Goal: Task Accomplishment & Management: Complete application form

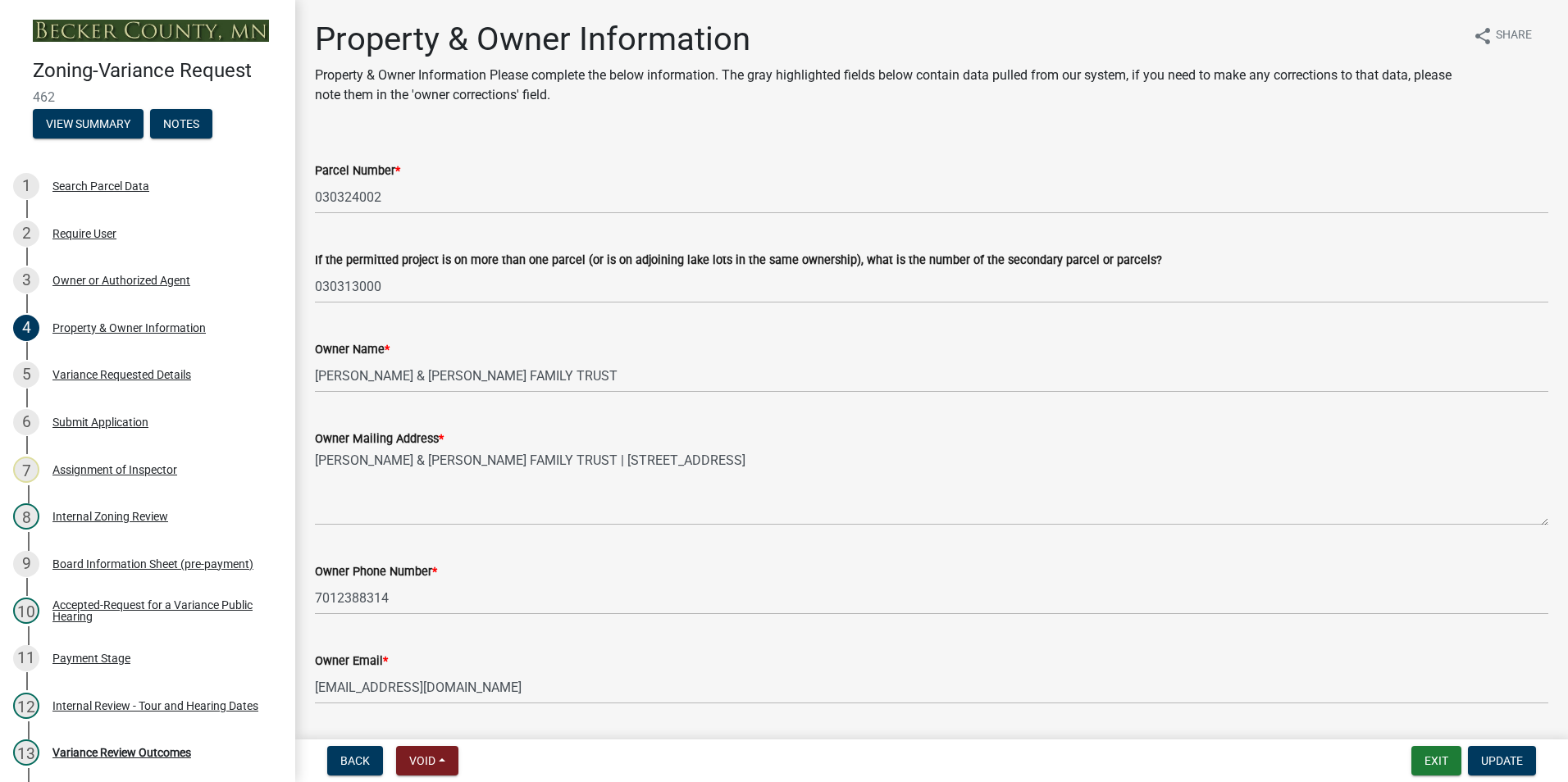
select select "341dbe48-7065-4cf8-80f2-c783158d934b"
select select "a1838a0c-3721-4596-baf4-31437942934f"
click at [1424, 753] on button "Exit" at bounding box center [1436, 761] width 50 height 30
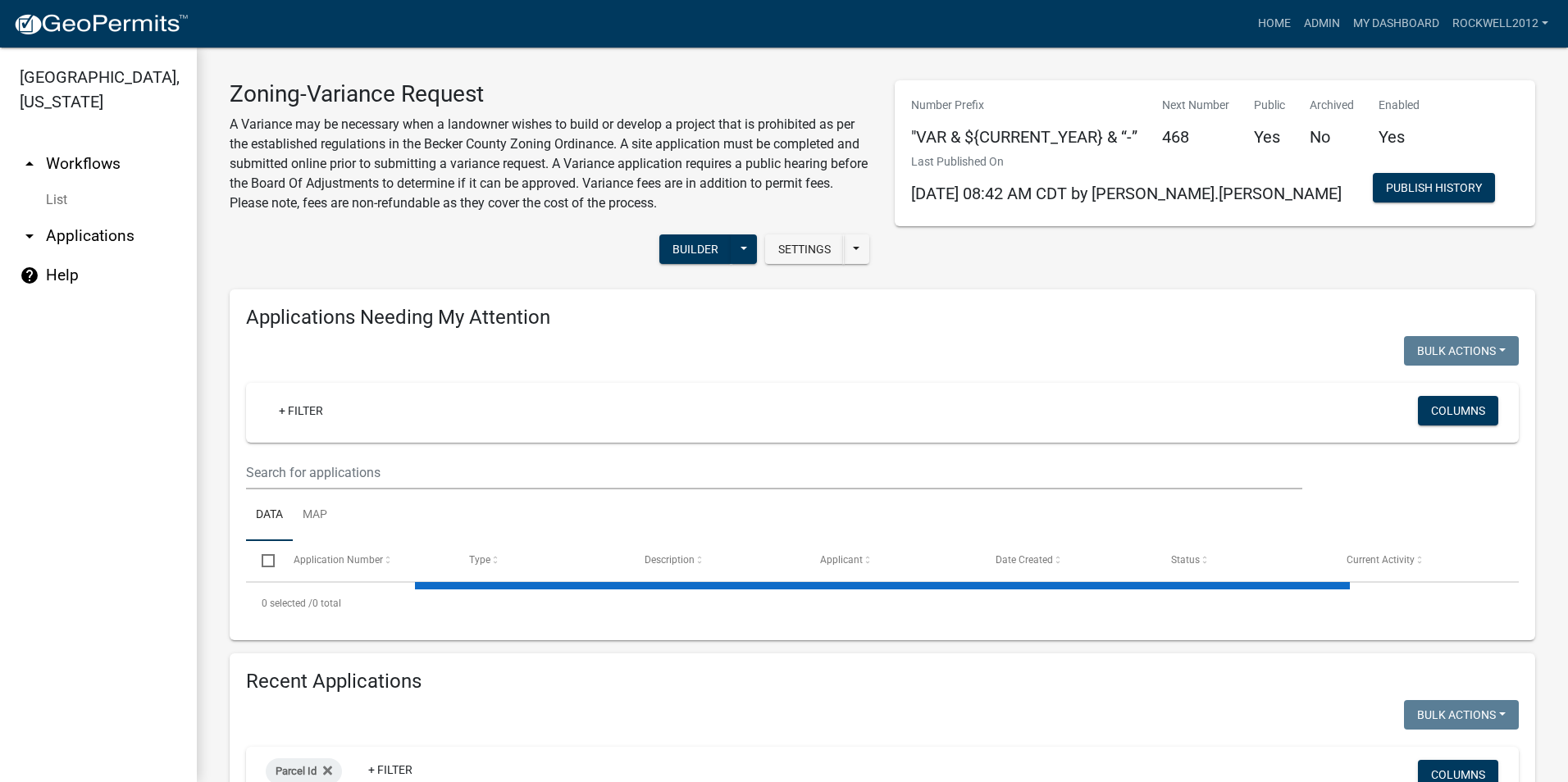
select select "2: 50"
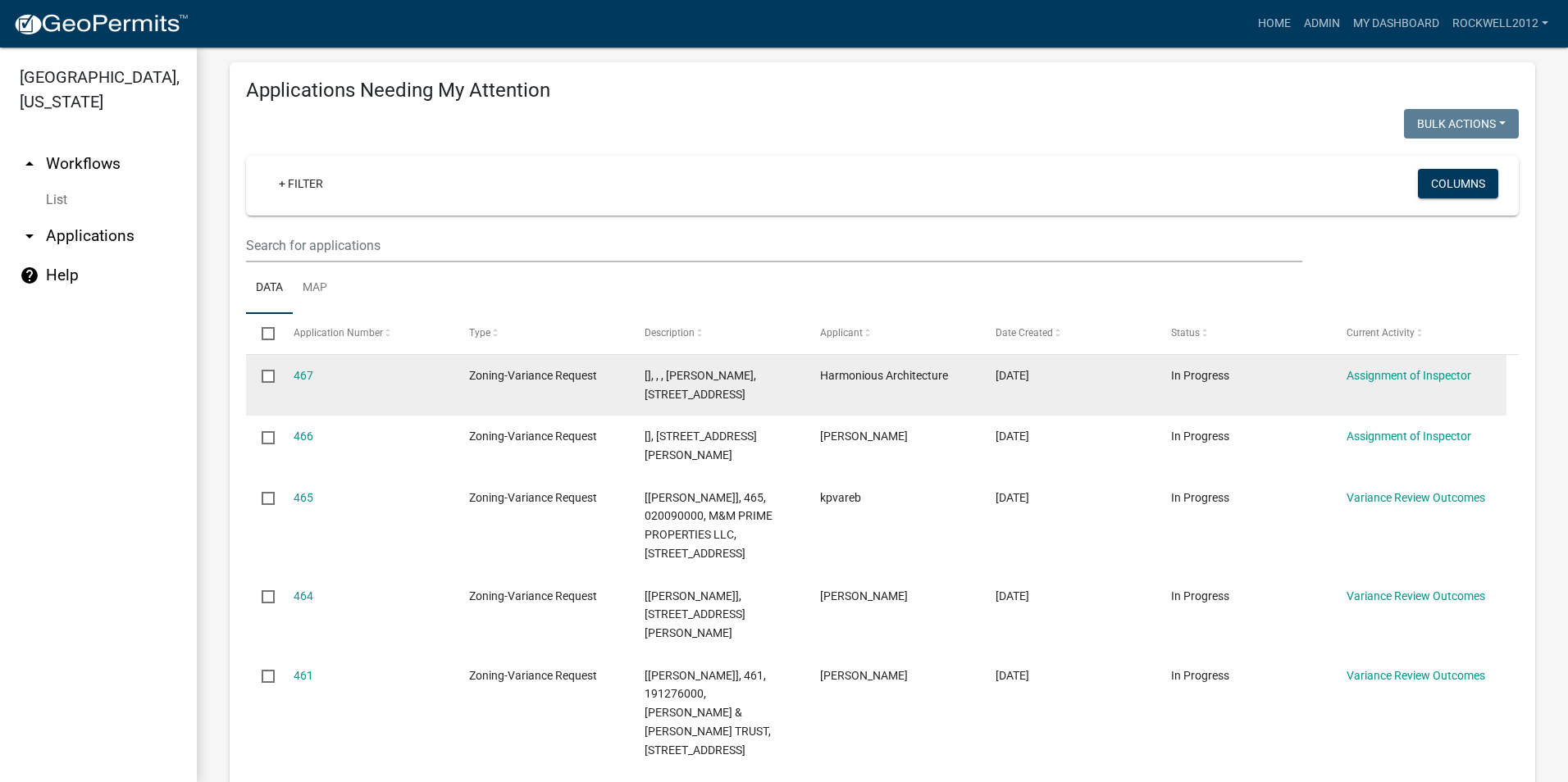
scroll to position [246, 0]
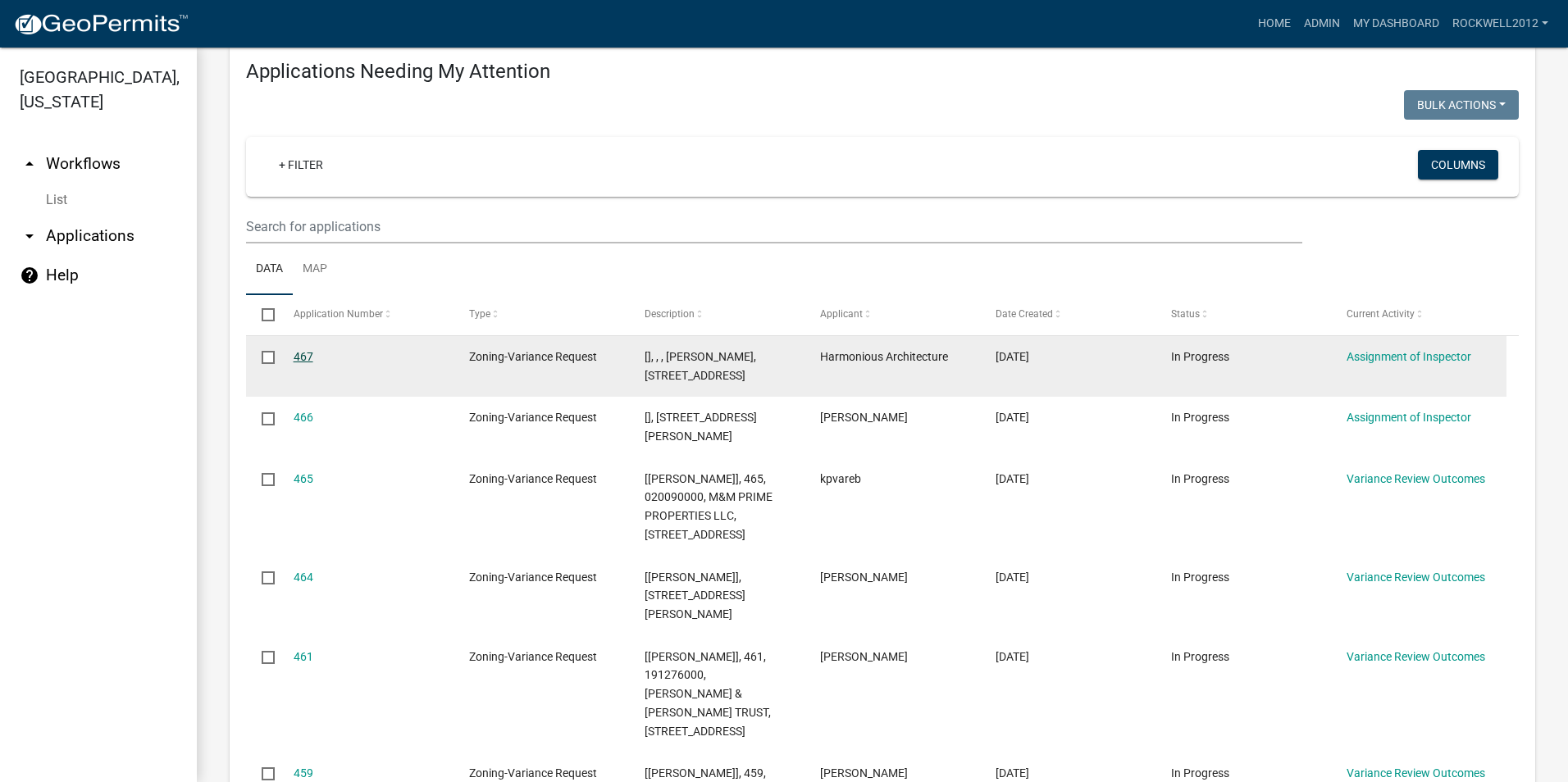
click at [304, 350] on link "467" at bounding box center [304, 356] width 20 height 13
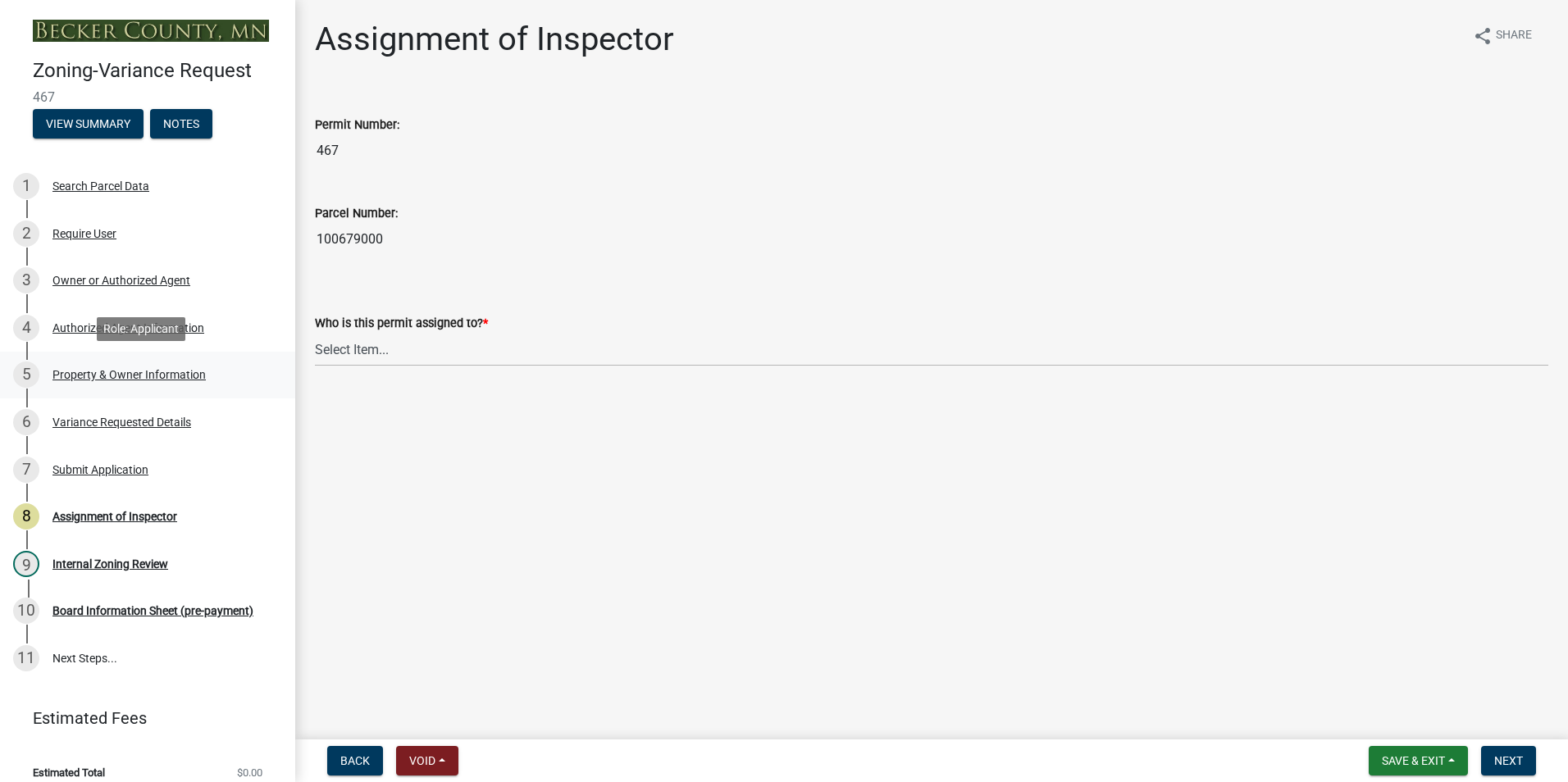
click at [78, 369] on div "Property & Owner Information" at bounding box center [129, 375] width 153 height 12
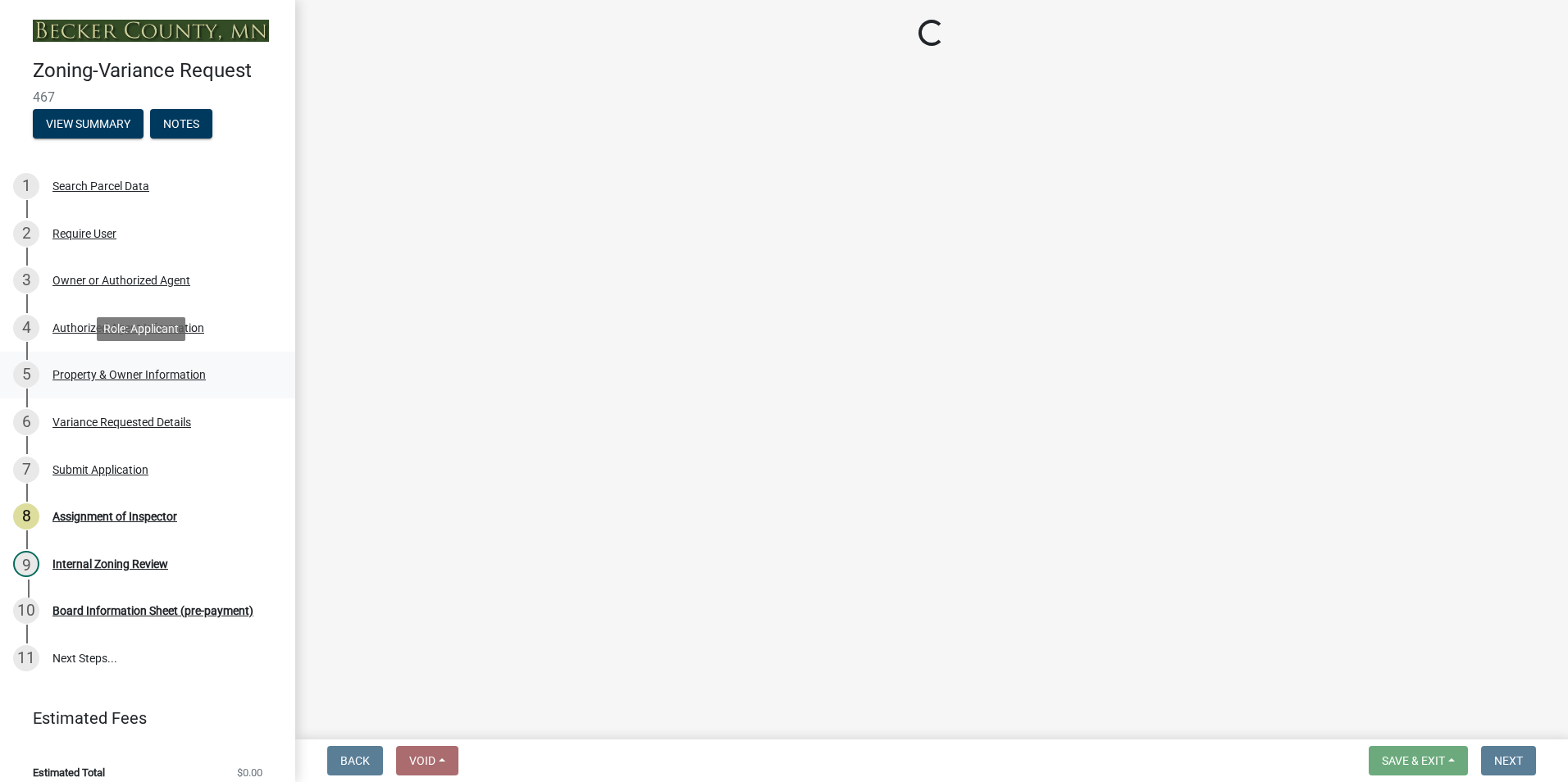
select select "c45b7c10-87a4-490e-a464-1604f38d9a4b"
select select "8d5cb961-90f6-4593-998a-e9fa792b70fb"
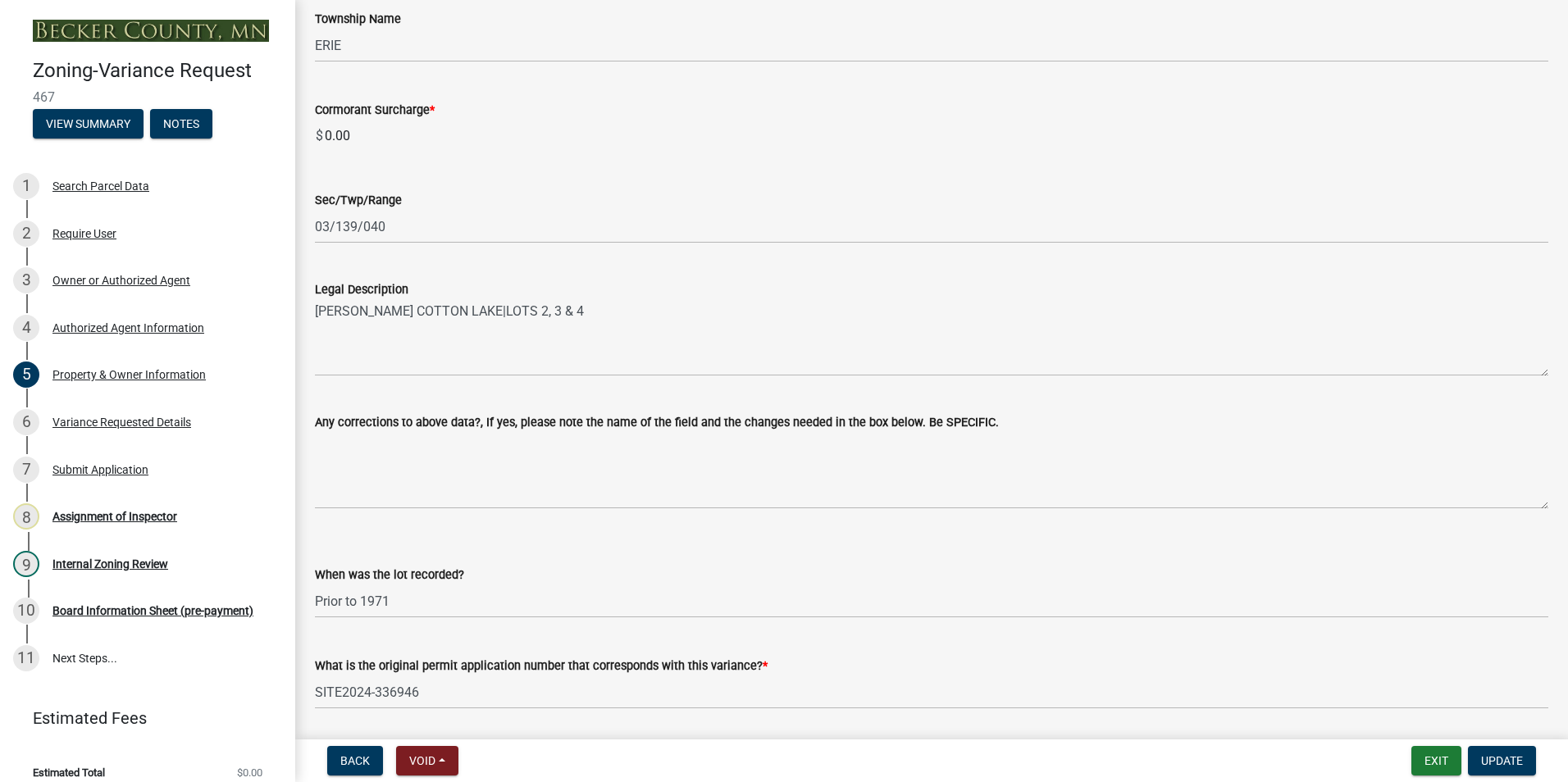
scroll to position [1037, 0]
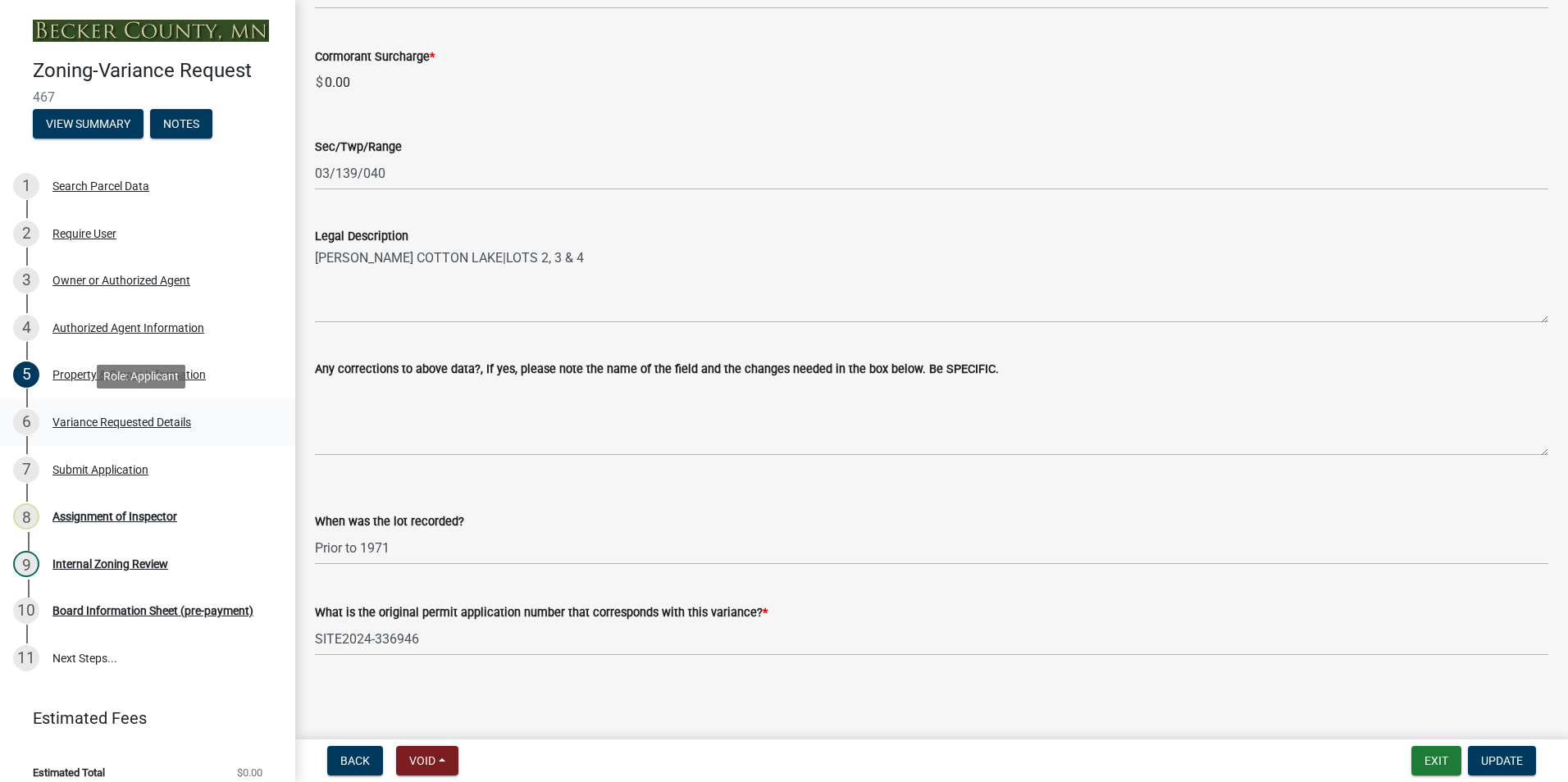
click at [122, 419] on div "Variance Requested Details" at bounding box center [122, 423] width 139 height 12
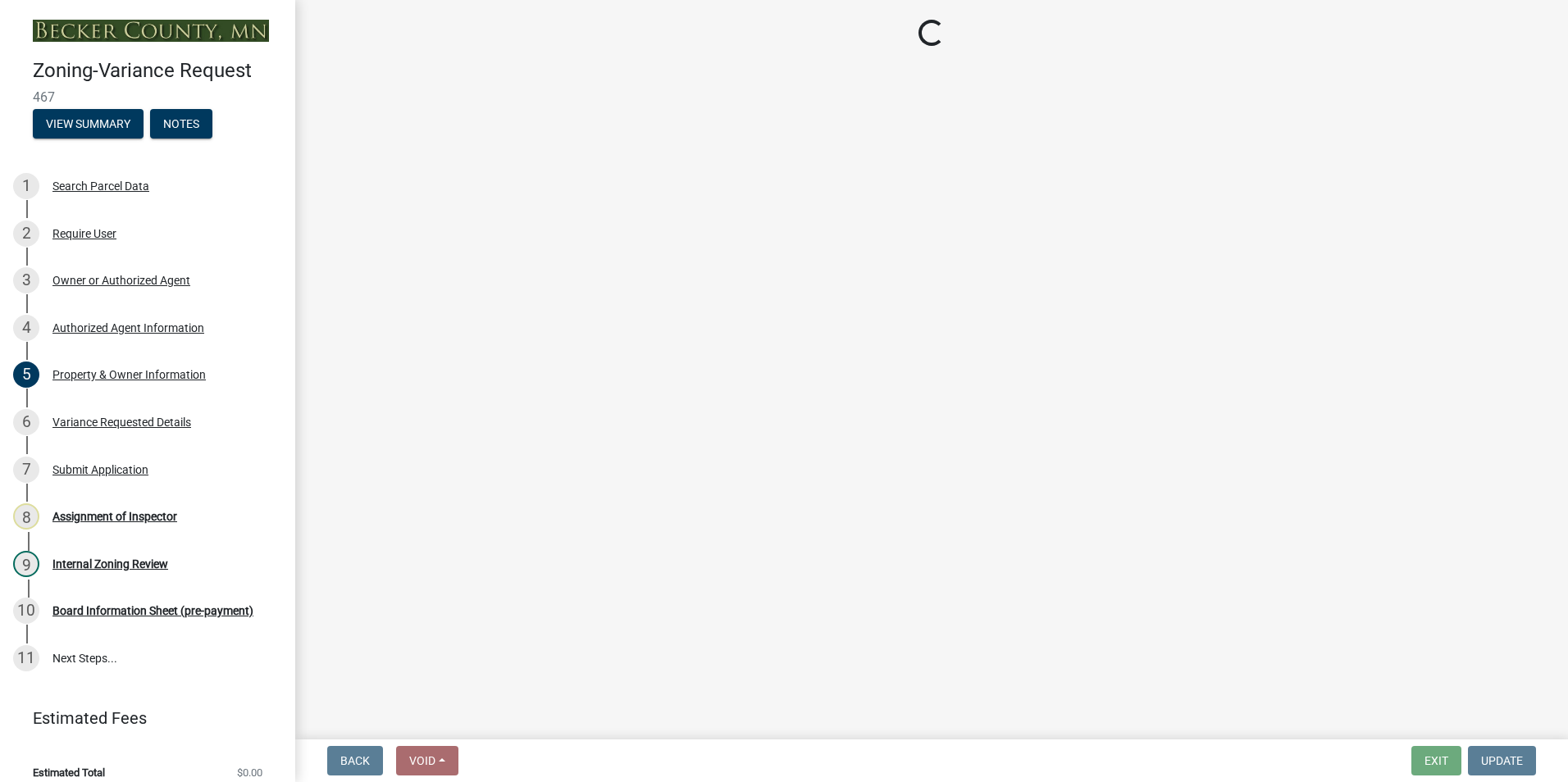
select select "96e126f4-40c4-47d1-a8f7-50b92e69dbaa"
select select "a5c6235c-6fe0-43e3-9b64-f3566618e99d"
select select "a60f612c-e64d-4767-92b2-cb2f842b6e0b"
select select "bb2b5e43-03c1-4874-9abf-a65f400af928"
select select "8ea3e6c3-8fed-4904-aa20-2f643744aa0c"
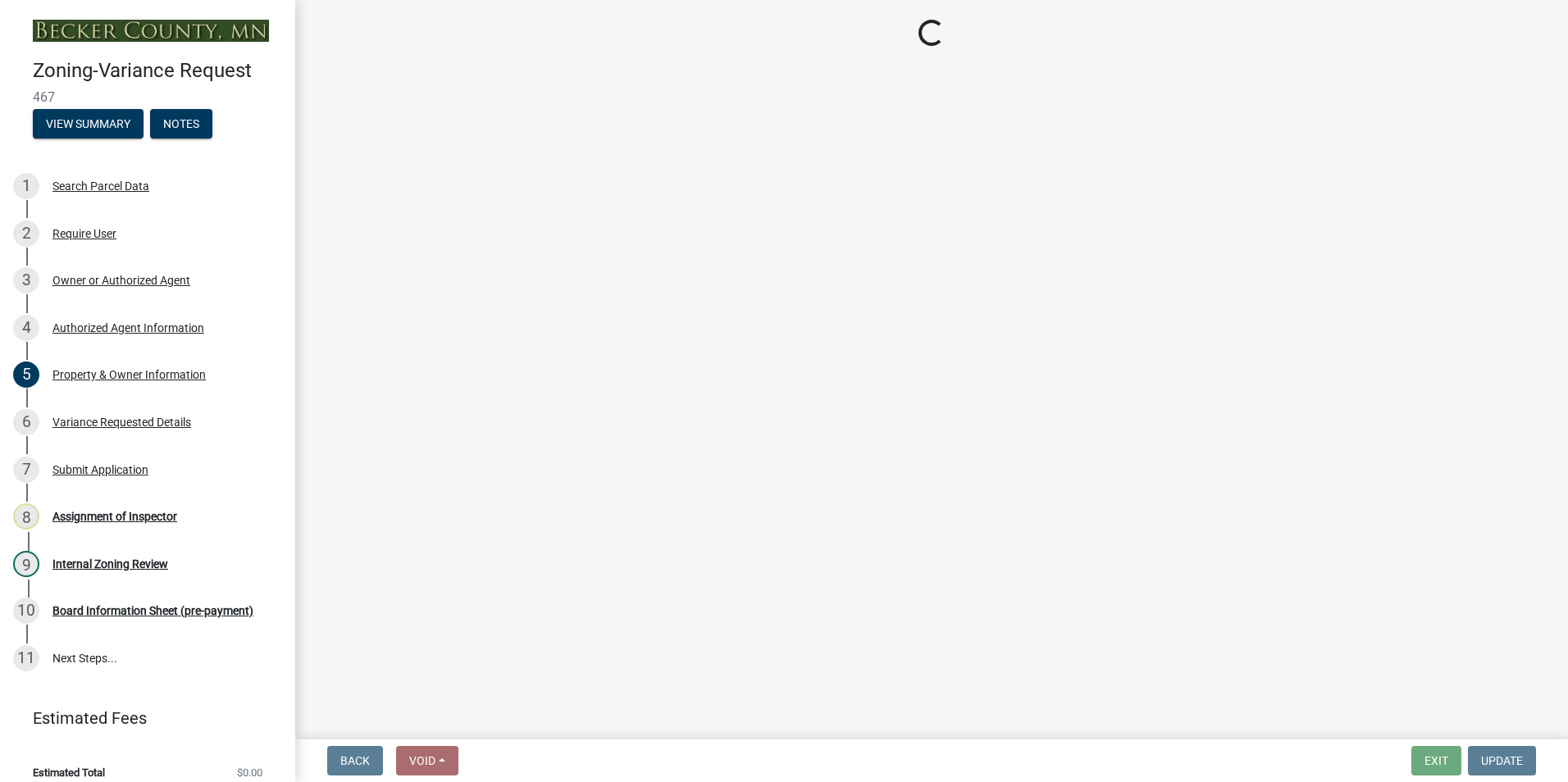
select select "860afd09-da87-482b-bca4-413f5cf53582"
select select "ee8740c3-f4d5-48cf-ad42-c8f7342b480c"
select select "1aa51e34-4f0a-4095-a3f3-287665056048"
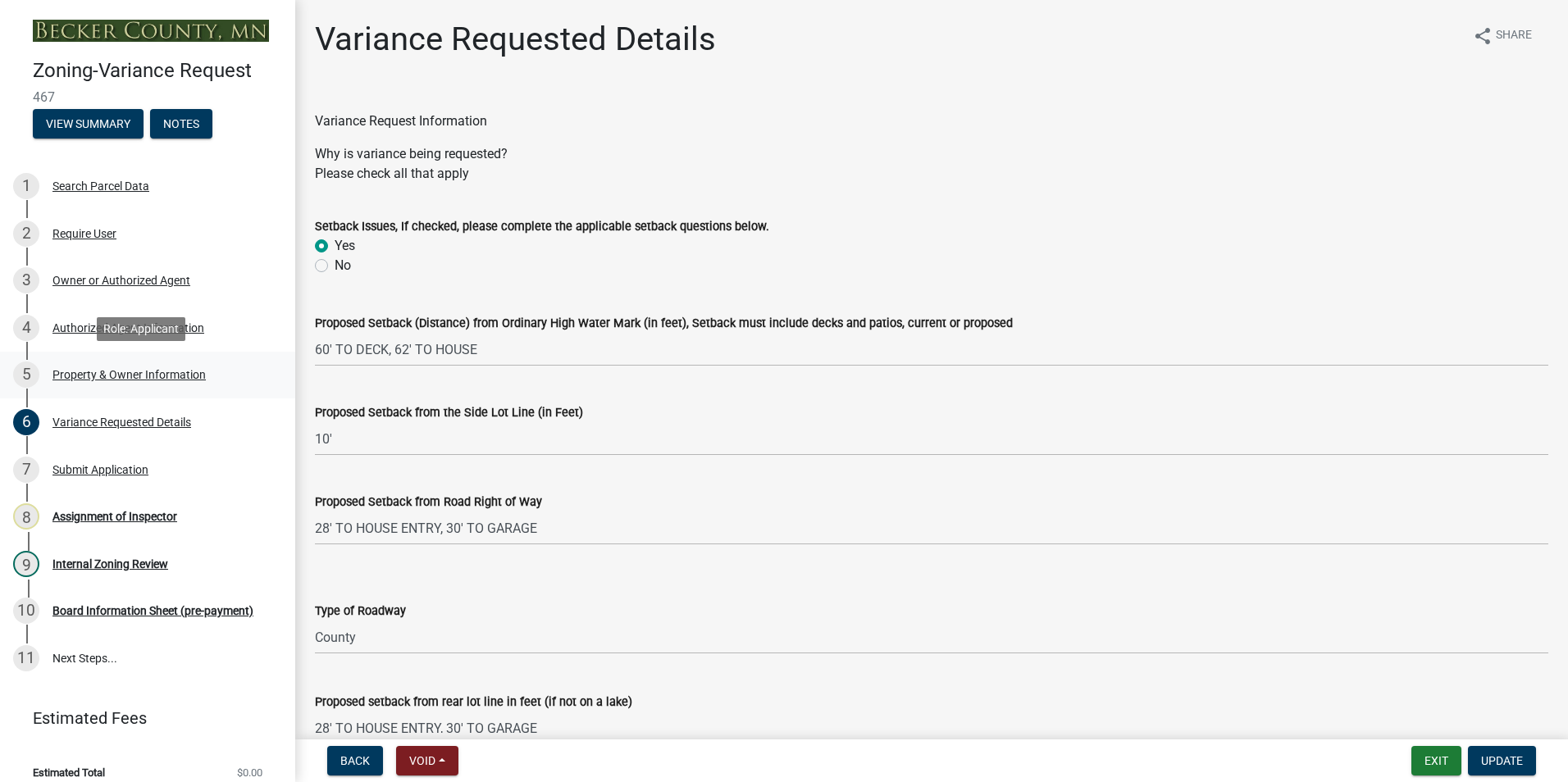
click at [88, 366] on div "5 Property & Owner Information" at bounding box center [141, 374] width 255 height 27
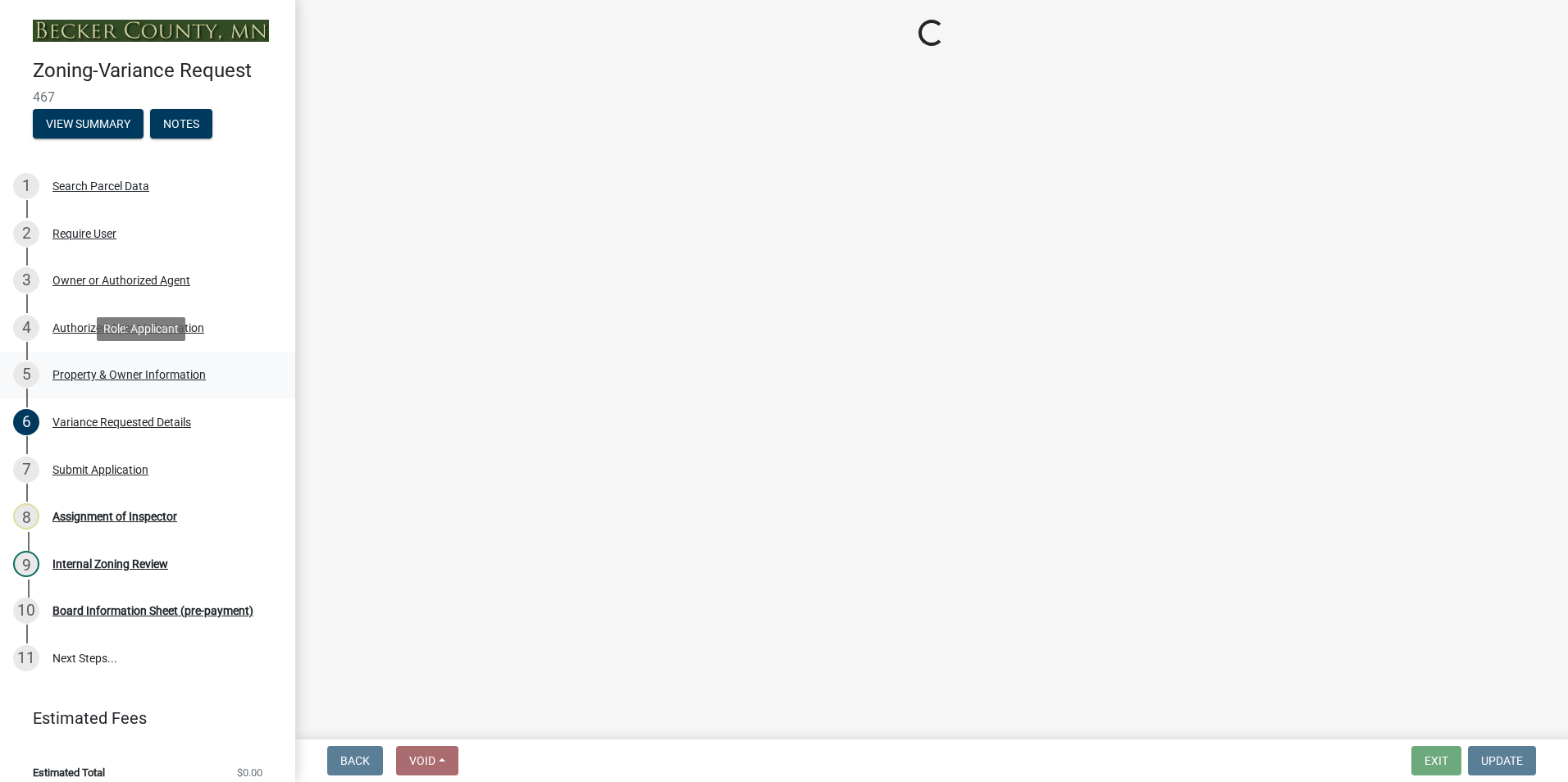
select select "c45b7c10-87a4-490e-a464-1604f38d9a4b"
select select "8d5cb961-90f6-4593-998a-e9fa792b70fb"
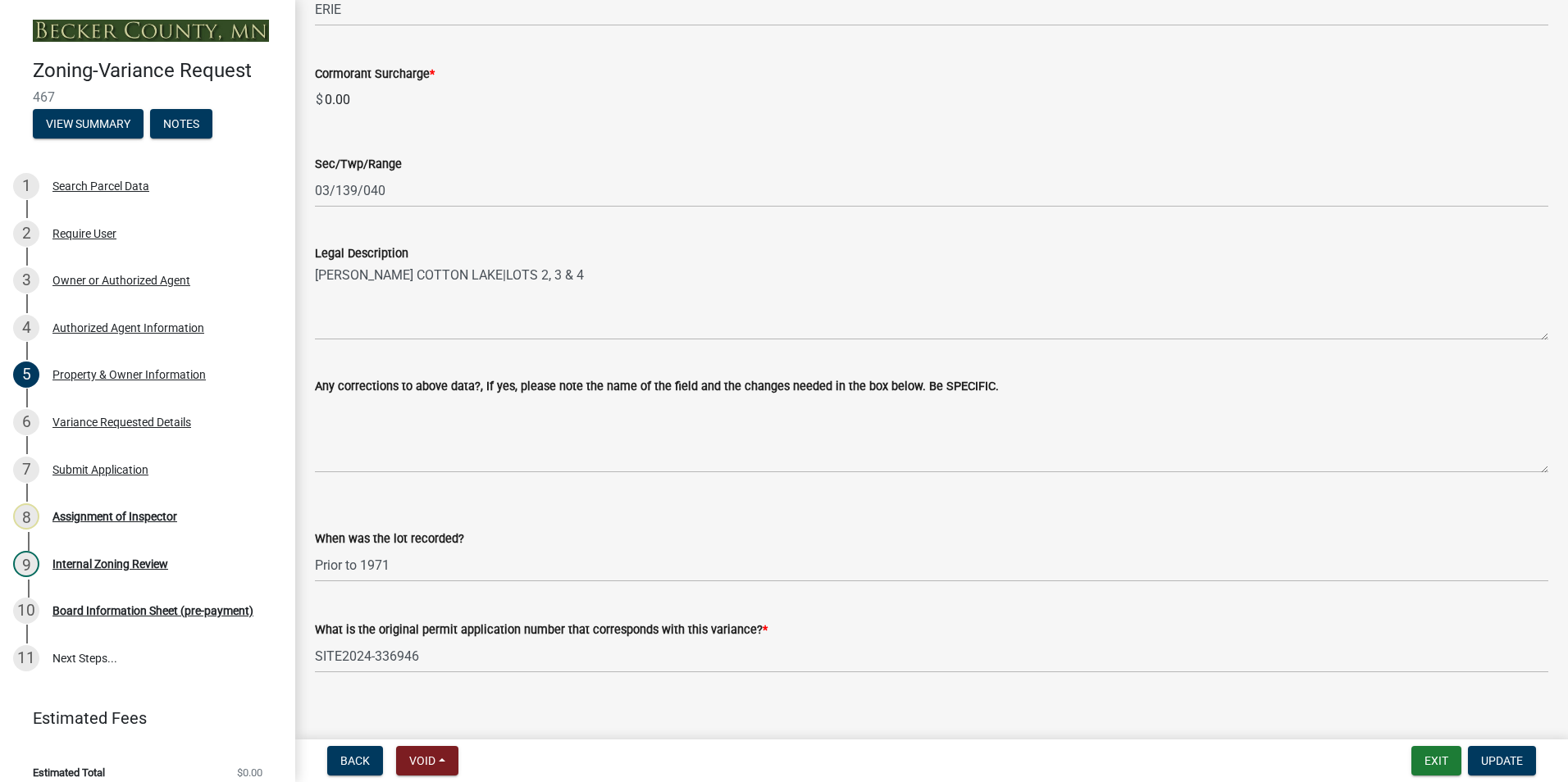
scroll to position [1037, 0]
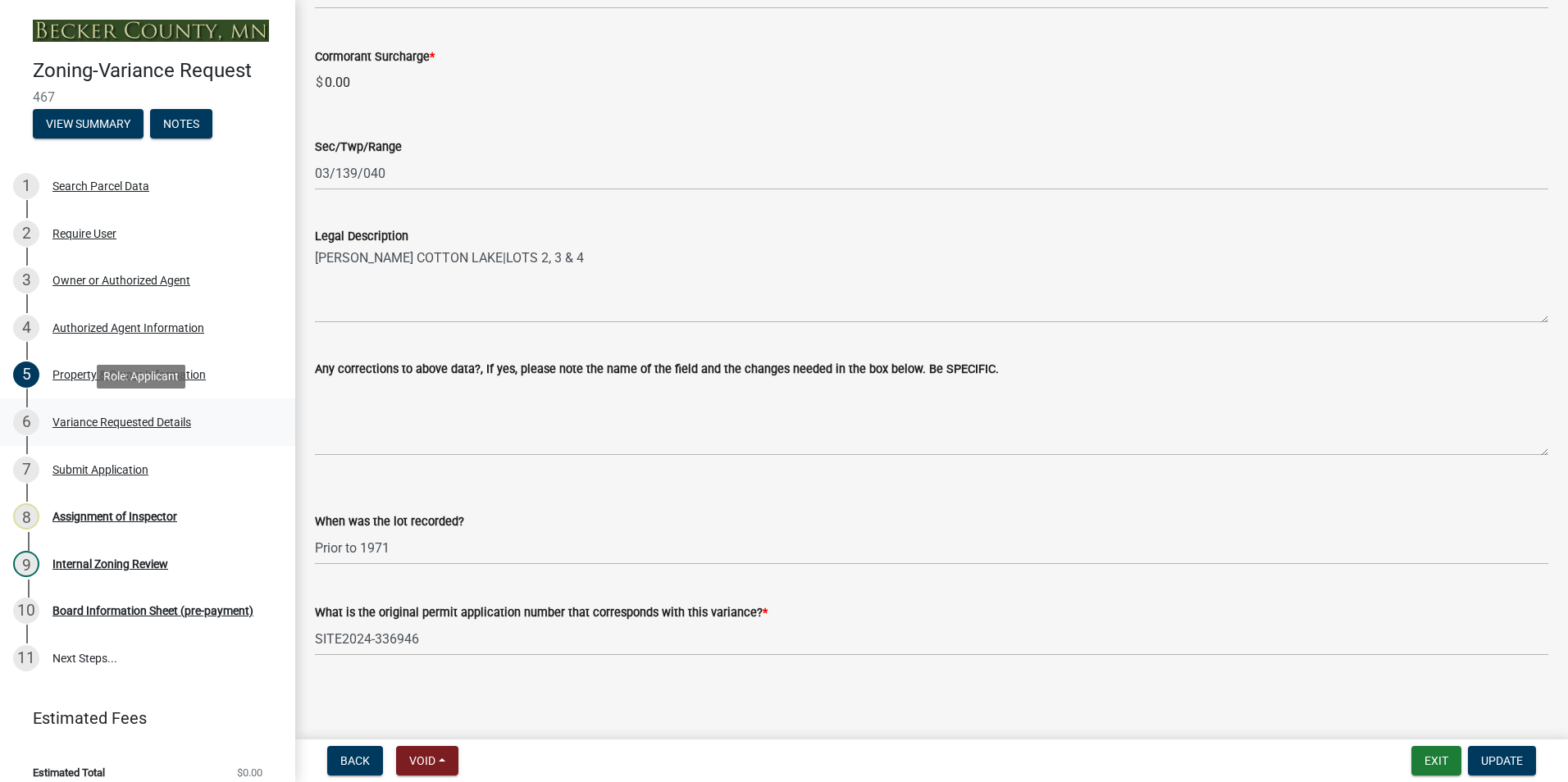
click at [111, 421] on div "Variance Requested Details" at bounding box center [122, 423] width 139 height 12
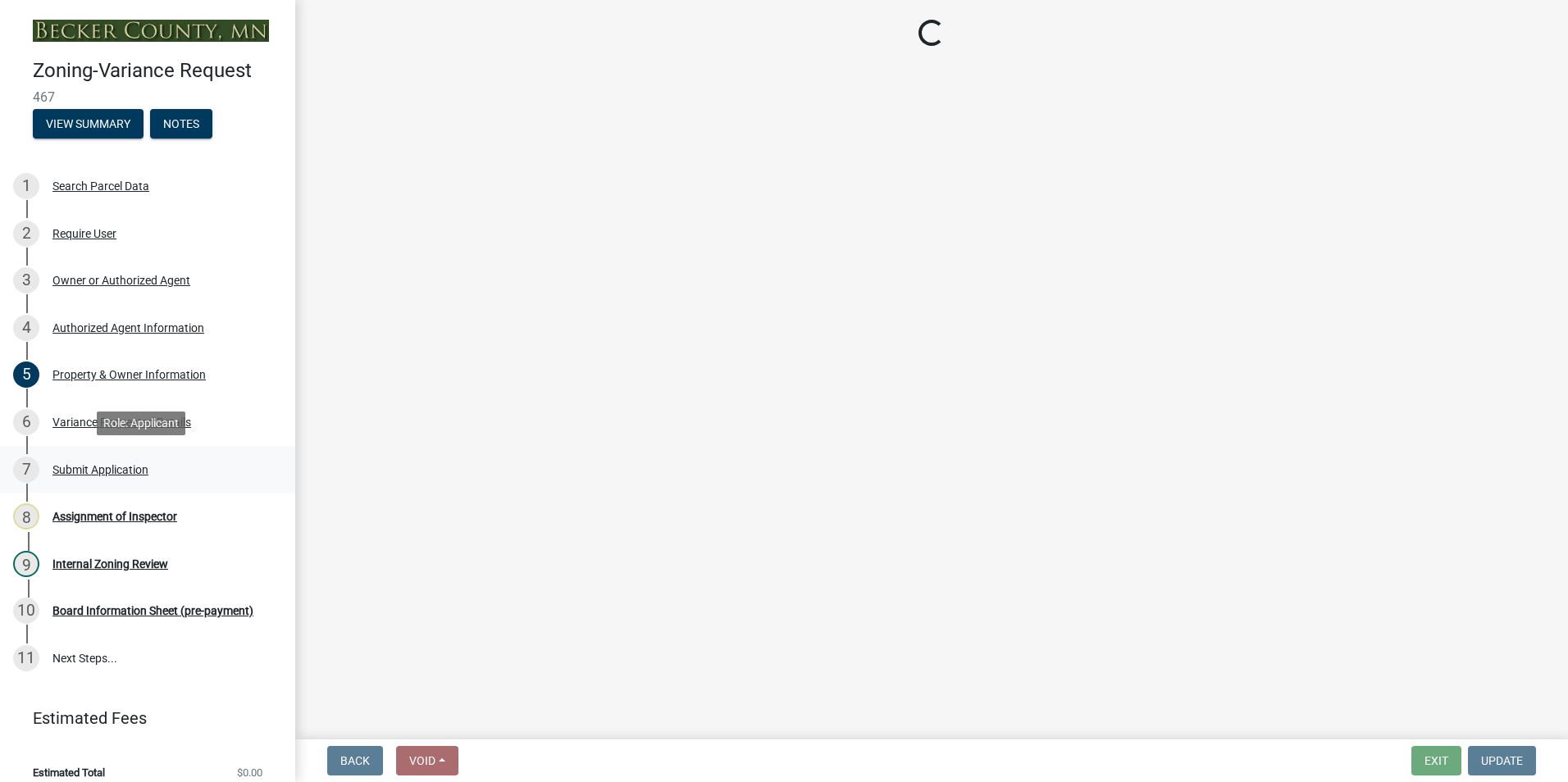
select select "96e126f4-40c4-47d1-a8f7-50b92e69dbaa"
select select "a5c6235c-6fe0-43e3-9b64-f3566618e99d"
select select "a60f612c-e64d-4767-92b2-cb2f842b6e0b"
select select "bb2b5e43-03c1-4874-9abf-a65f400af928"
select select "8ea3e6c3-8fed-4904-aa20-2f643744aa0c"
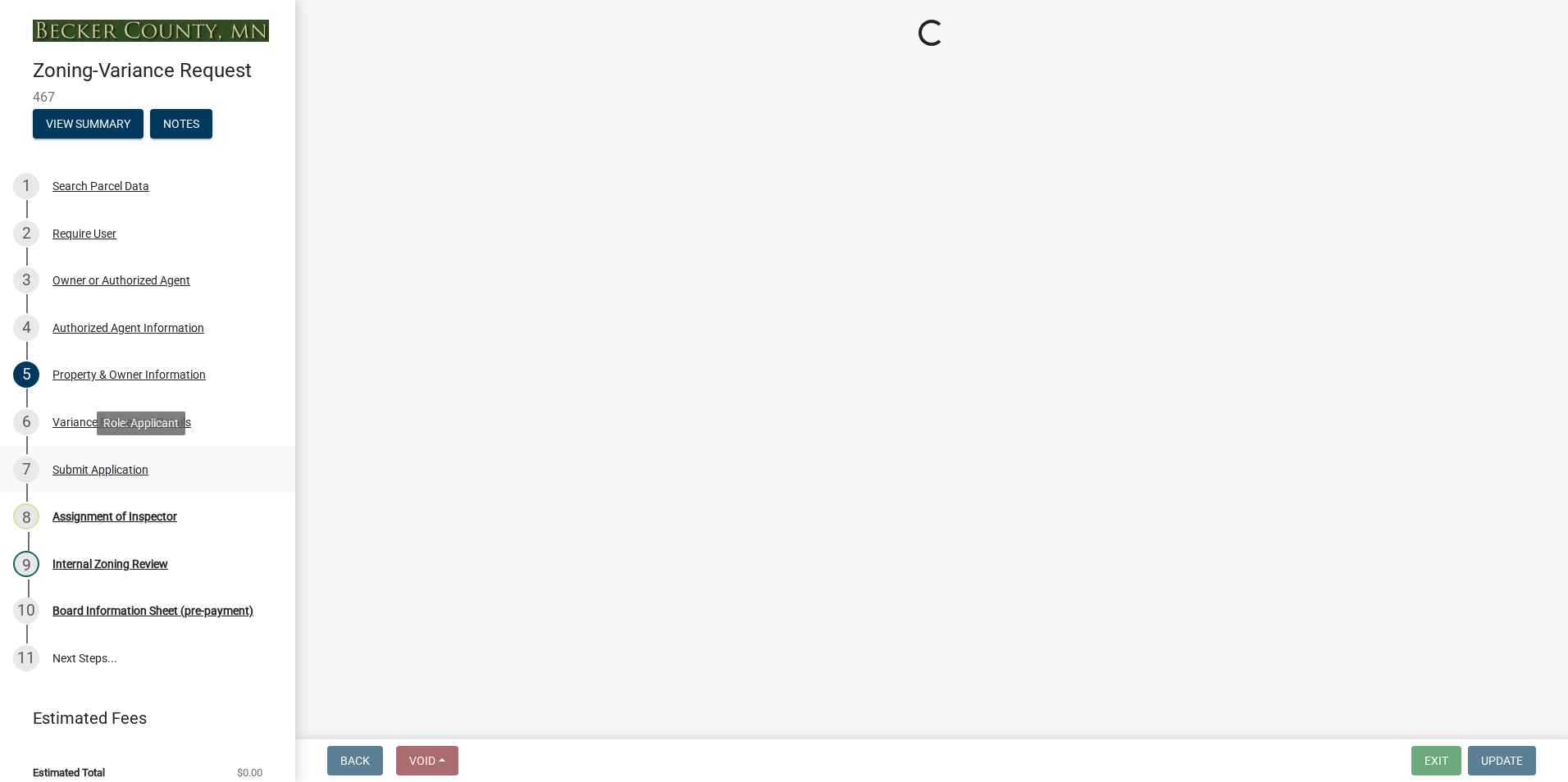
select select "860afd09-da87-482b-bca4-413f5cf53582"
select select "ee8740c3-f4d5-48cf-ad42-c8f7342b480c"
select select "1aa51e34-4f0a-4095-a3f3-287665056048"
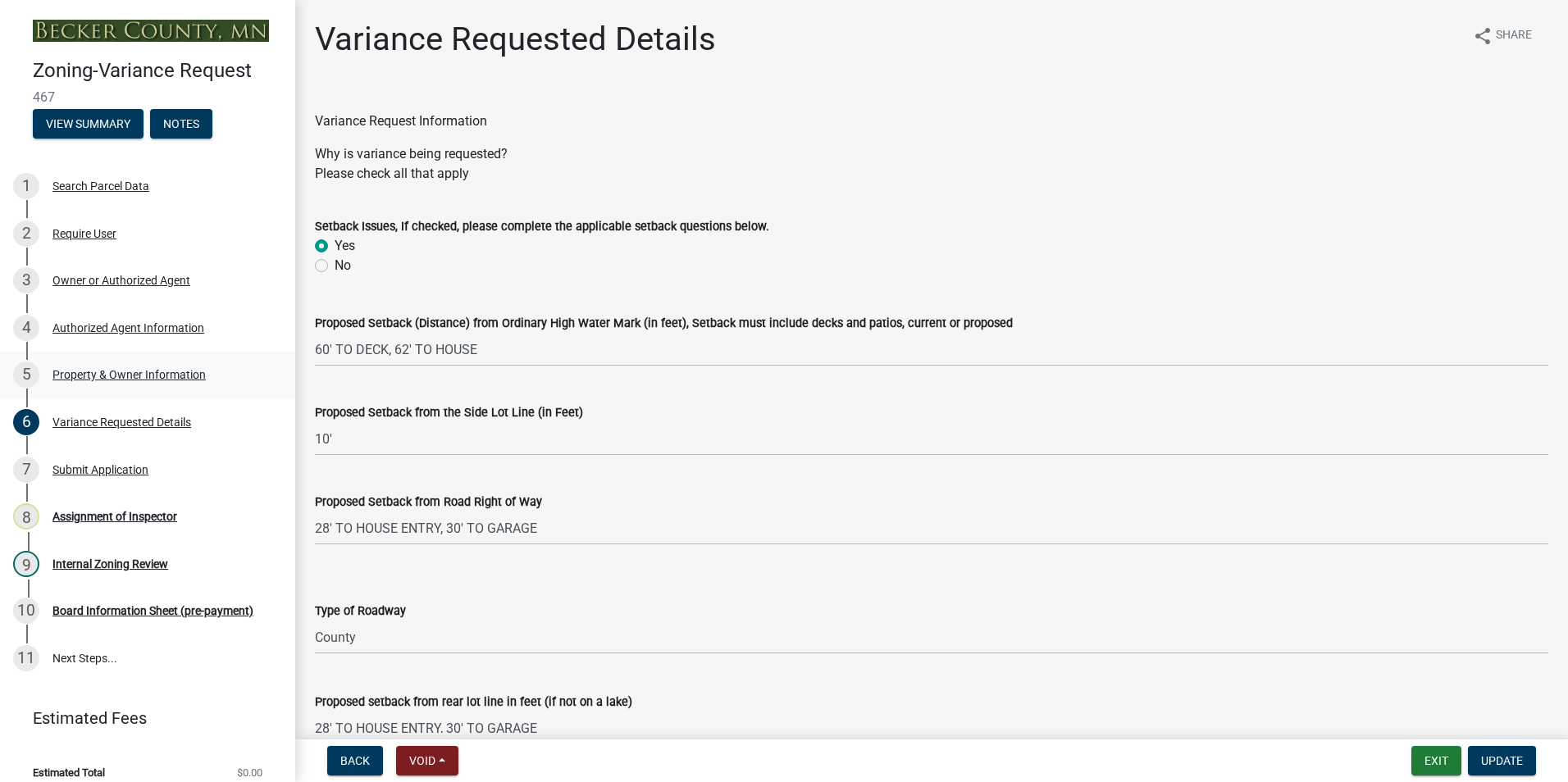
click at [93, 370] on div "Property & Owner Information" at bounding box center [129, 375] width 153 height 12
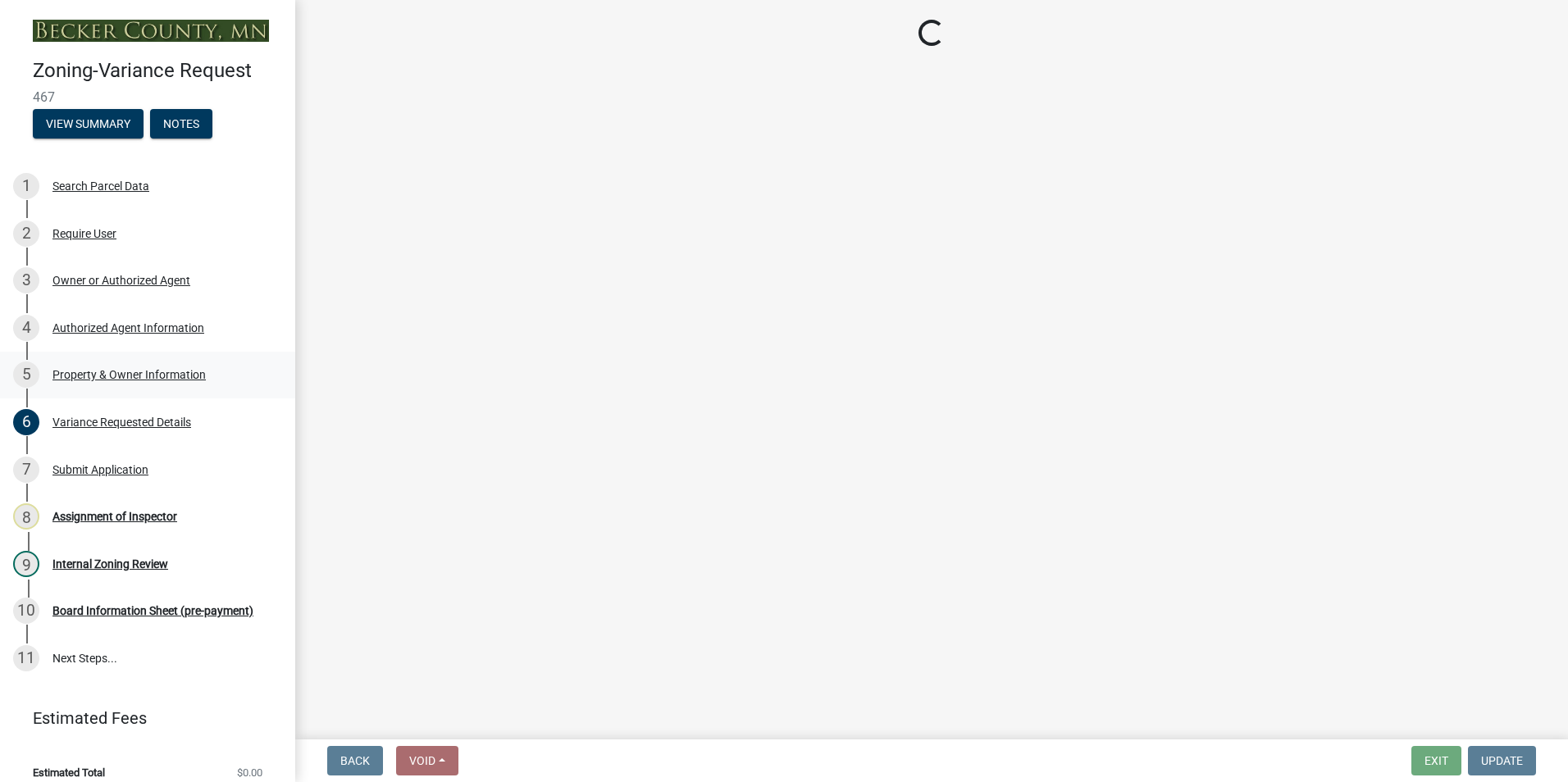
select select "c45b7c10-87a4-490e-a464-1604f38d9a4b"
select select "8d5cb961-90f6-4593-998a-e9fa792b70fb"
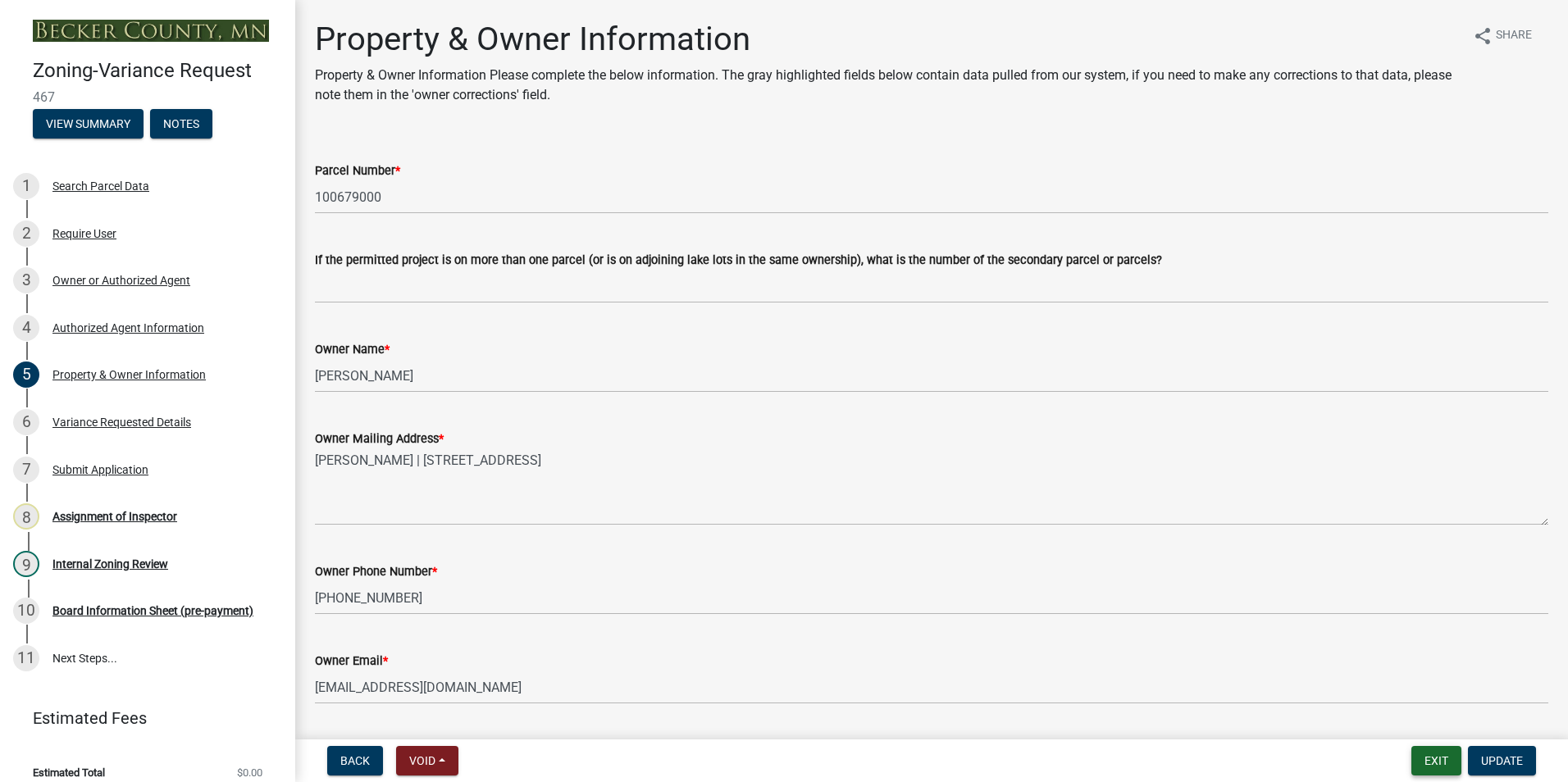
click at [1421, 749] on button "Exit" at bounding box center [1436, 761] width 50 height 30
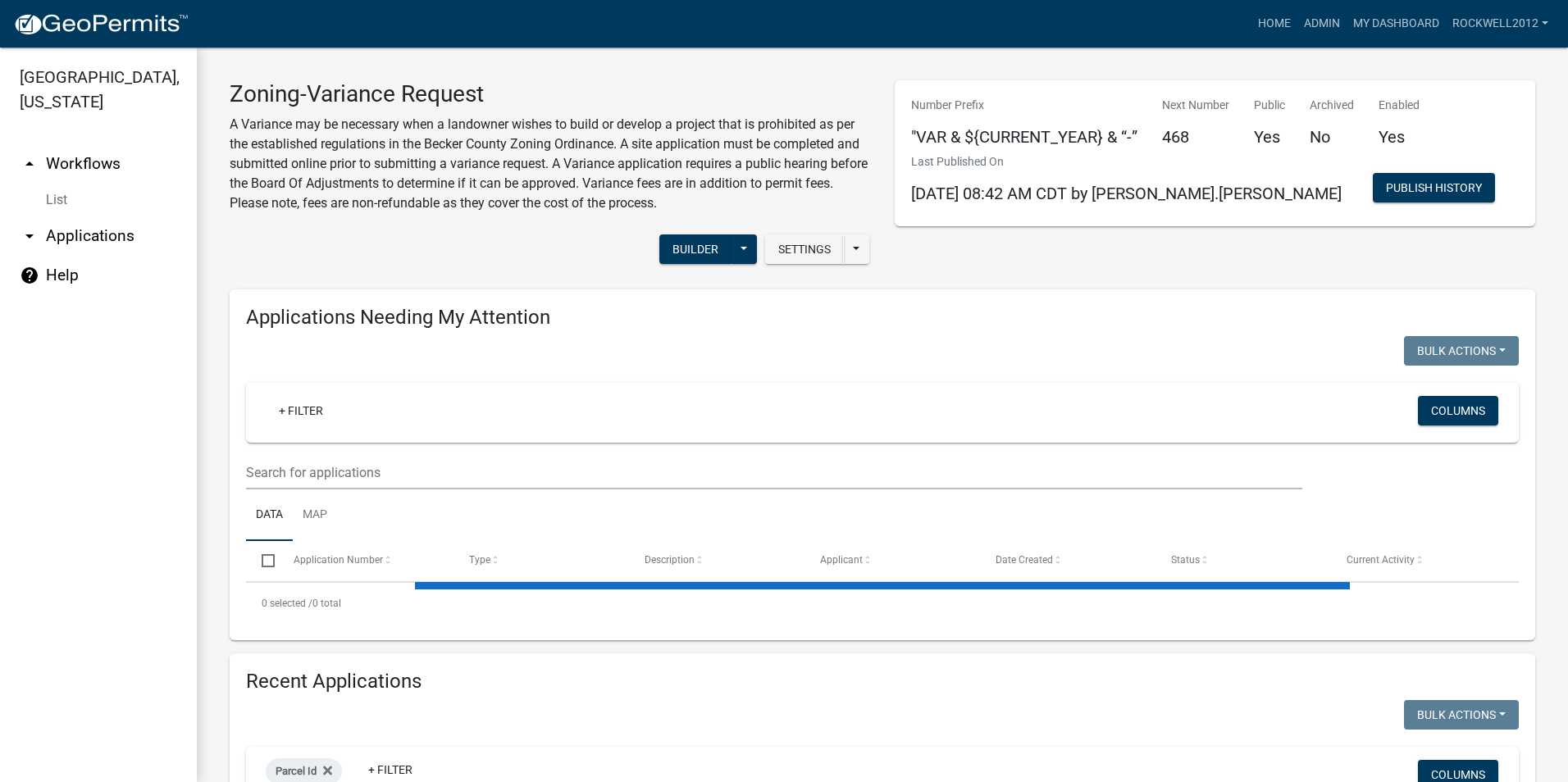
select select "2: 50"
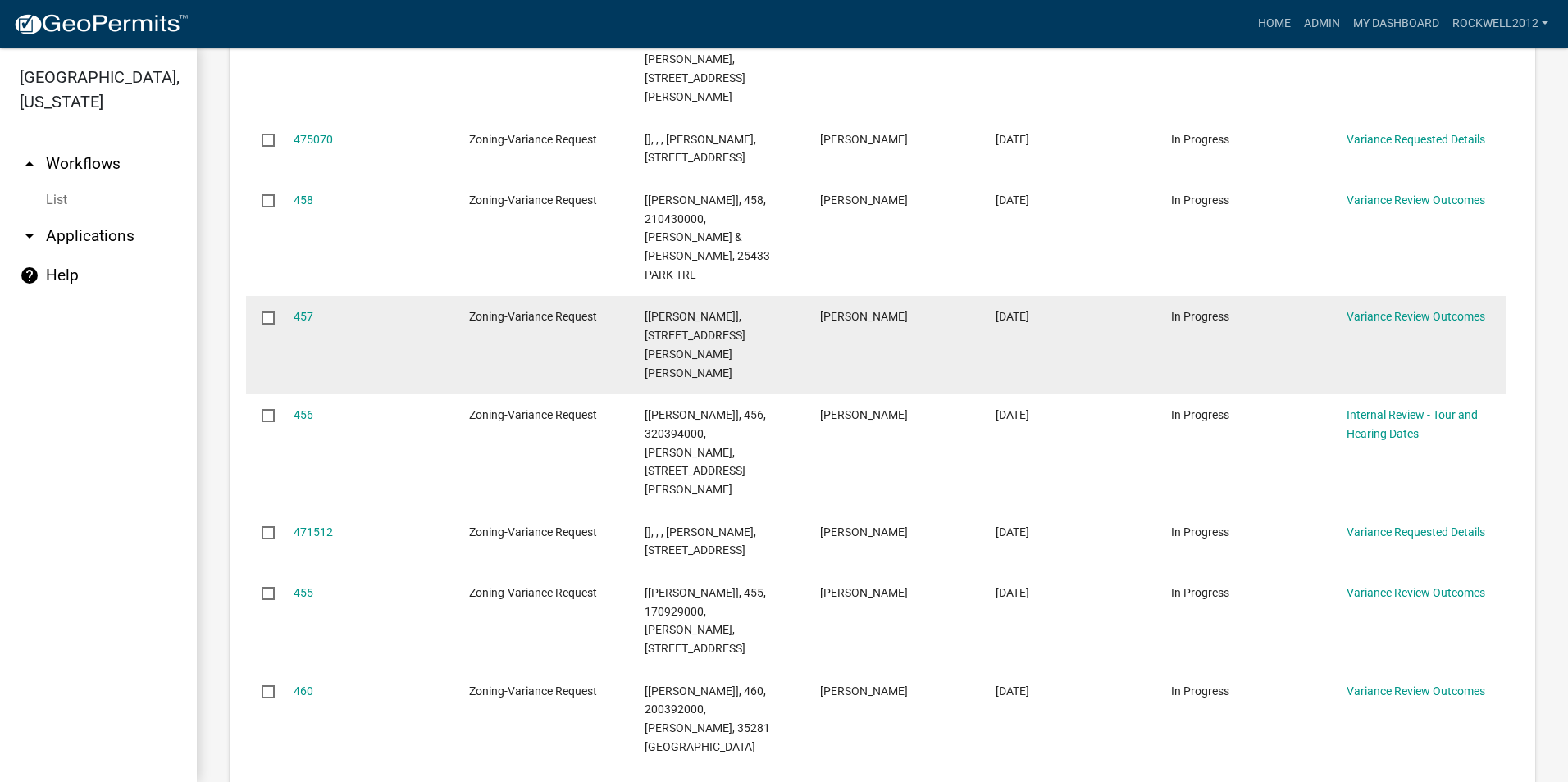
scroll to position [2788, 0]
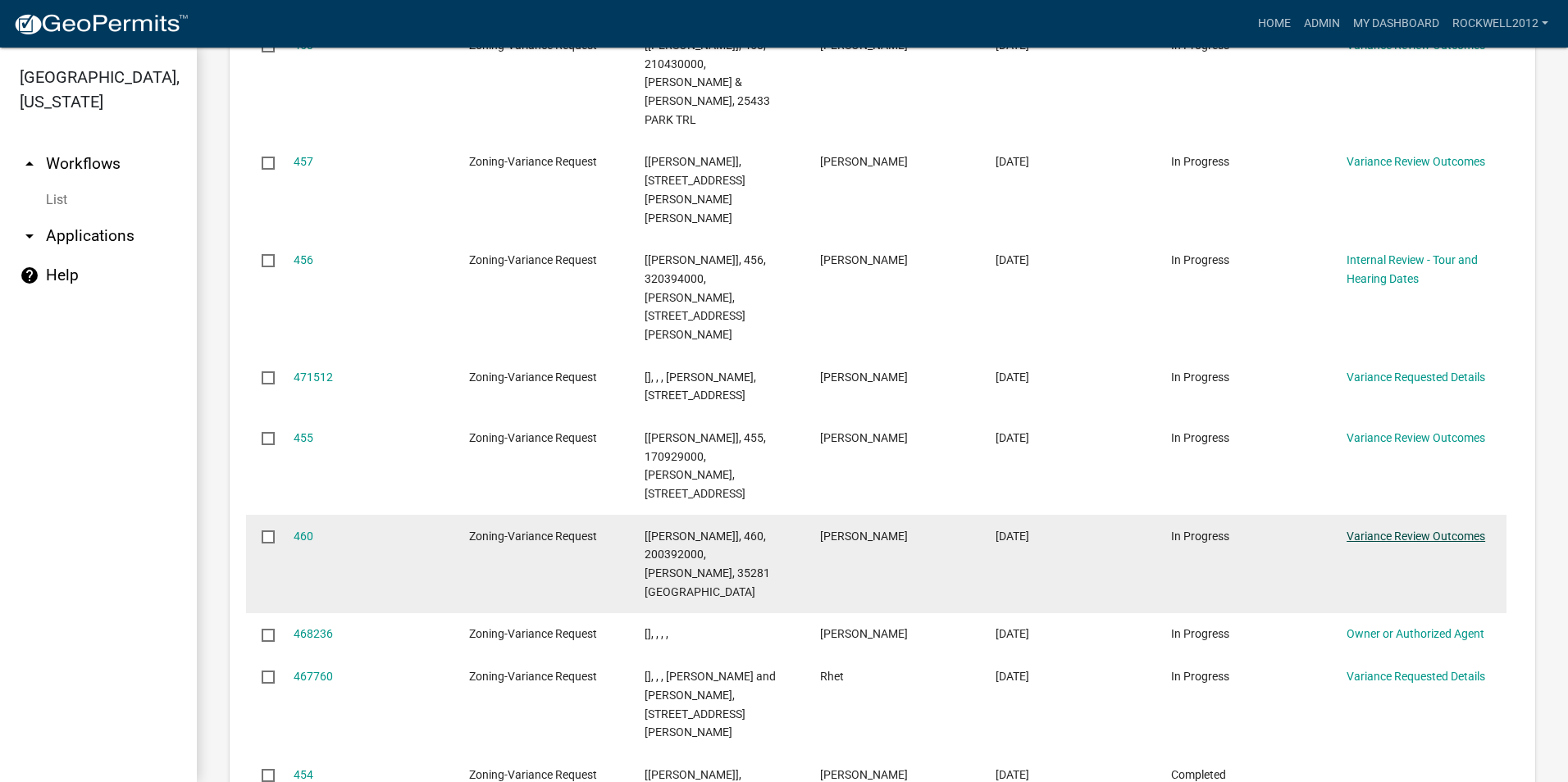
click at [1414, 530] on link "Variance Review Outcomes" at bounding box center [1416, 536] width 139 height 13
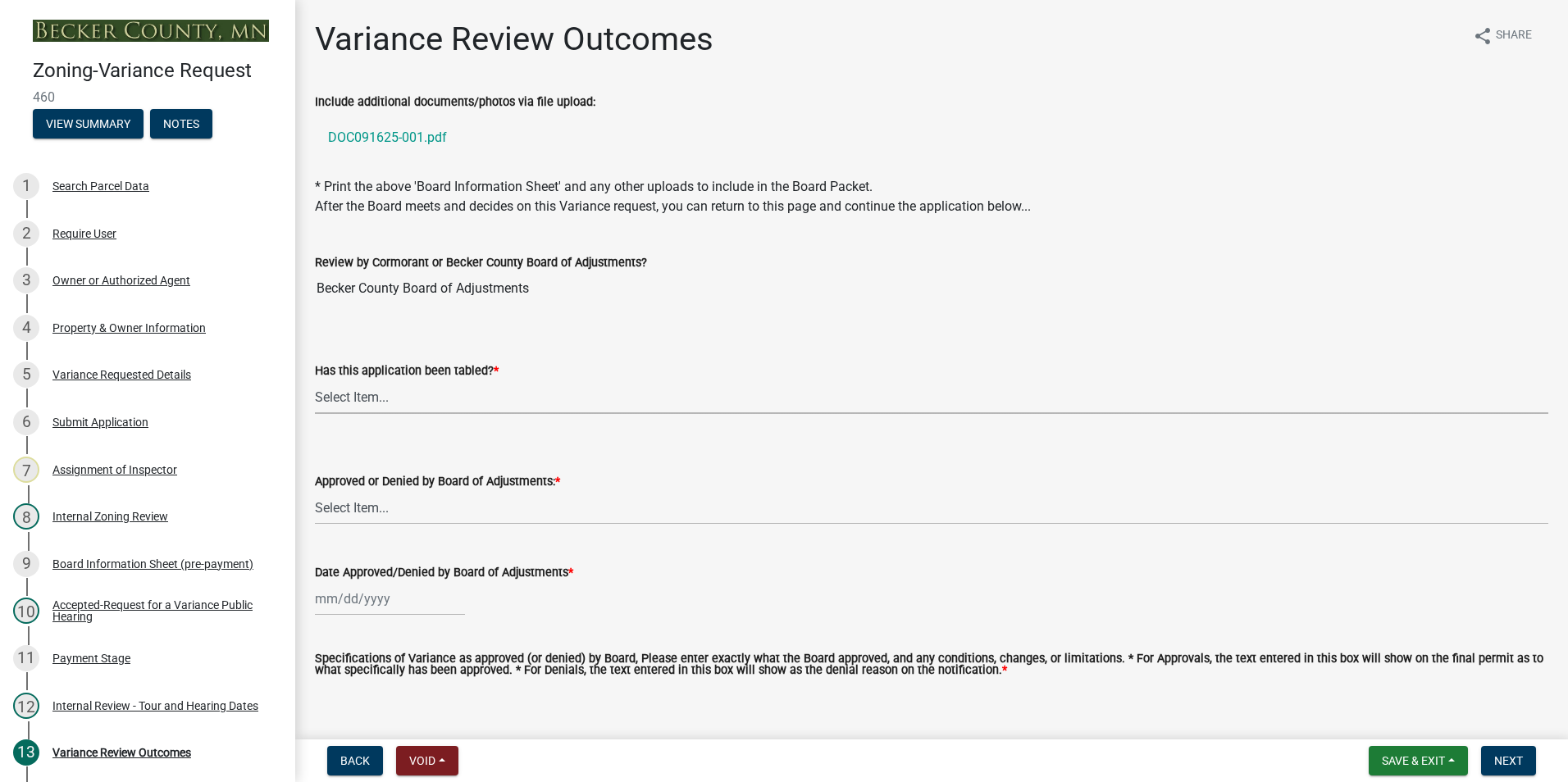
click at [349, 404] on select "Select Item... Not tabled Tabled at Board of Adjustments" at bounding box center [931, 397] width 1233 height 34
click at [315, 380] on select "Select Item... Not tabled Tabled at Board of Adjustments" at bounding box center [931, 397] width 1233 height 34
select select "2cb45783-84f1-4fd3-93a6-5f07d3303cd9"
click at [331, 509] on select "Select Item... Approved Denied" at bounding box center [931, 508] width 1233 height 34
click at [315, 491] on select "Select Item... Approved Denied" at bounding box center [931, 508] width 1233 height 34
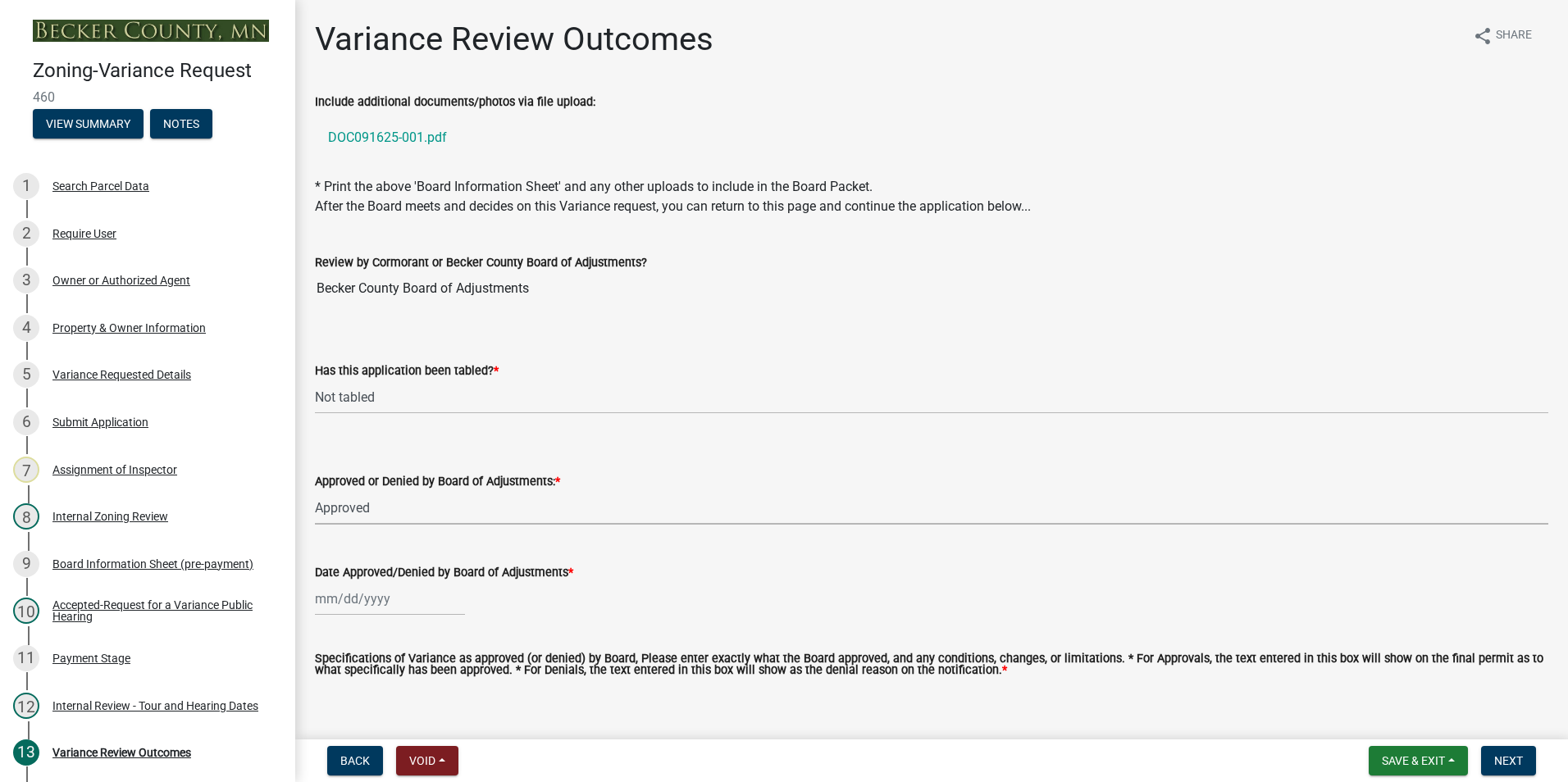
select select "5d8fc30d-aa4a-4b7e-9293-75efeb76bee6"
click at [336, 594] on div at bounding box center [390, 599] width 150 height 34
select select "10"
select select "2025"
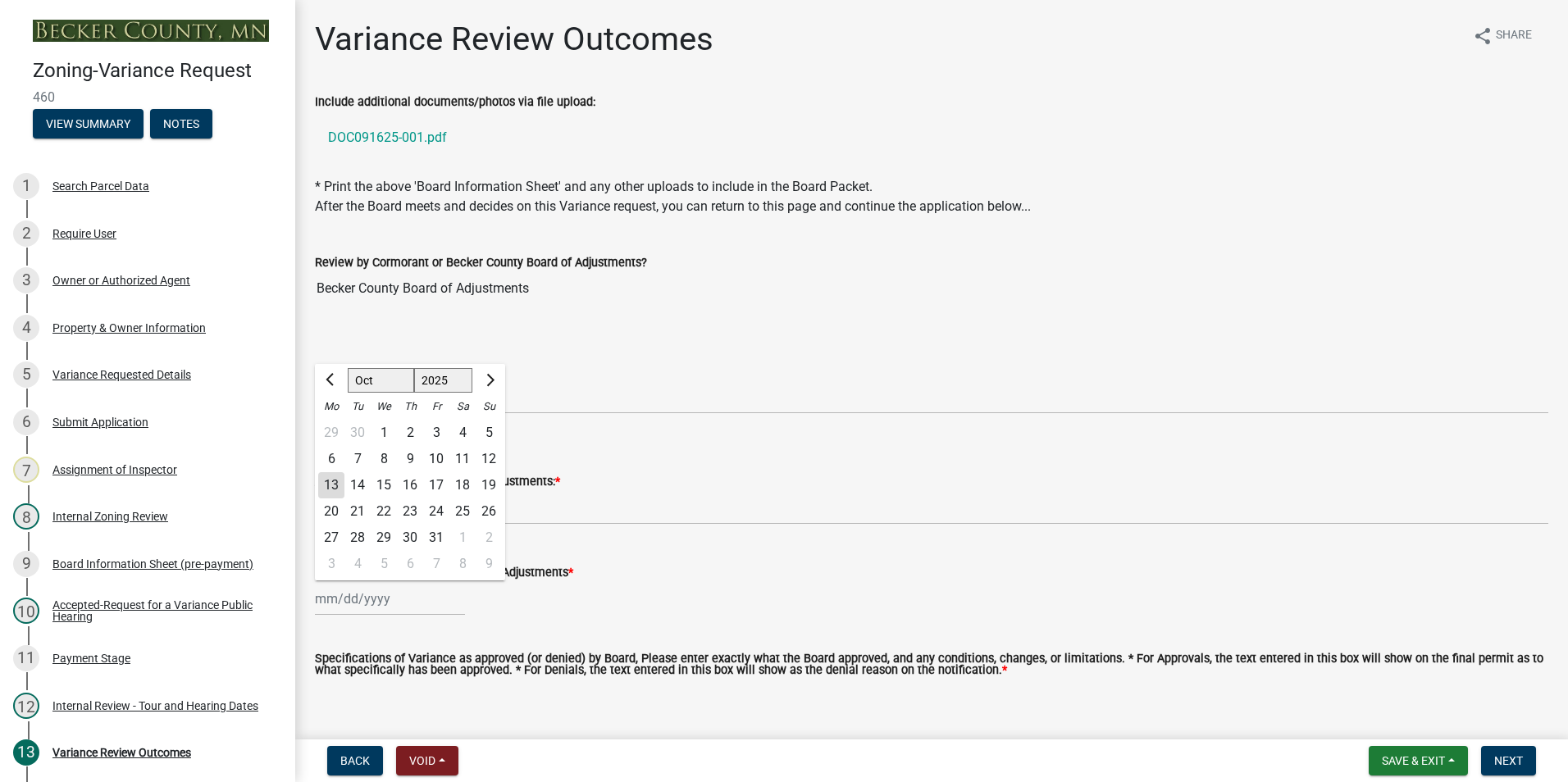
click at [410, 456] on div "9" at bounding box center [410, 459] width 27 height 27
type input "[DATE]"
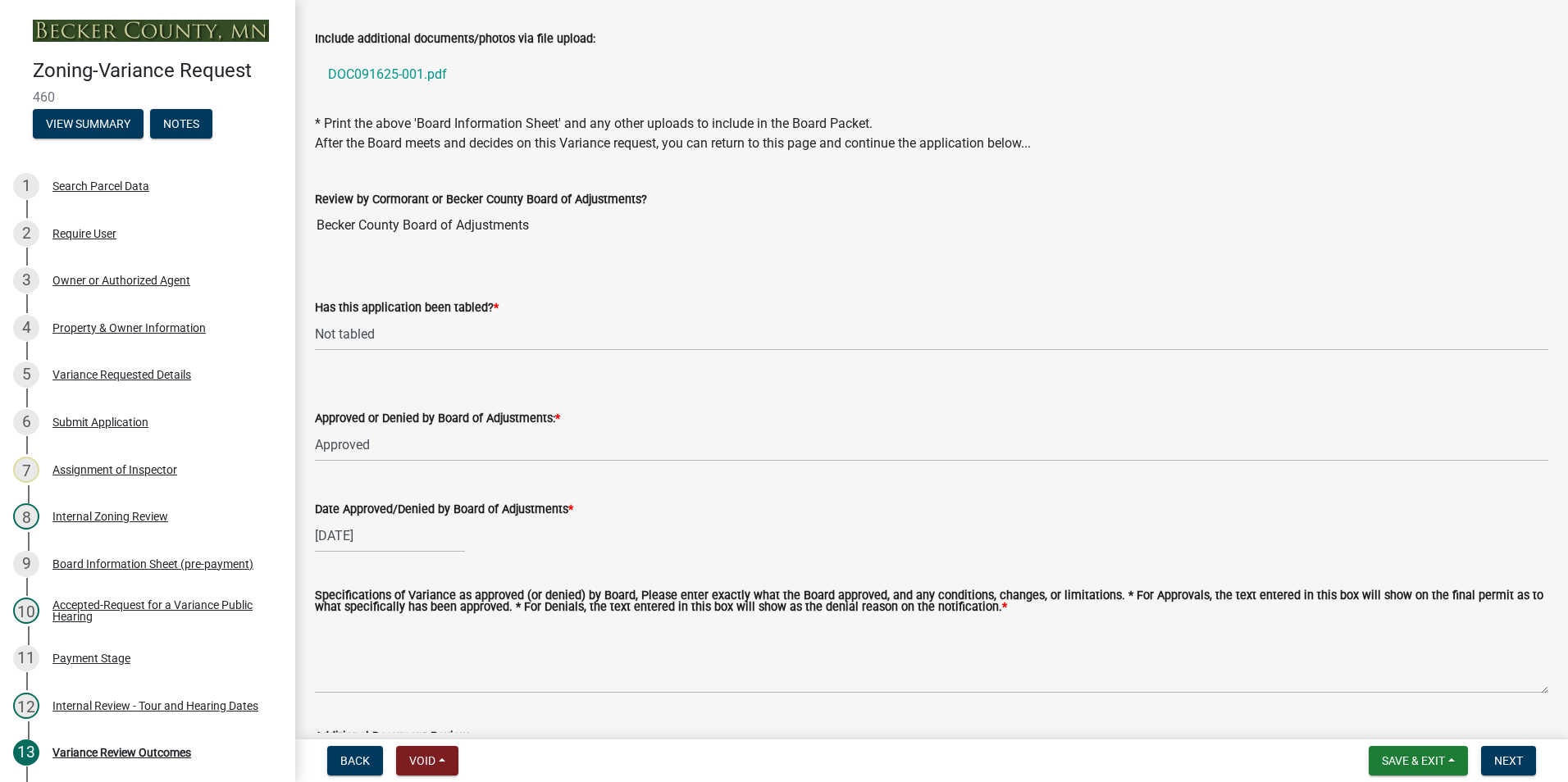
scroll to position [164, 0]
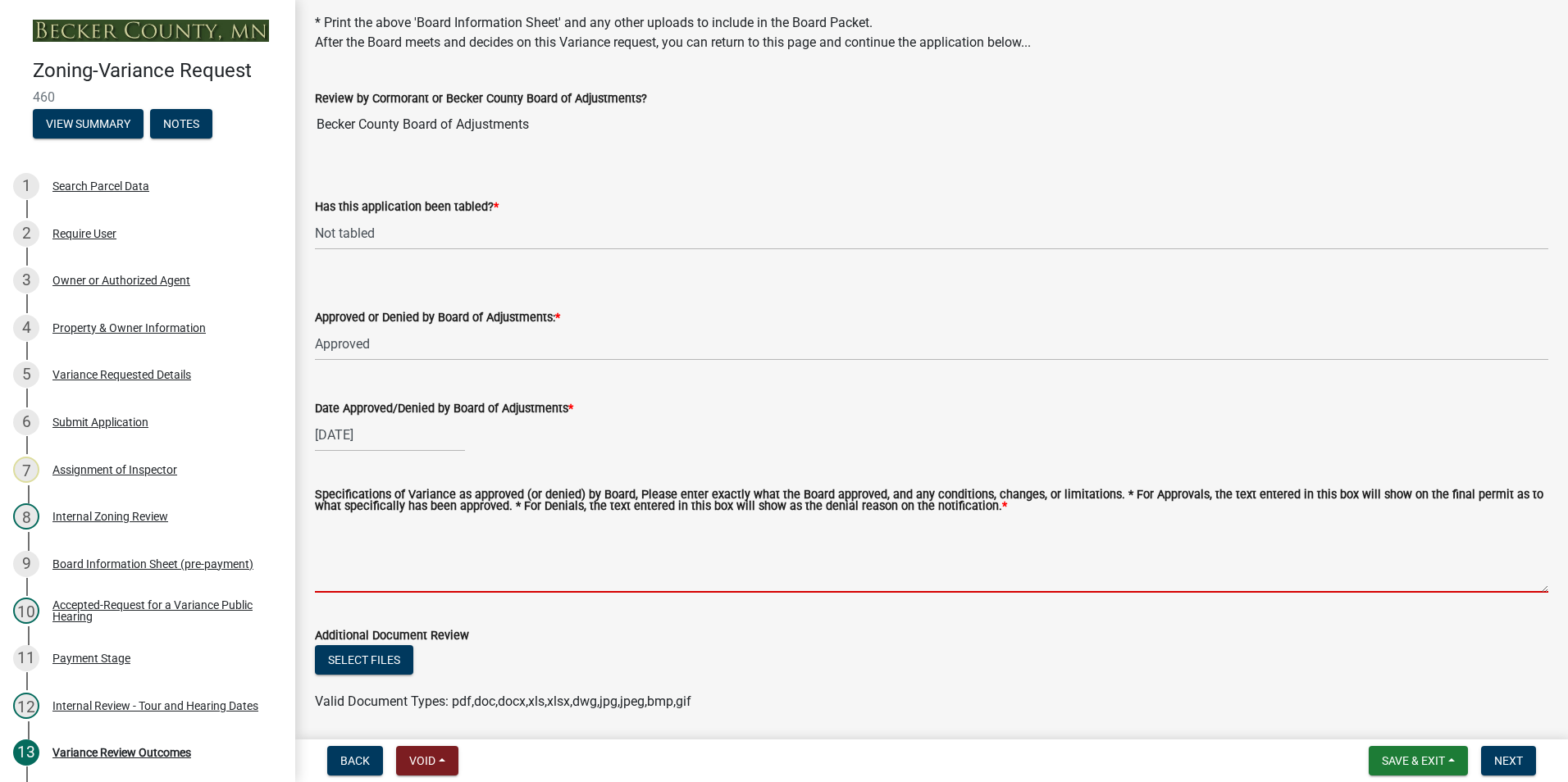
paste textarea "to move an existing cabin back from thirty-five (35) feet to forty-three (43) f…"
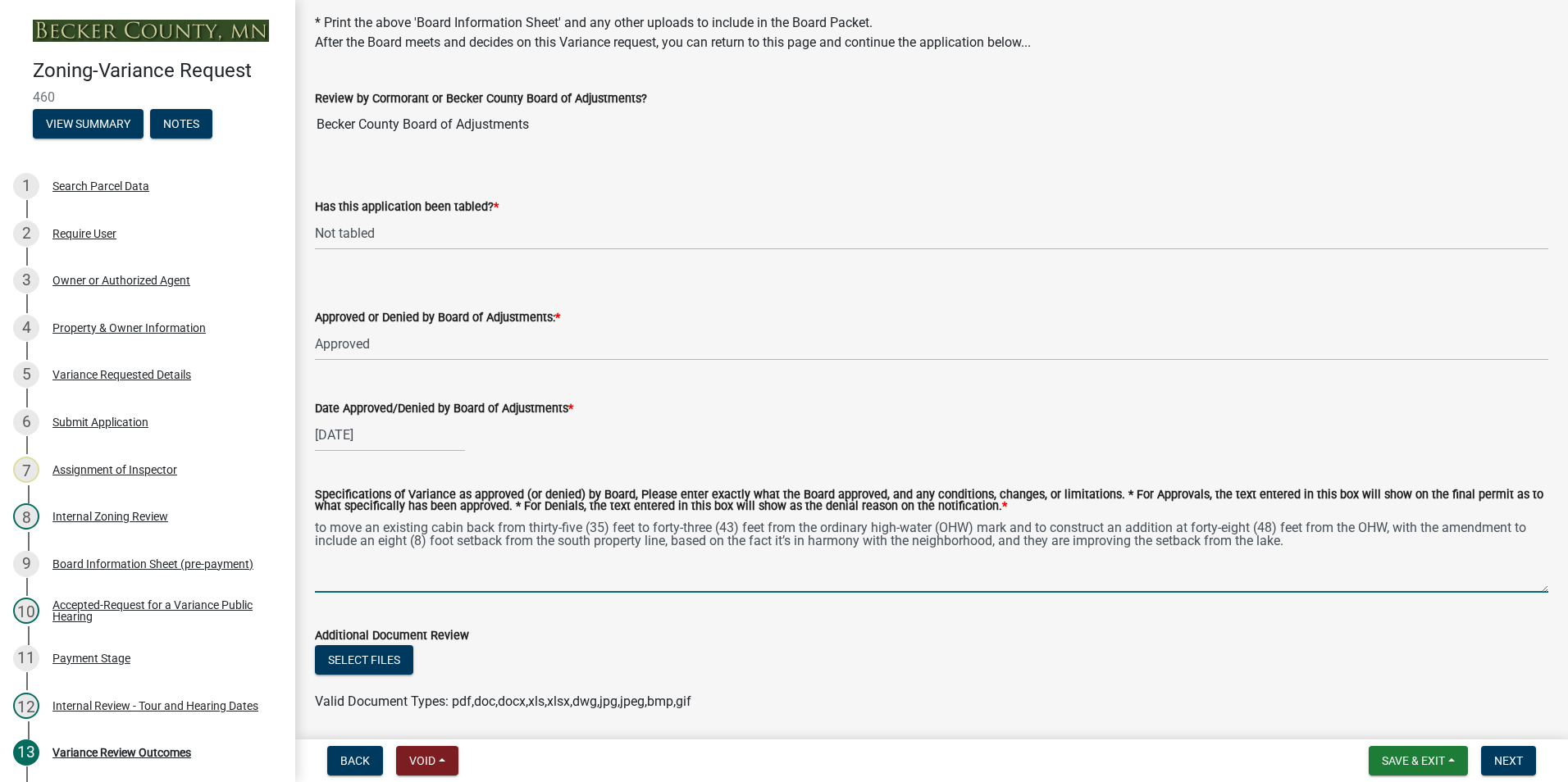
click at [320, 530] on textarea "to move an existing cabin back from thirty-five (35) feet to forty-three (43) f…" at bounding box center [931, 554] width 1233 height 77
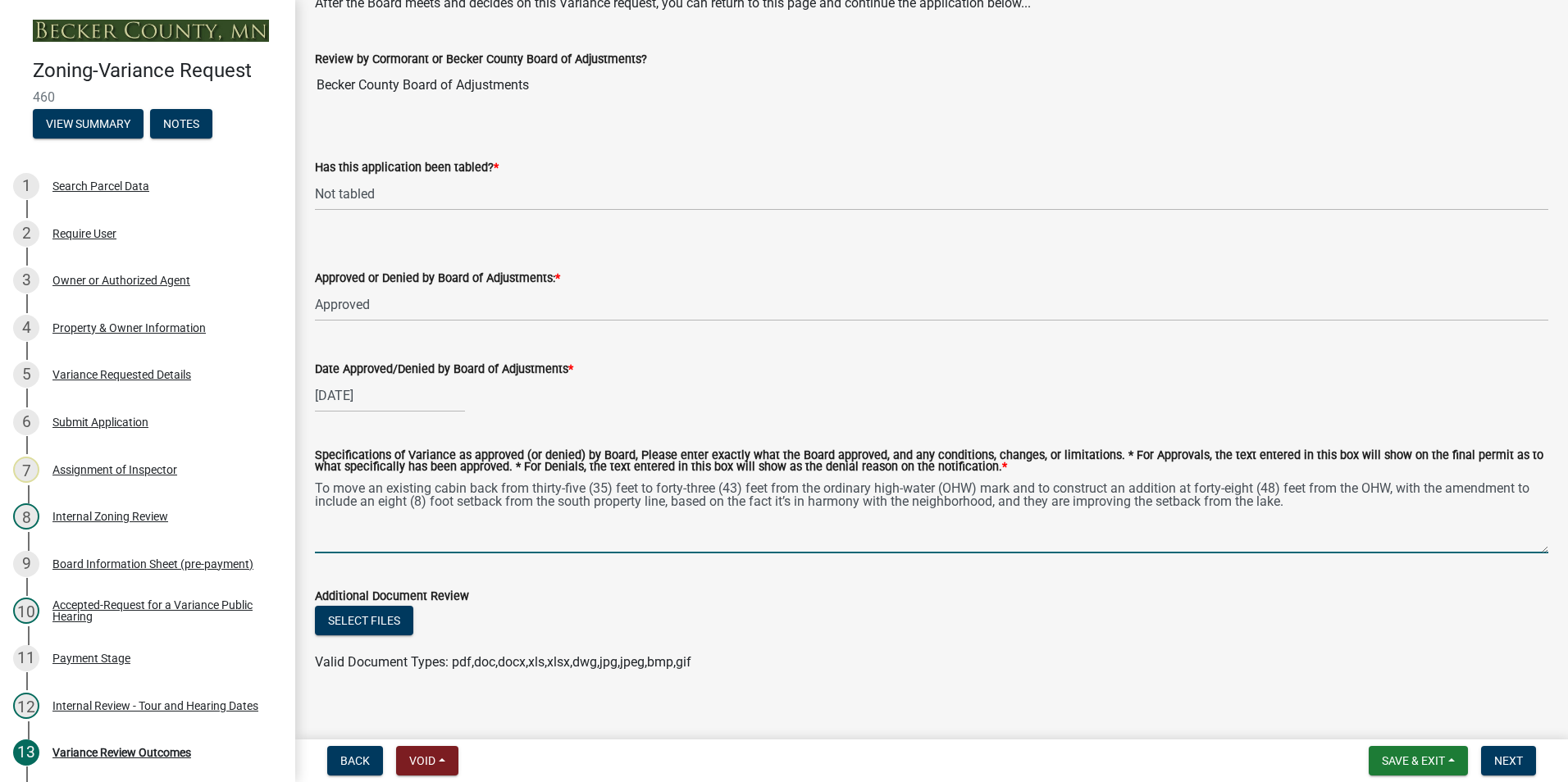
scroll to position [223, 0]
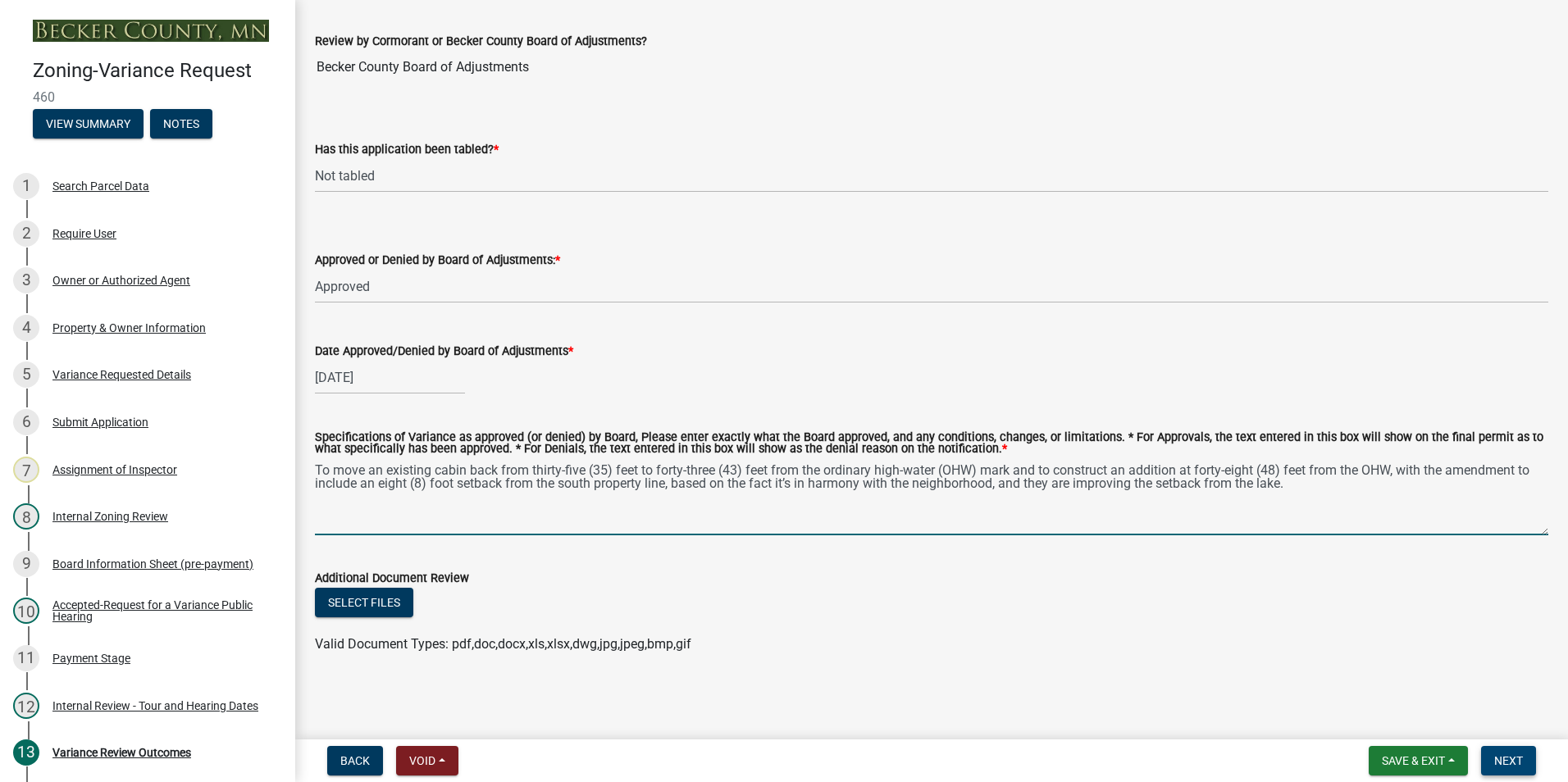
type textarea "To move an existing cabin back from thirty-five (35) feet to forty-three (43) f…"
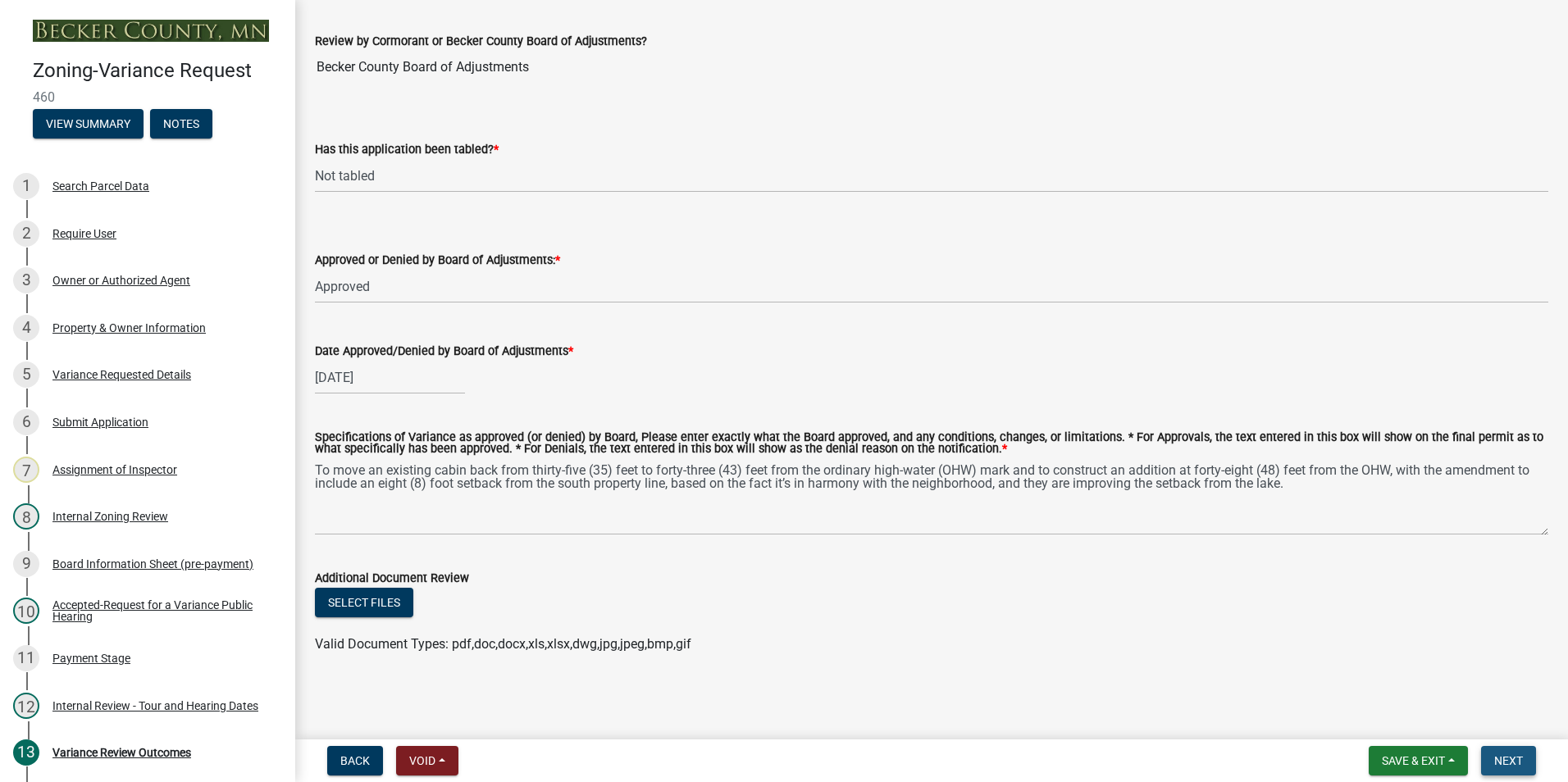
click at [1501, 752] on button "Next" at bounding box center [1509, 761] width 55 height 30
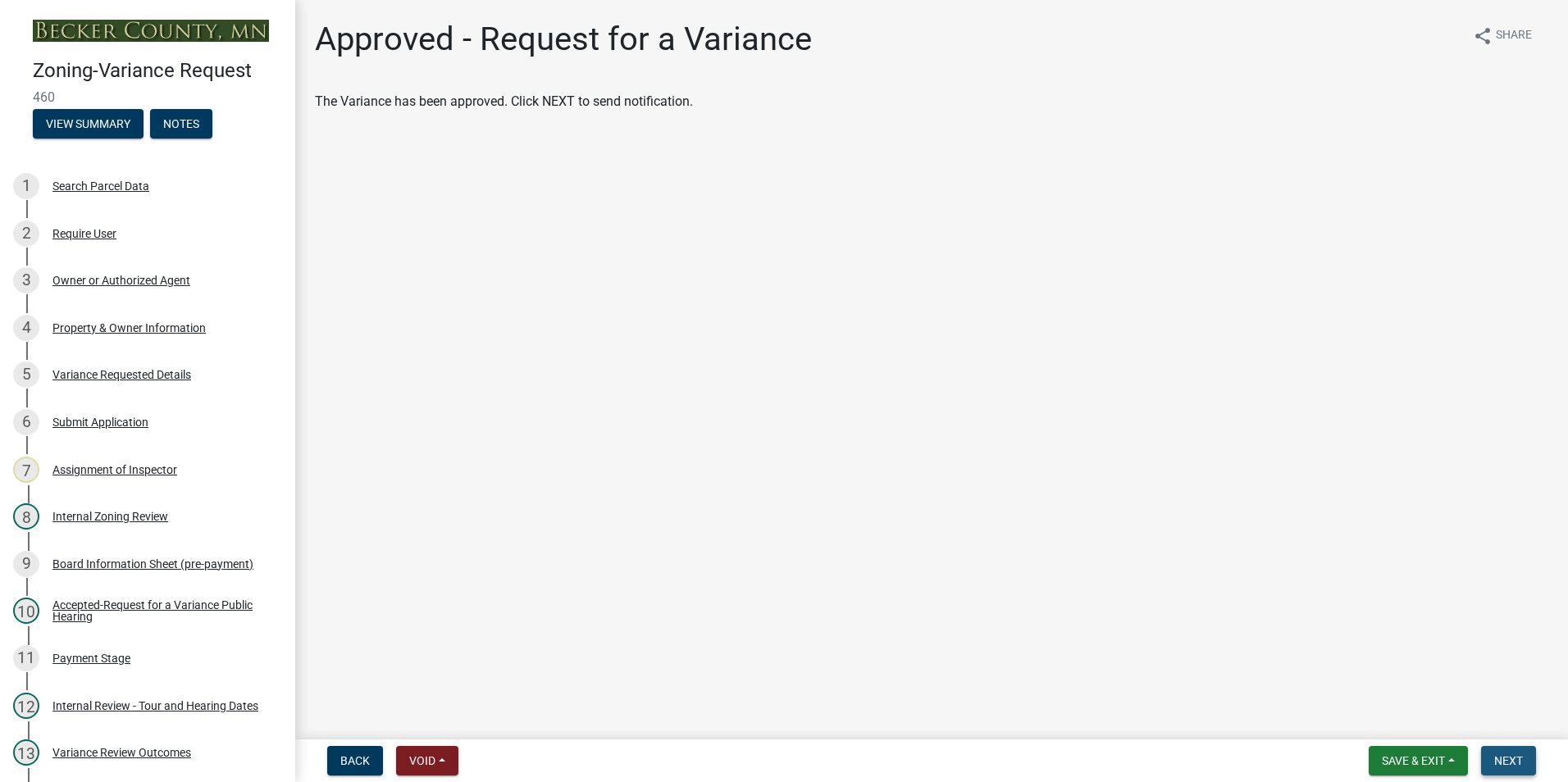
click at [1509, 761] on span "Next" at bounding box center [1508, 760] width 29 height 13
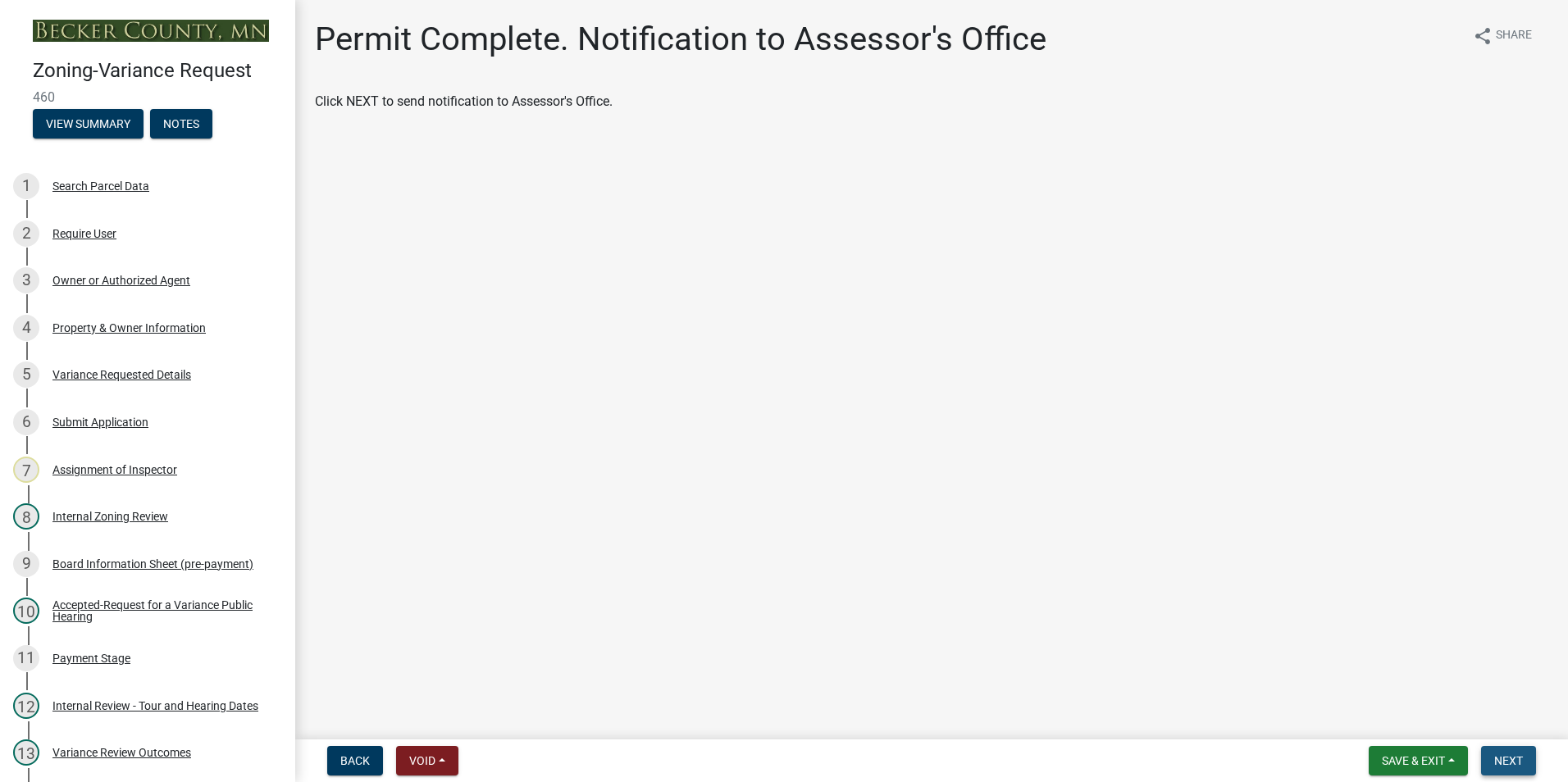
click at [1508, 761] on span "Next" at bounding box center [1508, 760] width 29 height 13
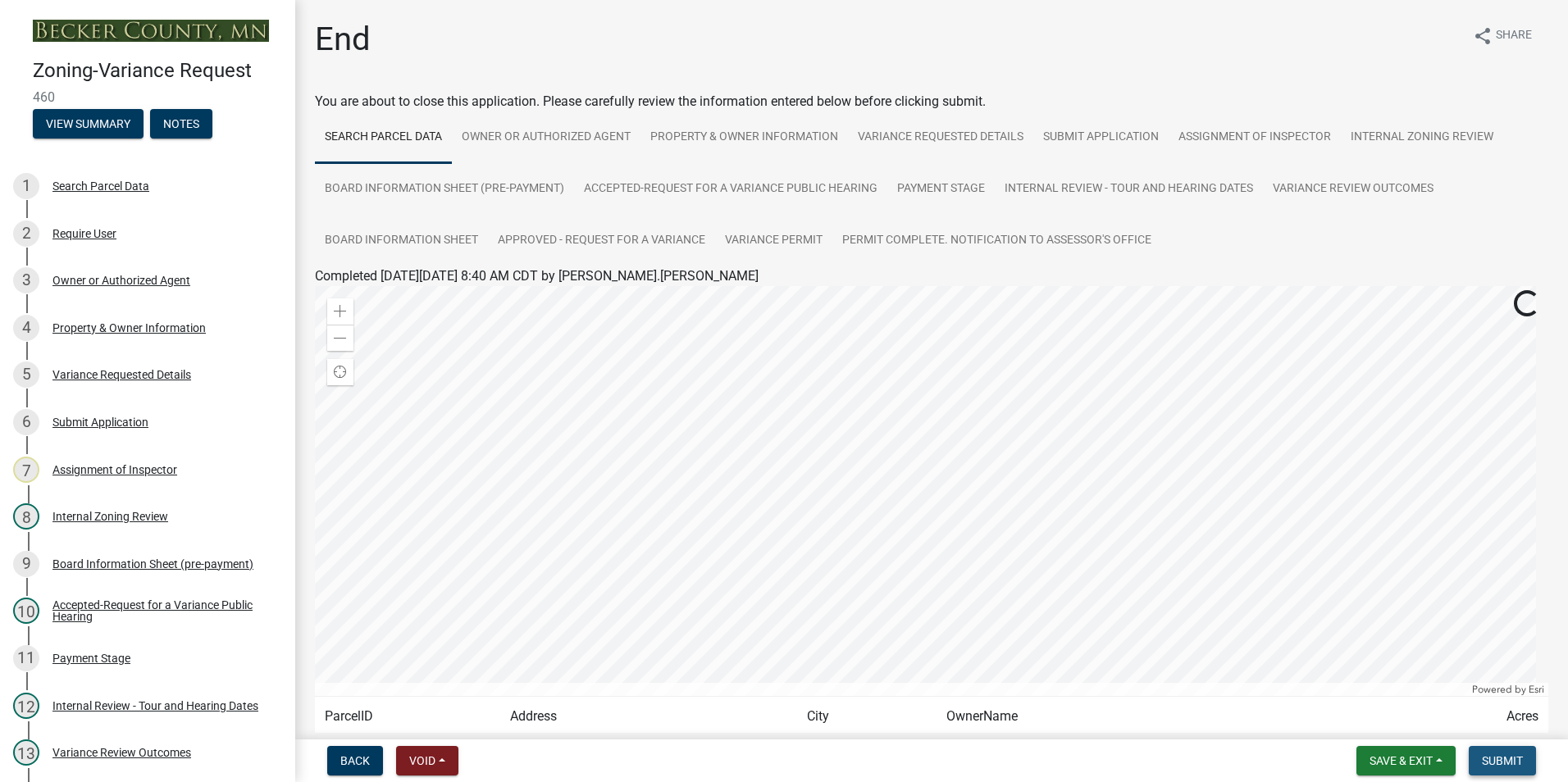
click at [1504, 762] on span "Submit" at bounding box center [1502, 760] width 41 height 13
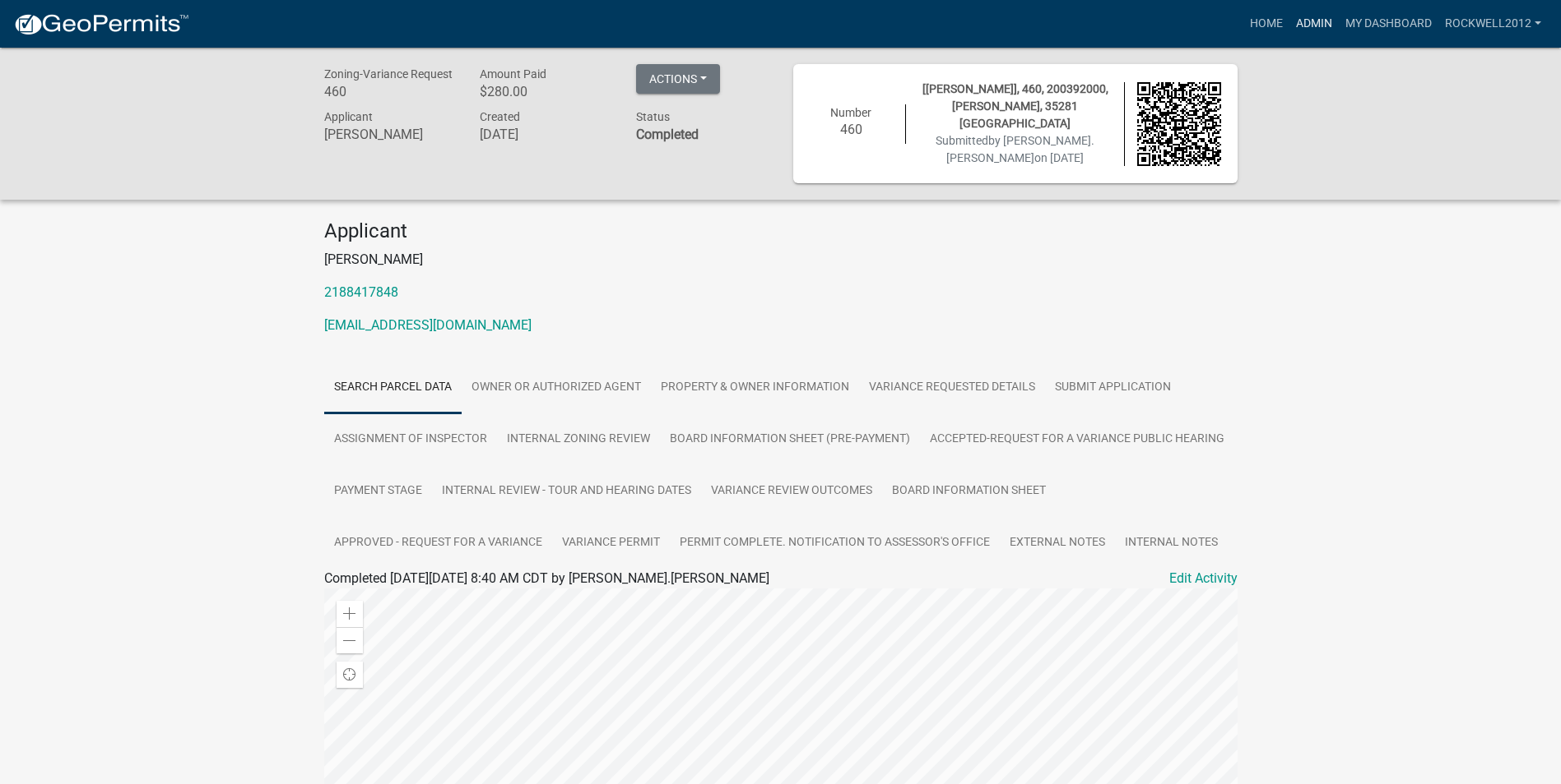
click at [1307, 25] on link "Admin" at bounding box center [1314, 23] width 50 height 31
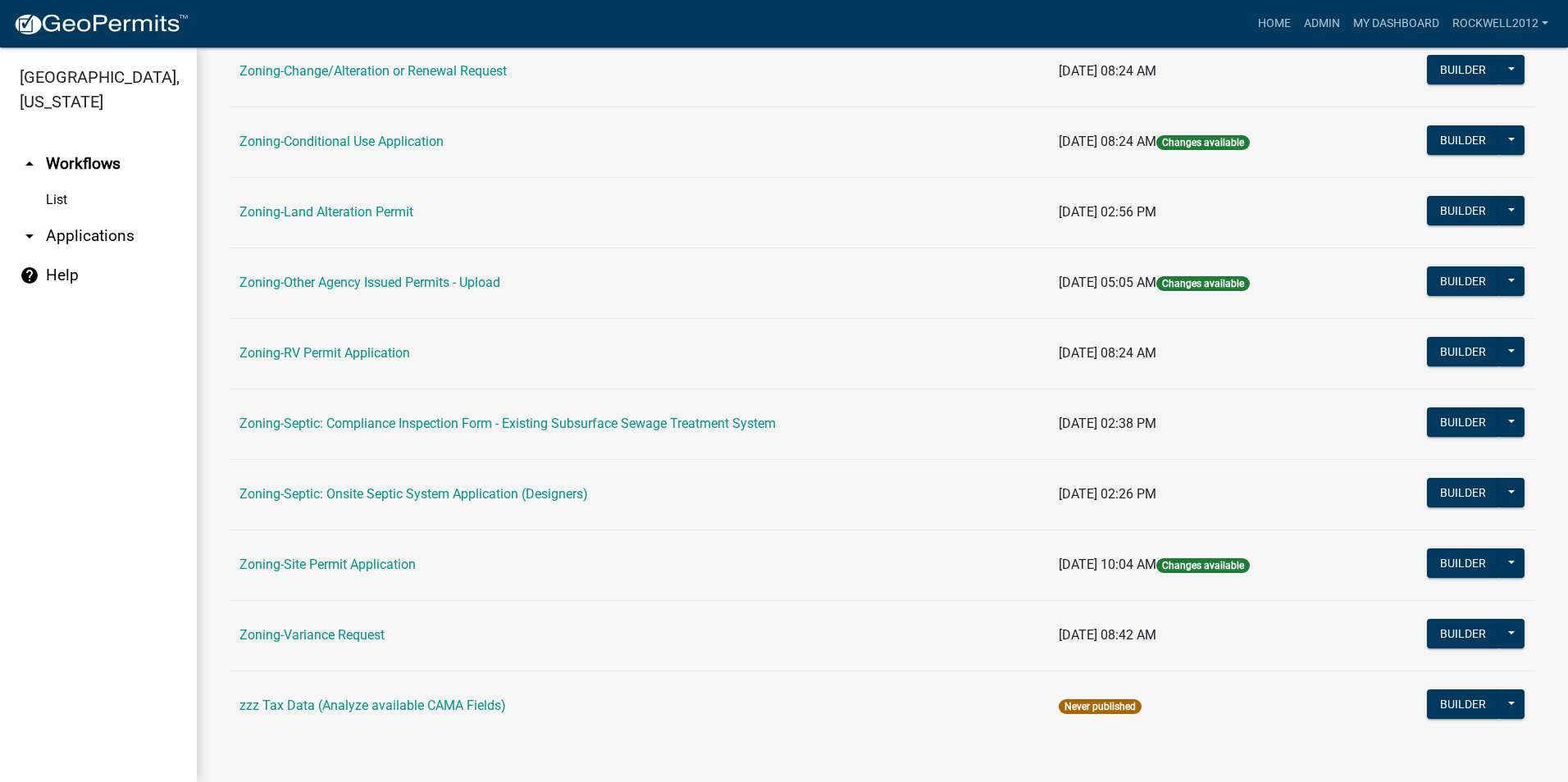
scroll to position [464, 0]
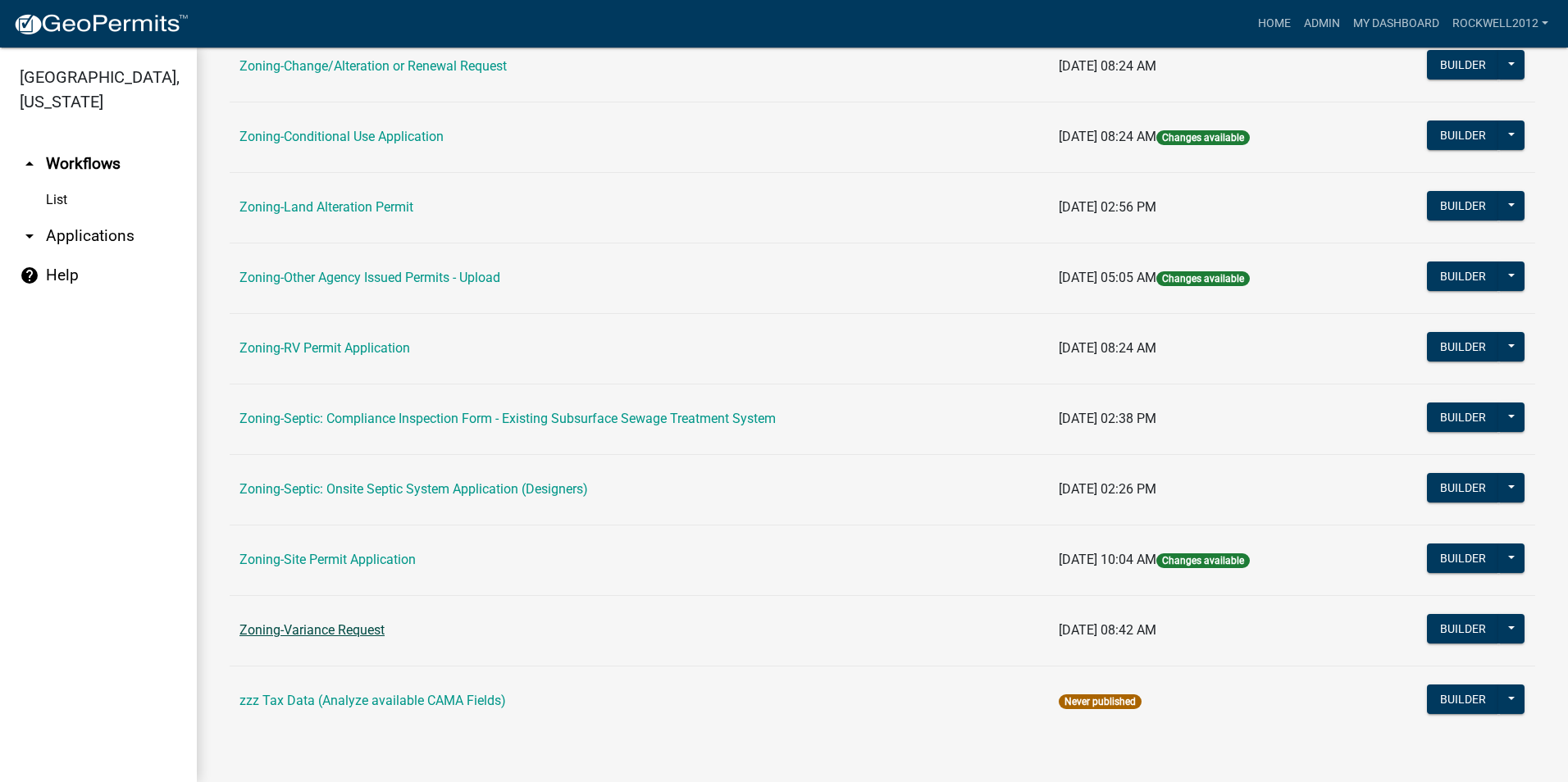
click at [329, 626] on link "Zoning-Variance Request" at bounding box center [312, 631] width 146 height 16
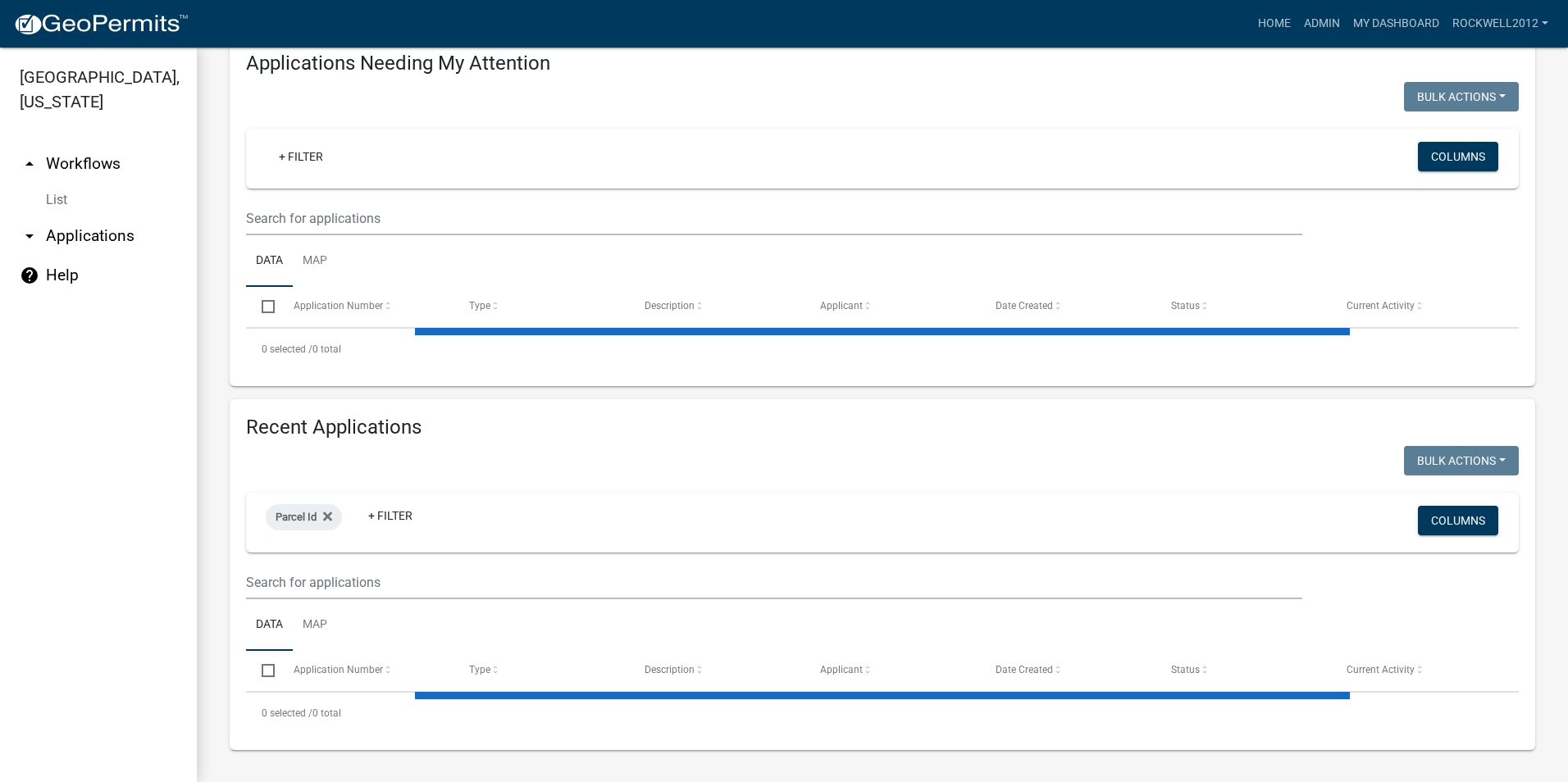
select select "2: 50"
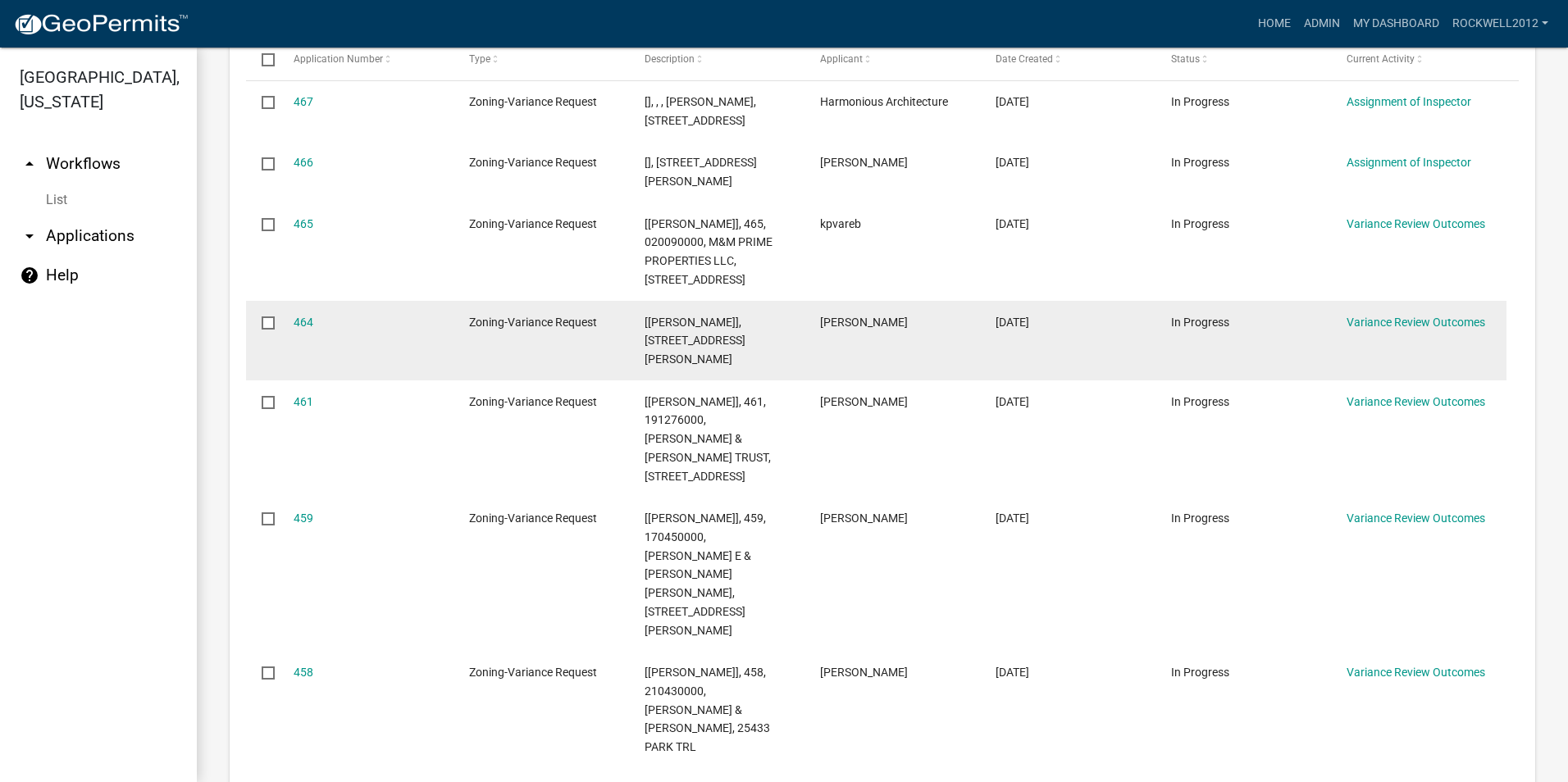
scroll to position [583, 0]
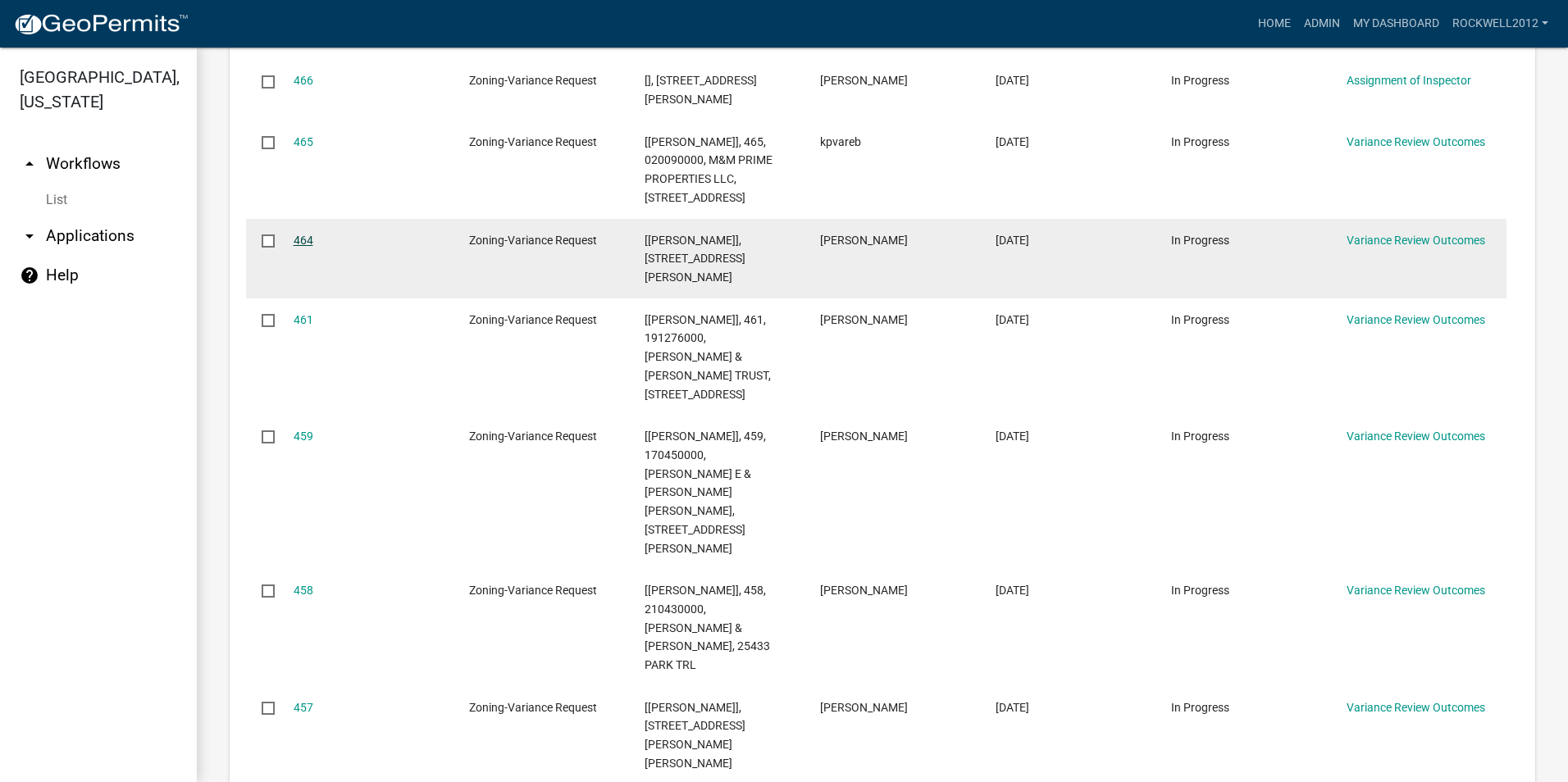
click at [304, 246] on link "464" at bounding box center [304, 240] width 20 height 13
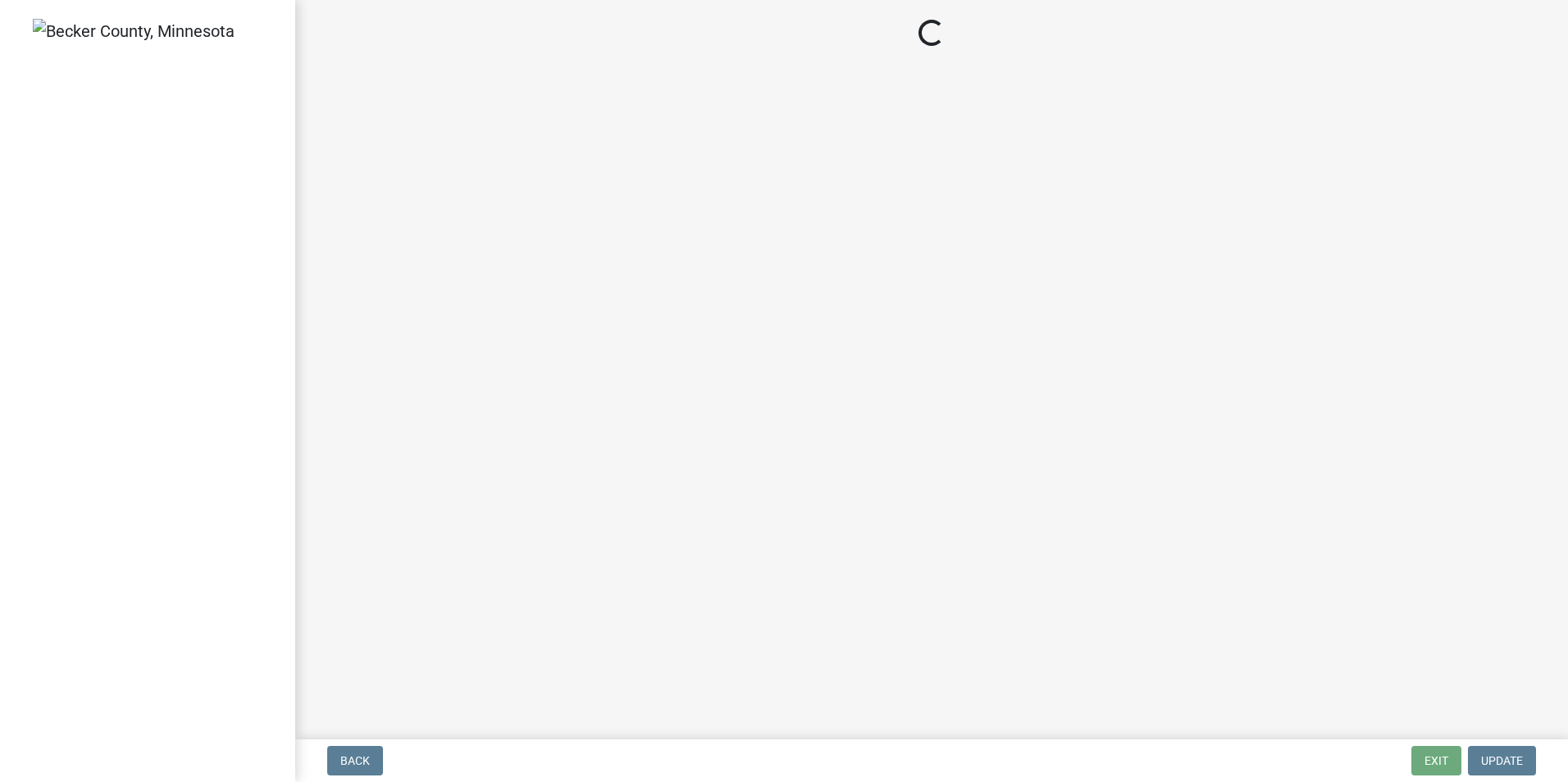
click at [304, 255] on main "Loading..." at bounding box center [931, 366] width 1273 height 733
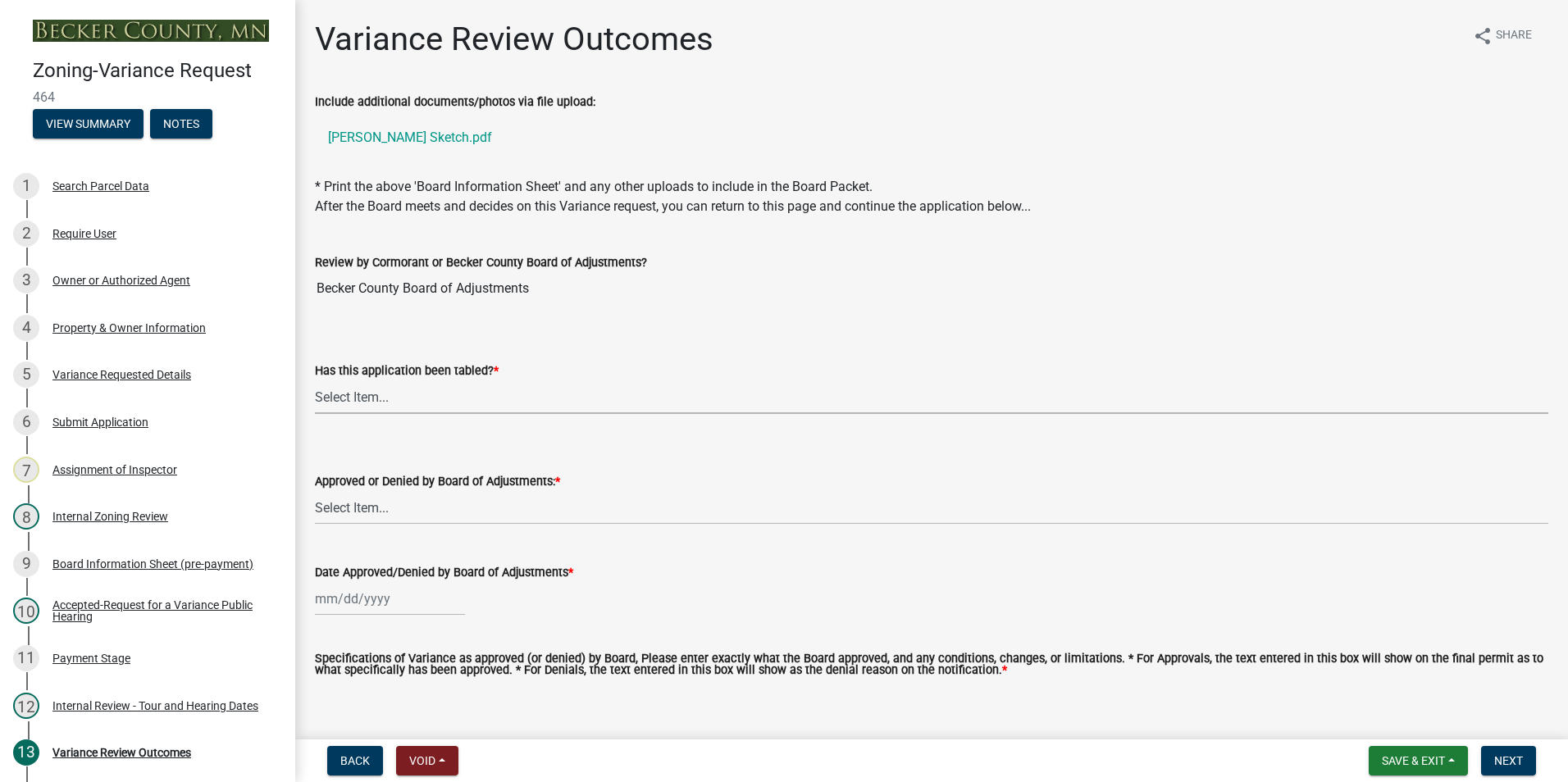
click at [368, 392] on select "Select Item... Not tabled Tabled at Board of Adjustments" at bounding box center [931, 397] width 1233 height 34
click at [315, 380] on select "Select Item... Not tabled Tabled at Board of Adjustments" at bounding box center [931, 397] width 1233 height 34
select select "2cb45783-84f1-4fd3-93a6-5f07d3303cd9"
click at [344, 514] on select "Select Item... Approved Denied" at bounding box center [931, 508] width 1233 height 34
click at [315, 491] on select "Select Item... Approved Denied" at bounding box center [931, 508] width 1233 height 34
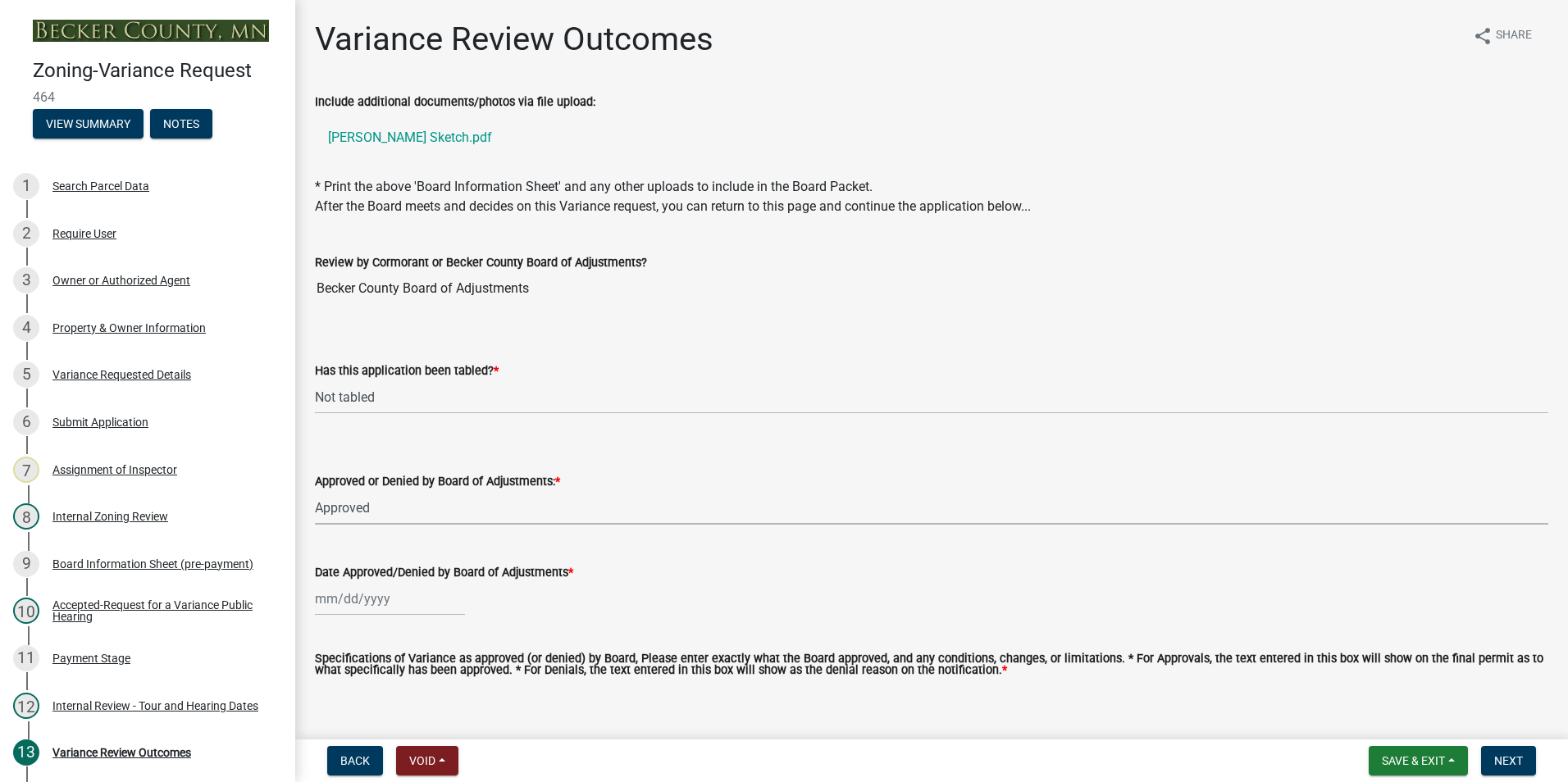
select select "5d8fc30d-aa4a-4b7e-9293-75efeb76bee6"
select select "10"
select select "2025"
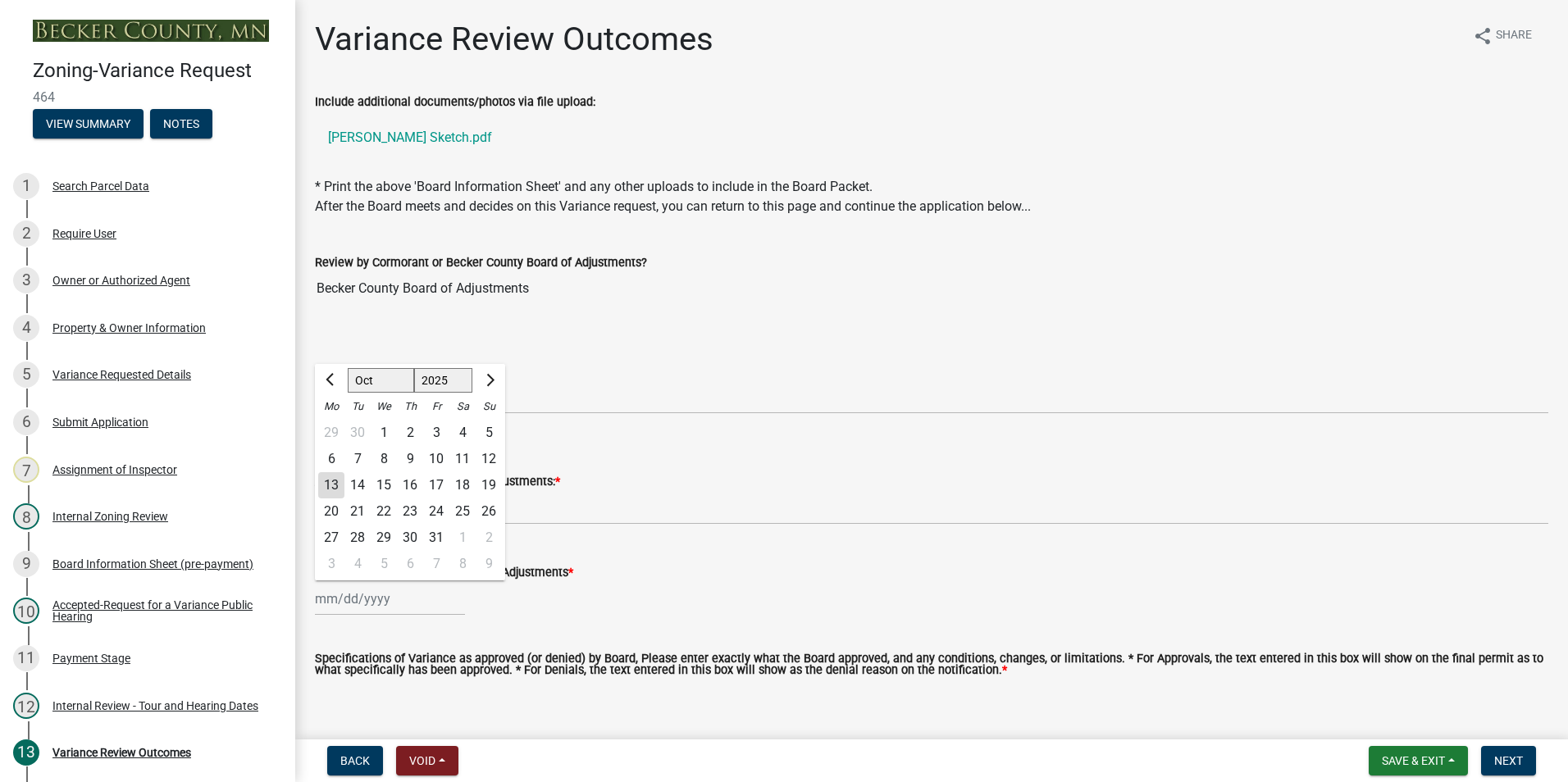
click at [354, 603] on div "[PERSON_NAME] Feb Mar Apr [PERSON_NAME][DATE] Oct Nov [DATE] 1526 1527 1528 152…" at bounding box center [390, 599] width 150 height 34
click at [406, 460] on div "9" at bounding box center [410, 459] width 27 height 27
type input "[DATE]"
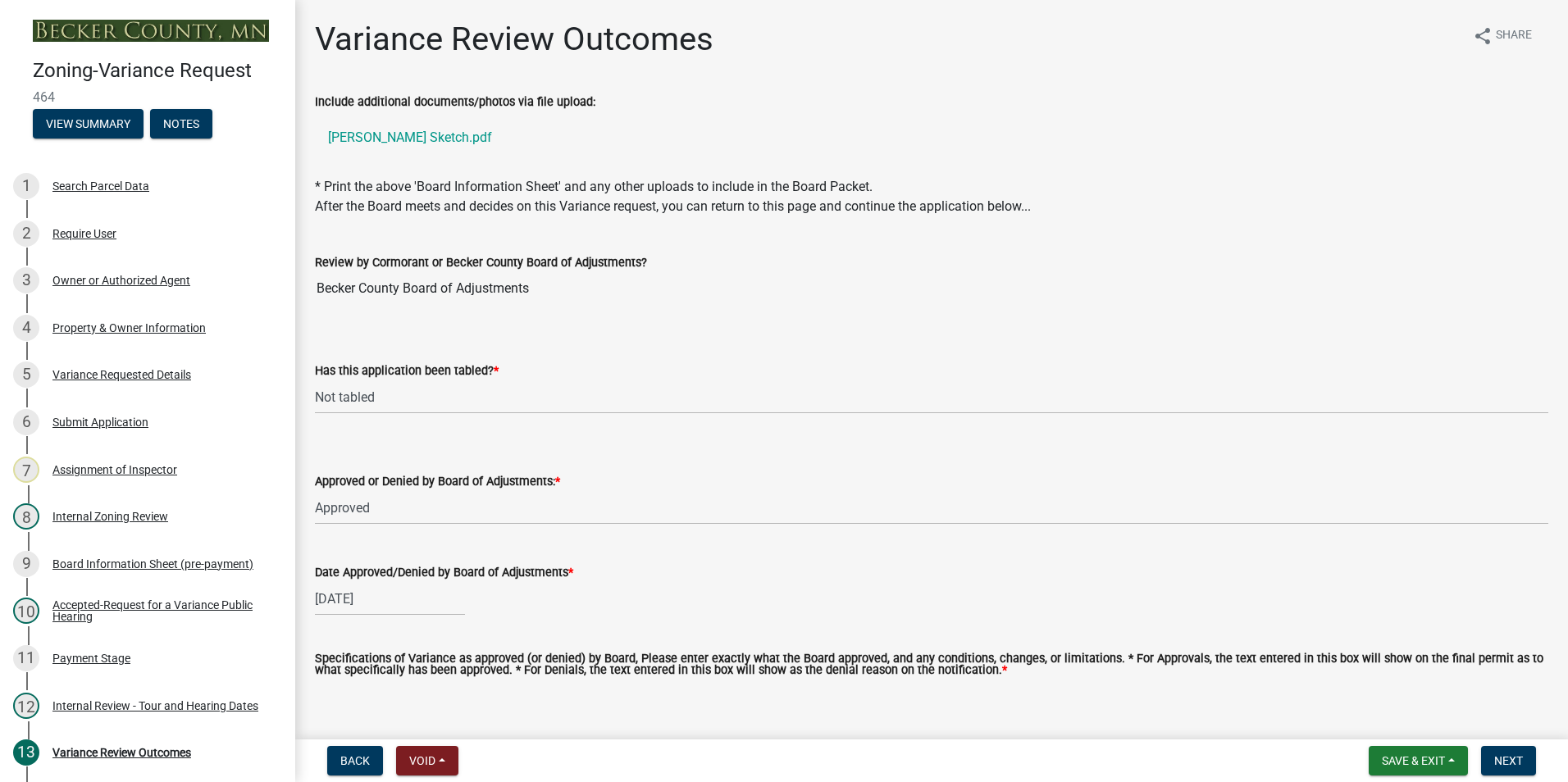
scroll to position [82, 0]
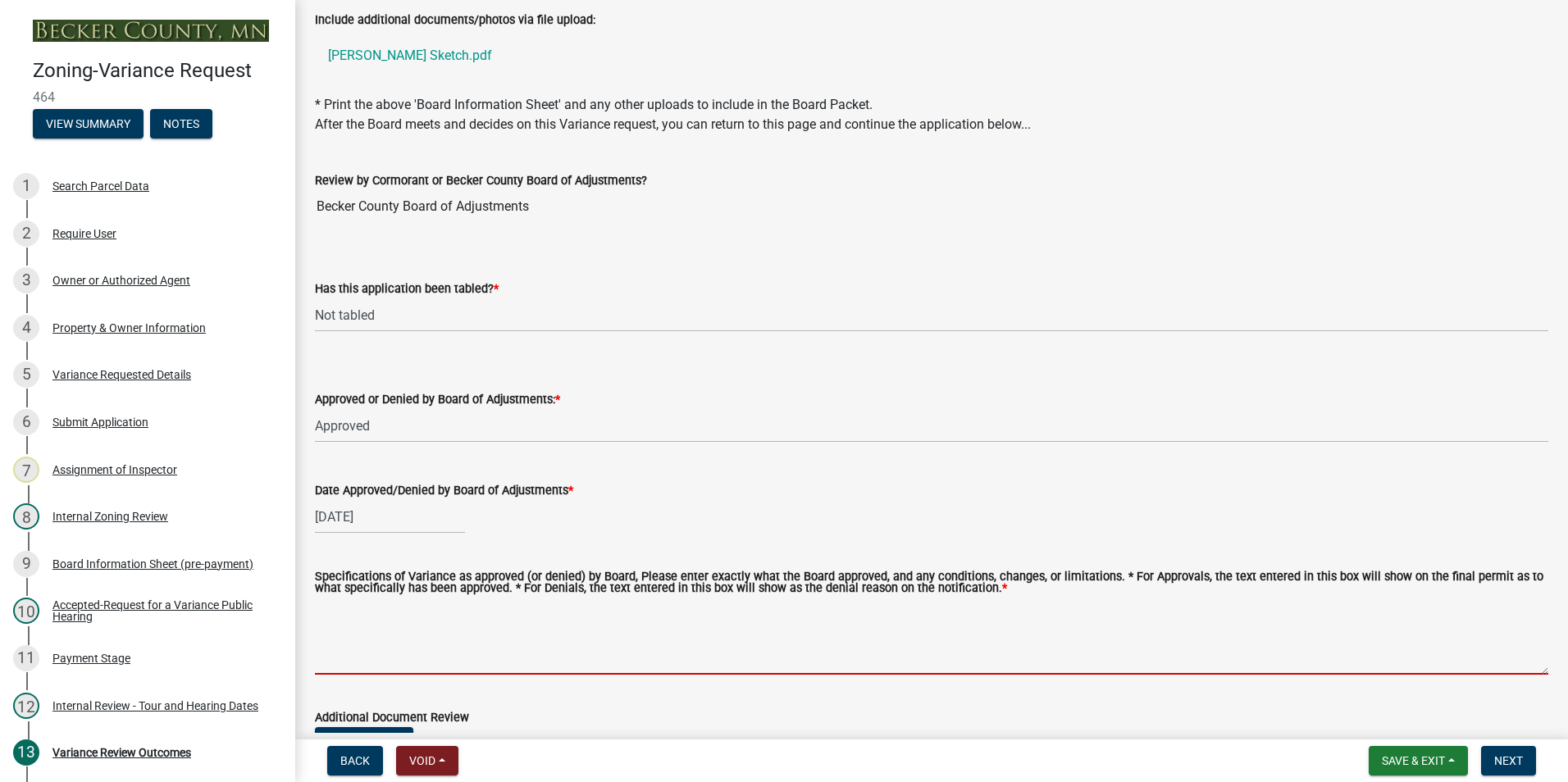
paste textarea "to construct a detached structure to be located fifty (50) feet from the [GEOGR…"
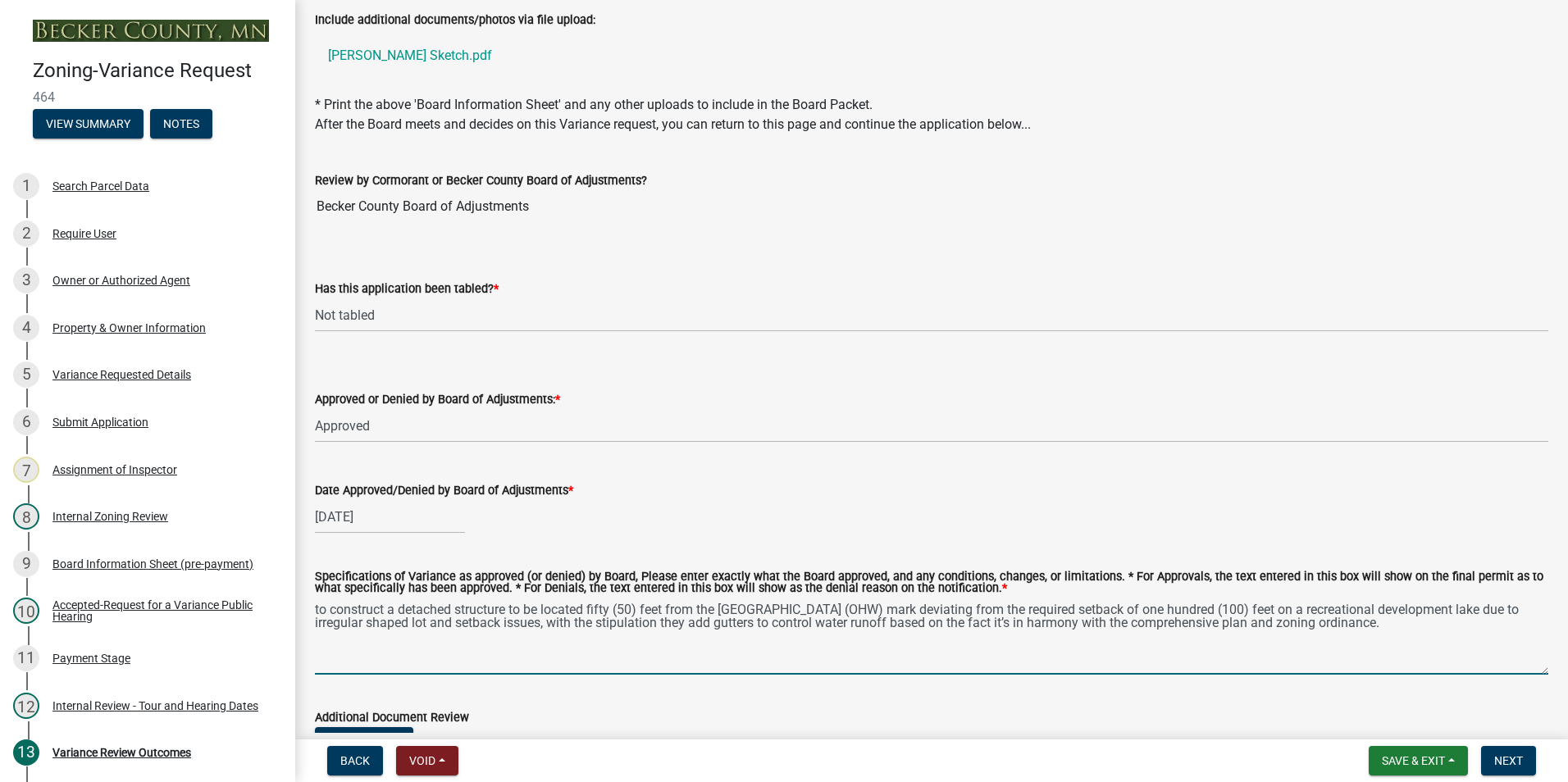
click at [320, 610] on textarea "to construct a detached structure to be located fifty (50) feet from the [GEOGR…" at bounding box center [931, 636] width 1233 height 77
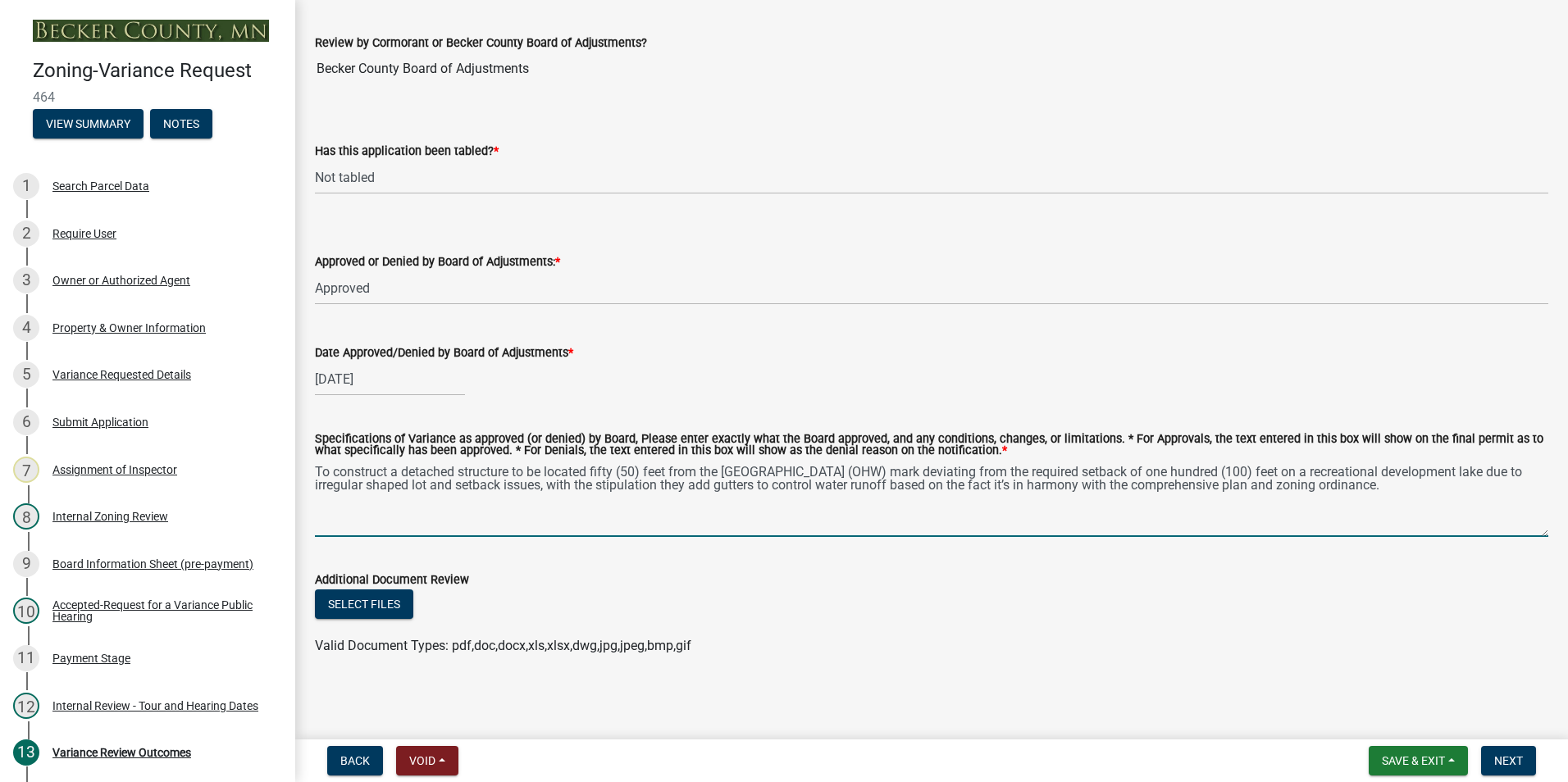
scroll to position [223, 0]
type textarea "To construct a detached structure to be located fifty (50) feet from the [GEOGR…"
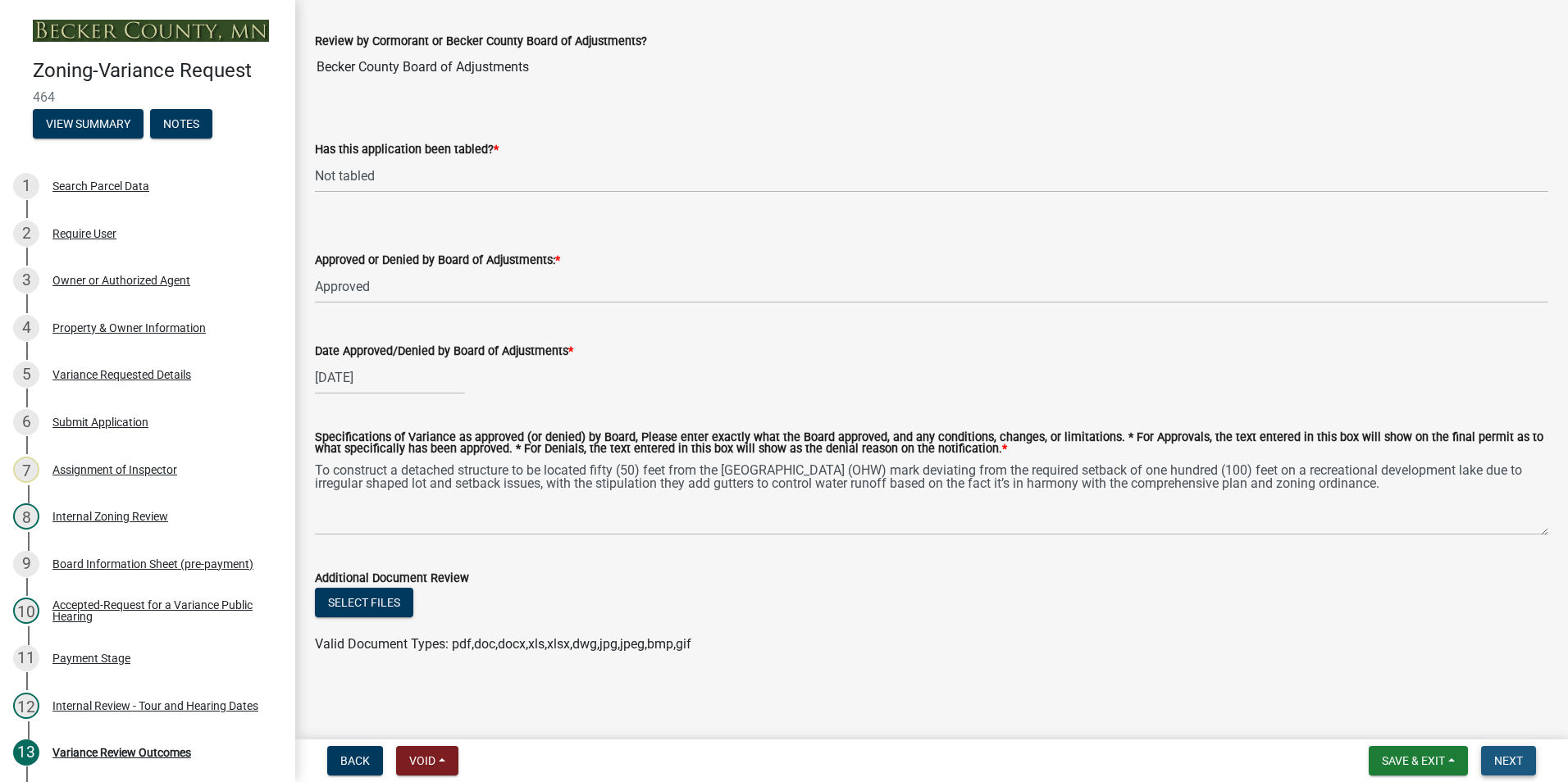
click at [1515, 757] on span "Next" at bounding box center [1508, 760] width 29 height 13
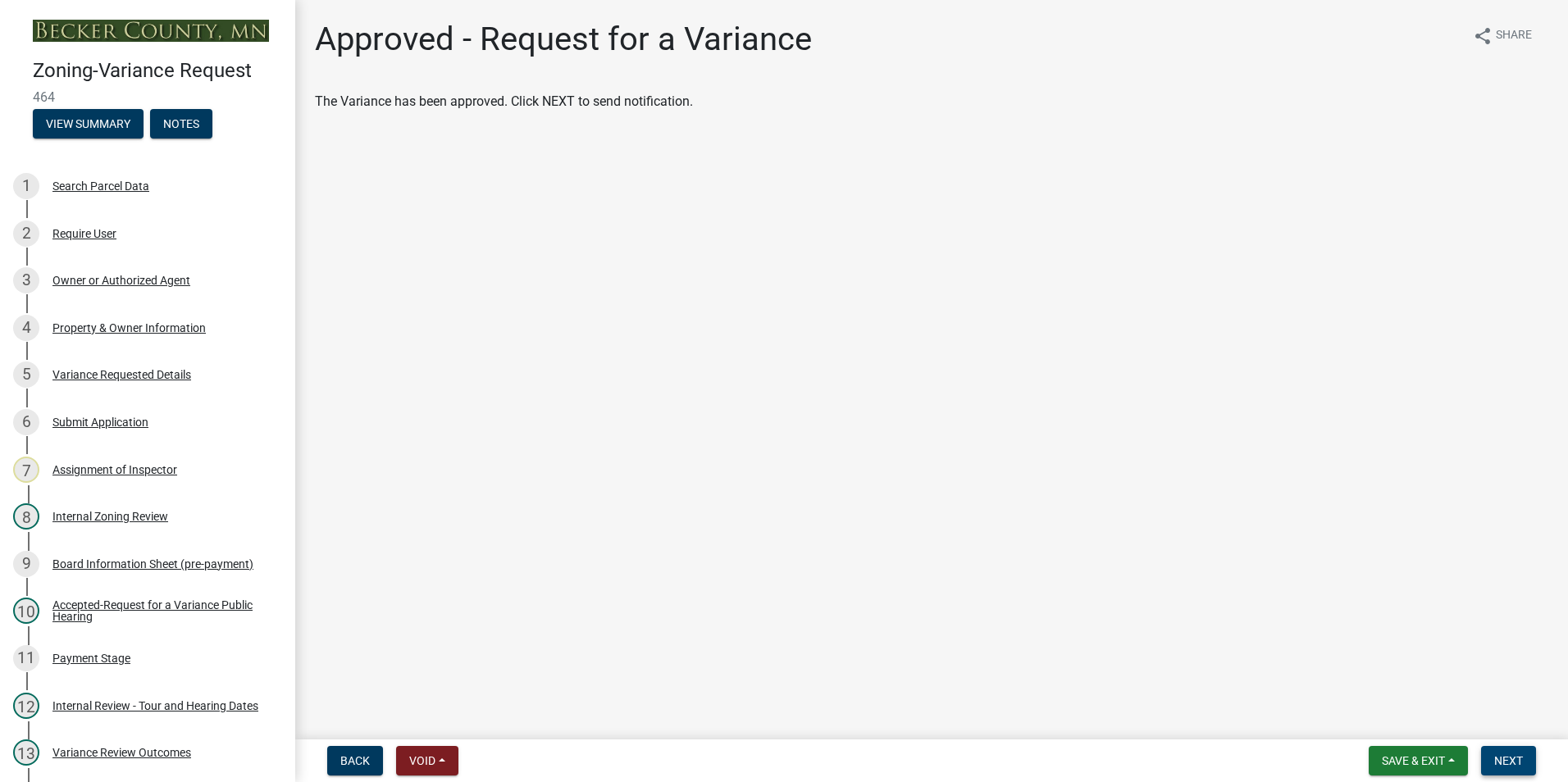
click at [1515, 757] on span "Next" at bounding box center [1508, 760] width 29 height 13
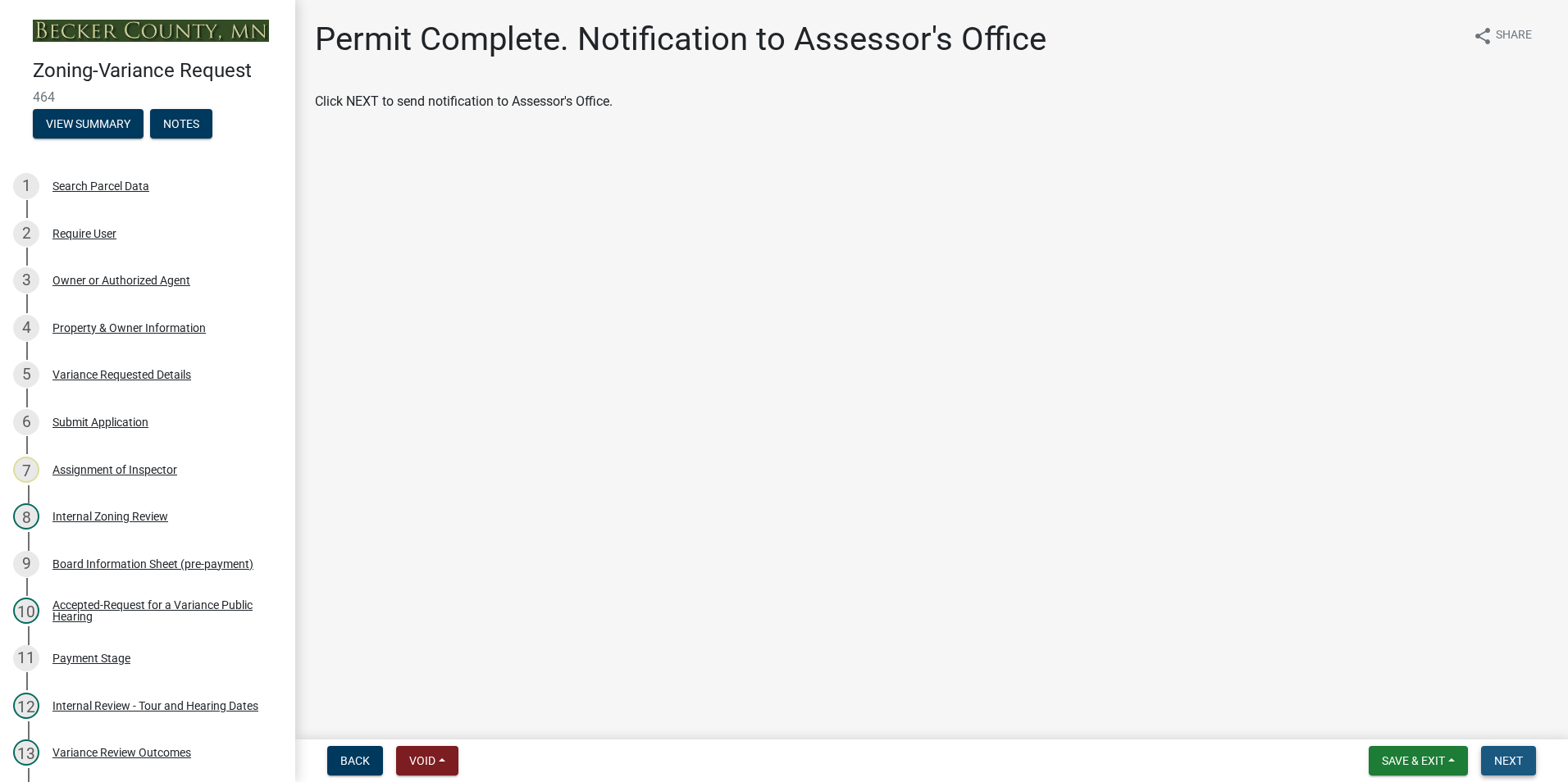
click at [1515, 757] on span "Next" at bounding box center [1508, 760] width 29 height 13
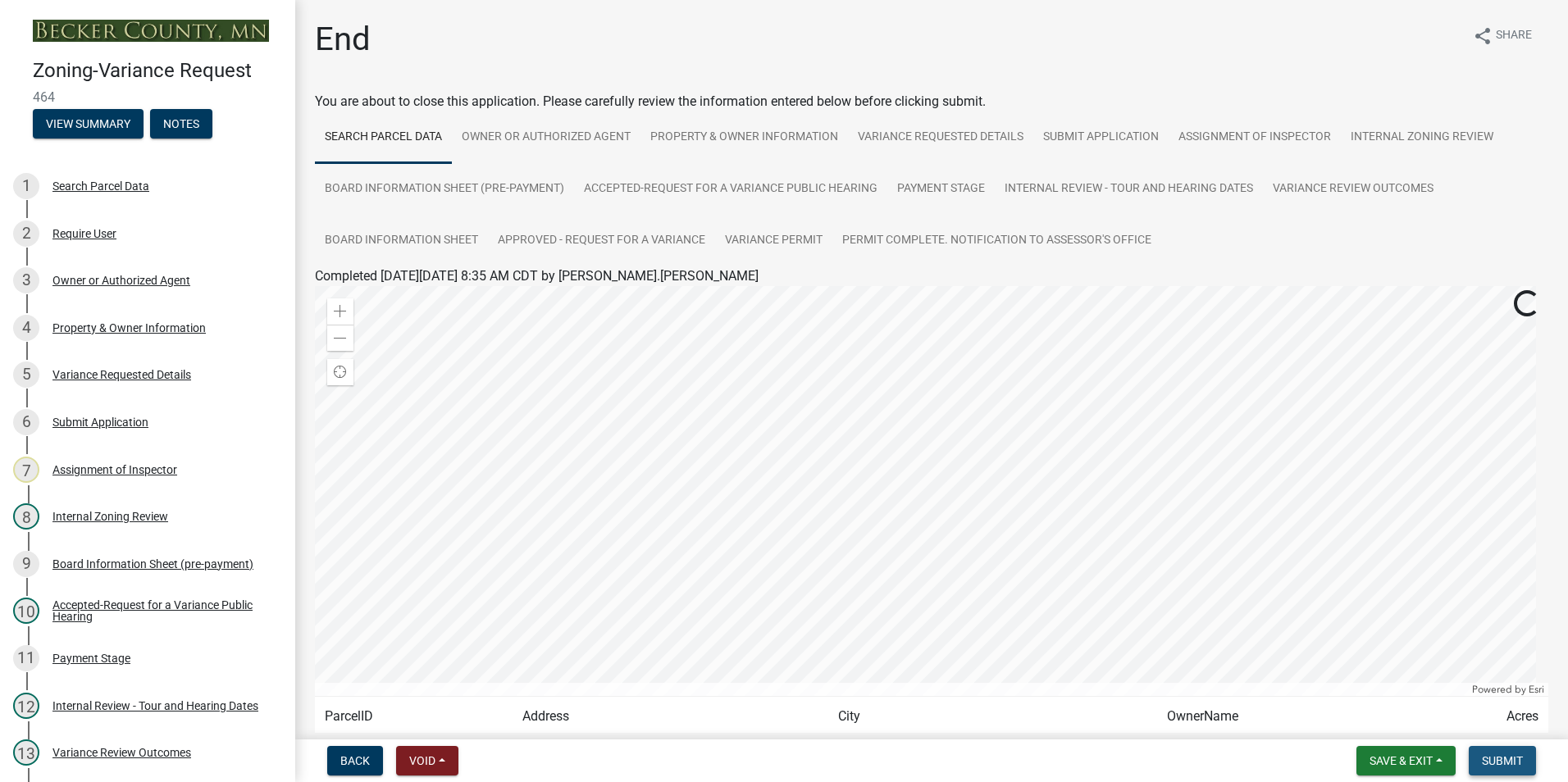
click at [1515, 757] on span "Submit" at bounding box center [1502, 760] width 41 height 13
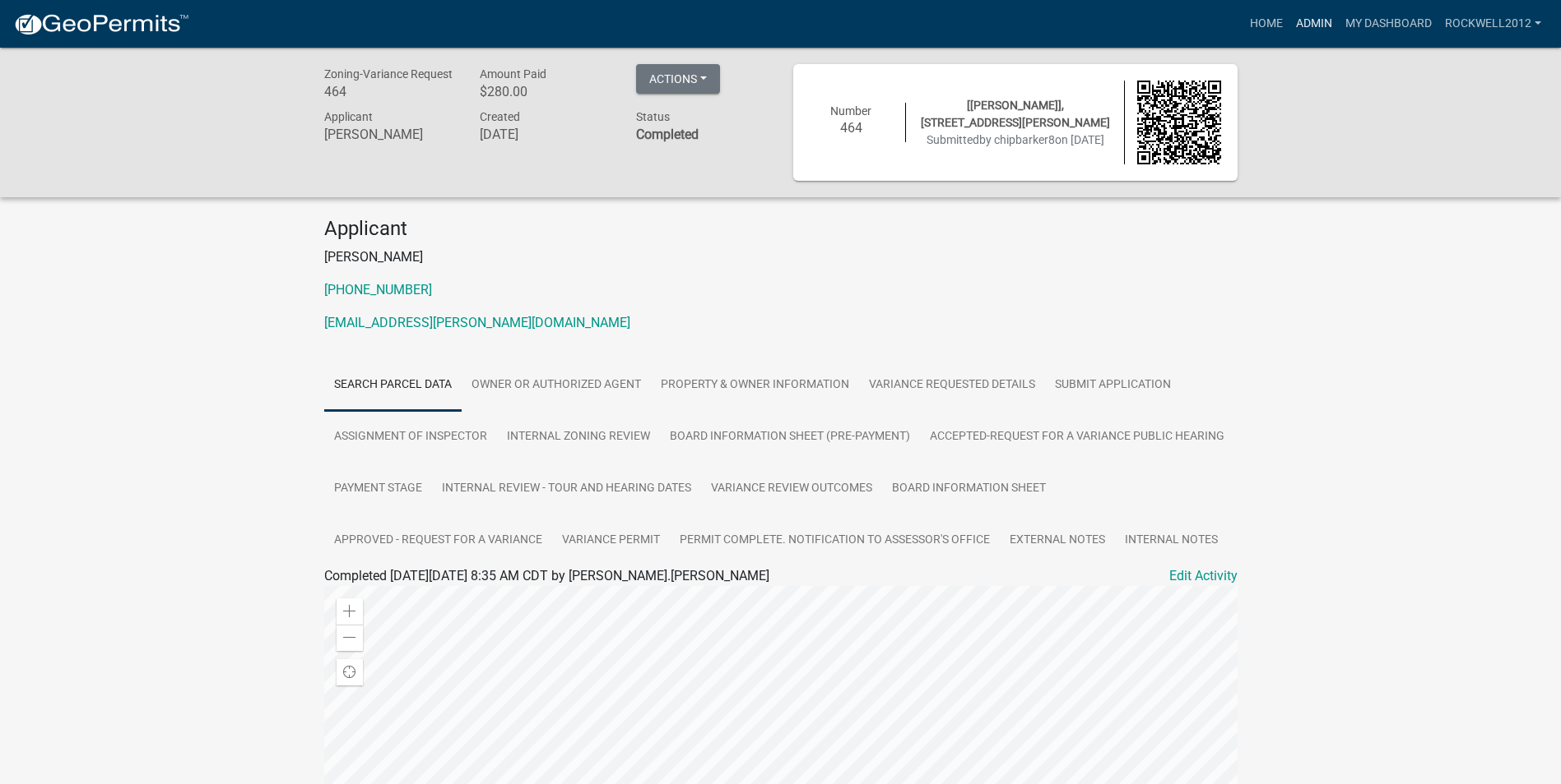
click at [1305, 19] on link "Admin" at bounding box center [1314, 23] width 50 height 31
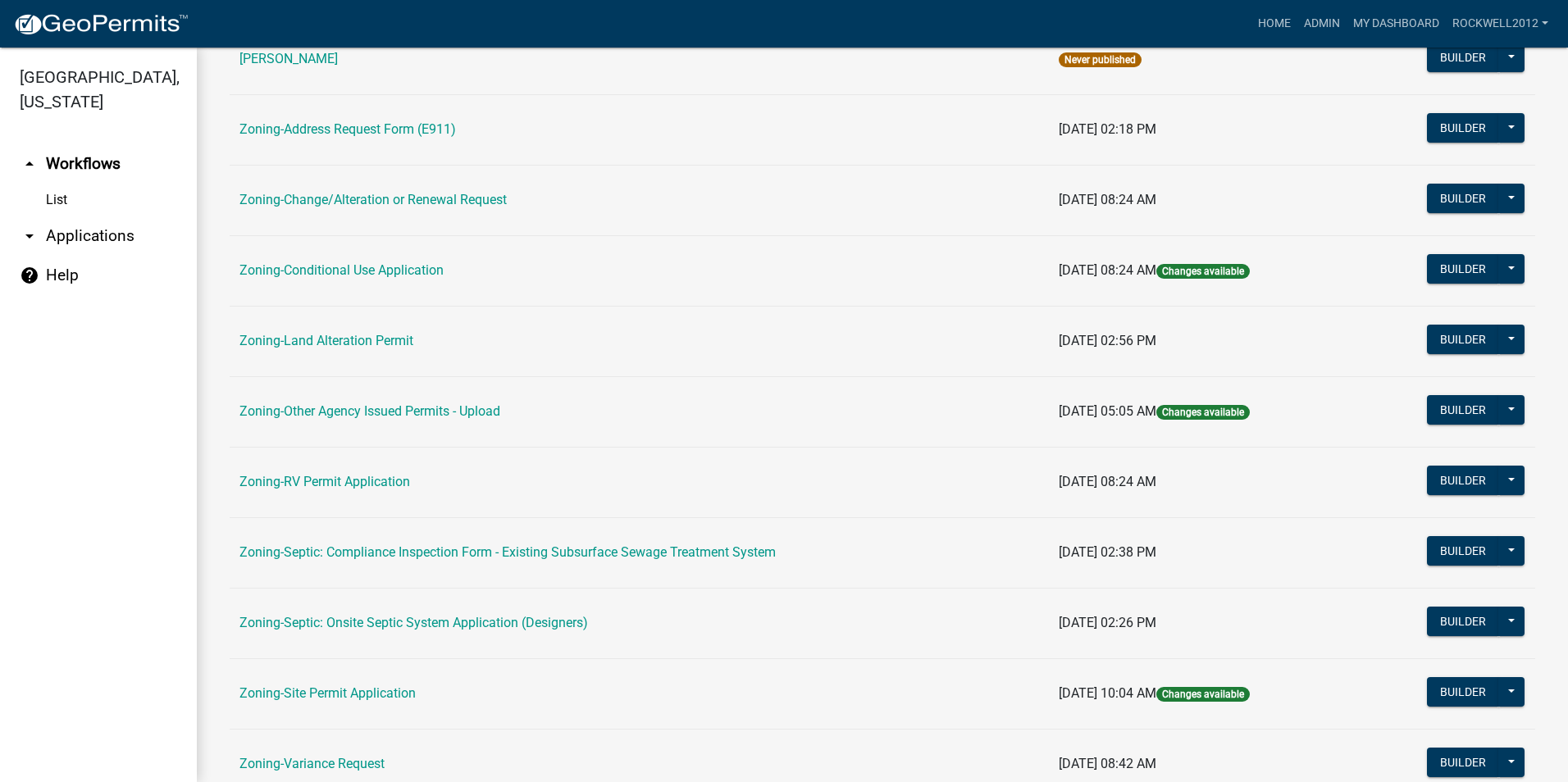
scroll to position [464, 0]
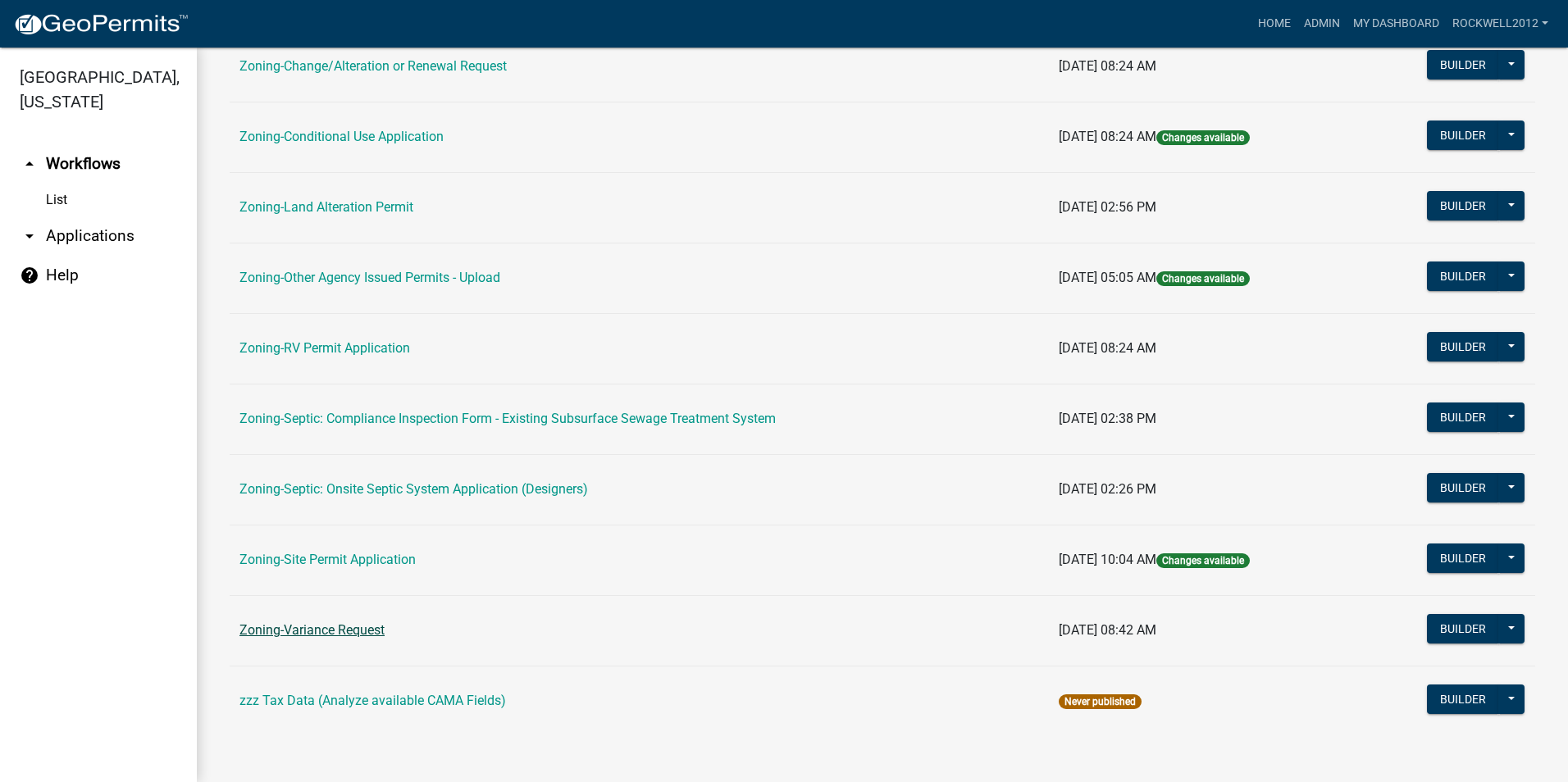
click at [313, 626] on link "Zoning-Variance Request" at bounding box center [312, 631] width 146 height 16
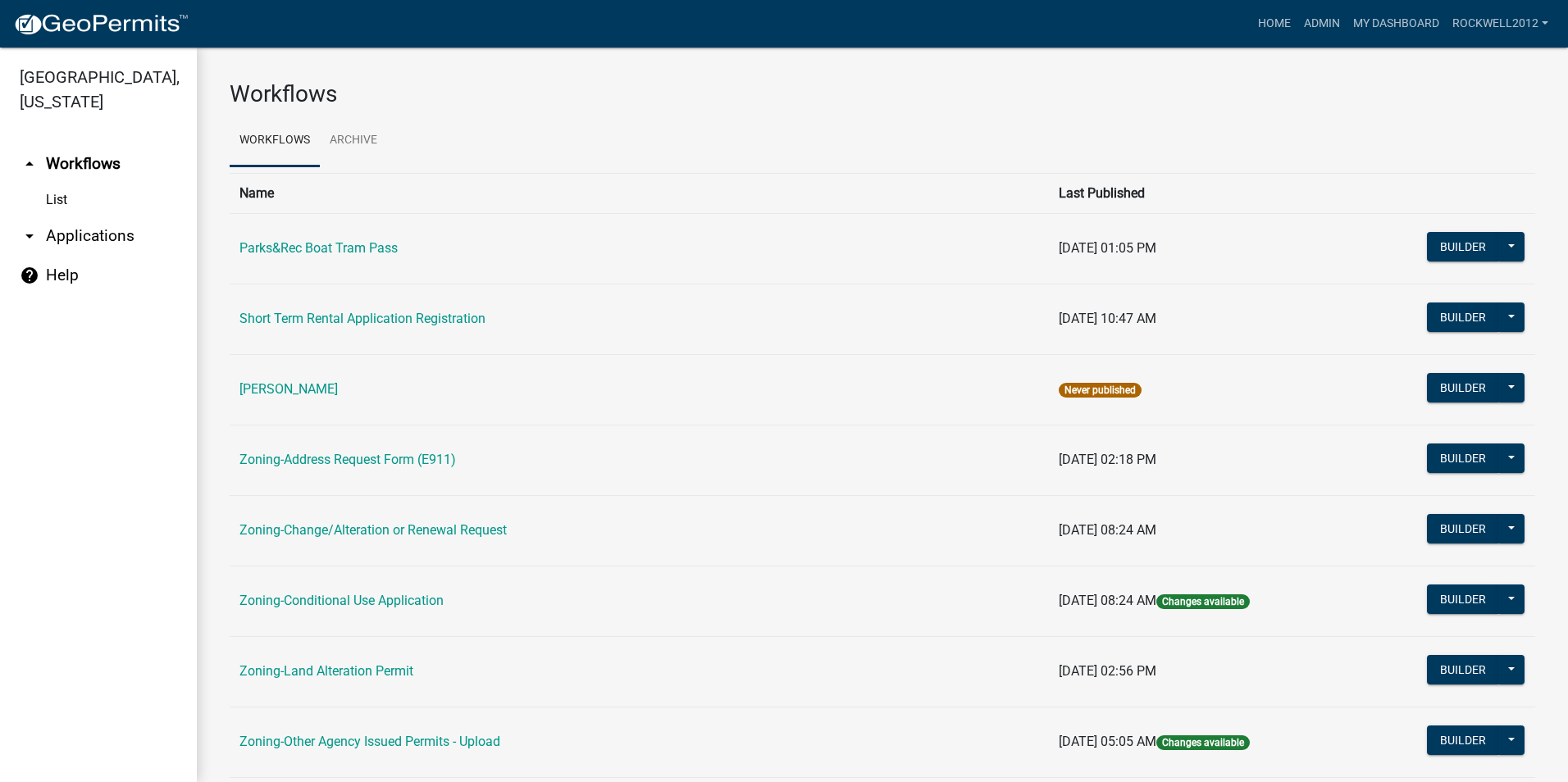
click at [313, 626] on main "Workflows Workflows Archive Name Last Published Parks&Rec Boat Tram Pass [DATE]…" at bounding box center [882, 415] width 1371 height 734
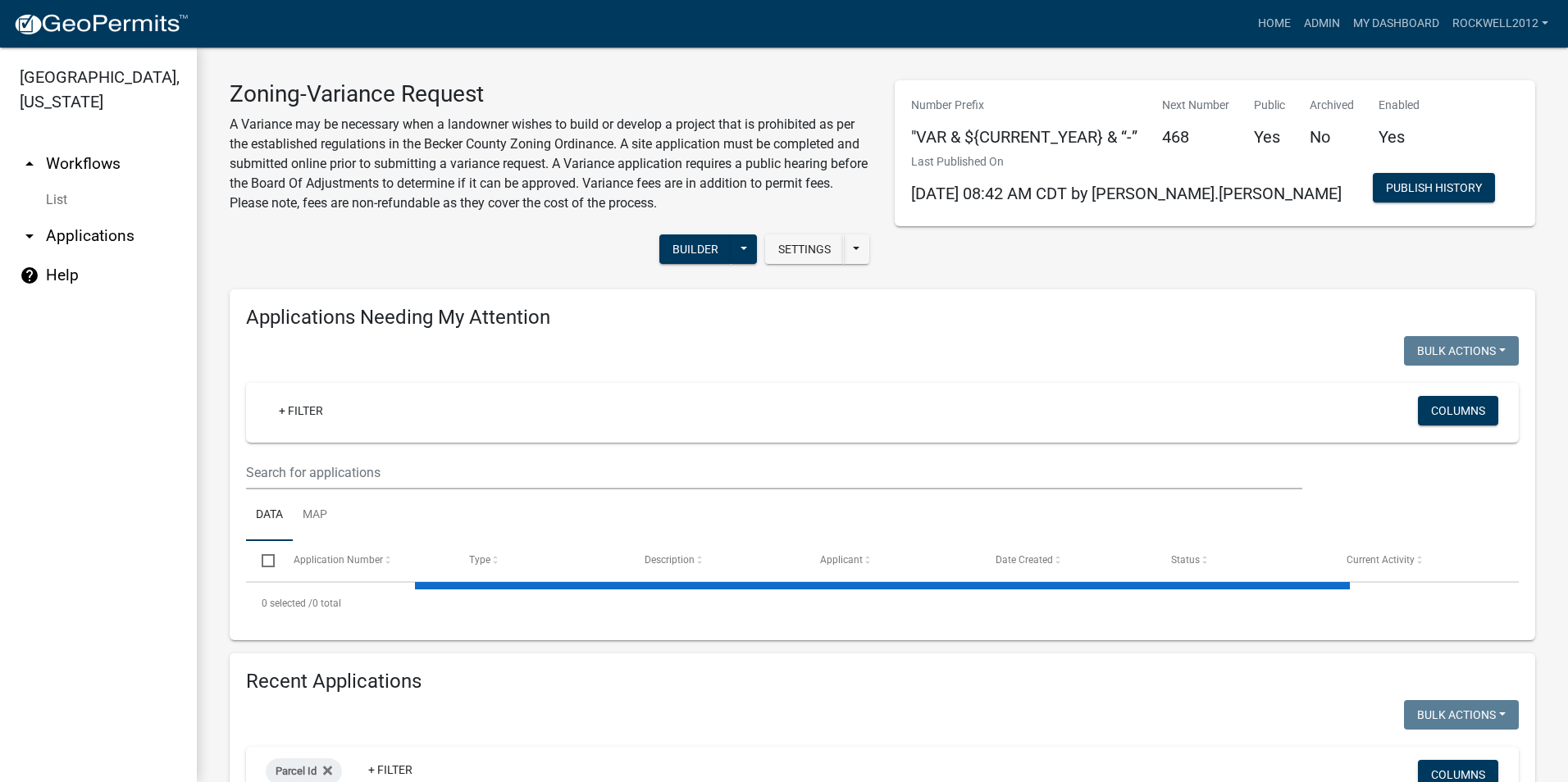
select select "2: 50"
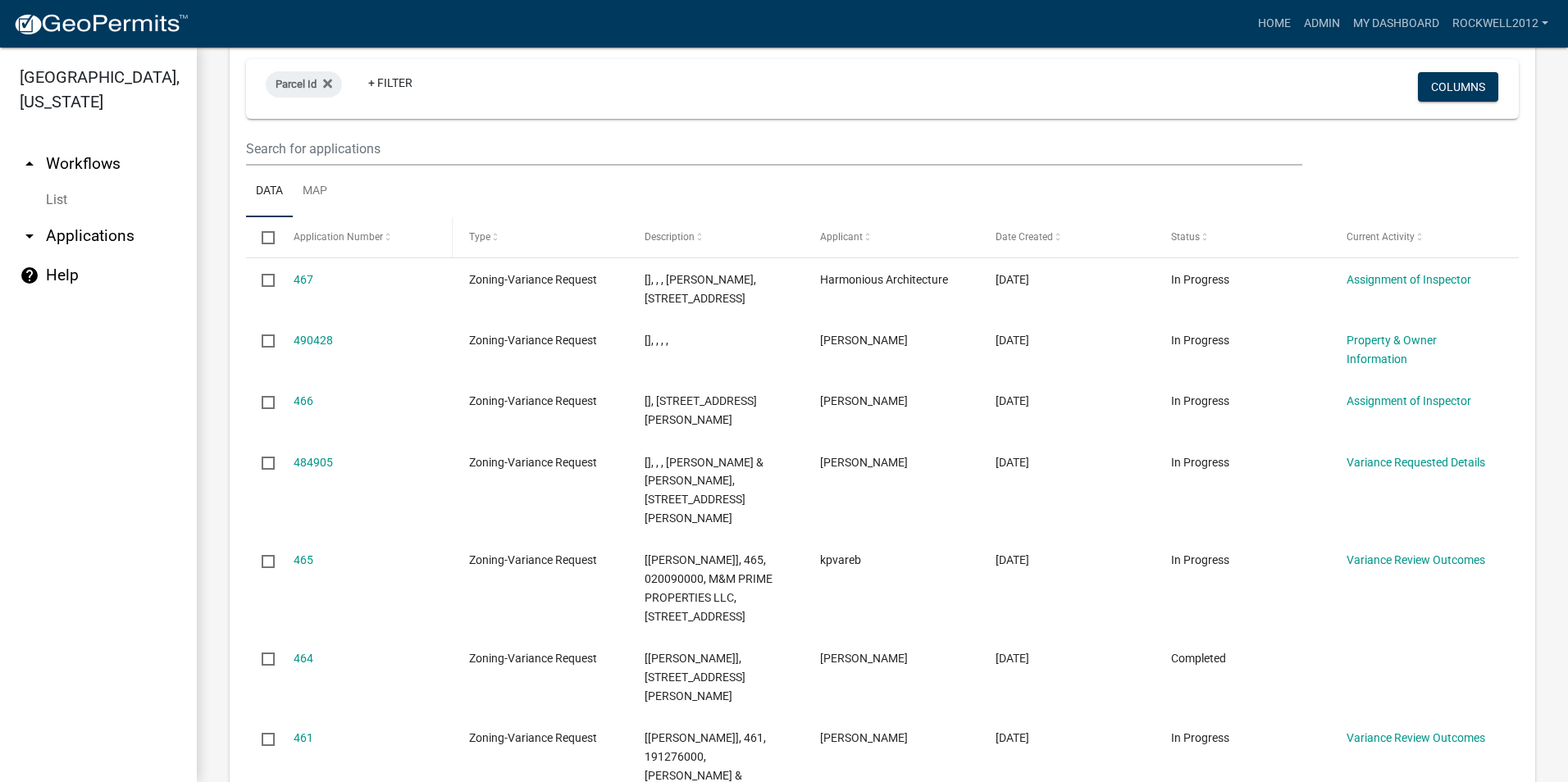
scroll to position [1858, 0]
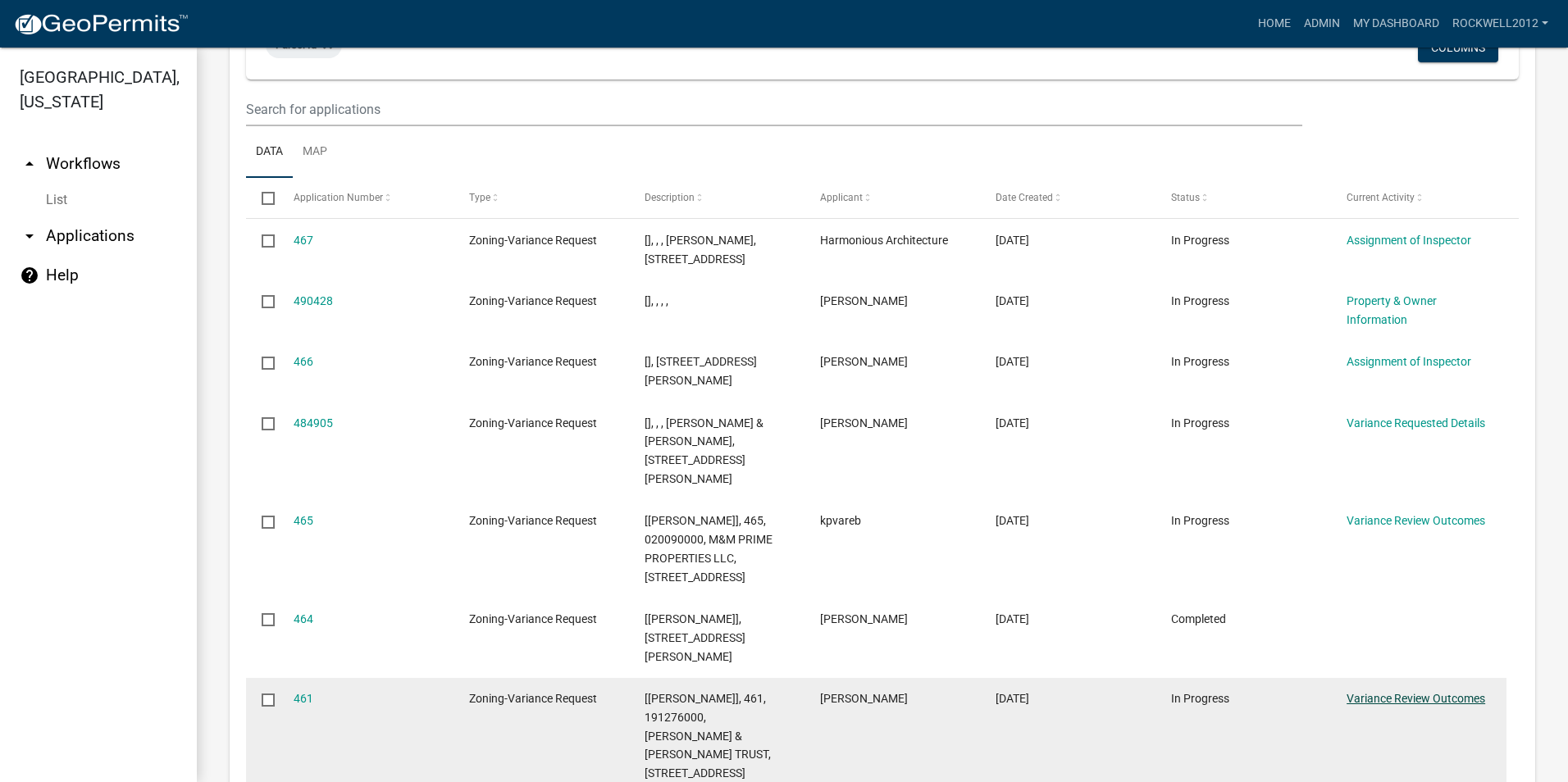
click at [1421, 692] on link "Variance Review Outcomes" at bounding box center [1416, 698] width 139 height 13
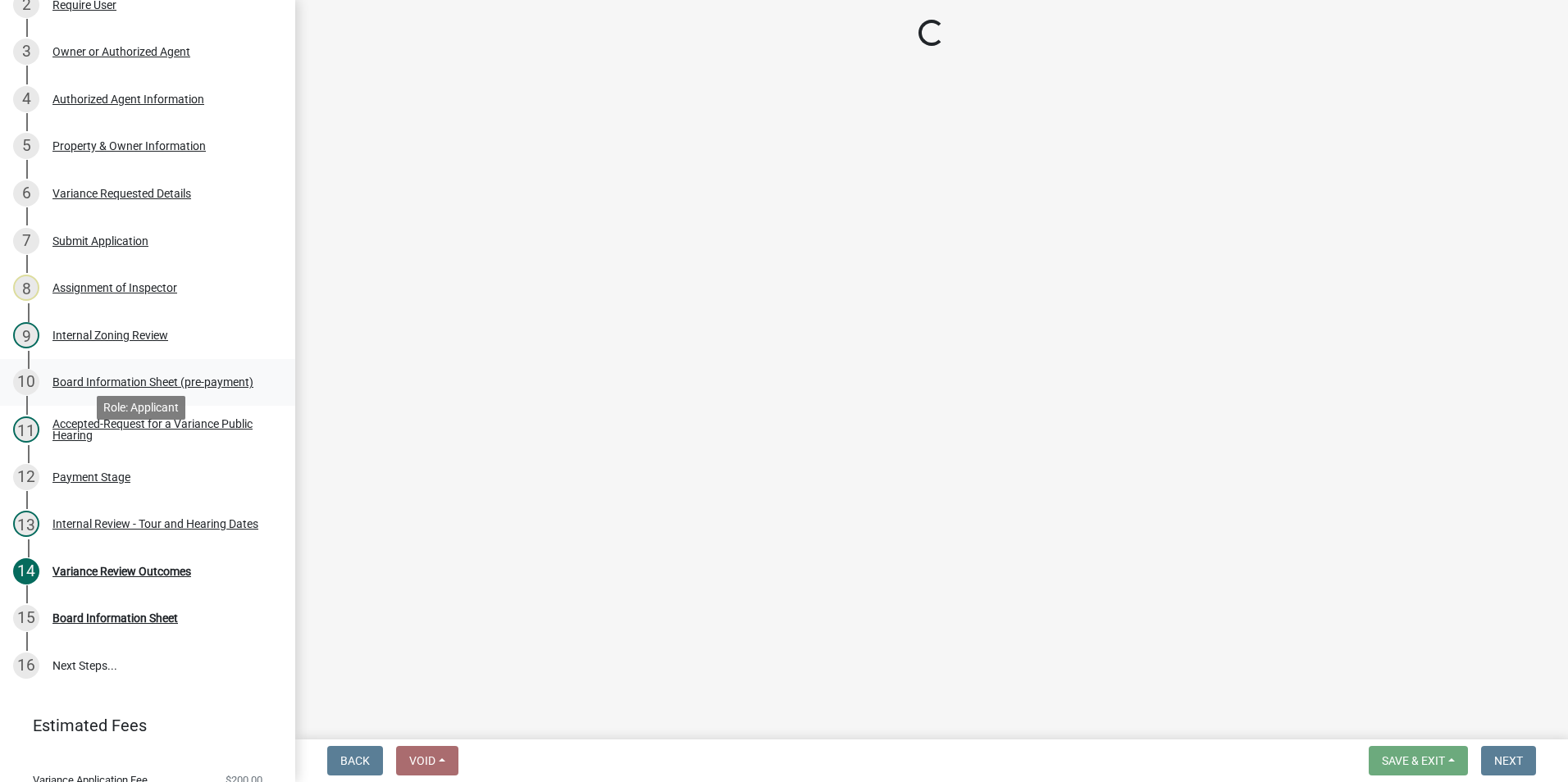
scroll to position [246, 0]
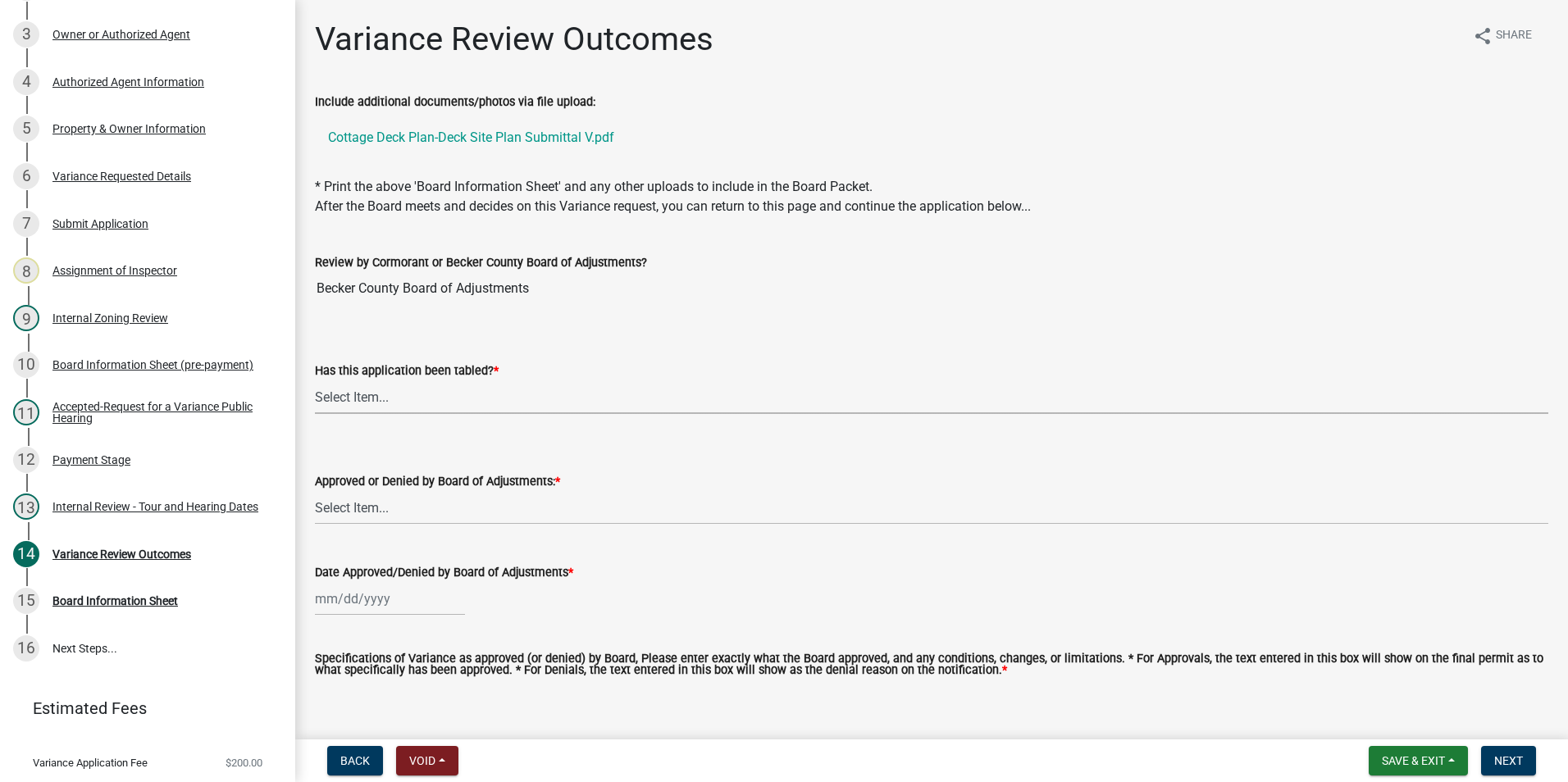
click at [353, 393] on select "Select Item... Not tabled Tabled at Board of Adjustments" at bounding box center [931, 397] width 1233 height 34
click at [315, 380] on select "Select Item... Not tabled Tabled at Board of Adjustments" at bounding box center [931, 397] width 1233 height 34
select select "2cb45783-84f1-4fd3-93a6-5f07d3303cd9"
click at [340, 508] on select "Select Item... Approved Denied" at bounding box center [931, 508] width 1233 height 34
click at [315, 491] on select "Select Item... Approved Denied" at bounding box center [931, 508] width 1233 height 34
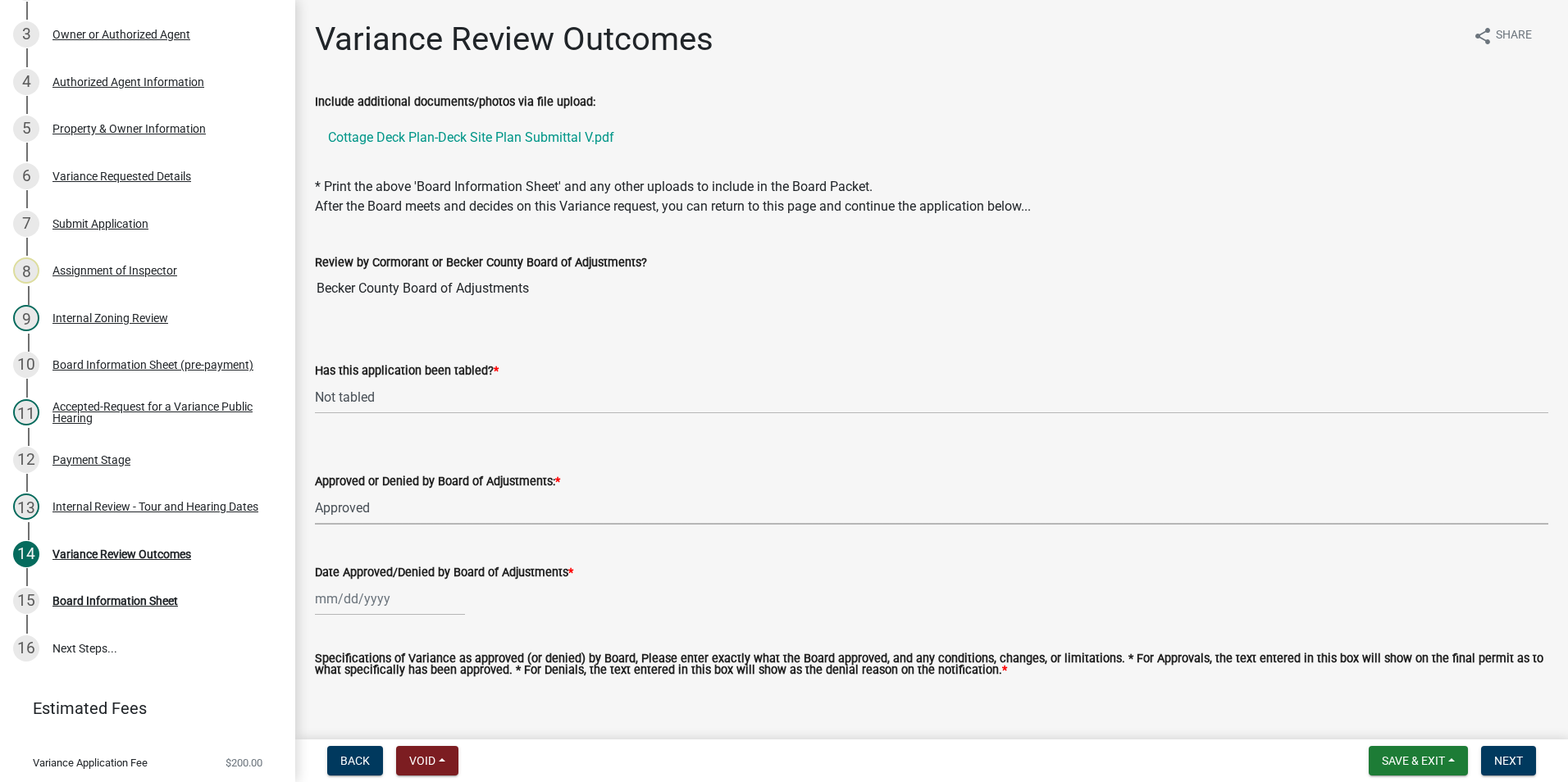
select select "5d8fc30d-aa4a-4b7e-9293-75efeb76bee6"
select select "10"
select select "2025"
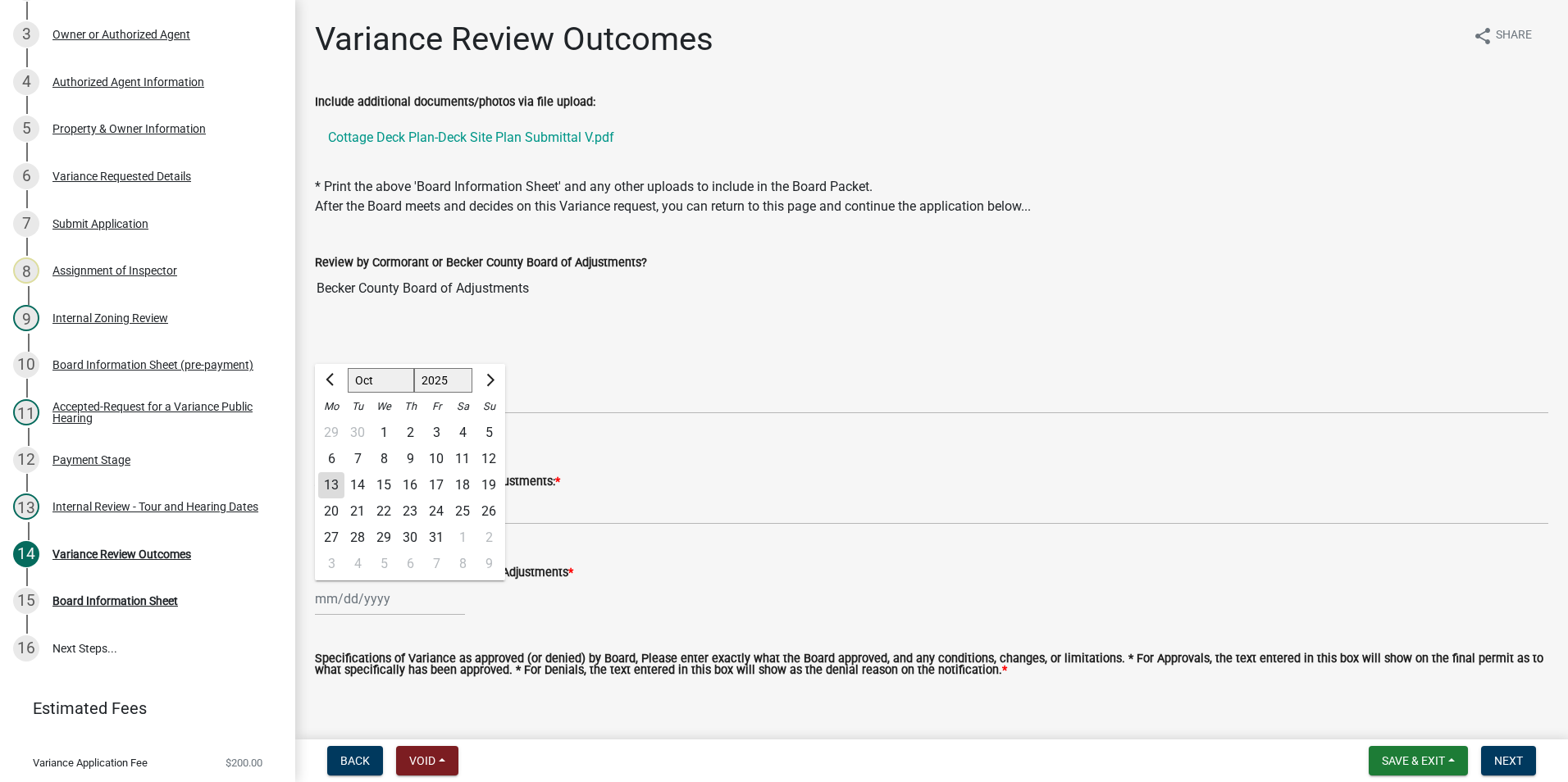
click at [319, 601] on div "[PERSON_NAME] Feb Mar Apr [PERSON_NAME][DATE] Oct Nov [DATE] 1526 1527 1528 152…" at bounding box center [390, 599] width 150 height 34
click at [411, 456] on div "9" at bounding box center [410, 459] width 27 height 27
type input "[DATE]"
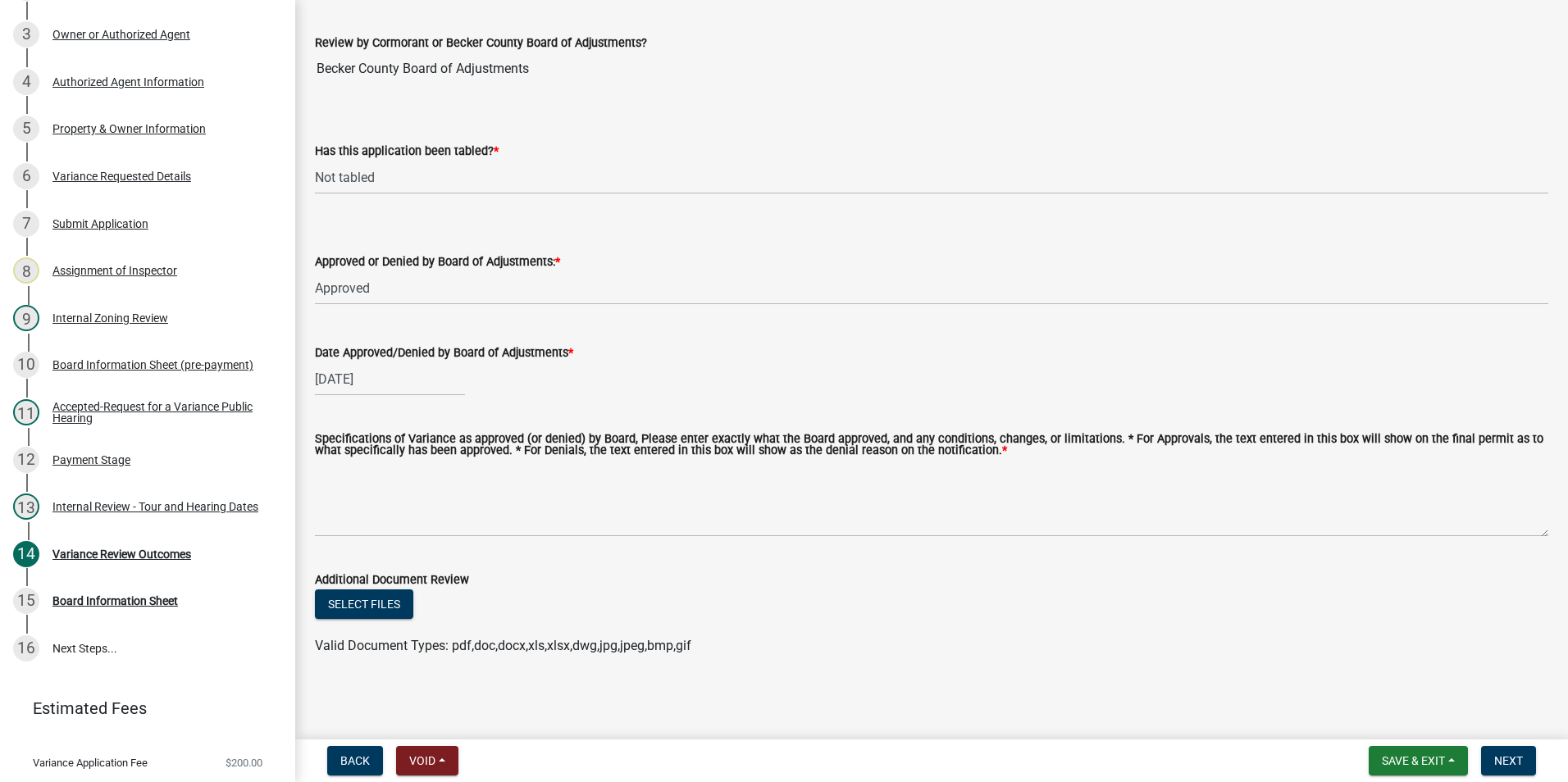
scroll to position [223, 0]
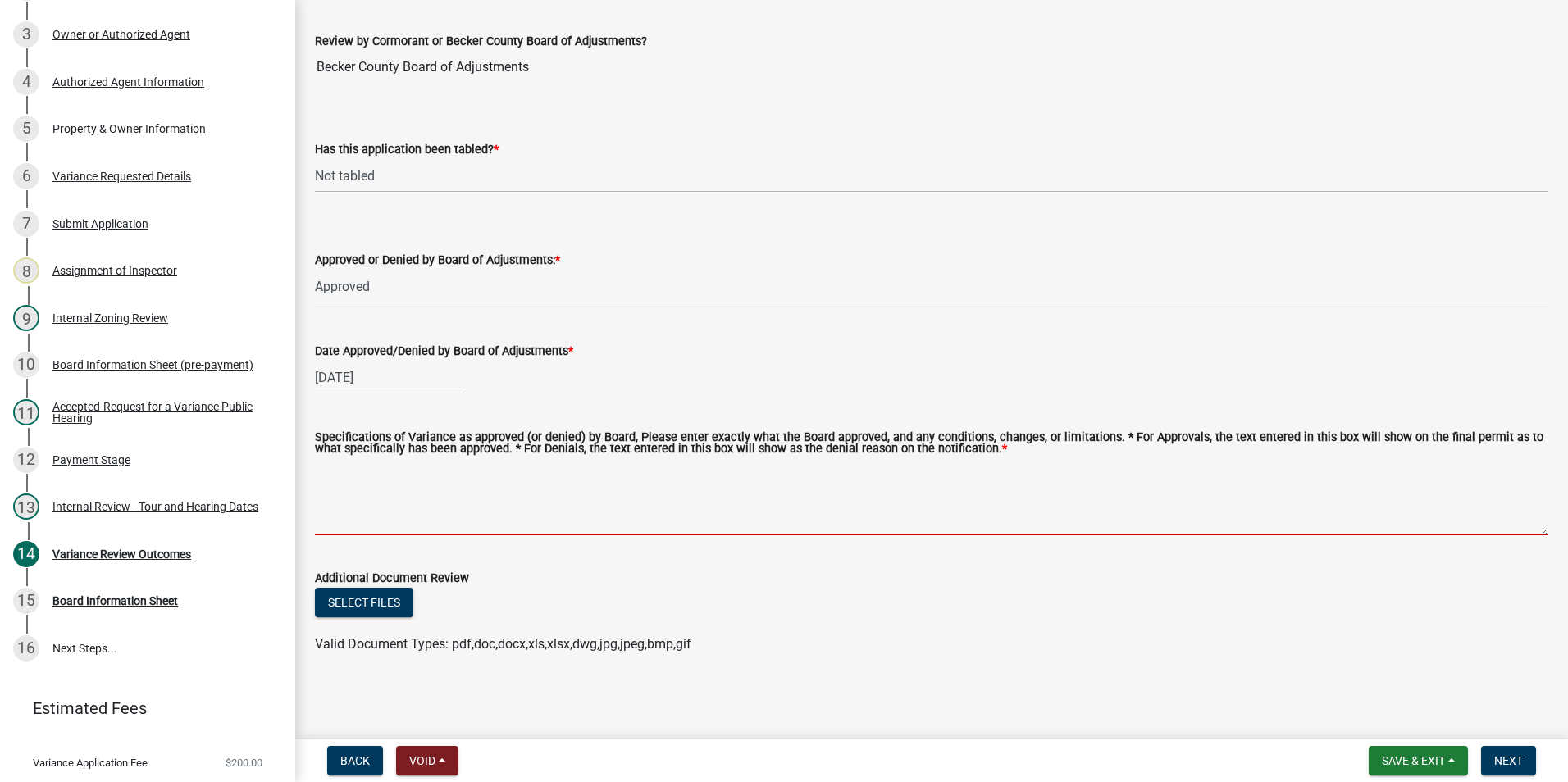
paste textarea "to construct a deck to an existing non-conforming dwelling with the stipulation…"
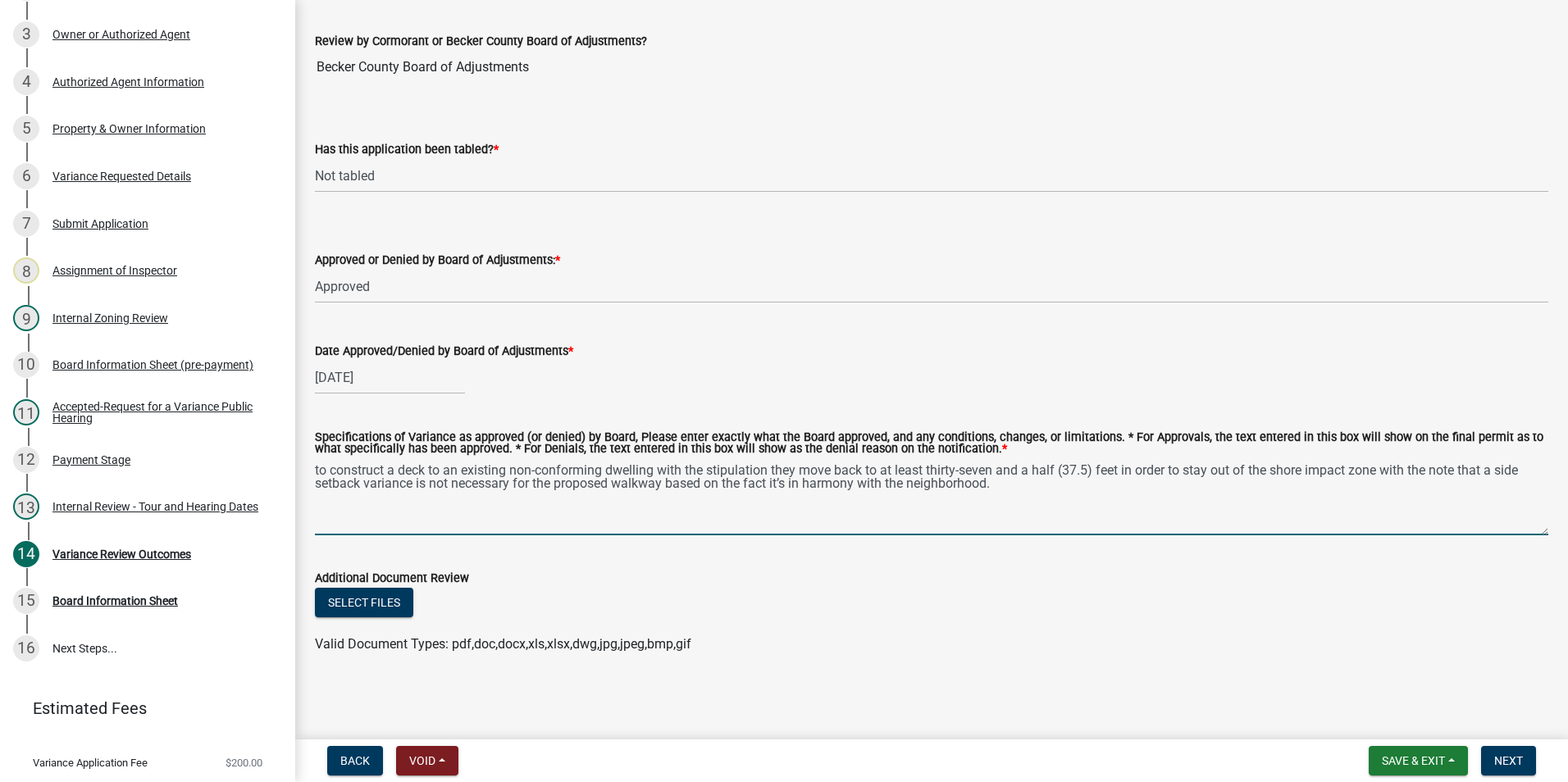
click at [321, 470] on textarea "to construct a deck to an existing non-conforming dwelling with the stipulation…" at bounding box center [931, 497] width 1233 height 77
type textarea "To construct a deck to an existing non-conforming dwelling with the stipulation…"
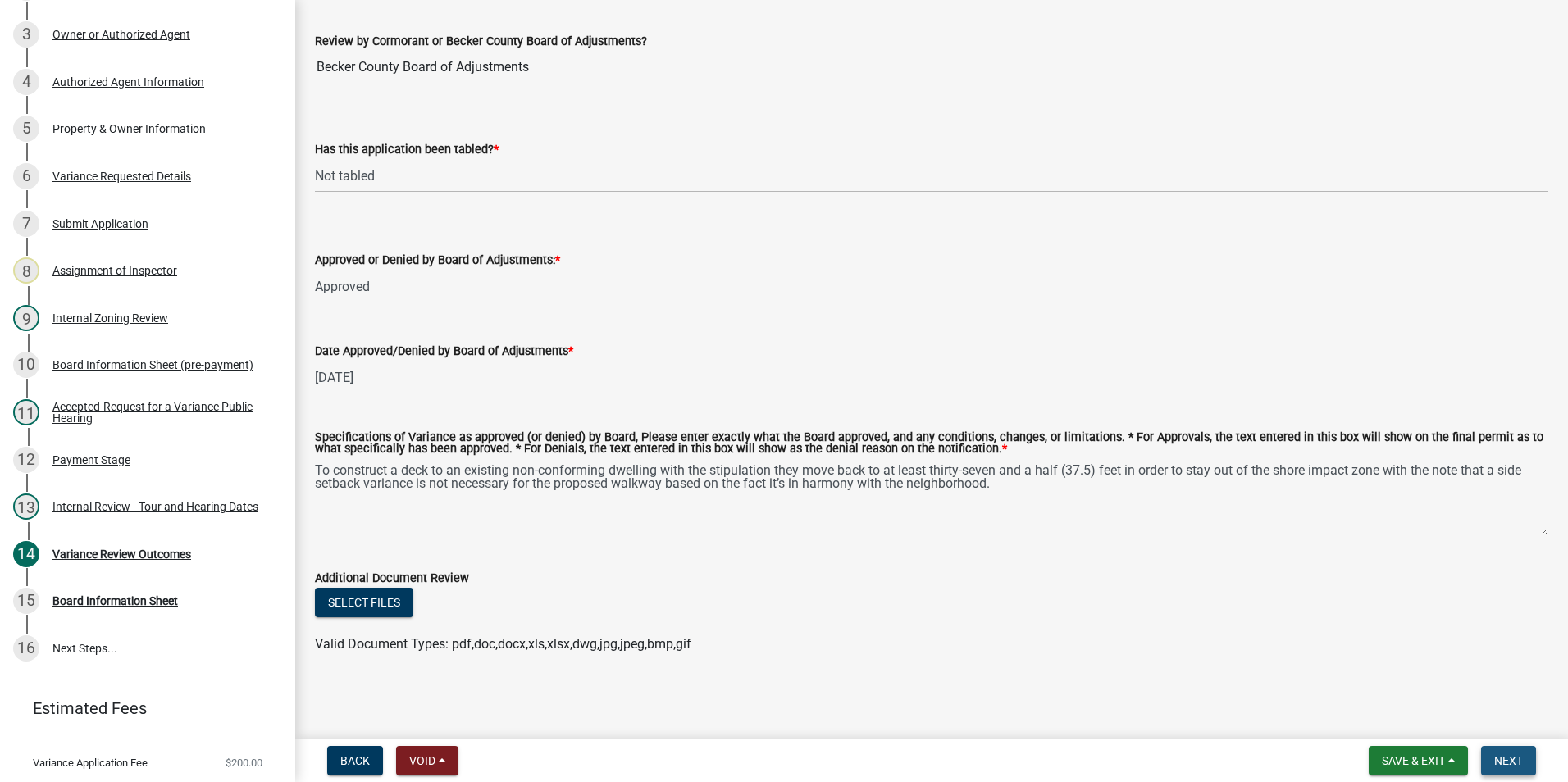
click at [1516, 759] on span "Next" at bounding box center [1508, 760] width 29 height 13
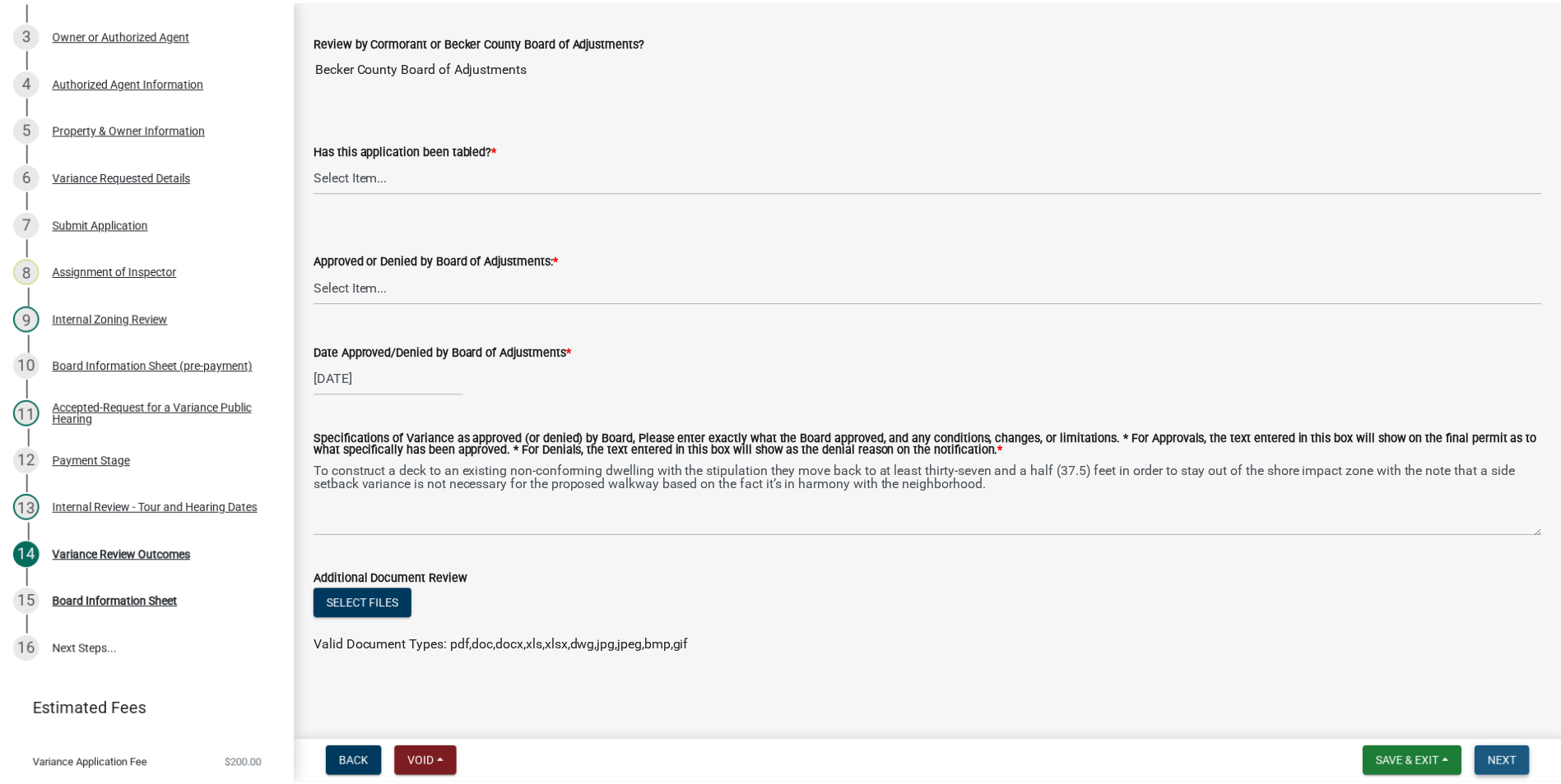
scroll to position [0, 0]
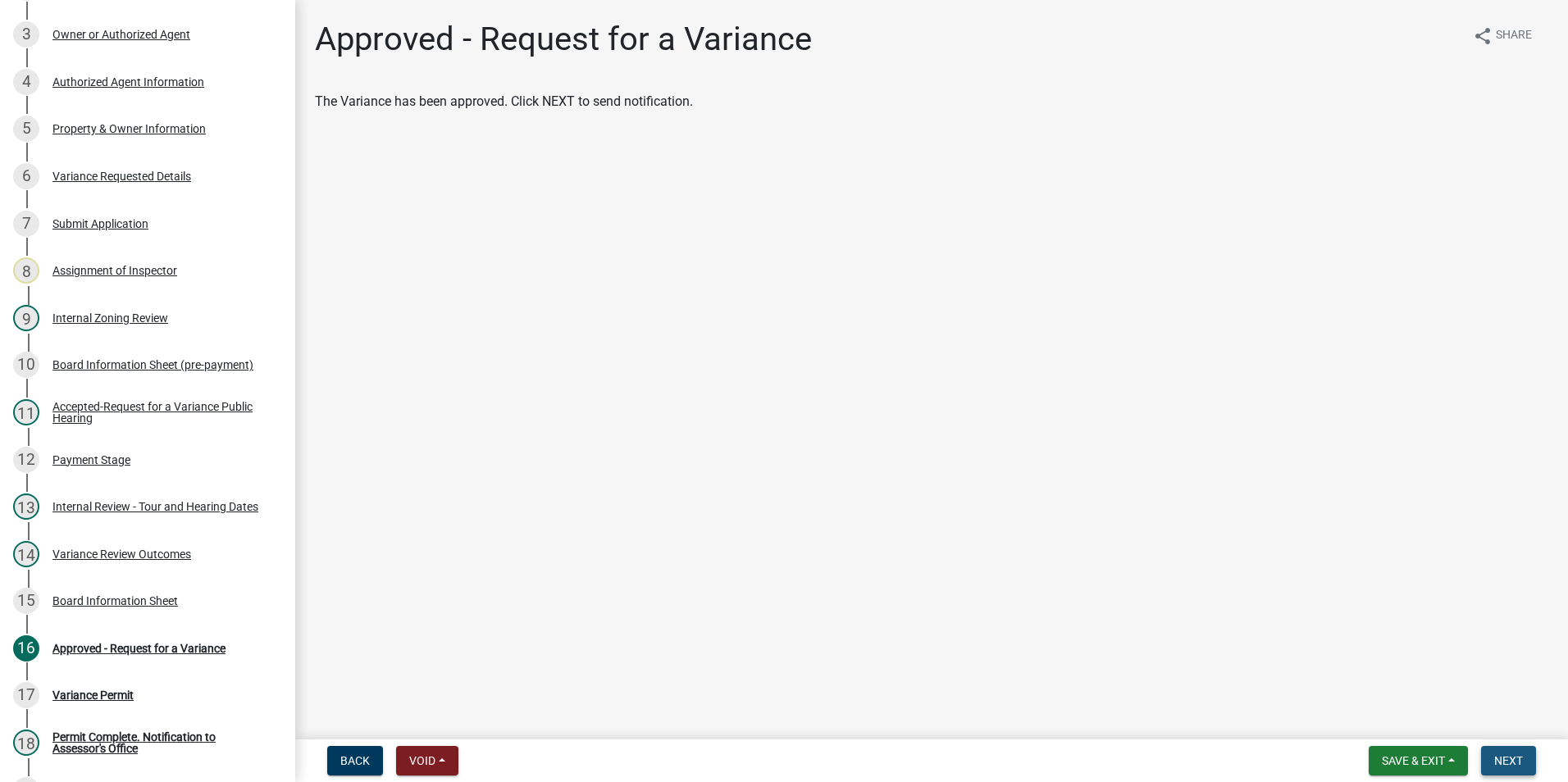
click at [1515, 760] on span "Next" at bounding box center [1508, 760] width 29 height 13
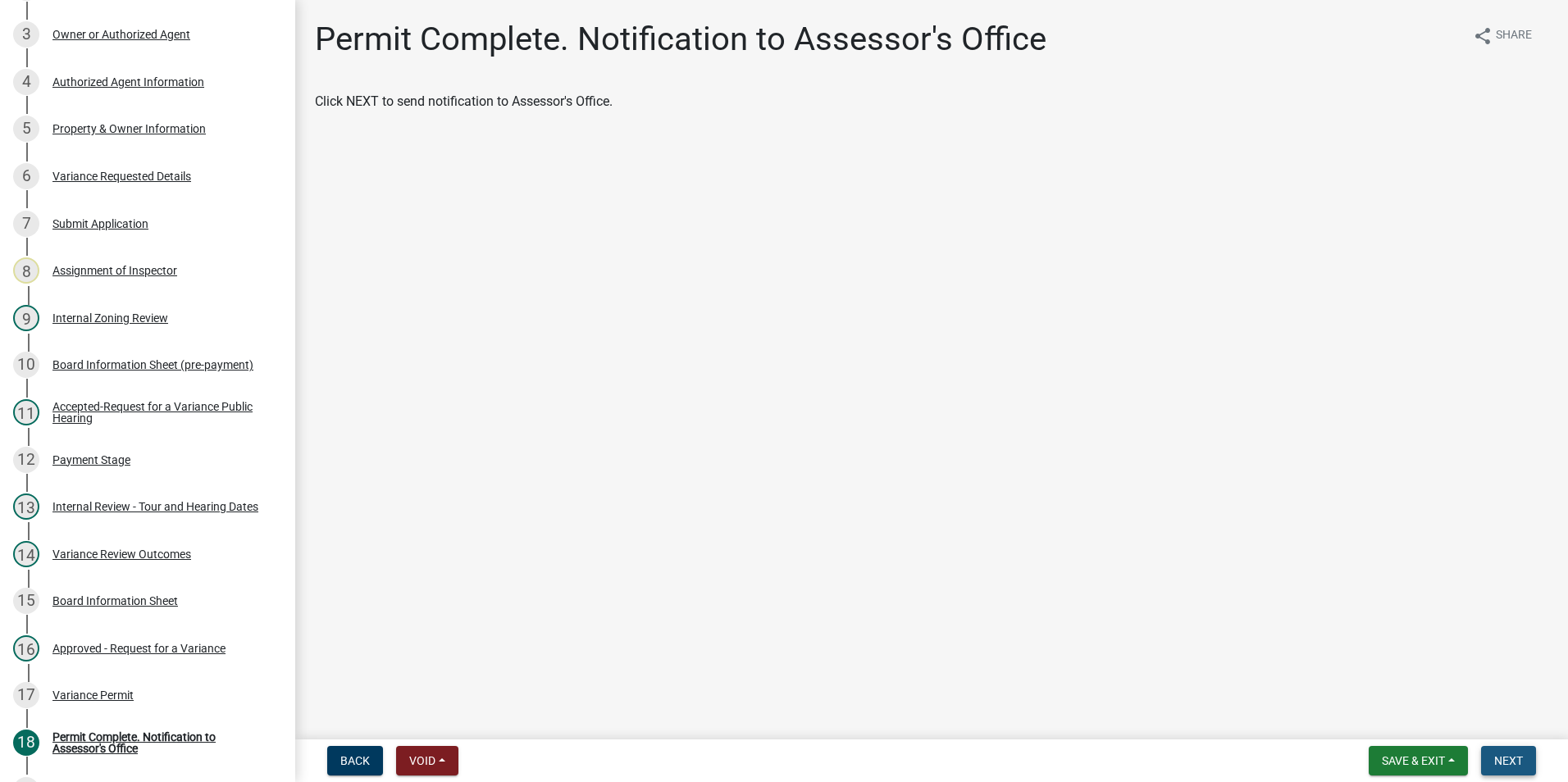
click at [1515, 760] on span "Next" at bounding box center [1508, 760] width 29 height 13
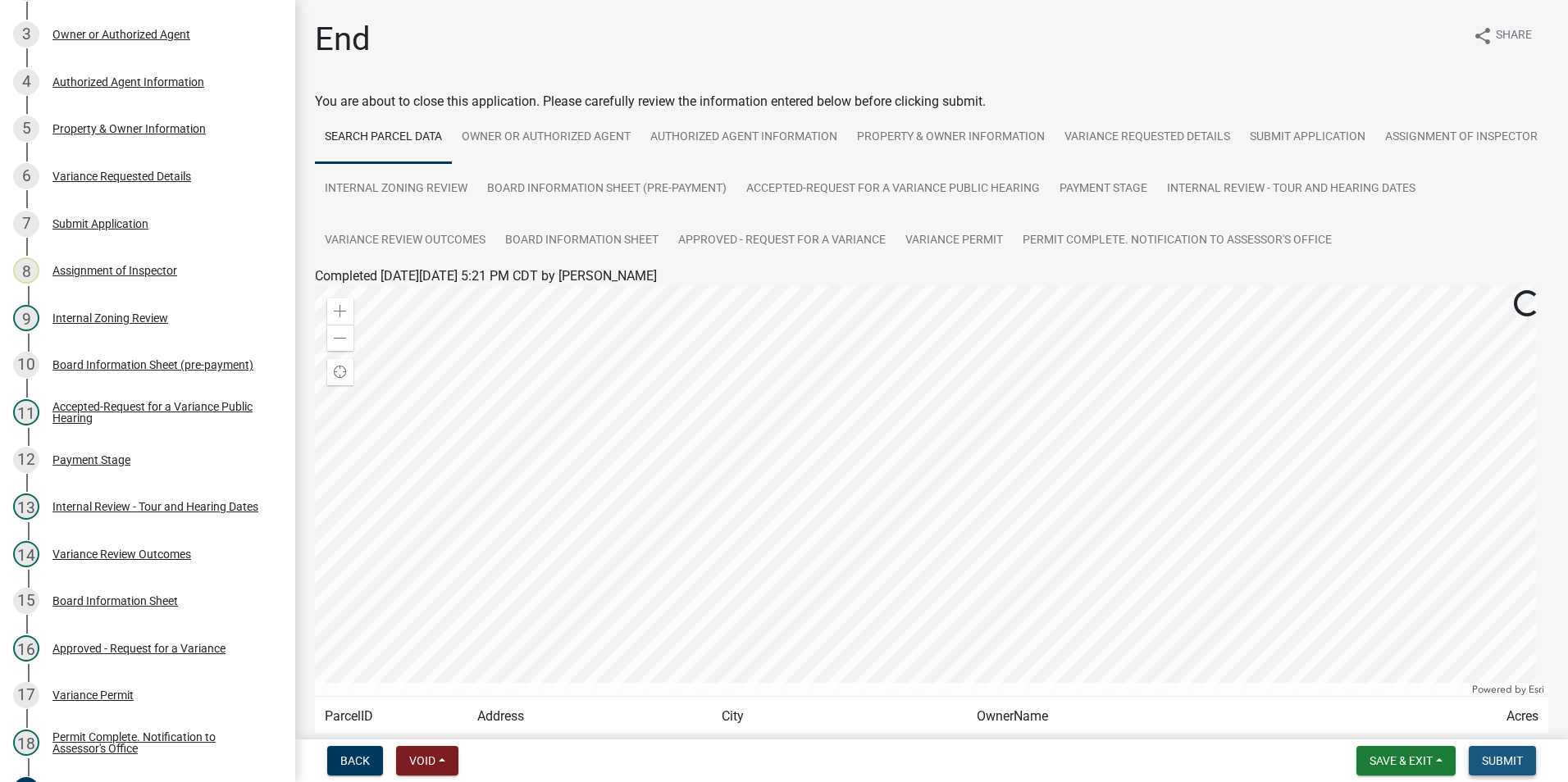
click at [1522, 759] on span "Submit" at bounding box center [1502, 760] width 41 height 13
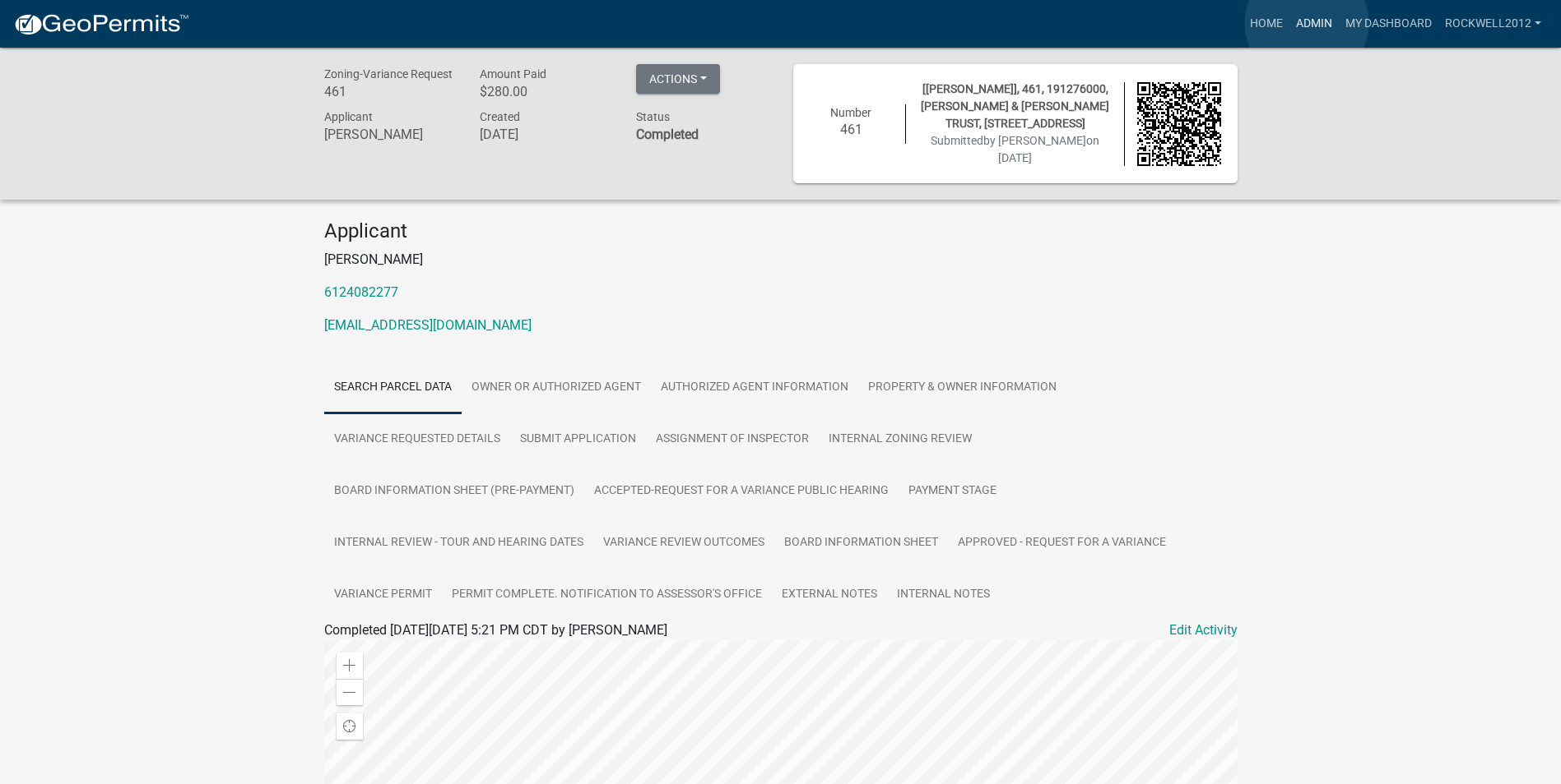
click at [1307, 23] on link "Admin" at bounding box center [1314, 23] width 50 height 31
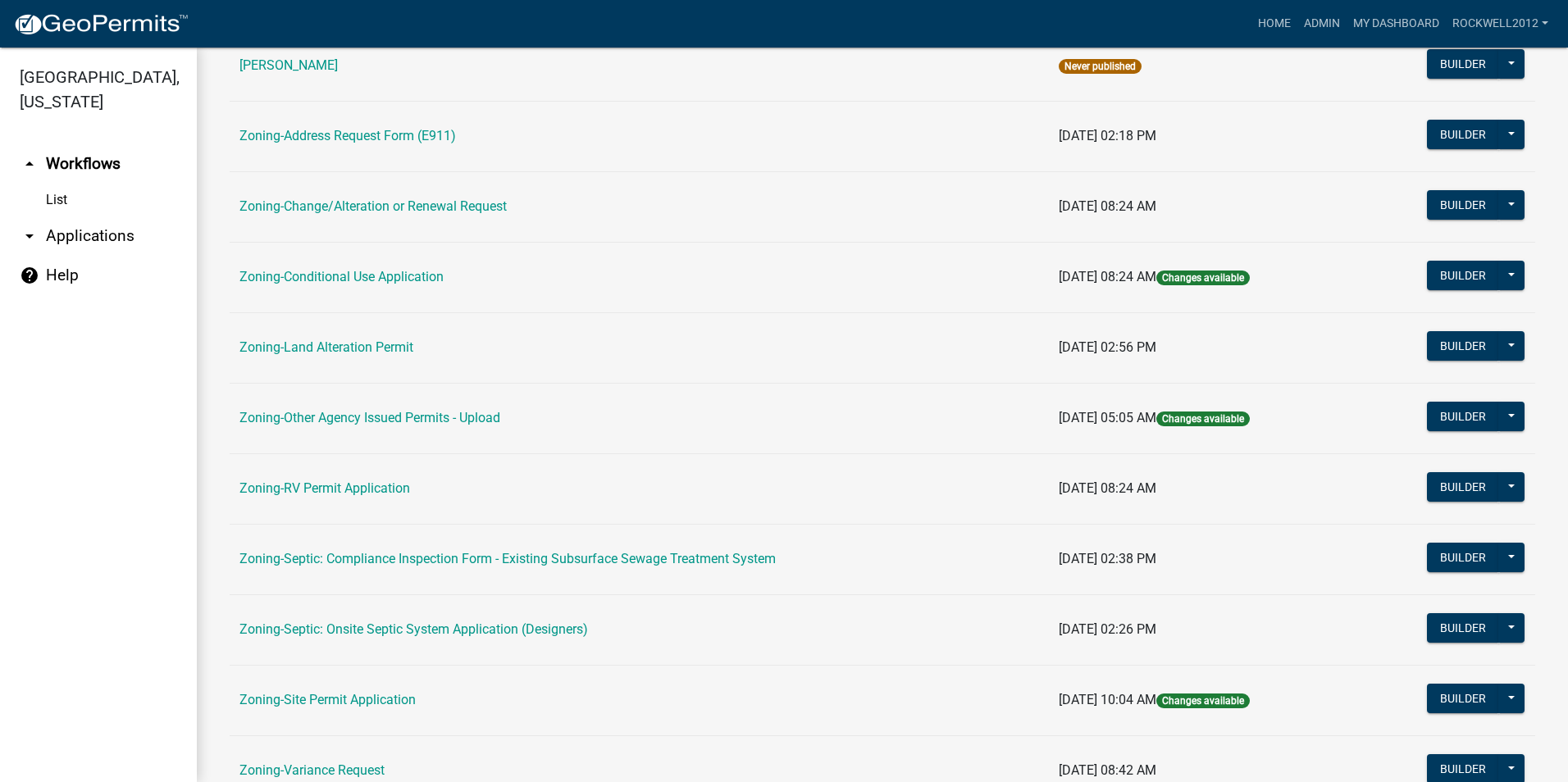
scroll to position [410, 0]
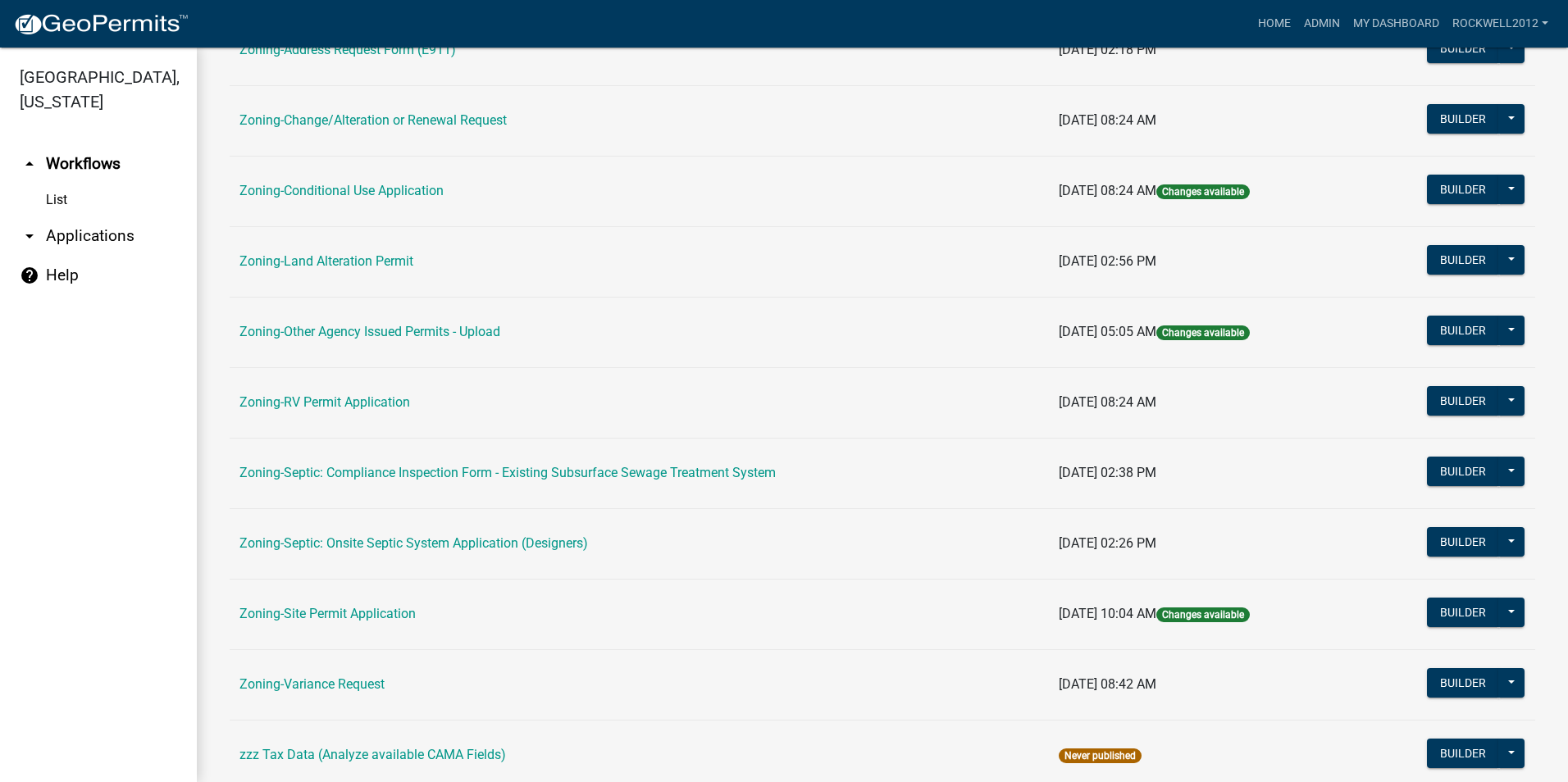
click at [323, 675] on td "Zoning-Variance Request" at bounding box center [639, 684] width 820 height 70
click at [322, 684] on link "Zoning-Variance Request" at bounding box center [312, 684] width 146 height 16
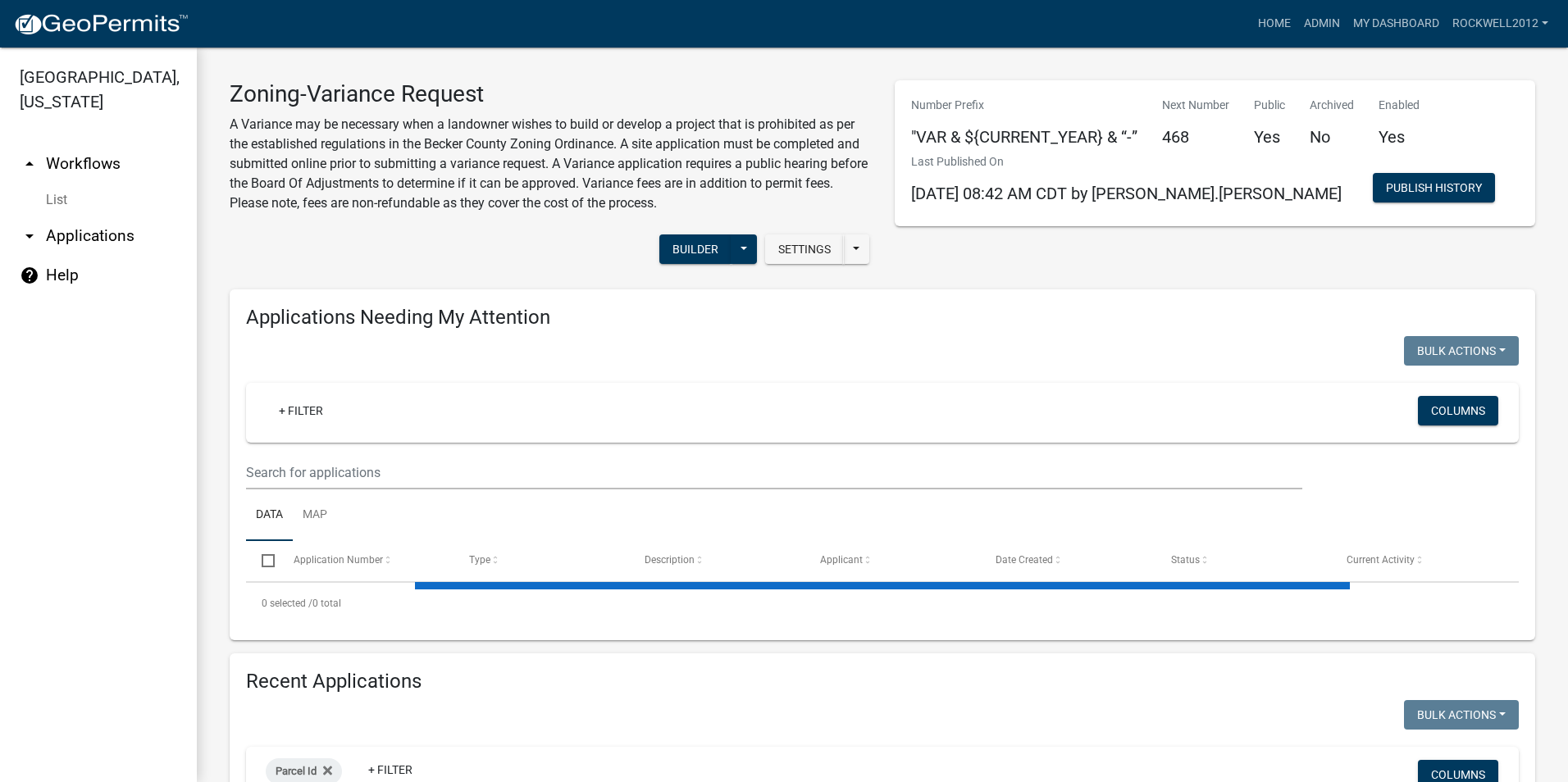
select select "2: 50"
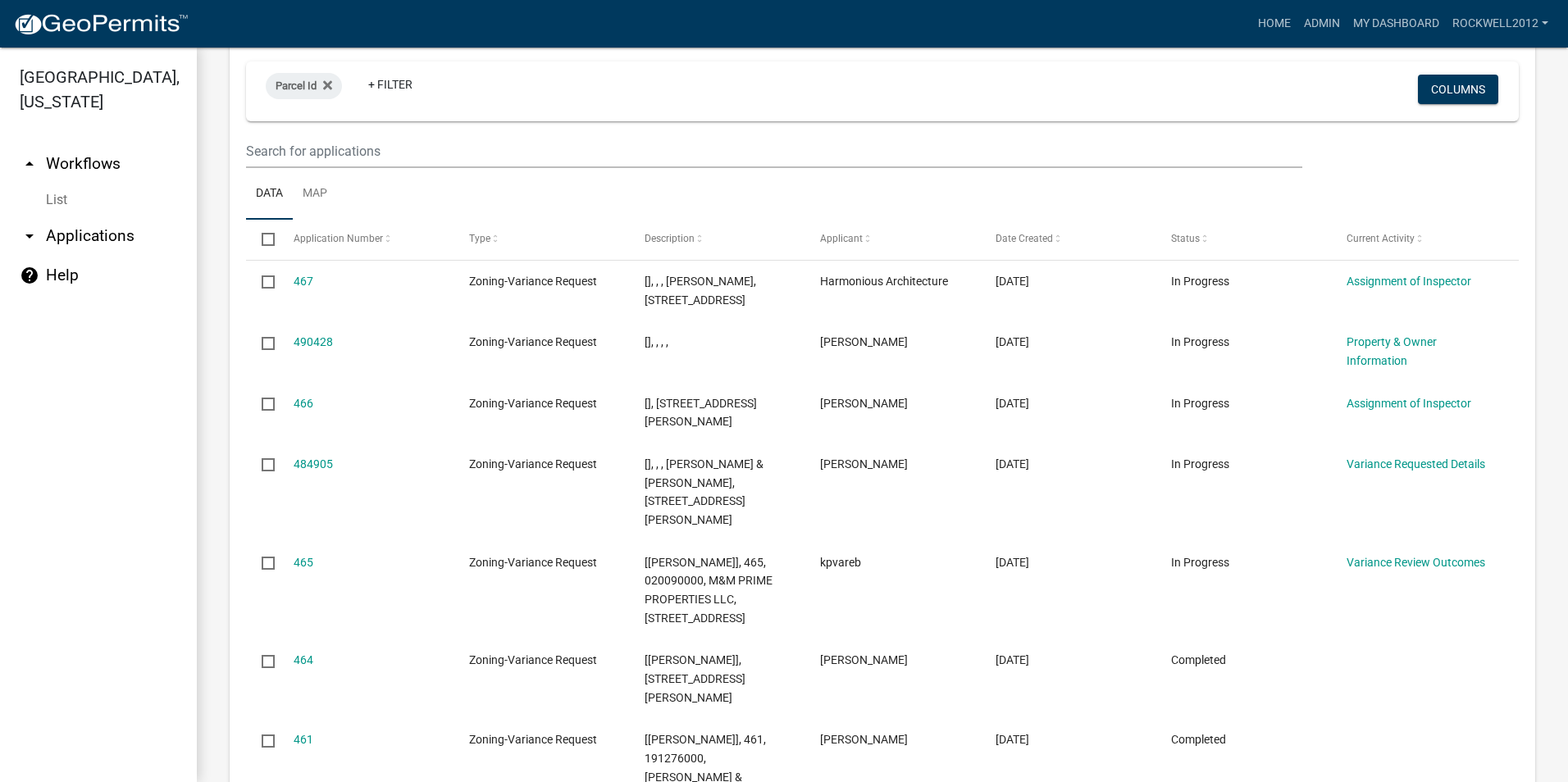
scroll to position [1805, 0]
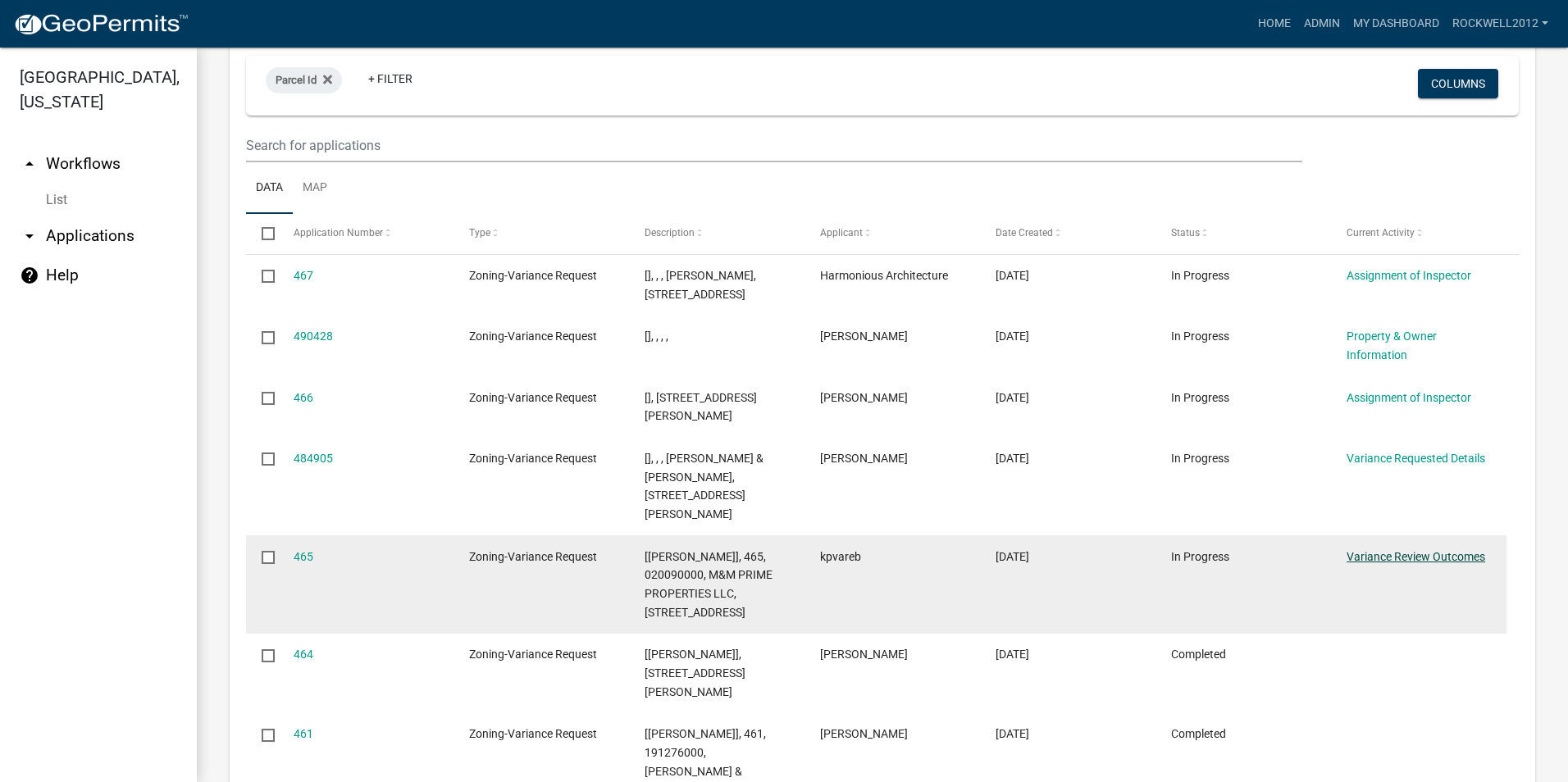
click at [1403, 550] on link "Variance Review Outcomes" at bounding box center [1416, 556] width 139 height 13
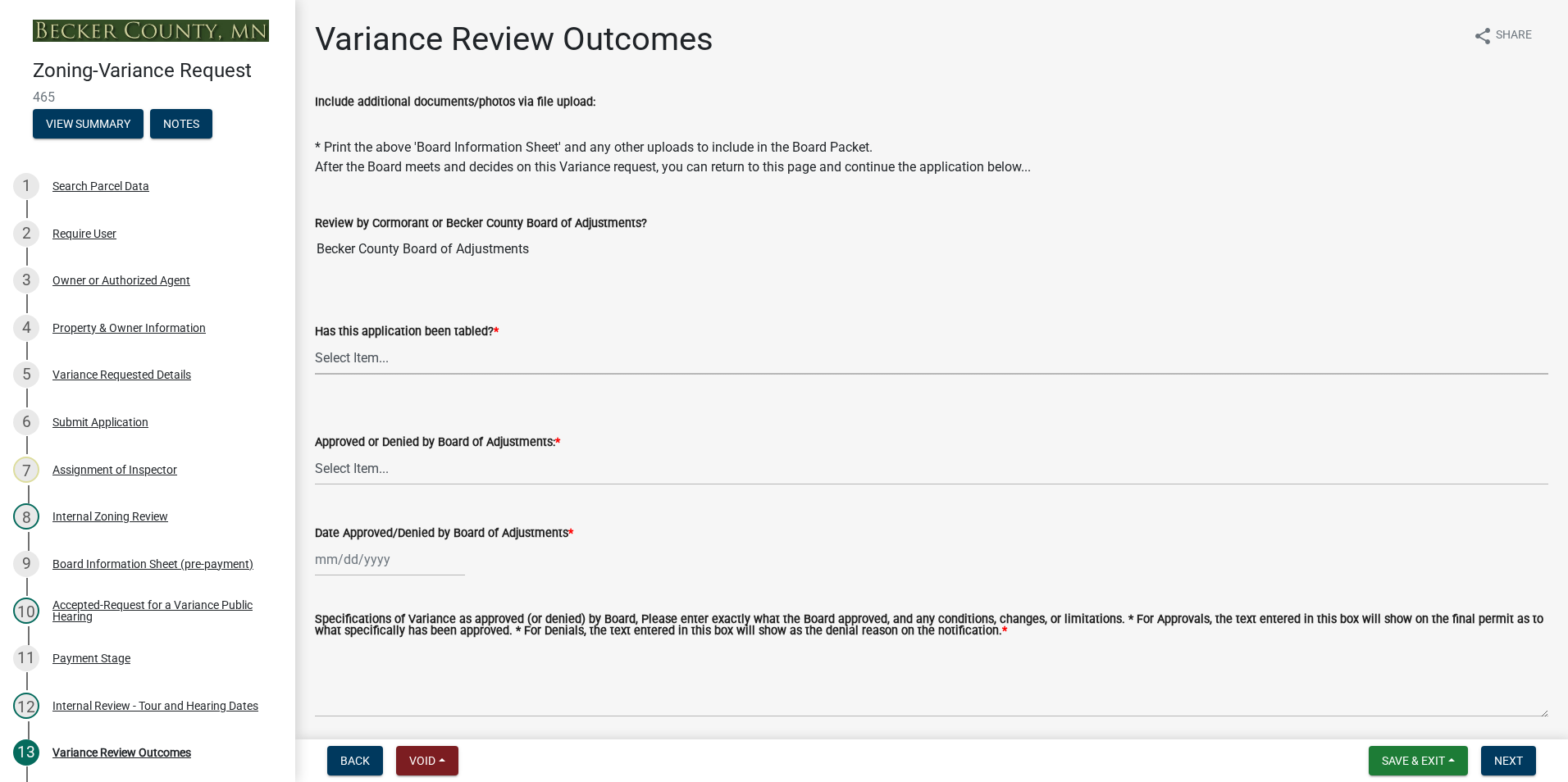
click at [354, 356] on select "Select Item... Not tabled Tabled at Board of Adjustments" at bounding box center [931, 358] width 1233 height 34
click at [315, 342] on select "Select Item... Not tabled Tabled at Board of Adjustments" at bounding box center [931, 358] width 1233 height 34
select select "2cb45783-84f1-4fd3-93a6-5f07d3303cd9"
click at [349, 466] on select "Select Item... Approved Denied" at bounding box center [931, 468] width 1233 height 34
click at [315, 451] on select "Select Item... Approved Denied" at bounding box center [931, 468] width 1233 height 34
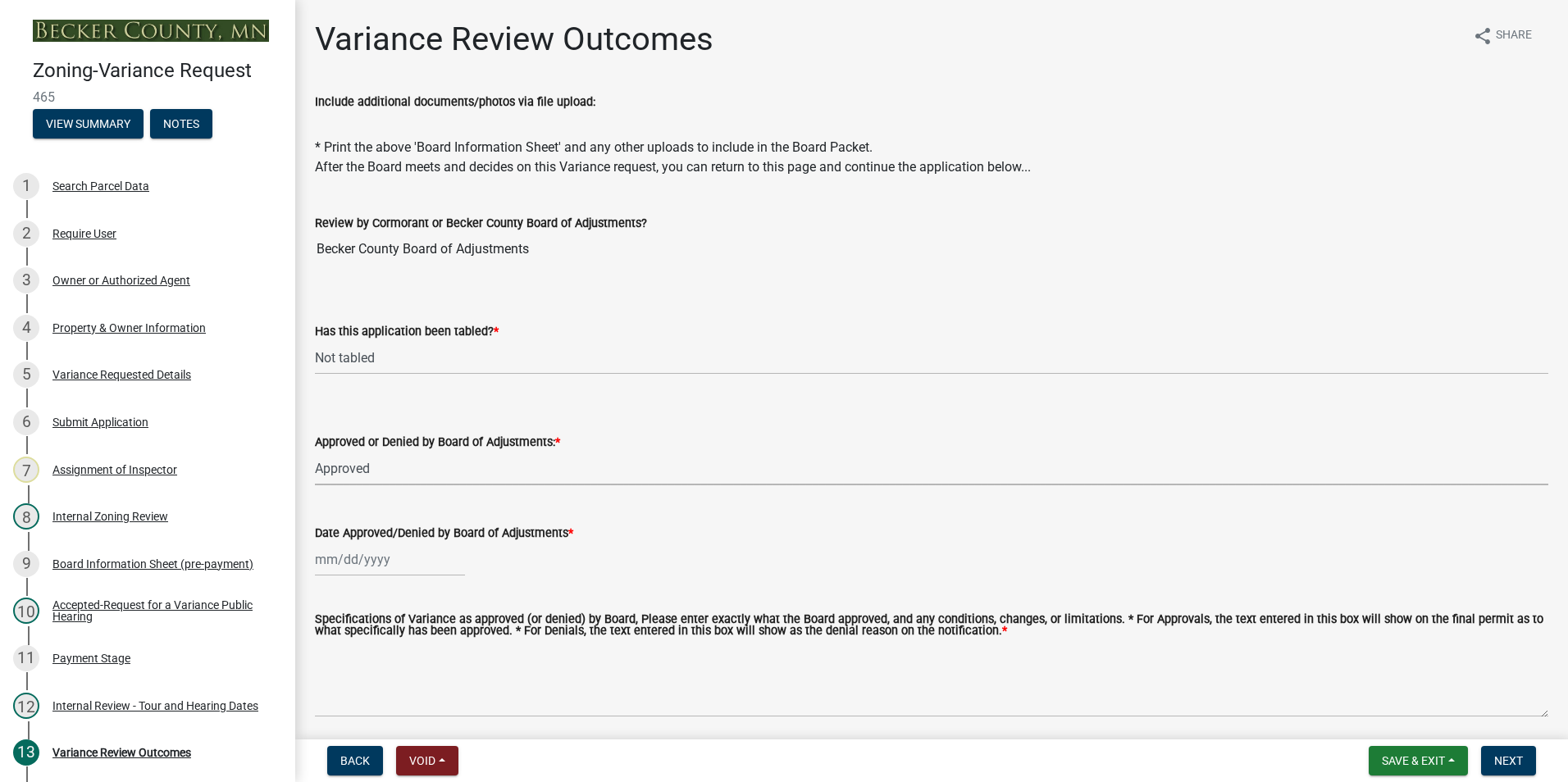
select select "5d8fc30d-aa4a-4b7e-9293-75efeb76bee6"
click at [341, 558] on div at bounding box center [390, 559] width 150 height 34
select select "10"
select select "2025"
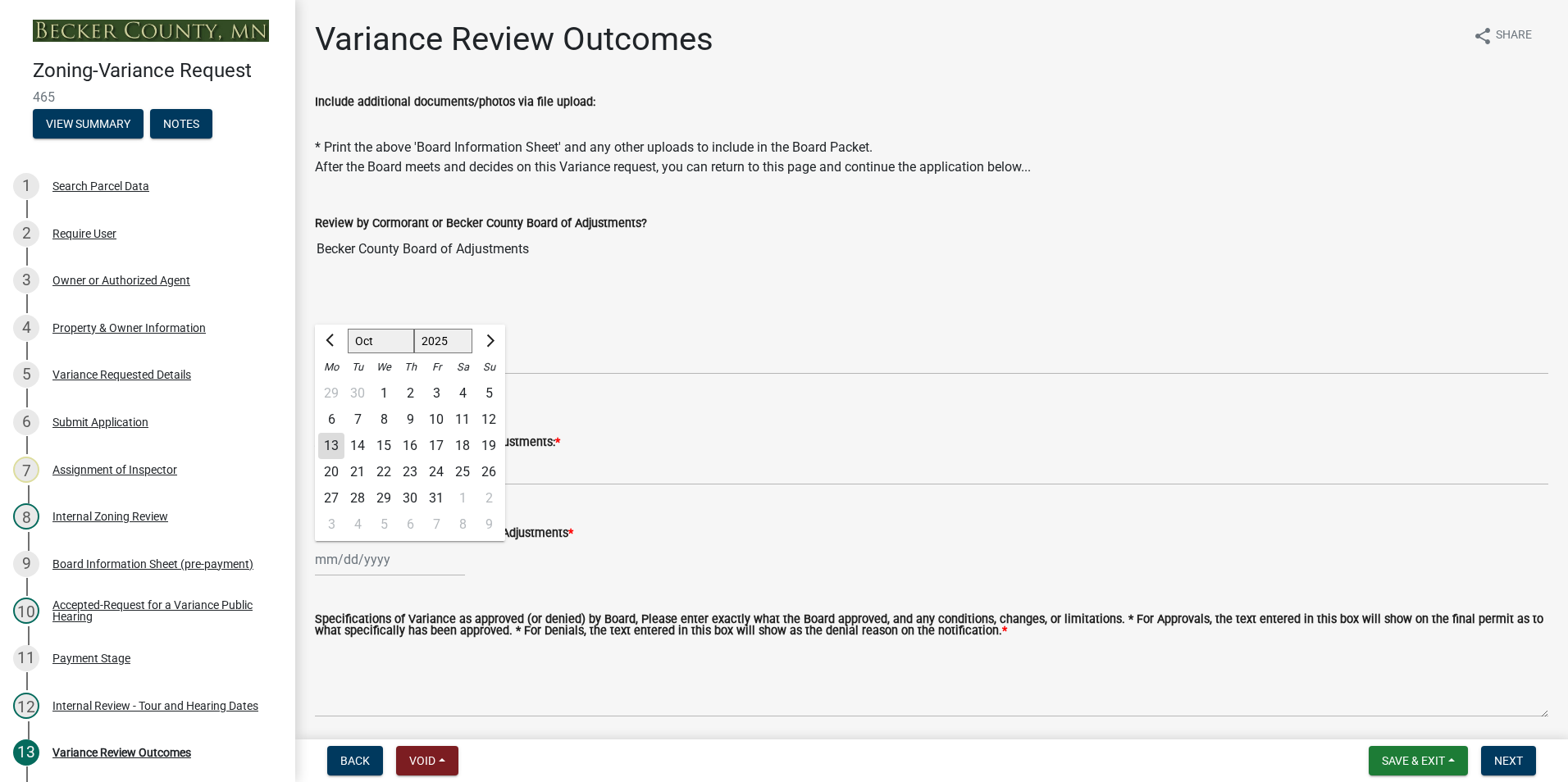
click at [414, 418] on div "9" at bounding box center [410, 420] width 27 height 27
type input "[DATE]"
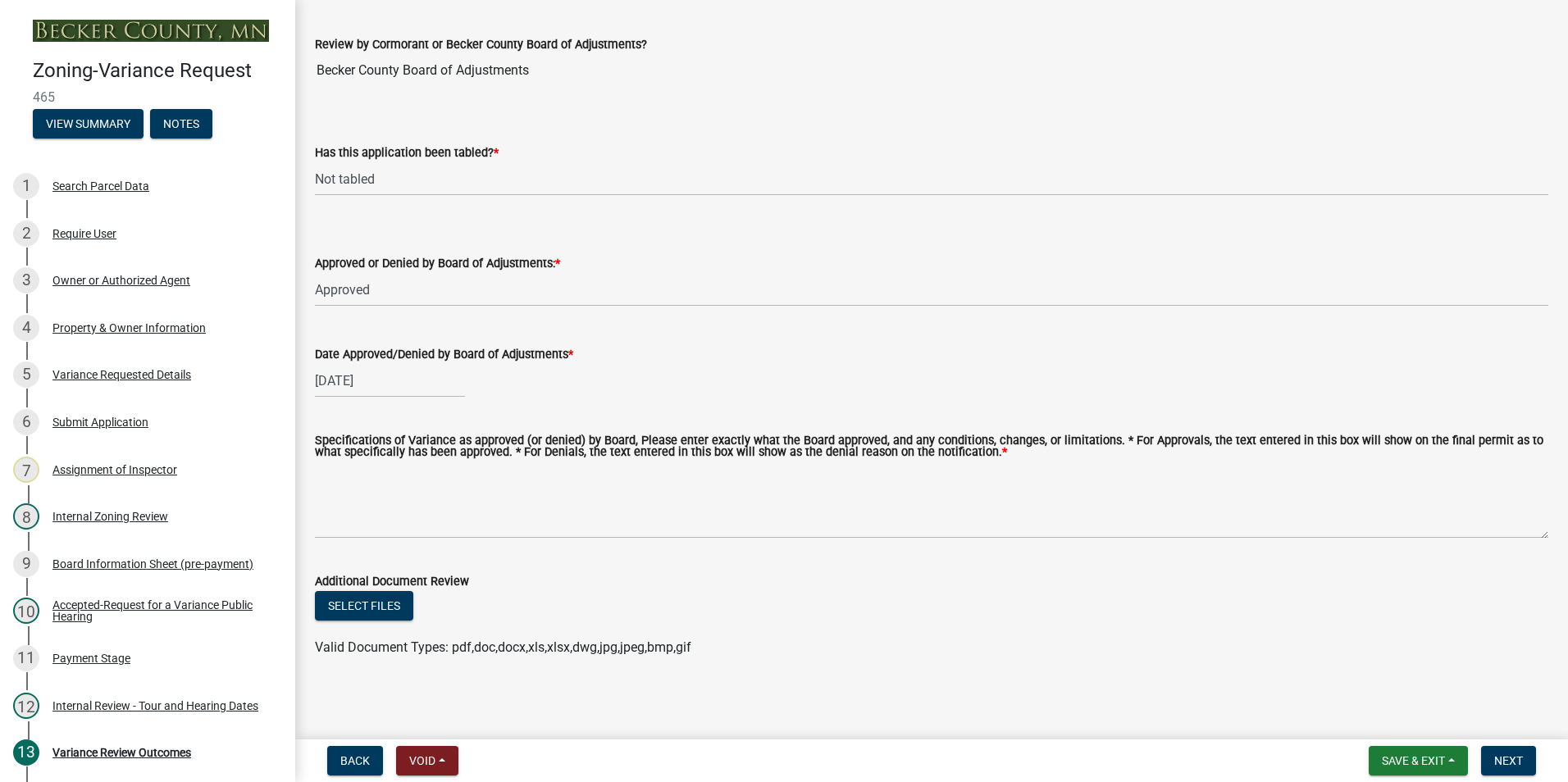
scroll to position [183, 0]
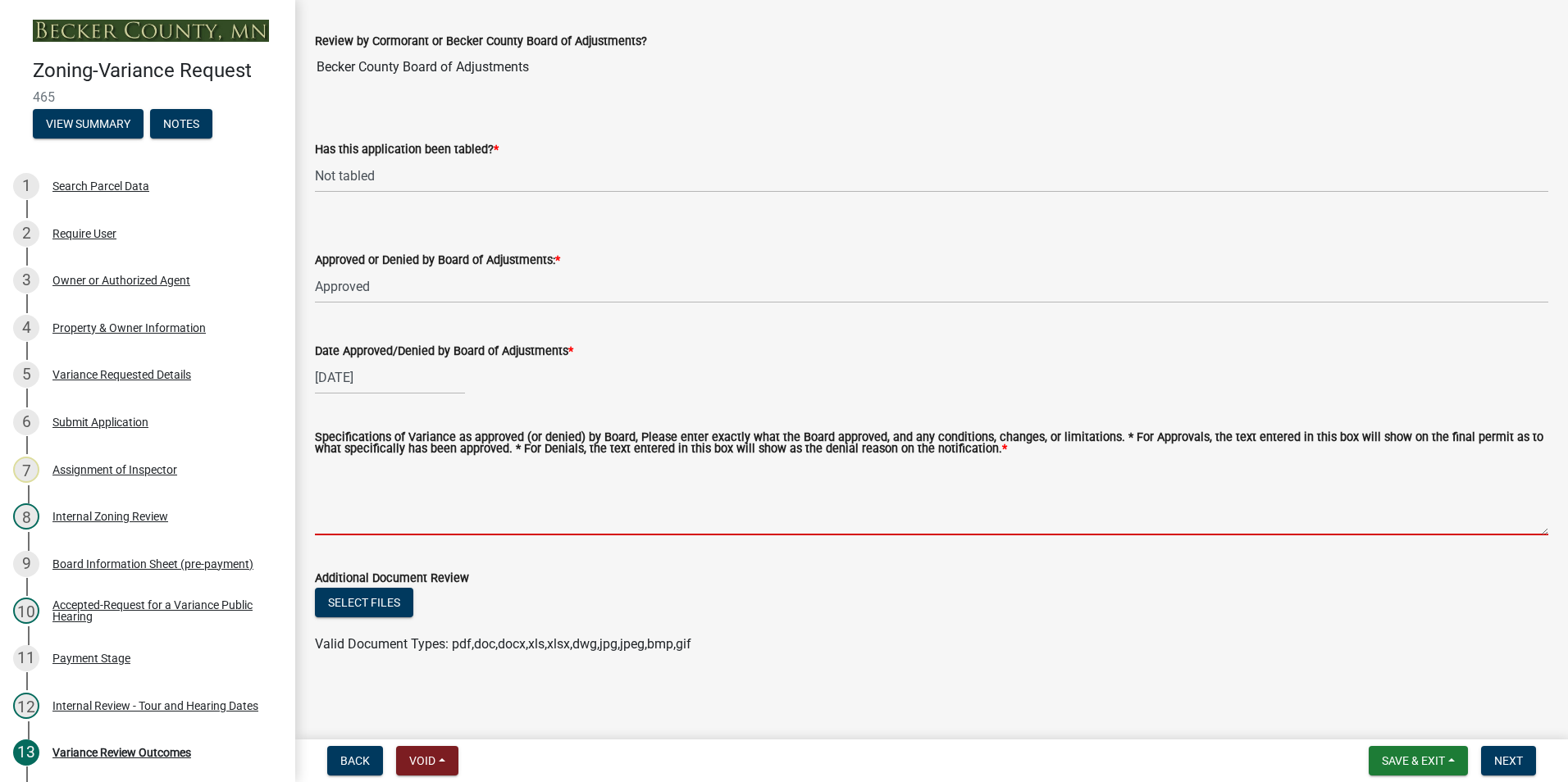
paste textarea "for a structure to be located five (5) feet from a proposed right-of-way deviat…"
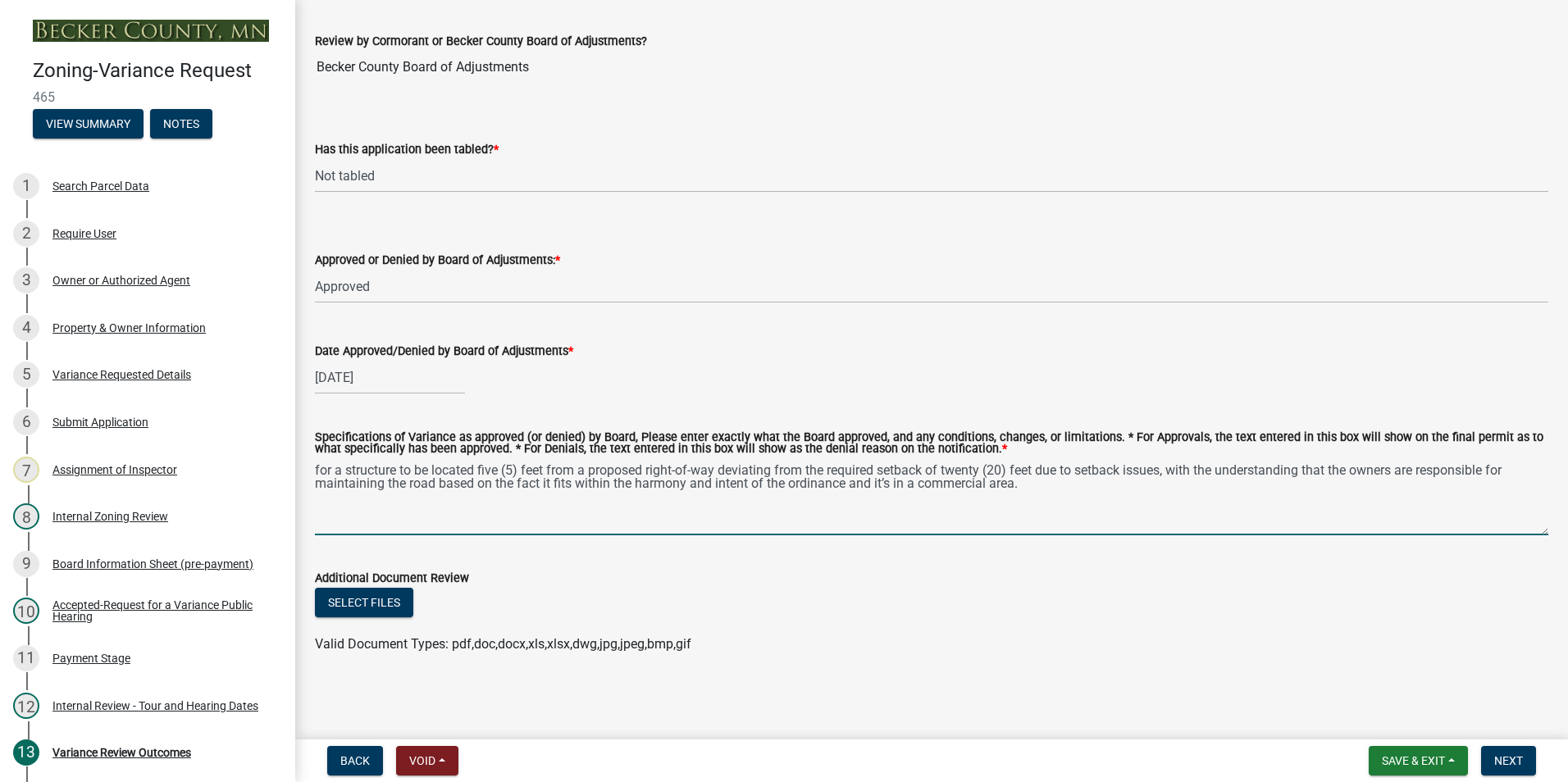
click at [331, 471] on textarea "for a structure to be located five (5) feet from a proposed right-of-way deviat…" at bounding box center [931, 497] width 1233 height 77
type textarea "Approve a structure to be located five (5) feet from a proposed right-of-way de…"
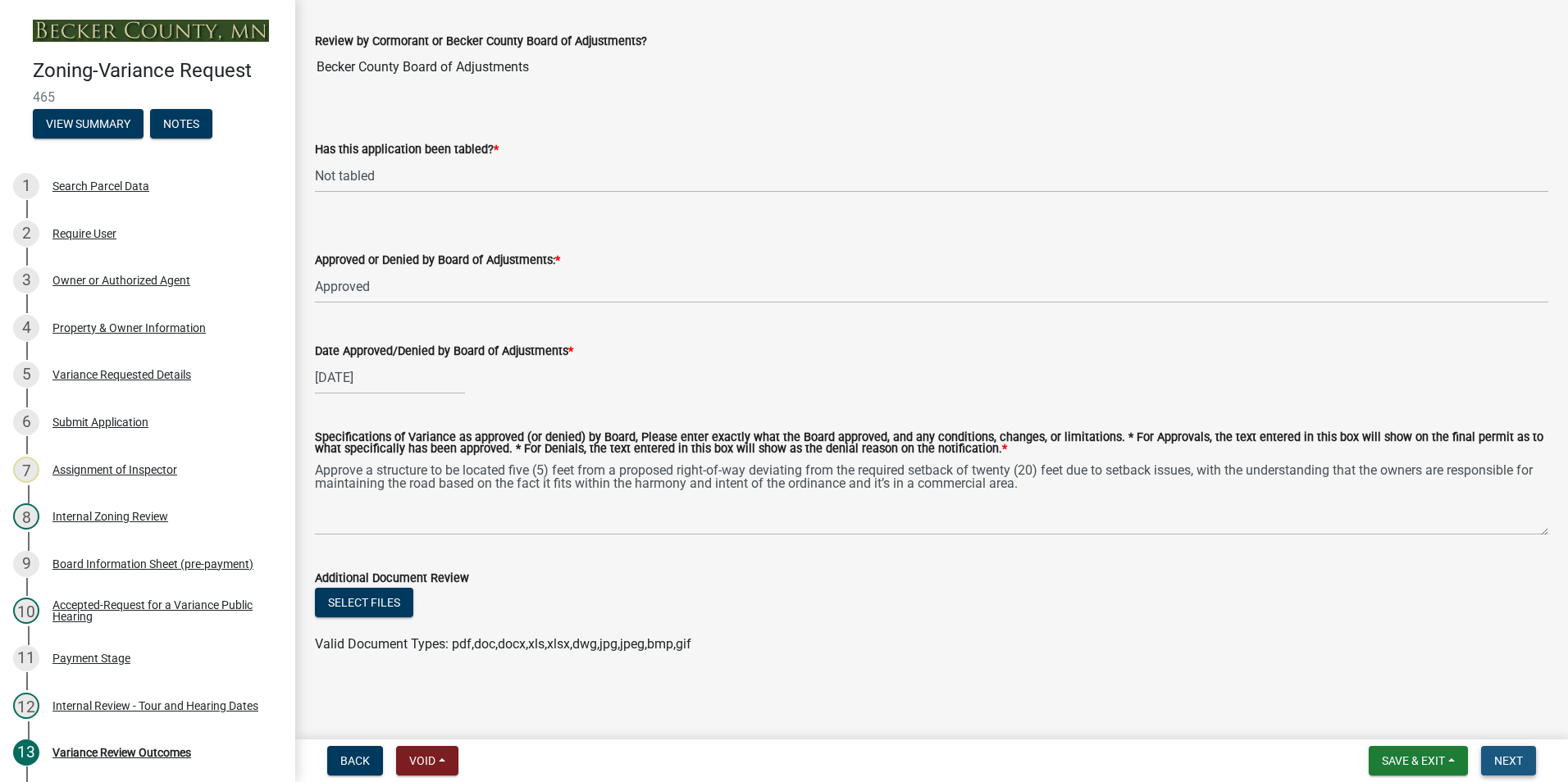
click at [1499, 757] on span "Next" at bounding box center [1508, 760] width 29 height 13
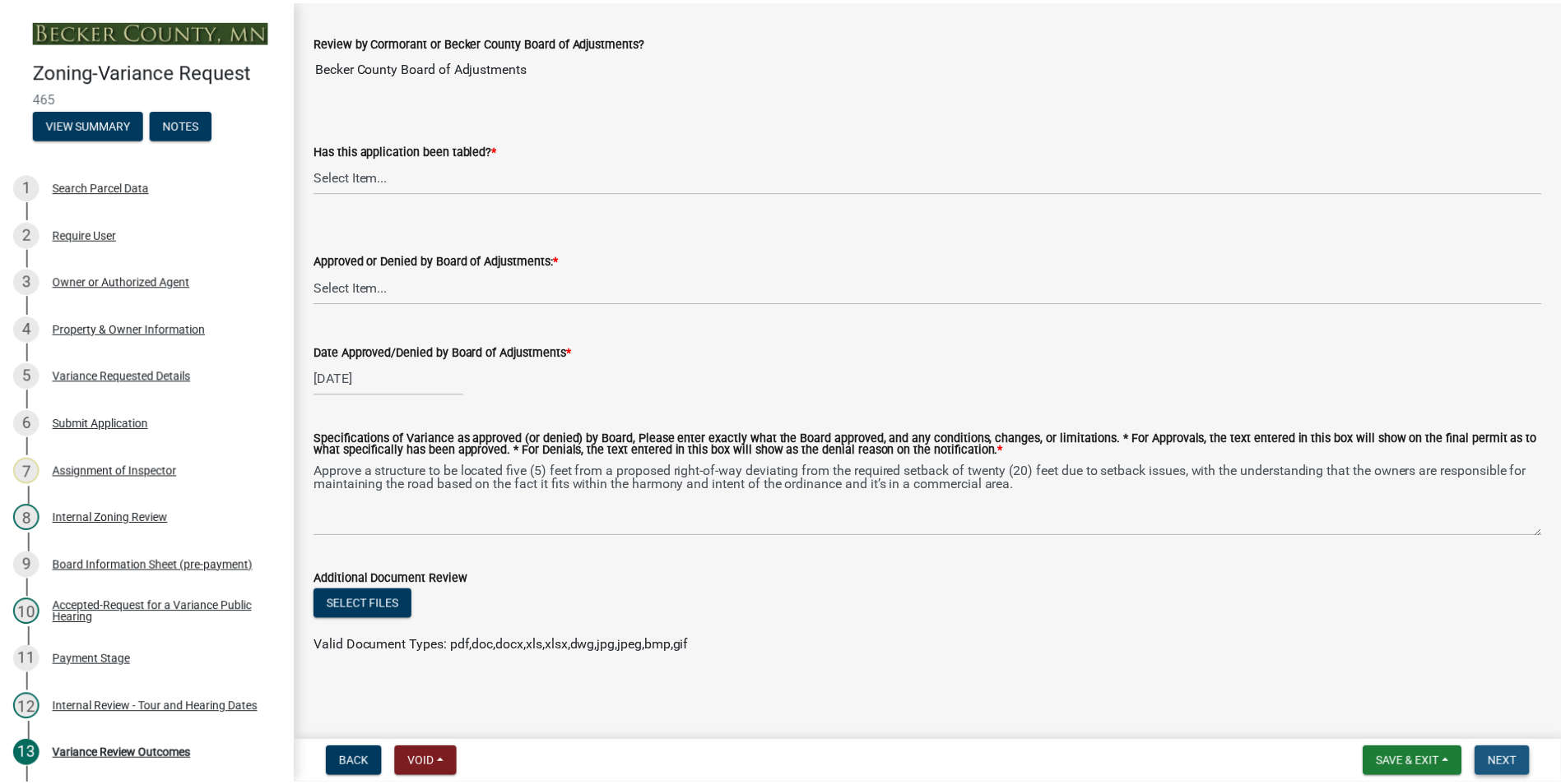
scroll to position [0, 0]
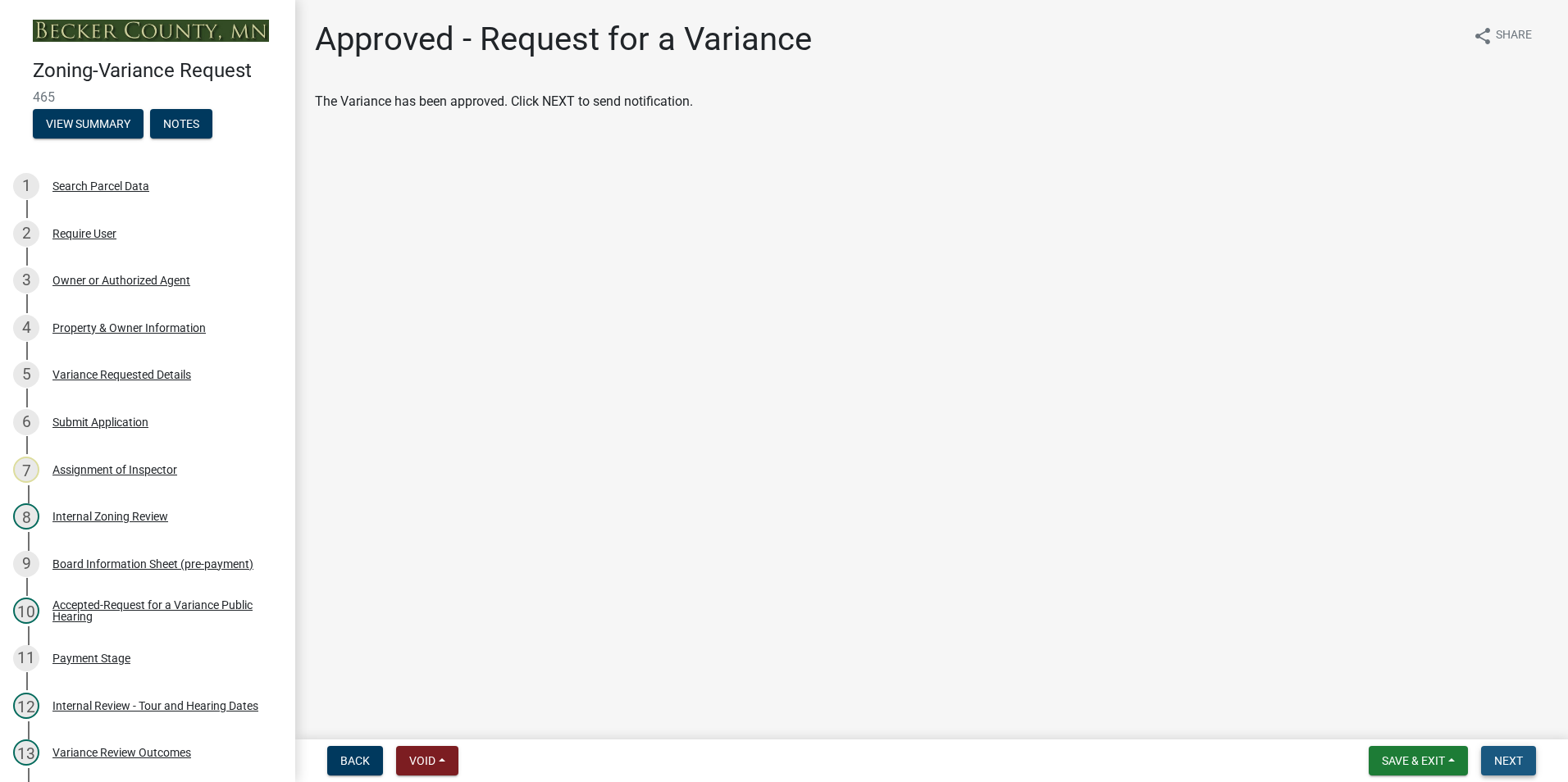
click at [1499, 757] on span "Next" at bounding box center [1508, 760] width 29 height 13
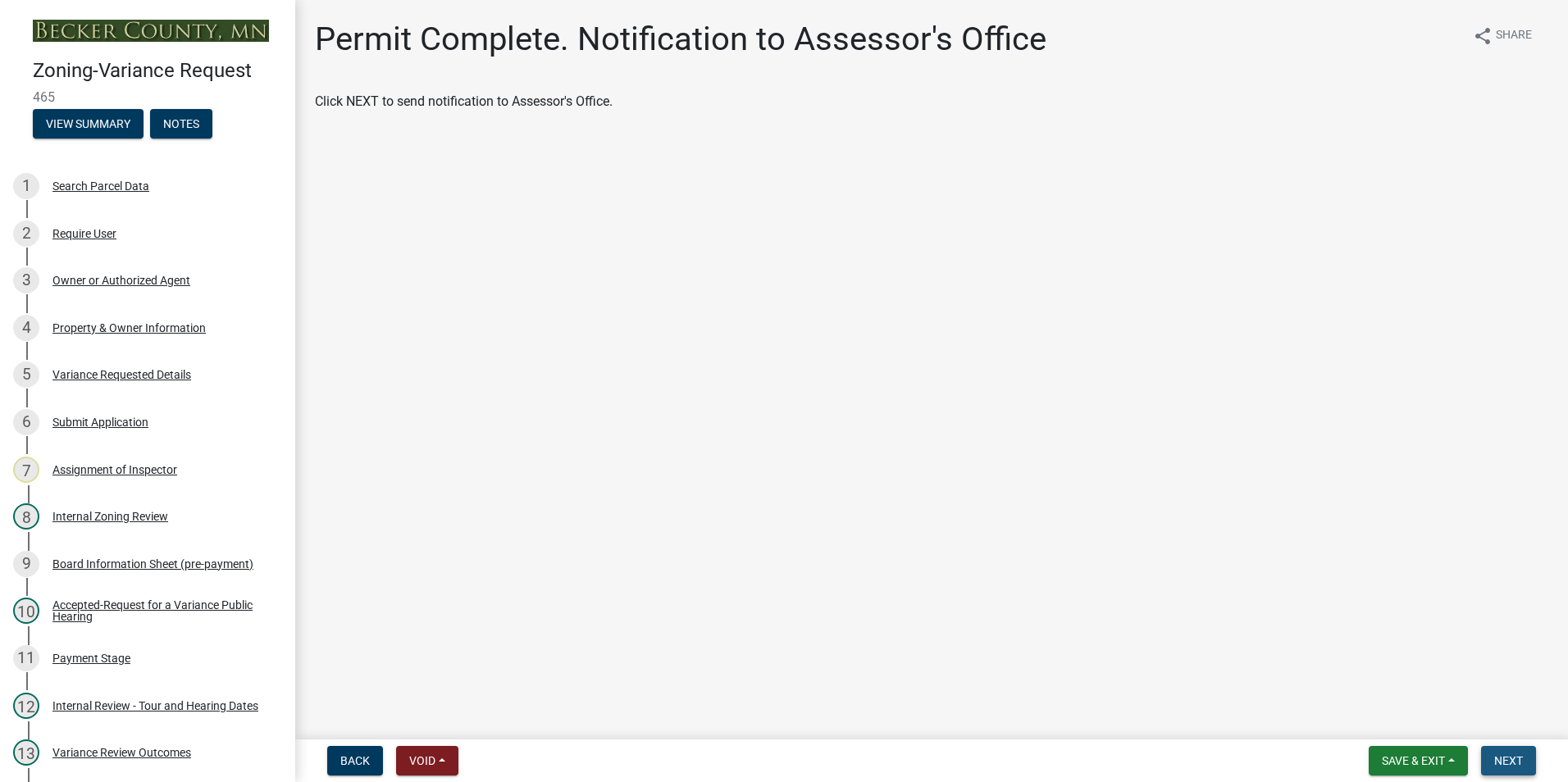
click at [1500, 756] on span "Next" at bounding box center [1508, 760] width 29 height 13
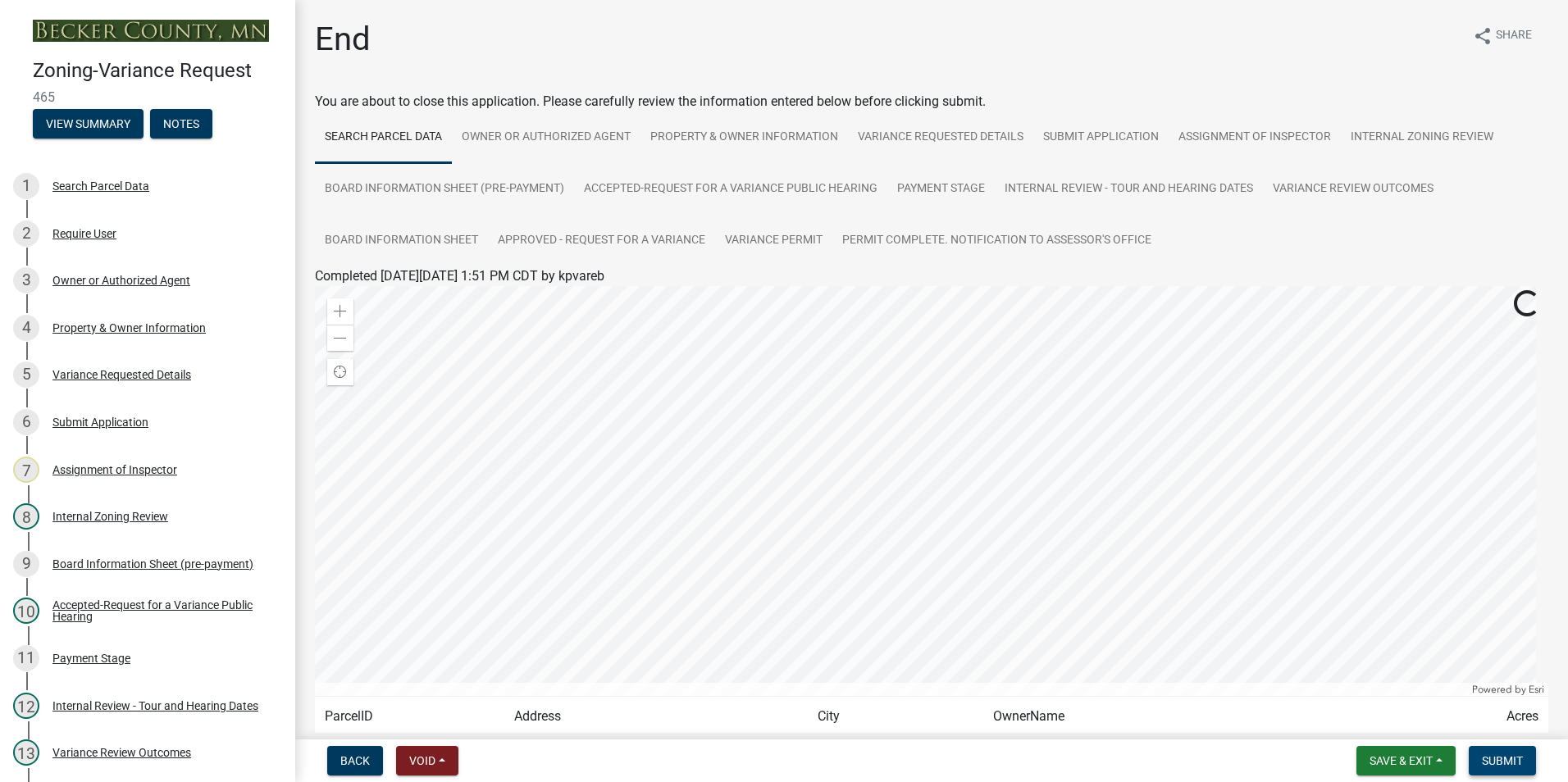
click at [1500, 756] on span "Submit" at bounding box center [1502, 760] width 41 height 13
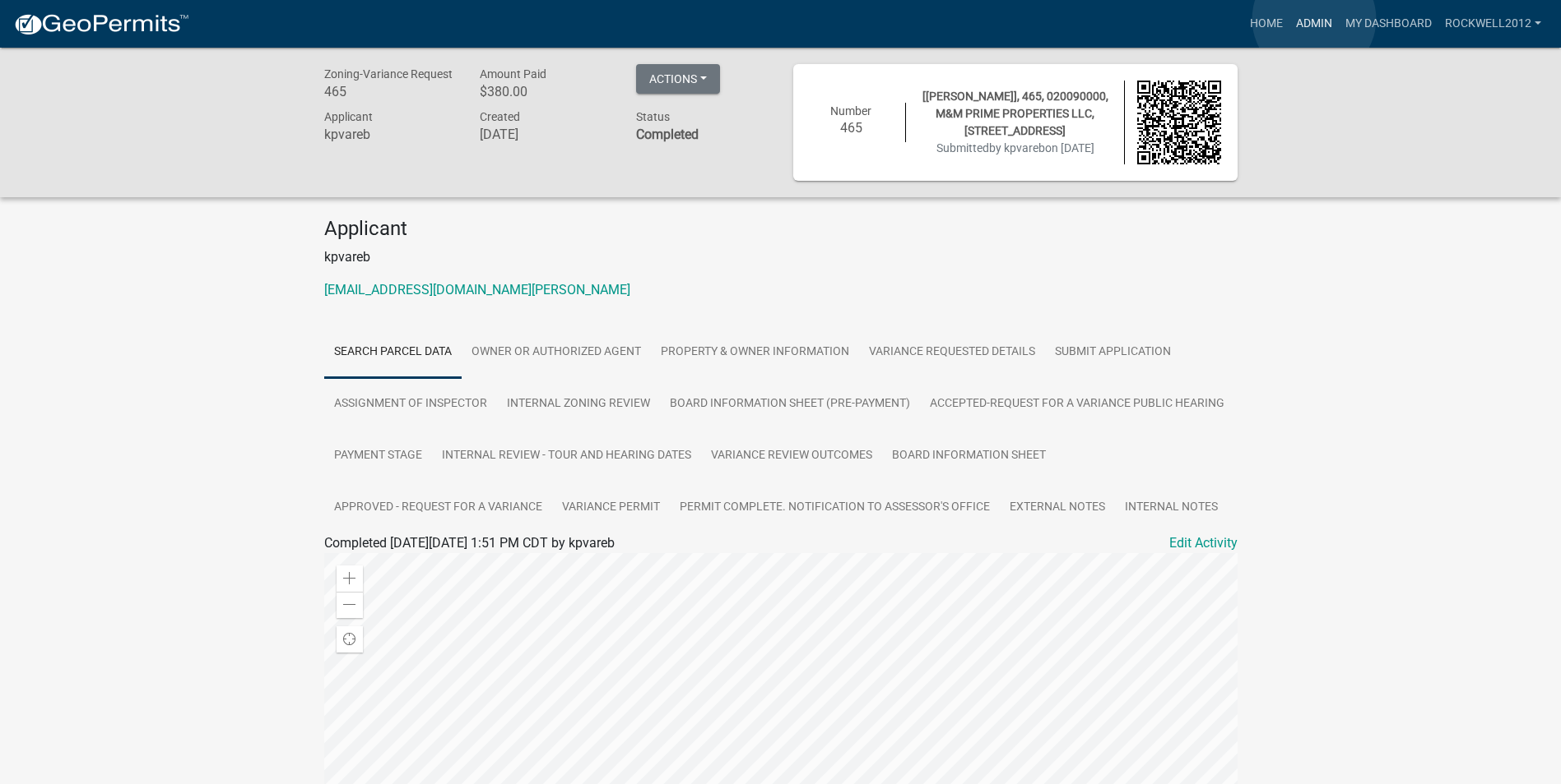
click at [1314, 19] on link "Admin" at bounding box center [1314, 23] width 50 height 31
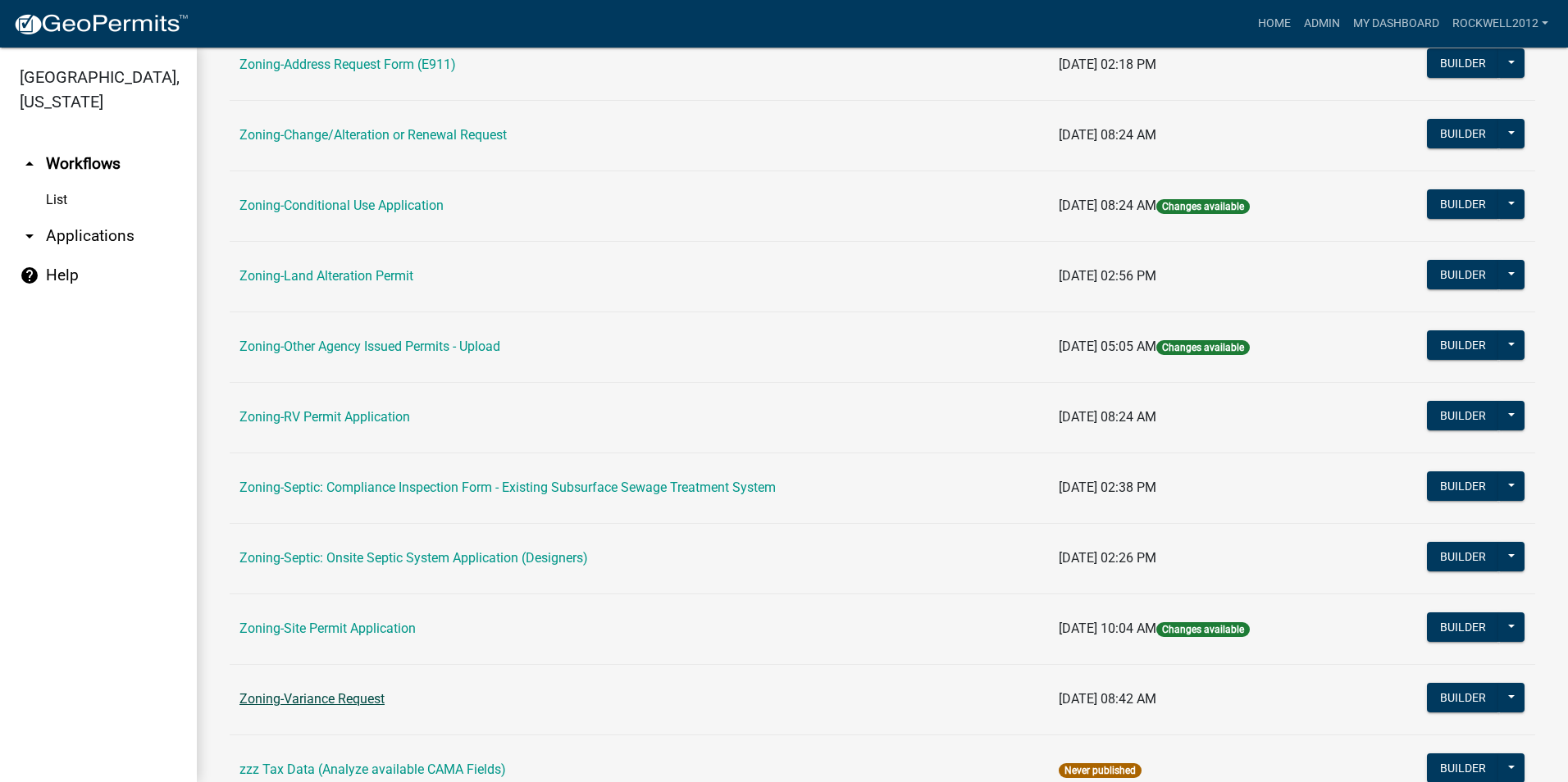
scroll to position [464, 0]
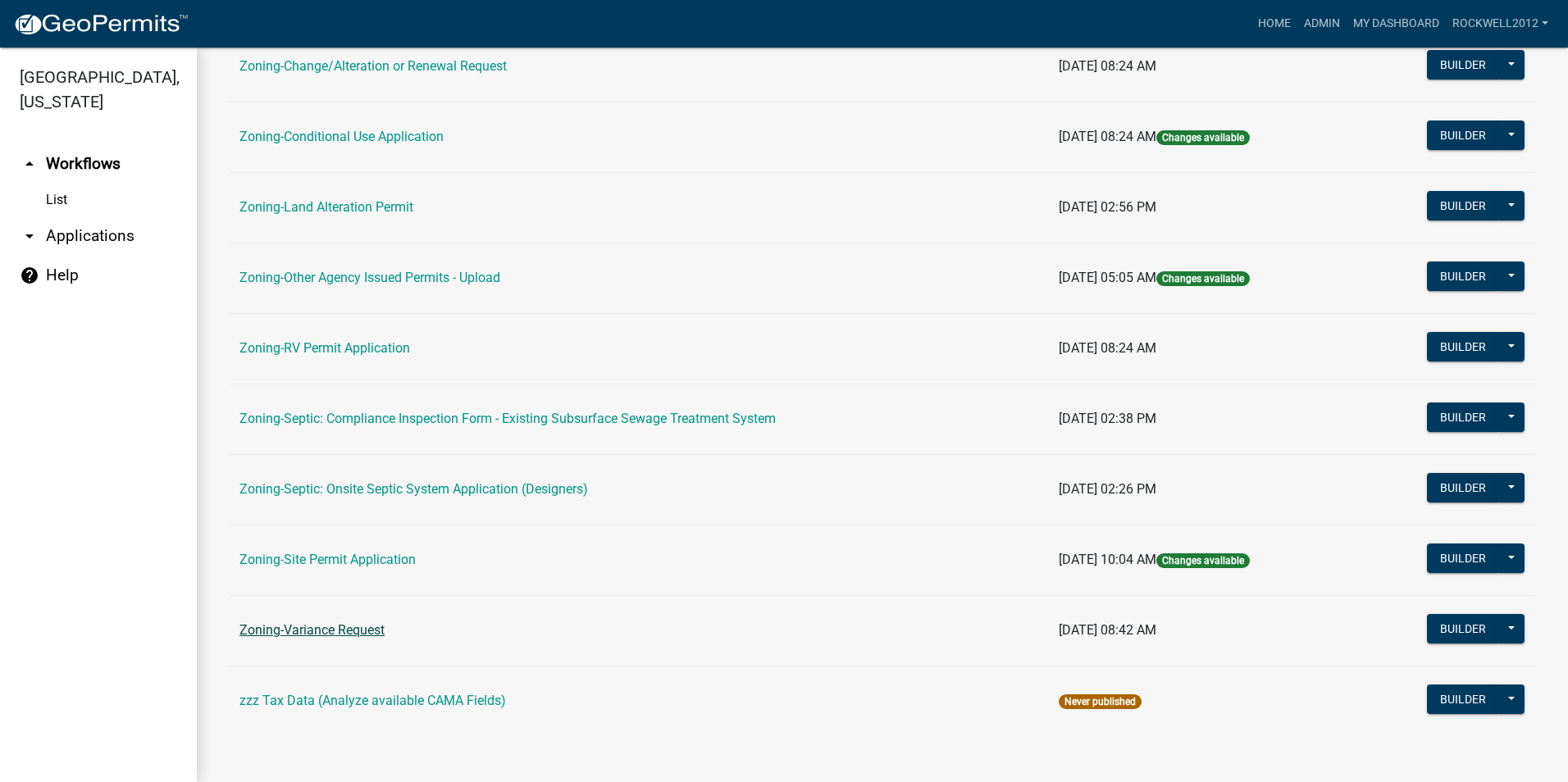
click at [319, 623] on link "Zoning-Variance Request" at bounding box center [312, 631] width 146 height 16
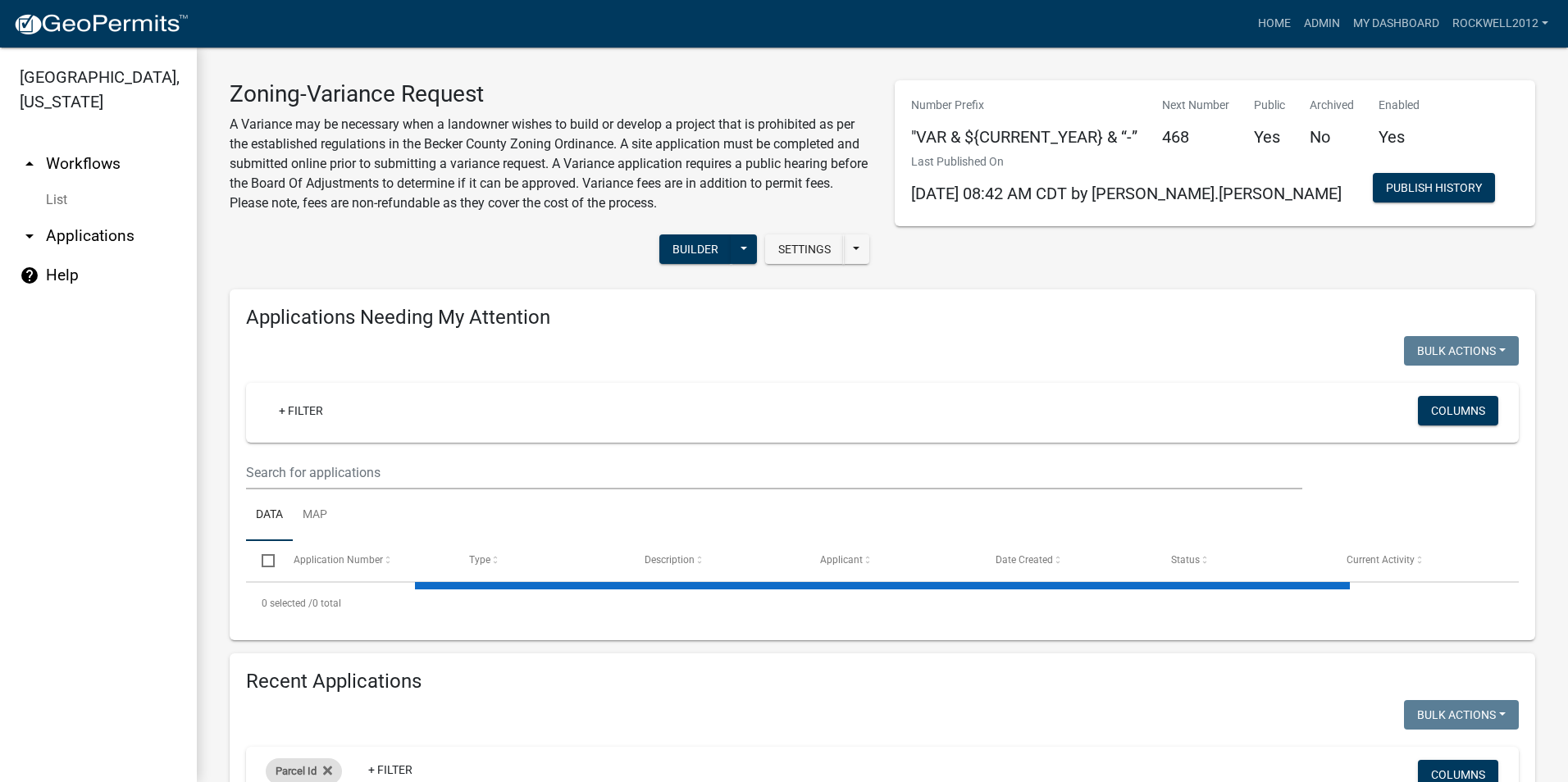
select select "2: 50"
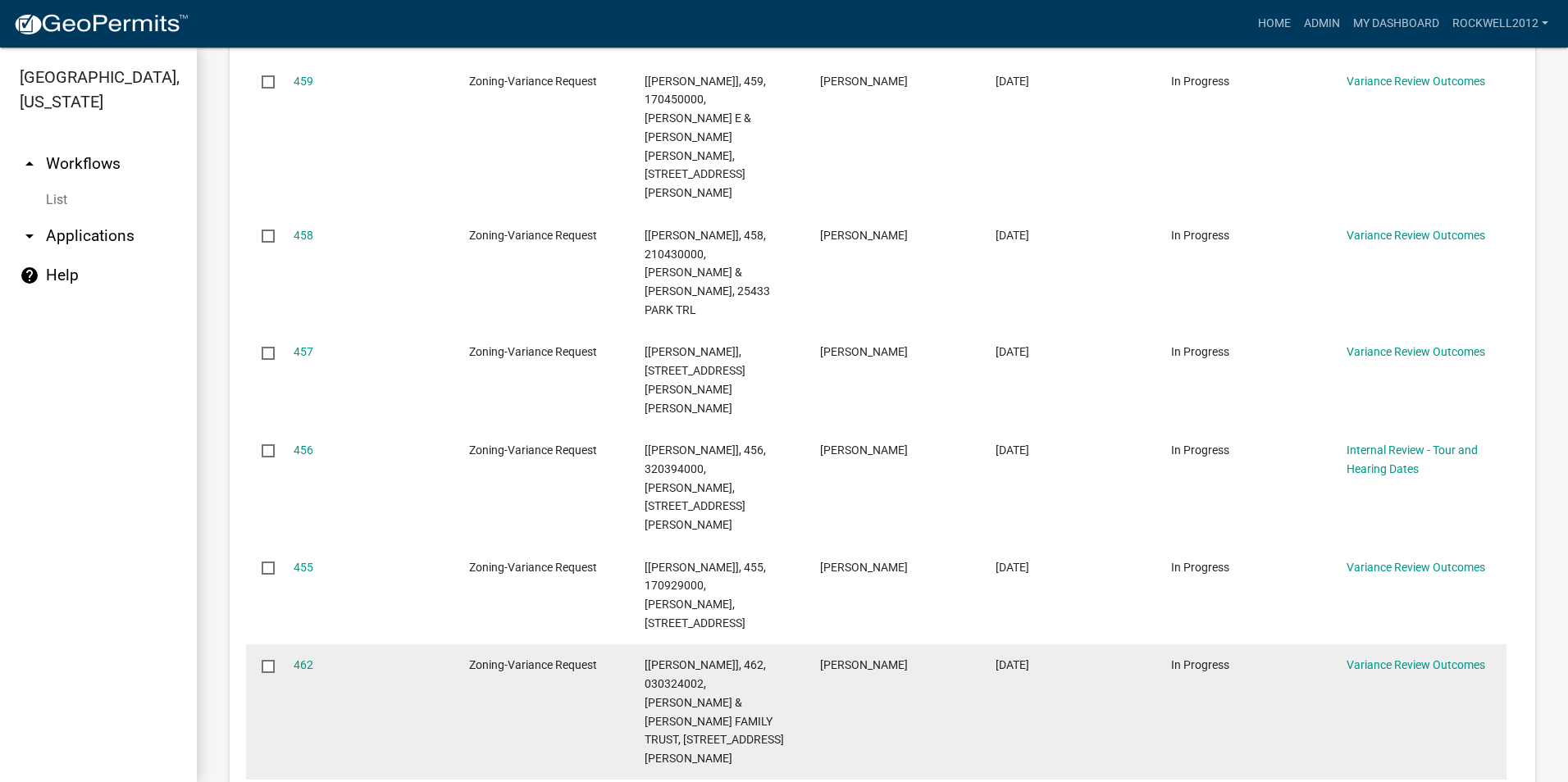
scroll to position [656, 0]
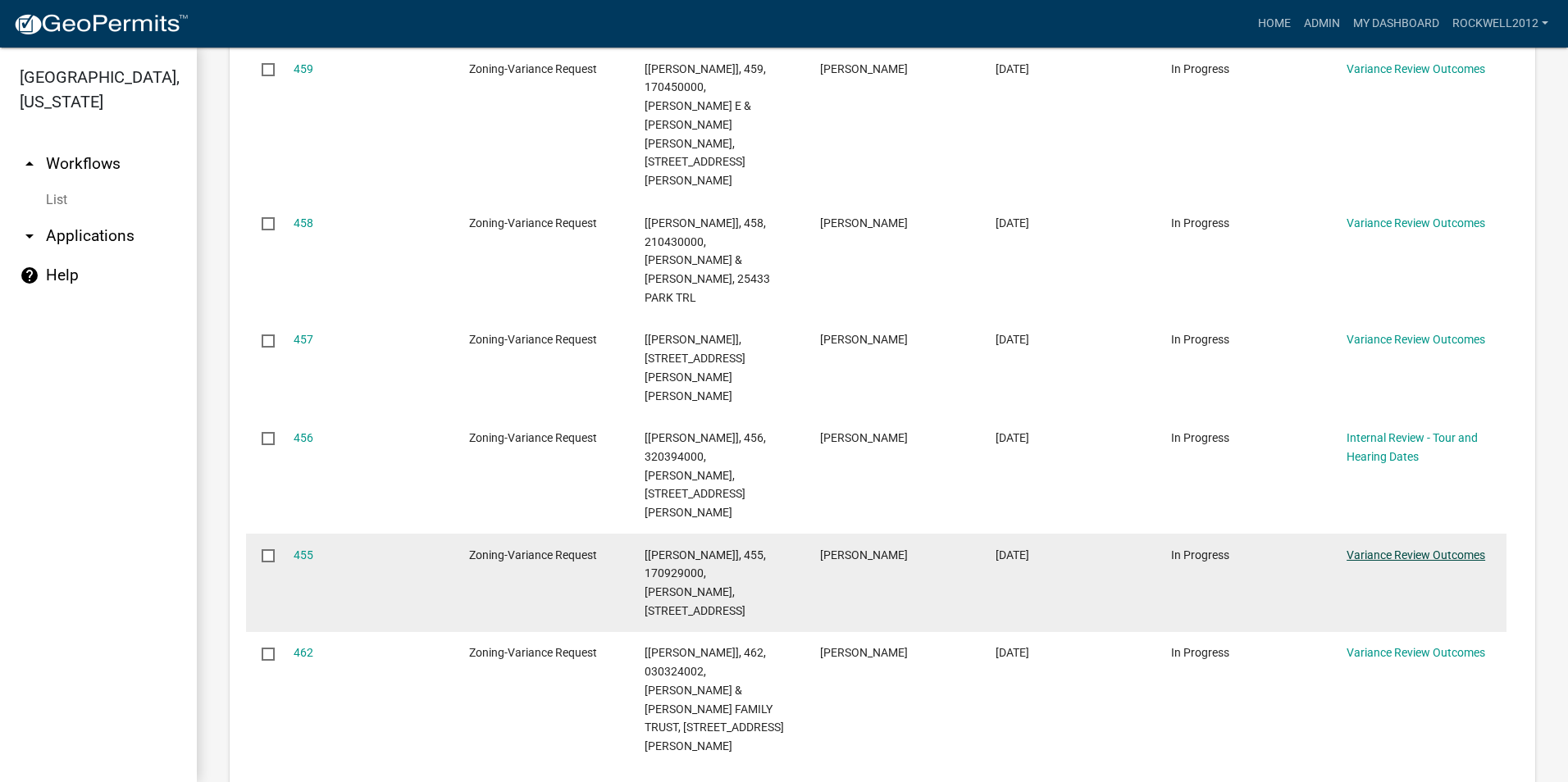
click at [1432, 548] on link "Variance Review Outcomes" at bounding box center [1416, 554] width 139 height 13
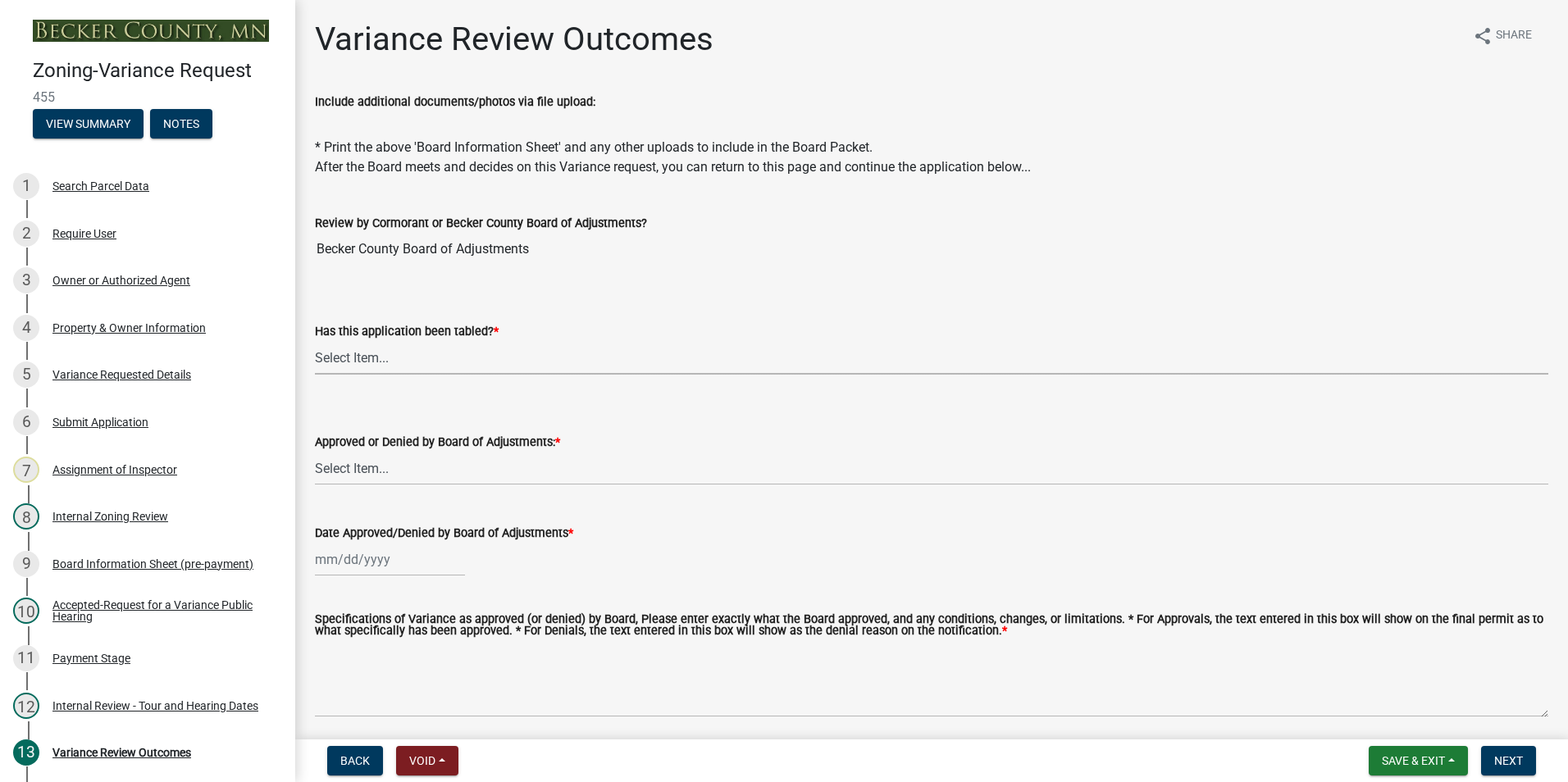
click at [339, 354] on select "Select Item... Not tabled Tabled at Board of Adjustments" at bounding box center [931, 358] width 1233 height 34
click at [315, 342] on select "Select Item... Not tabled Tabled at Board of Adjustments" at bounding box center [931, 358] width 1233 height 34
select select "2cb45783-84f1-4fd3-93a6-5f07d3303cd9"
click at [356, 470] on select "Select Item... Approved Denied" at bounding box center [931, 468] width 1233 height 34
click at [315, 451] on select "Select Item... Approved Denied" at bounding box center [931, 468] width 1233 height 34
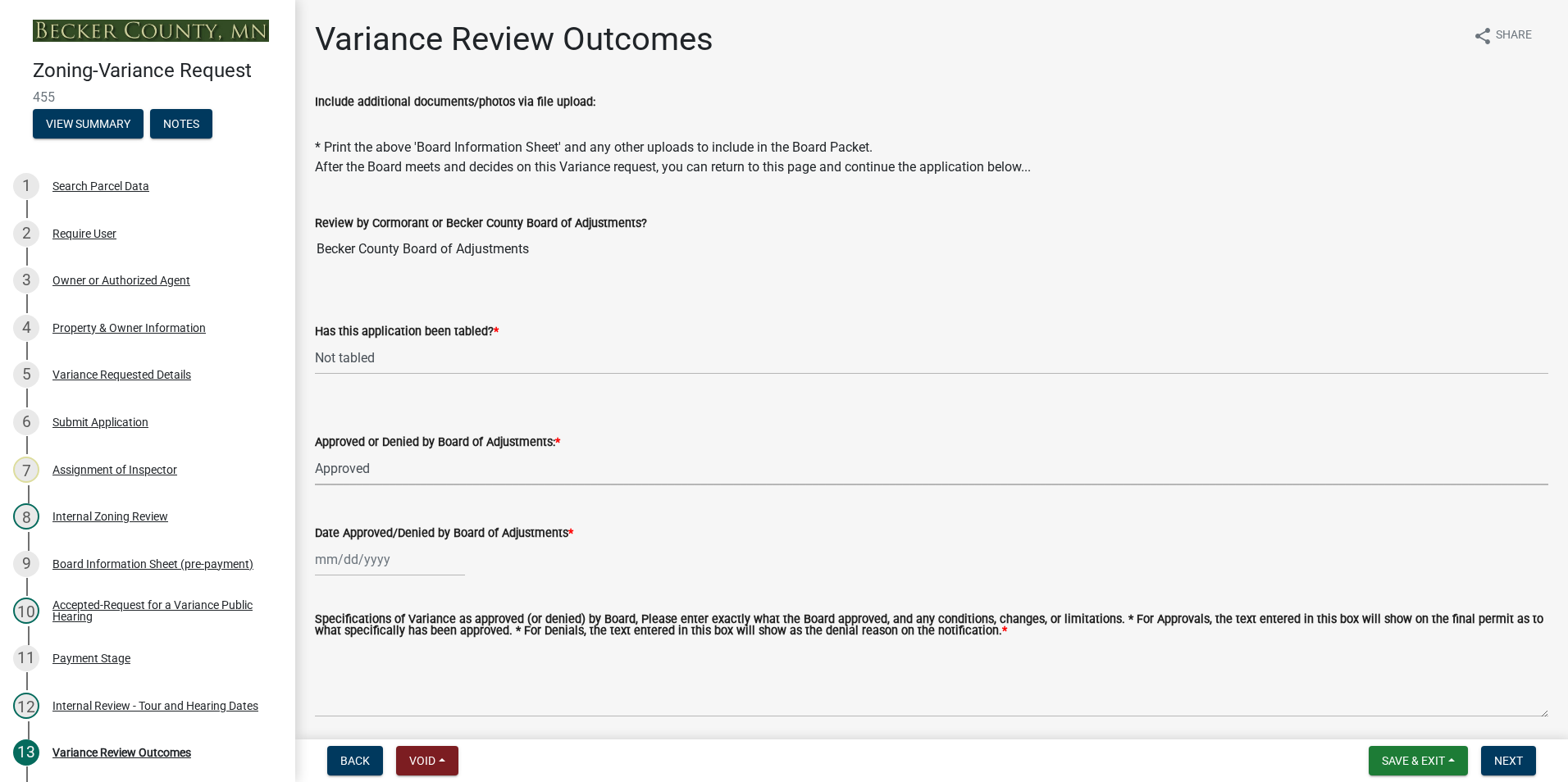
select select "5d8fc30d-aa4a-4b7e-9293-75efeb76bee6"
select select "10"
select select "2025"
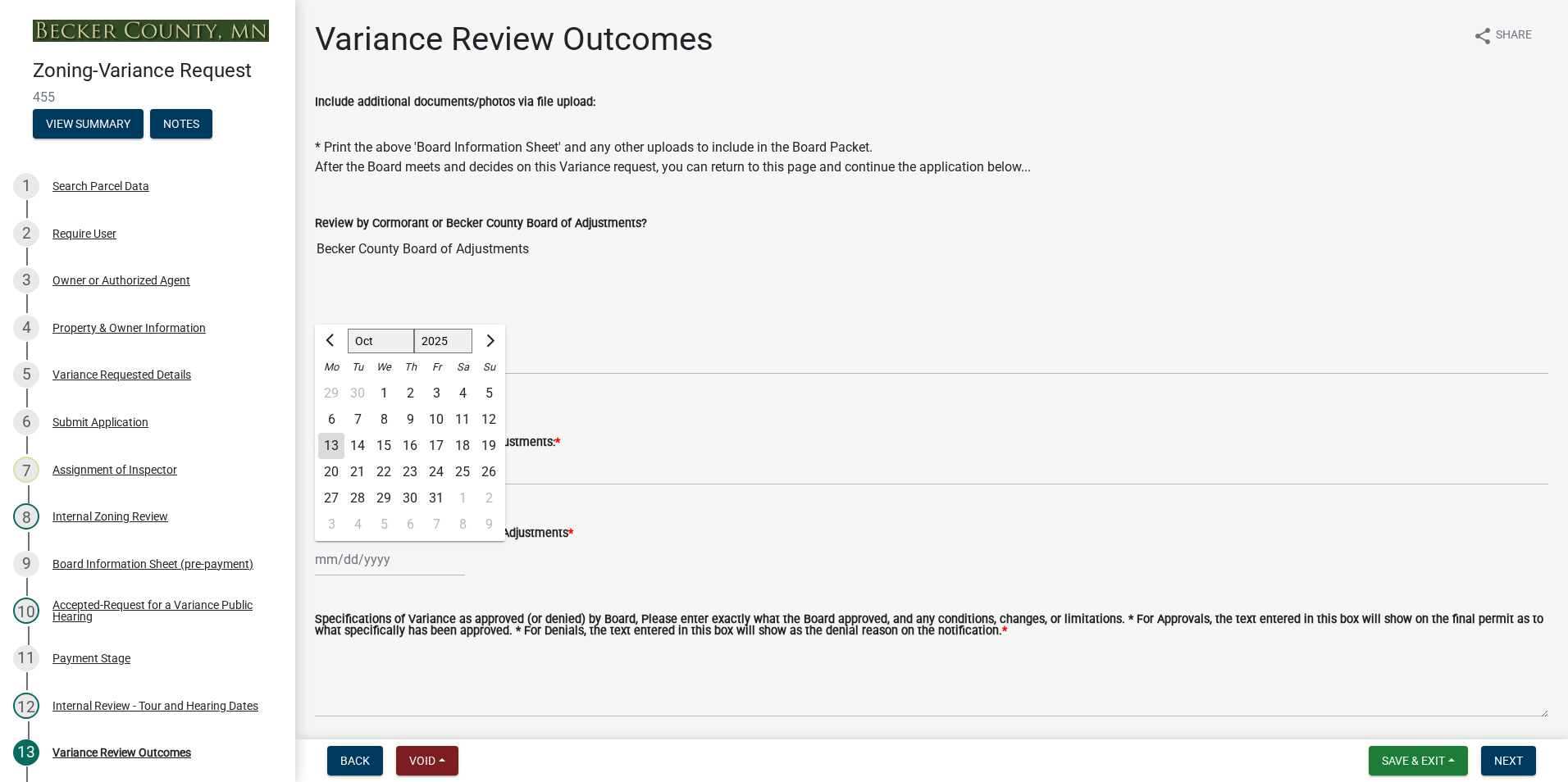
click at [346, 552] on div "[PERSON_NAME] Feb Mar Apr [PERSON_NAME][DATE] Oct Nov [DATE] 1526 1527 1528 152…" at bounding box center [390, 559] width 150 height 34
click at [410, 416] on div "9" at bounding box center [410, 420] width 27 height 27
type input "[DATE]"
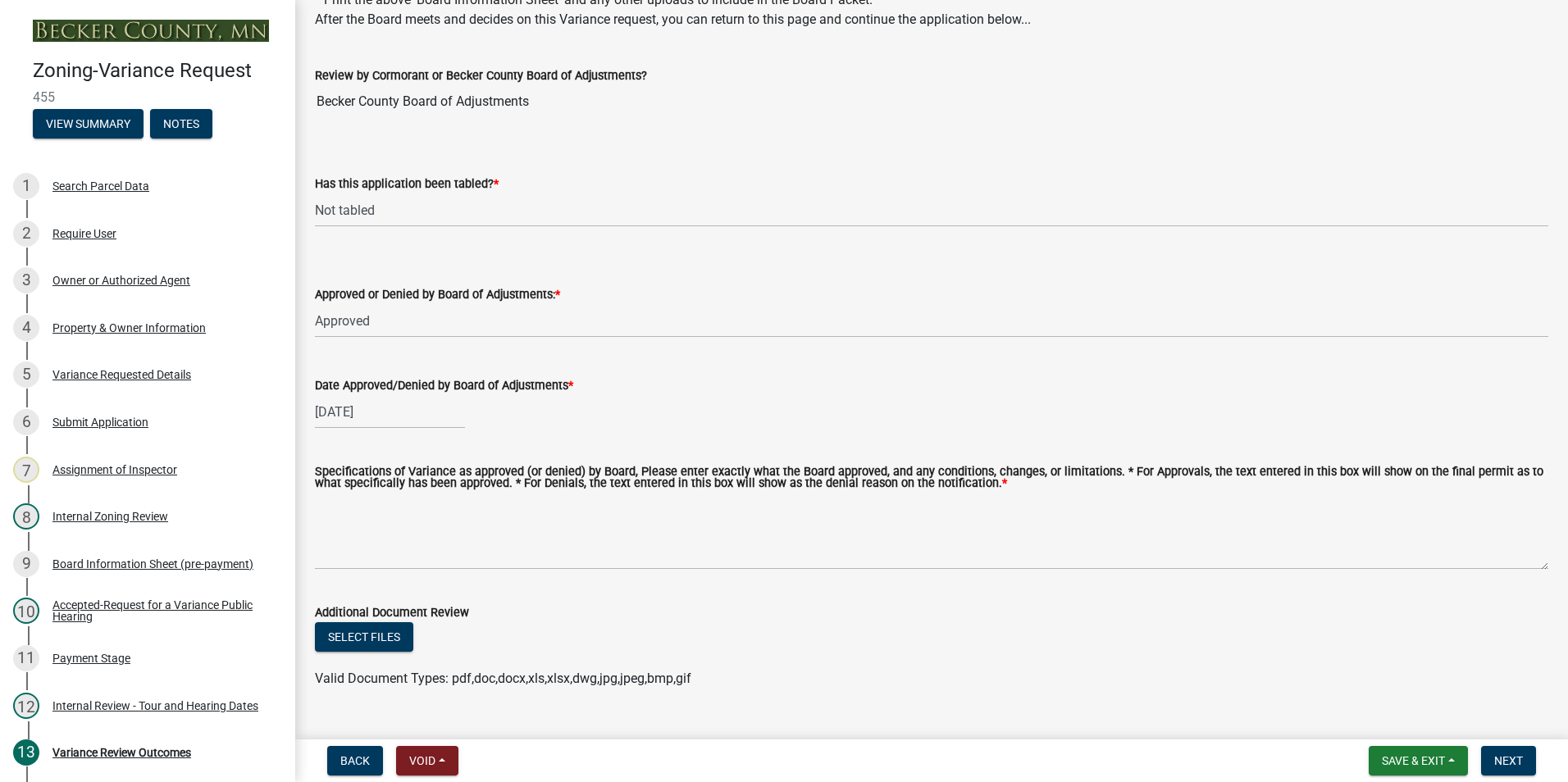
scroll to position [164, 0]
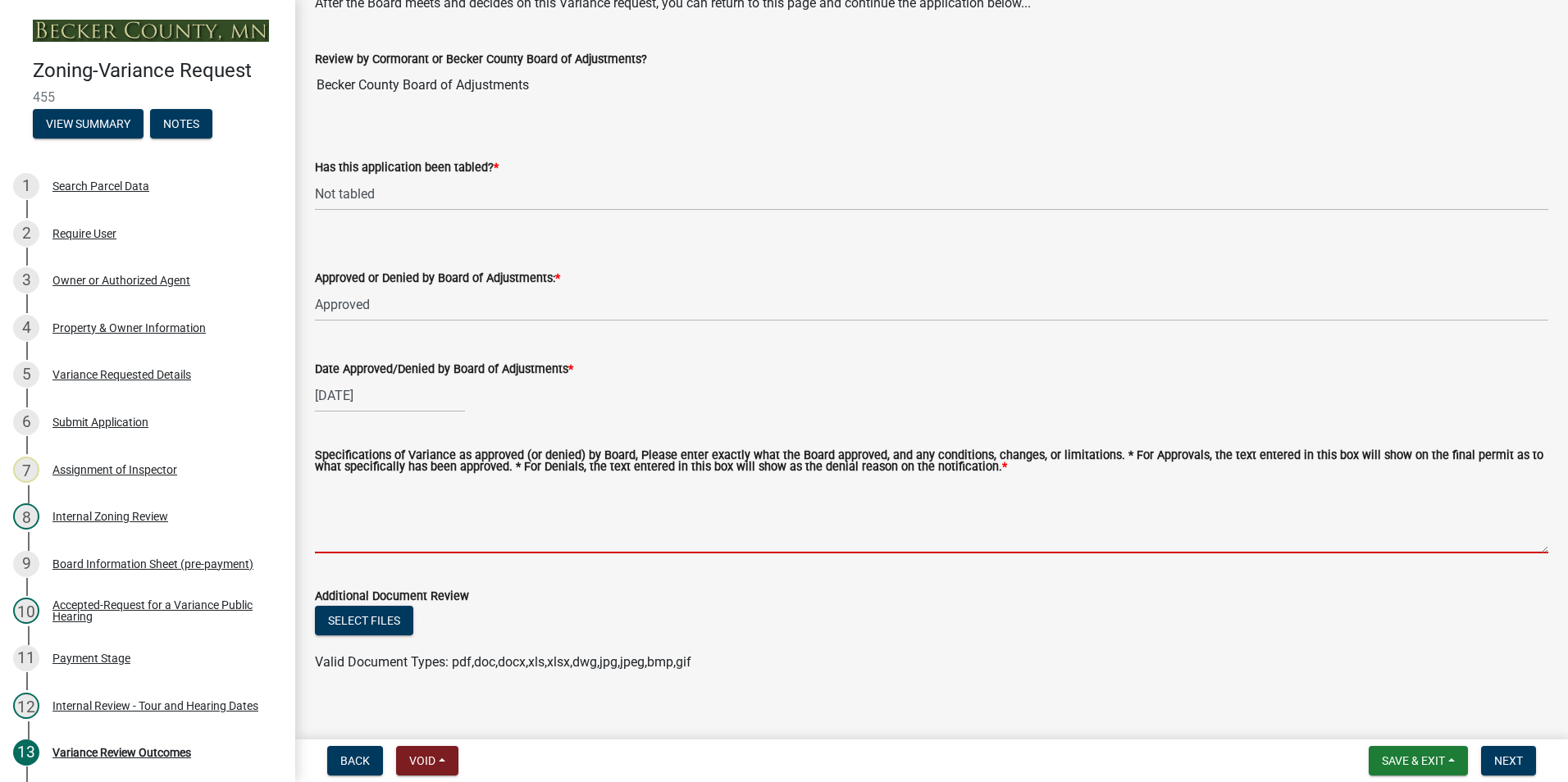
paste textarea "to construct an attached garage to be located eighteen (18) feet from the Right…"
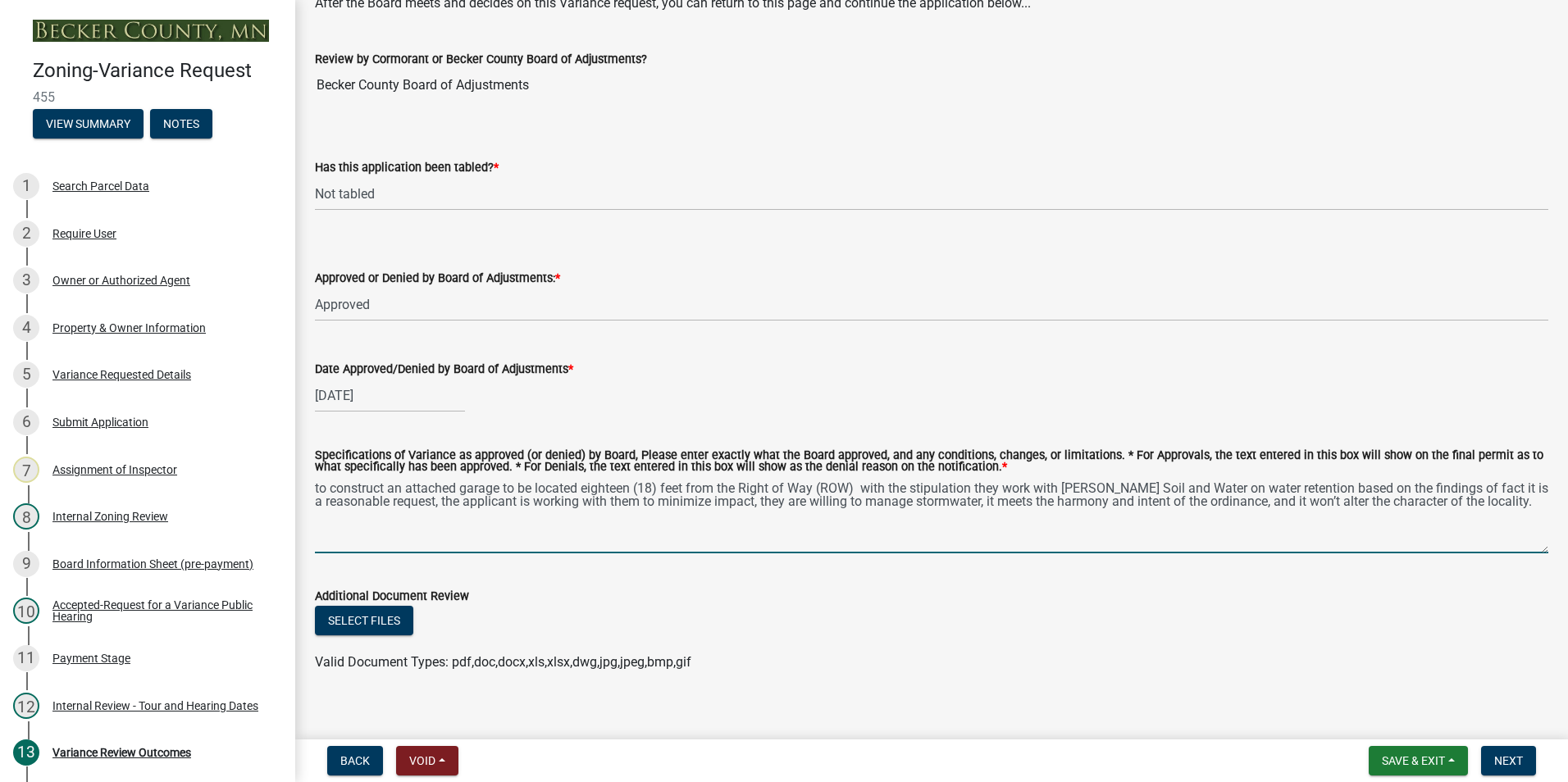
click at [318, 490] on textarea "to construct an attached garage to be located eighteen (18) feet from the Right…" at bounding box center [931, 515] width 1233 height 77
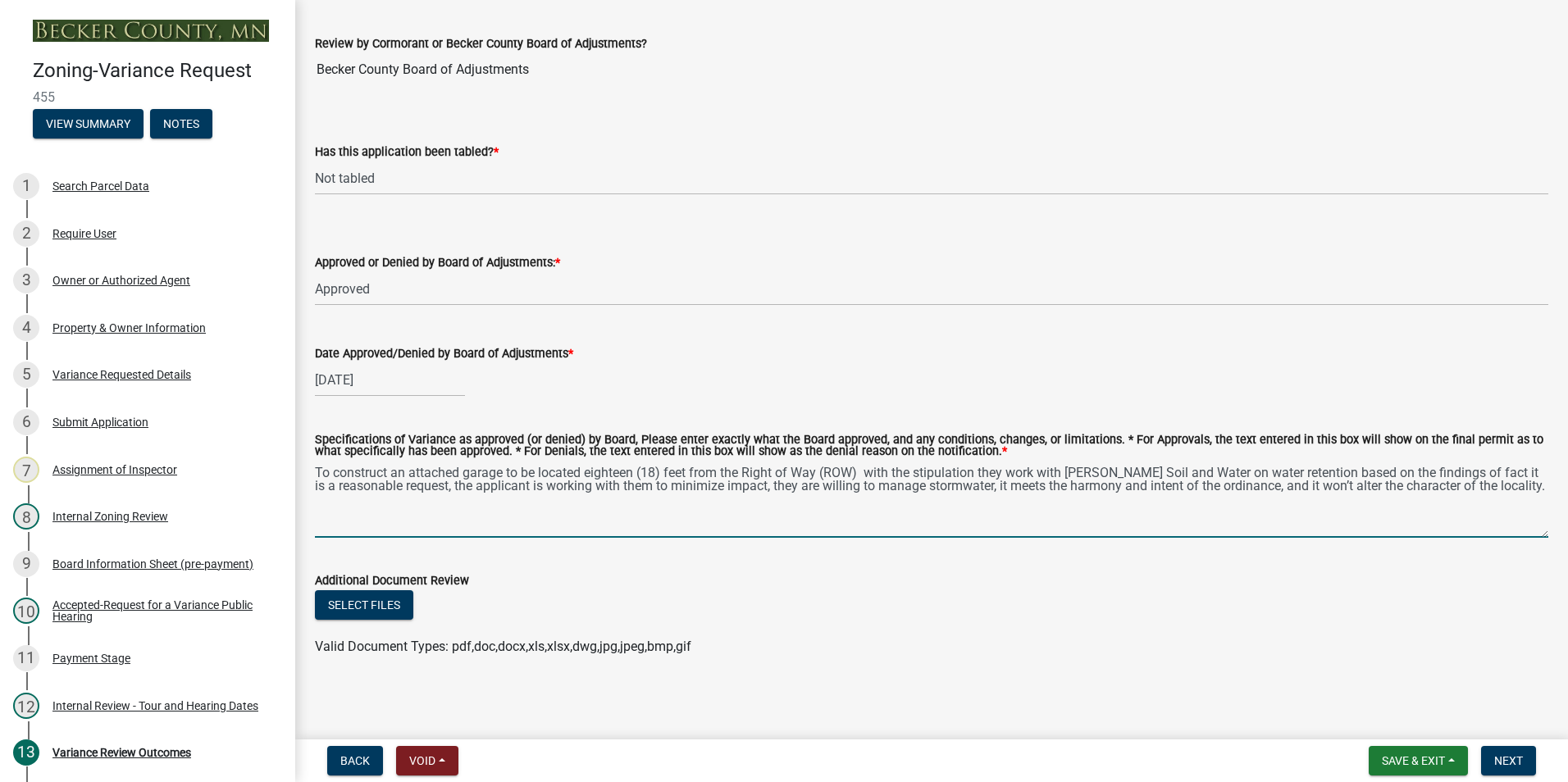
scroll to position [183, 0]
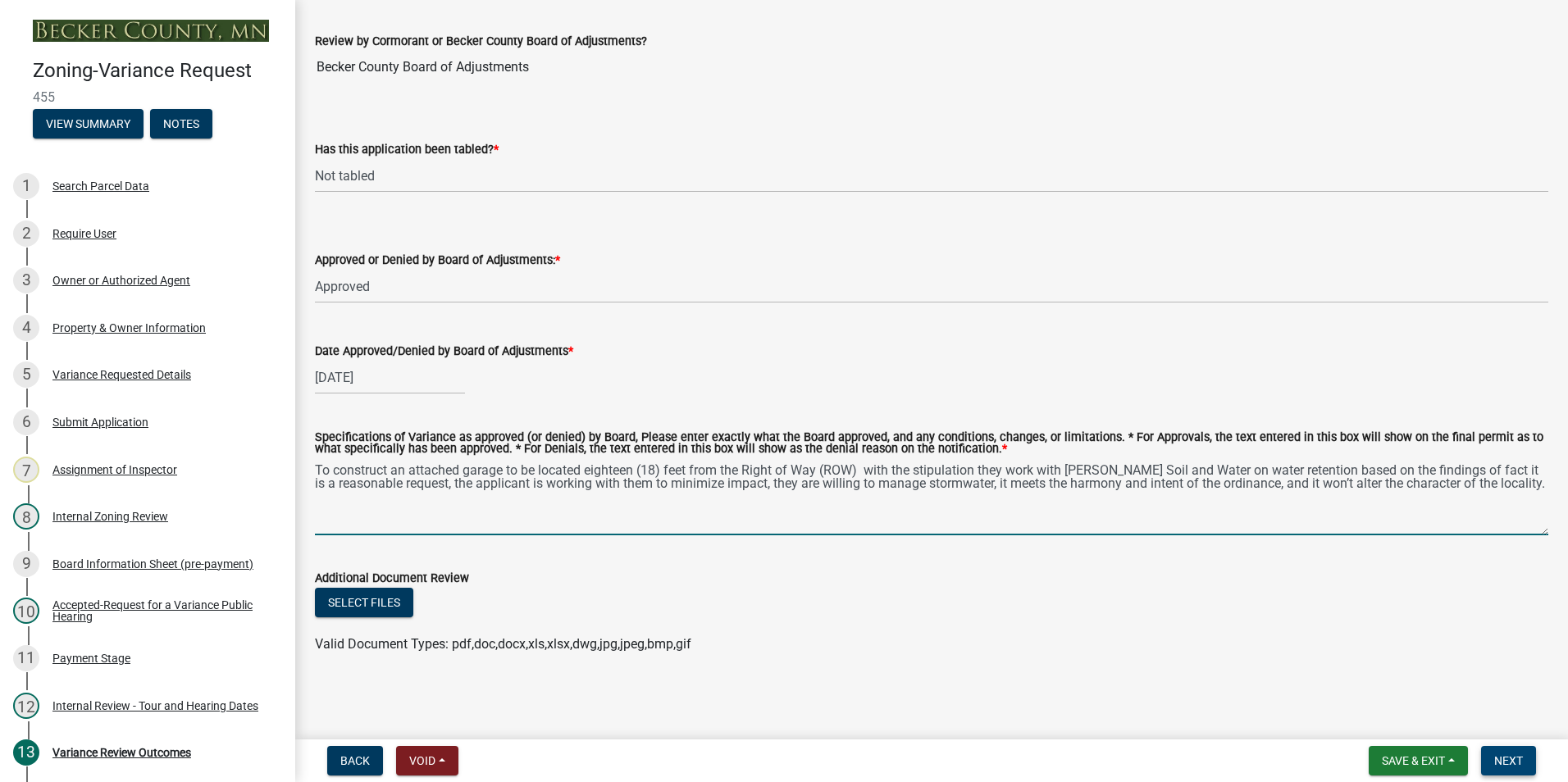
type textarea "To construct an attached garage to be located eighteen (18) feet from the Right…"
click at [1518, 758] on span "Next" at bounding box center [1508, 760] width 29 height 13
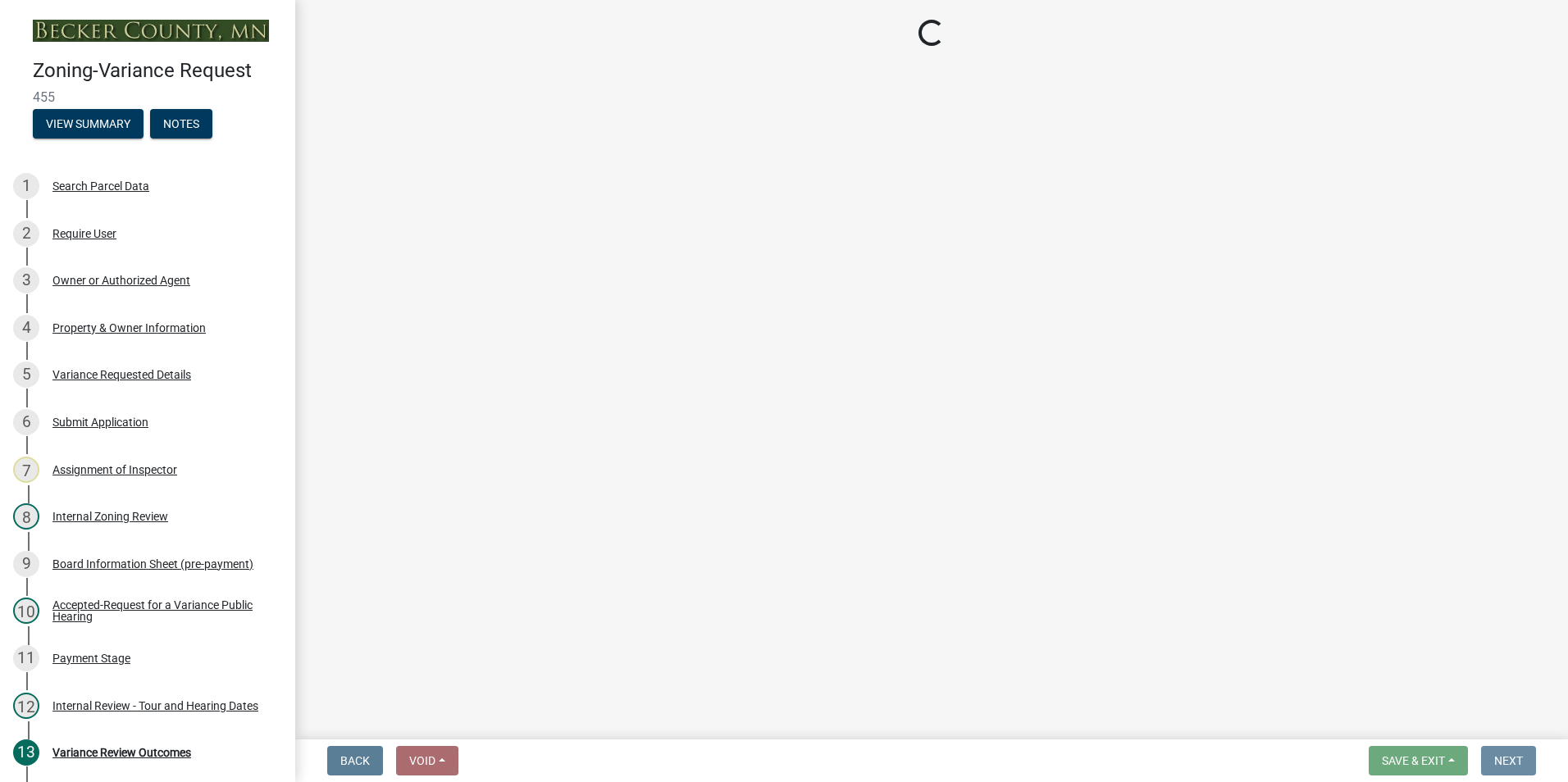
scroll to position [0, 0]
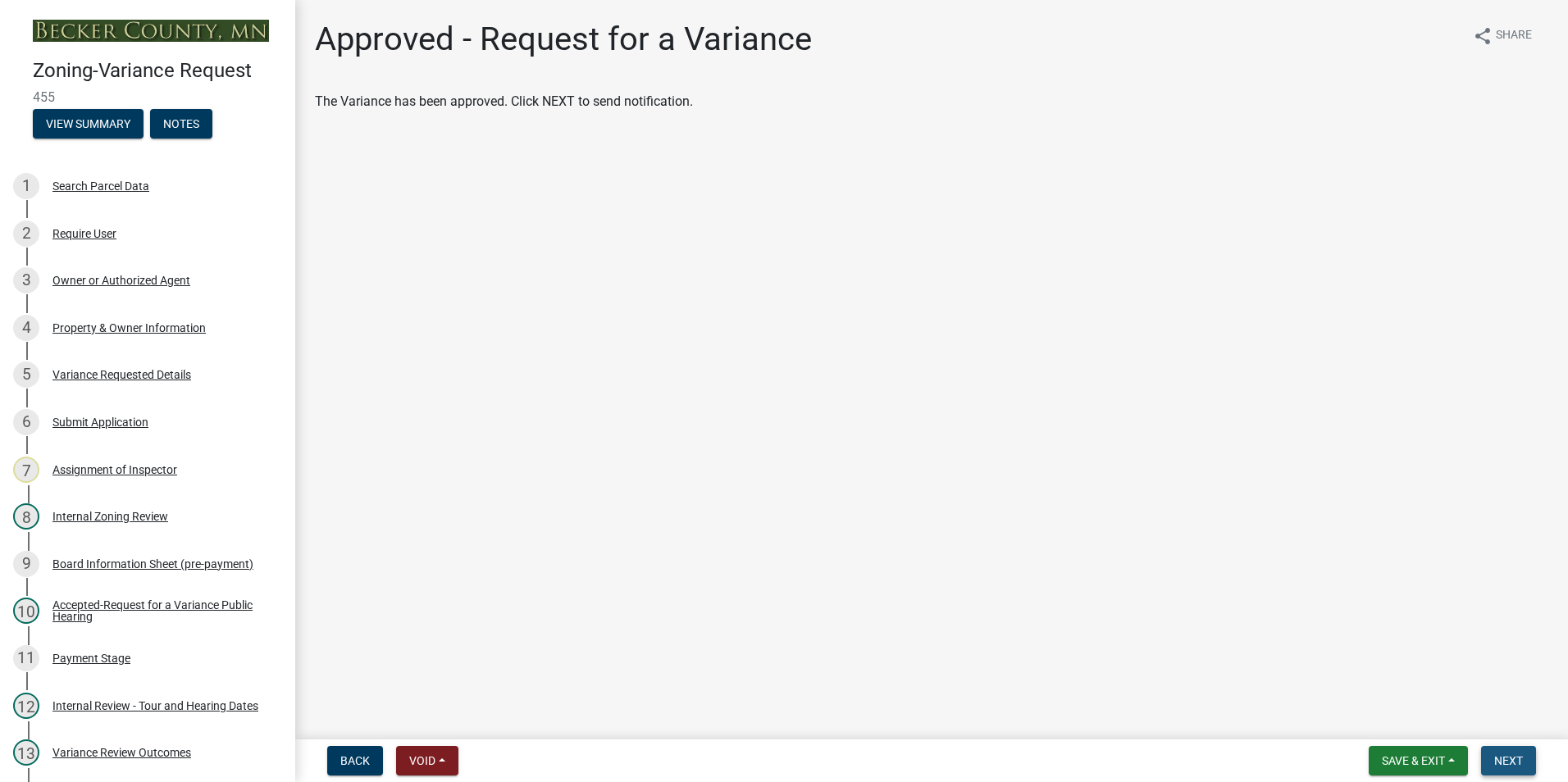
click at [1512, 751] on button "Next" at bounding box center [1509, 761] width 55 height 30
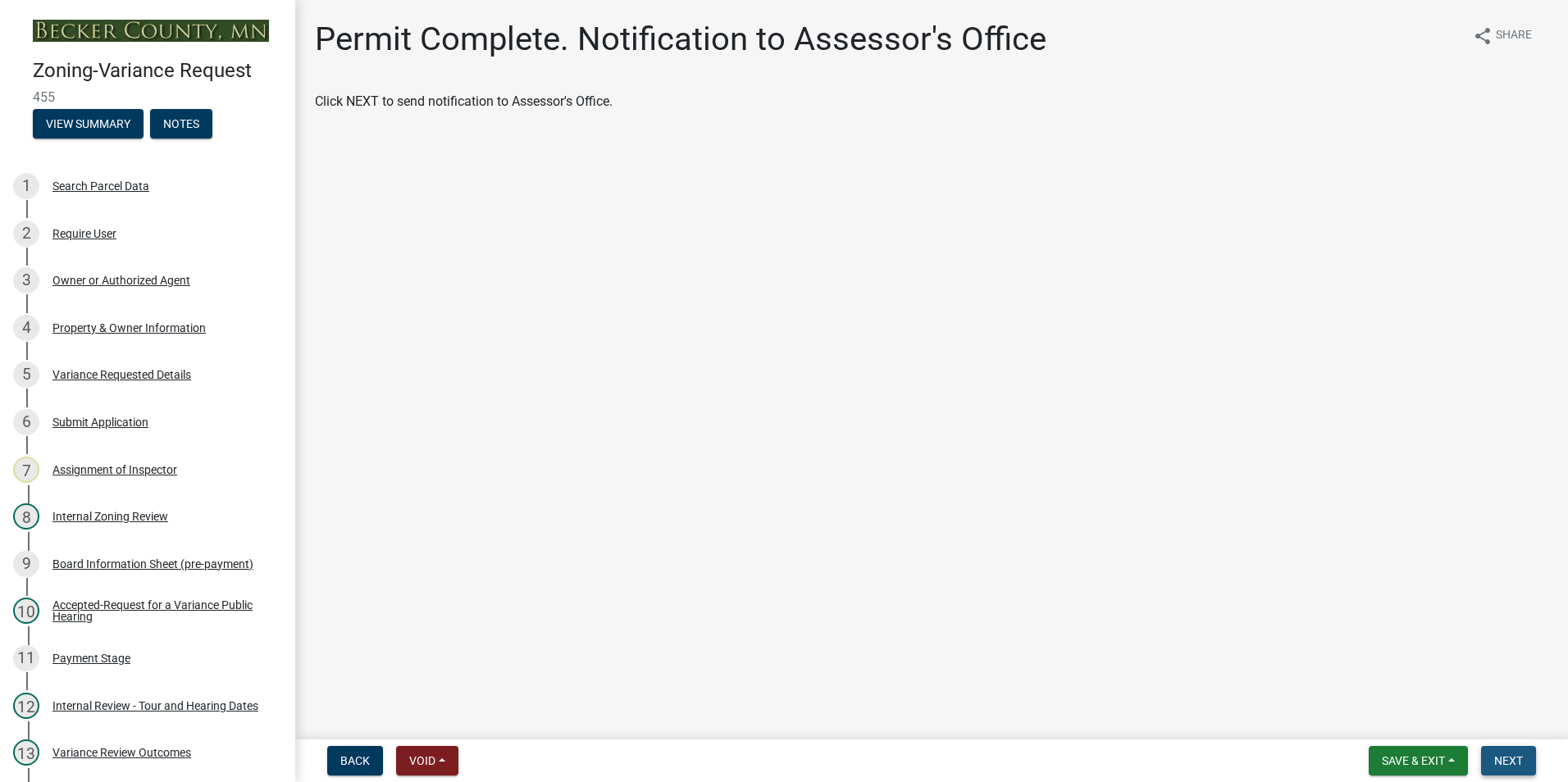
click at [1518, 759] on span "Next" at bounding box center [1508, 760] width 29 height 13
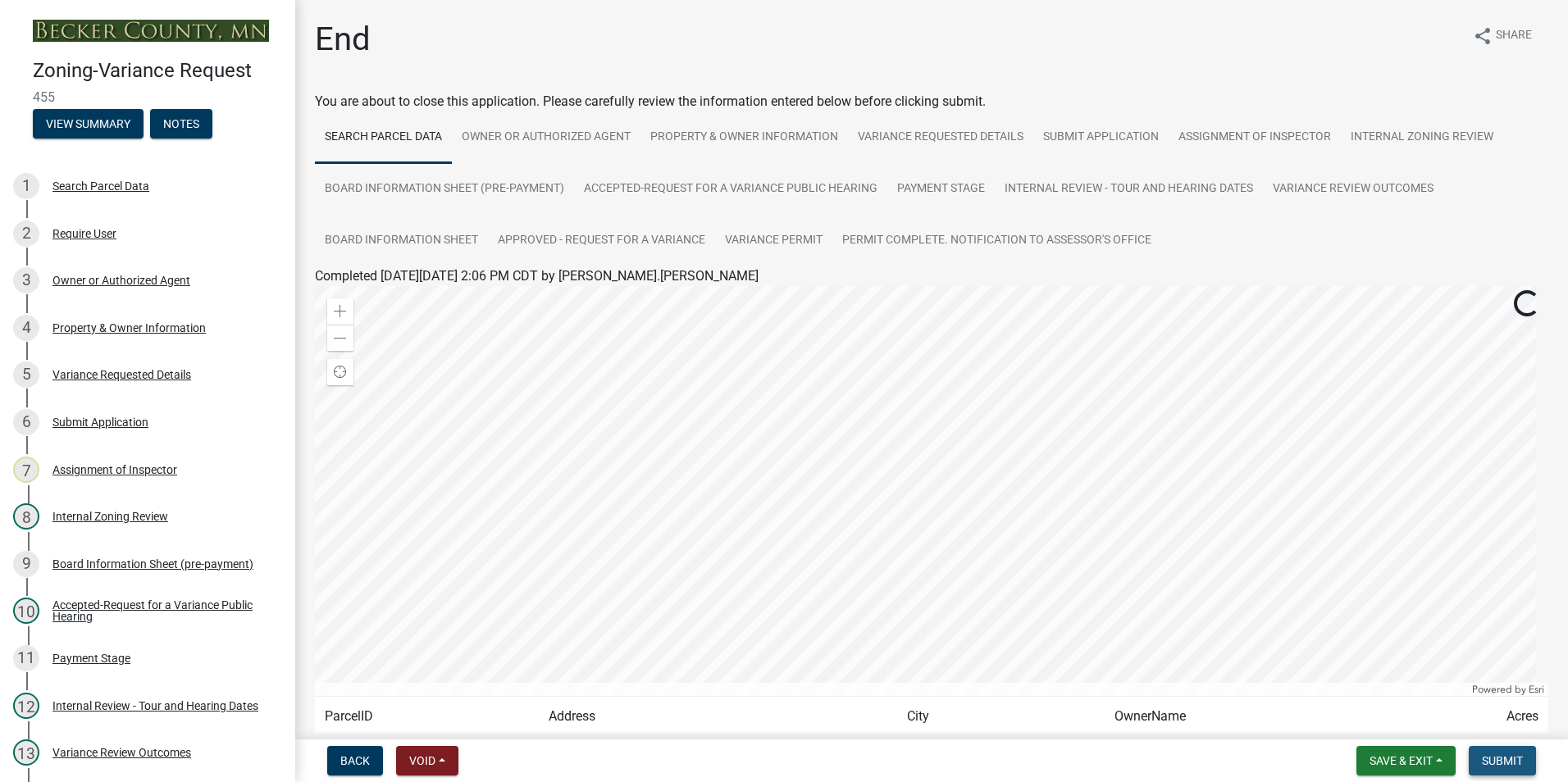
click at [1509, 761] on span "Submit" at bounding box center [1502, 760] width 41 height 13
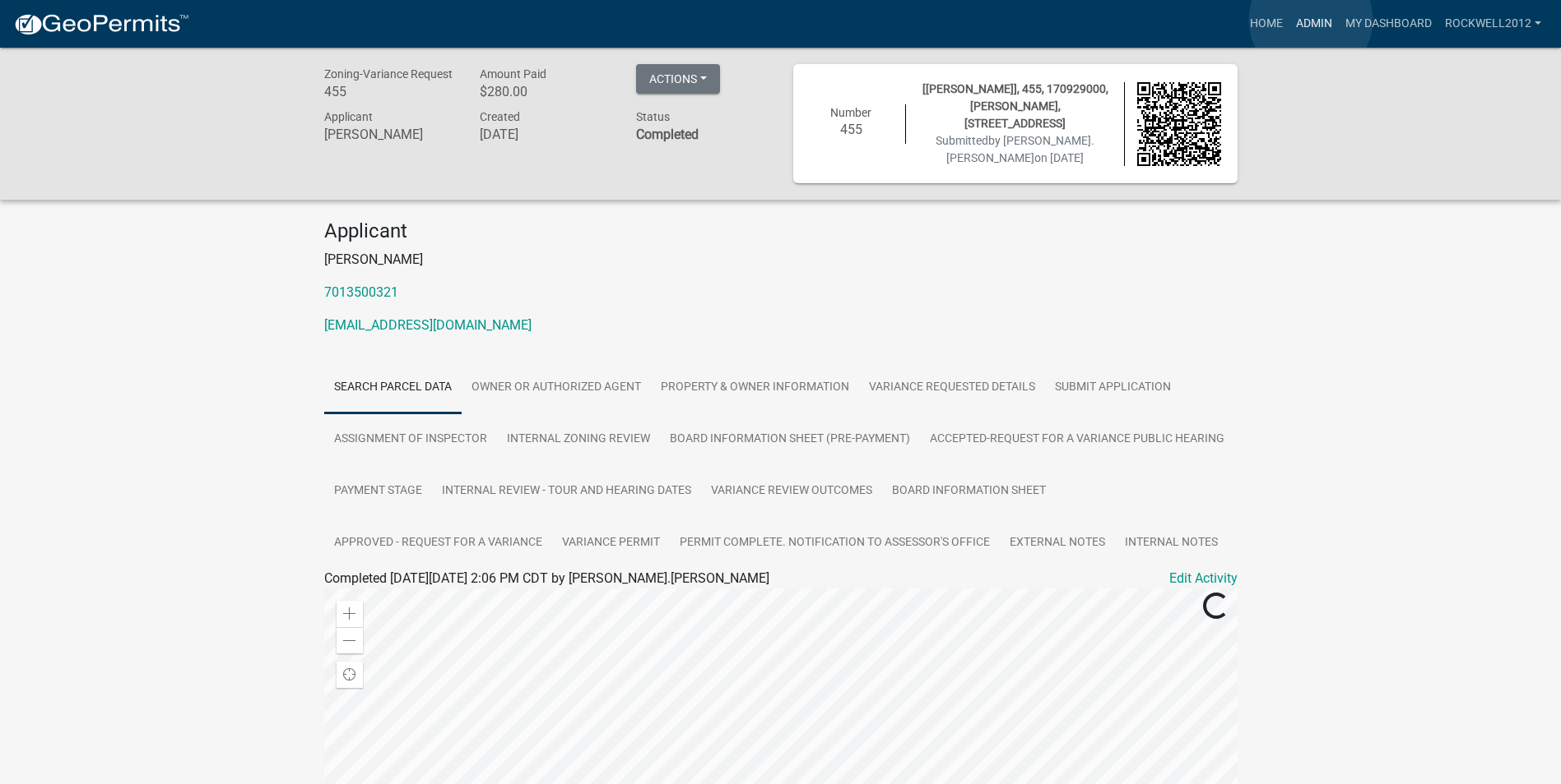
click at [1311, 20] on link "Admin" at bounding box center [1314, 23] width 50 height 31
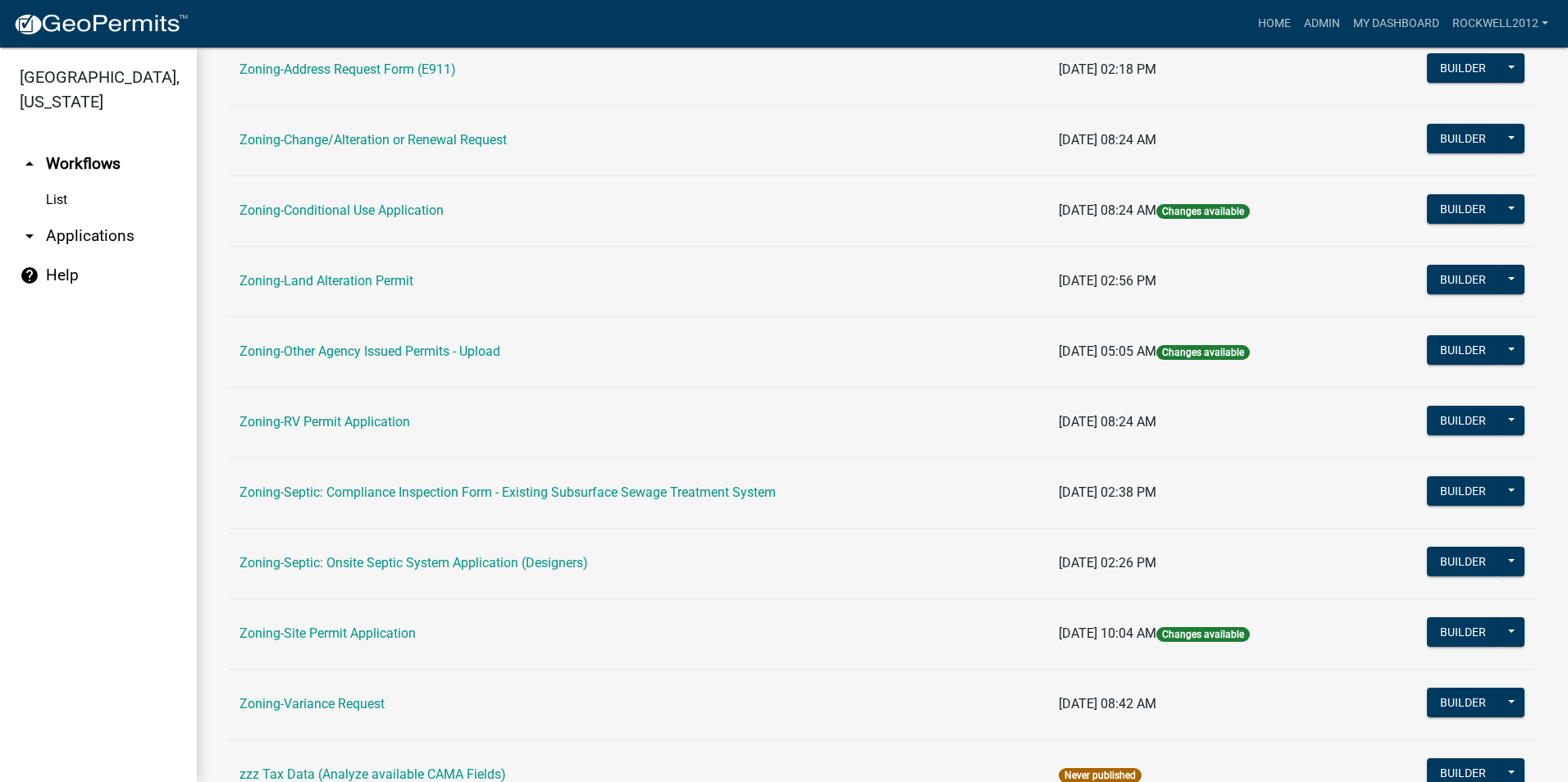
scroll to position [410, 0]
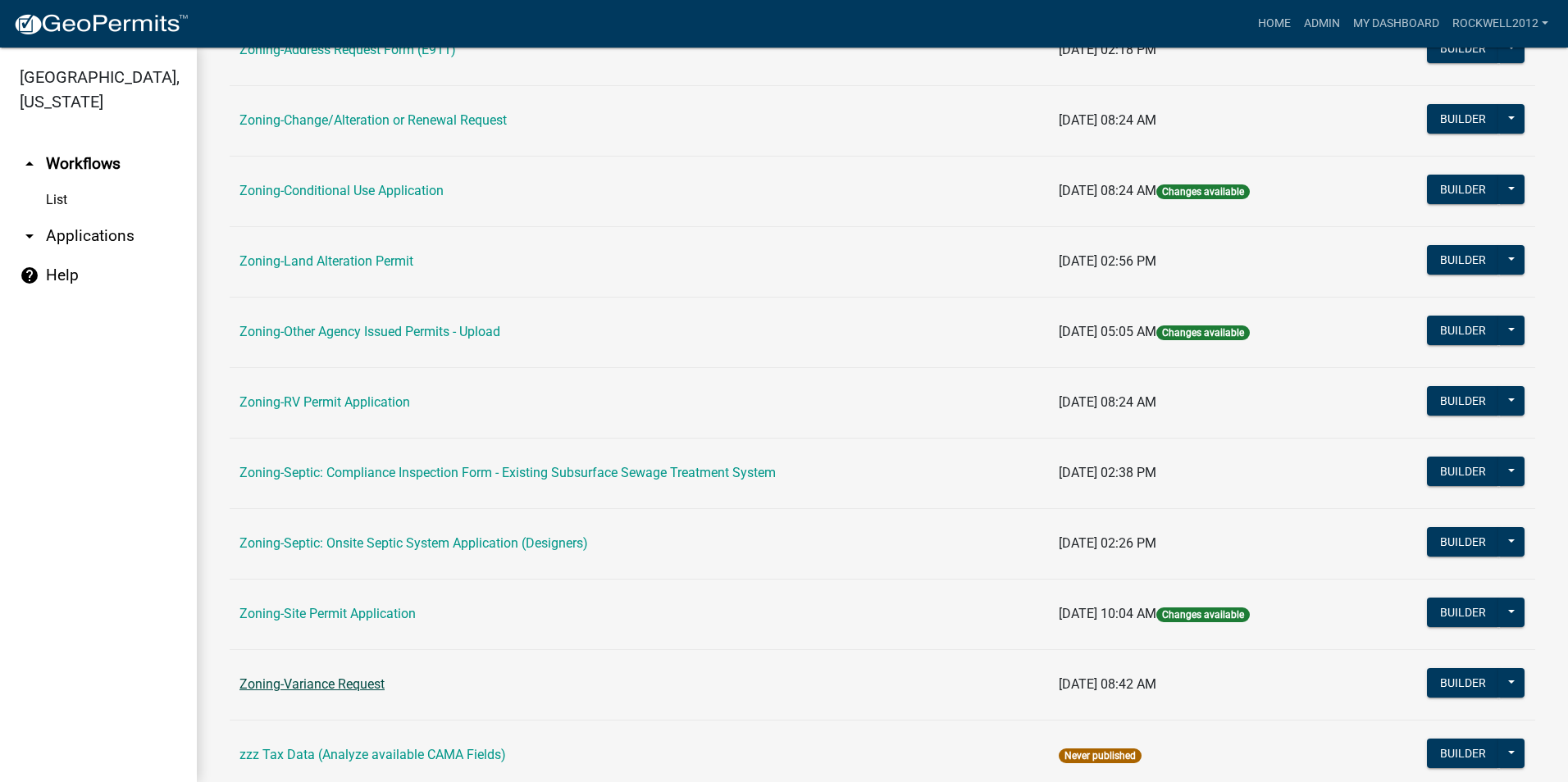
click at [323, 679] on link "Zoning-Variance Request" at bounding box center [312, 684] width 146 height 16
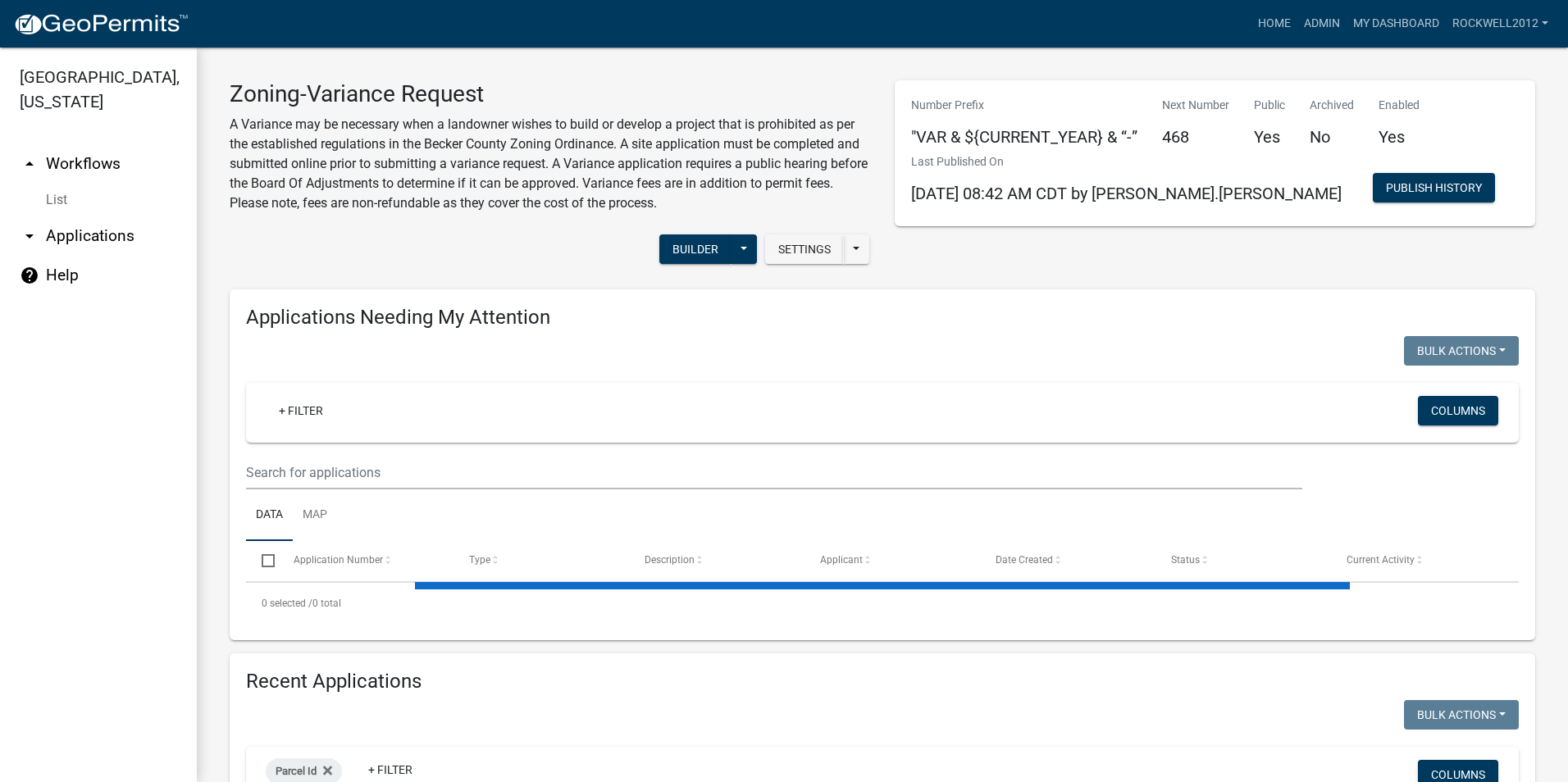
select select "2: 50"
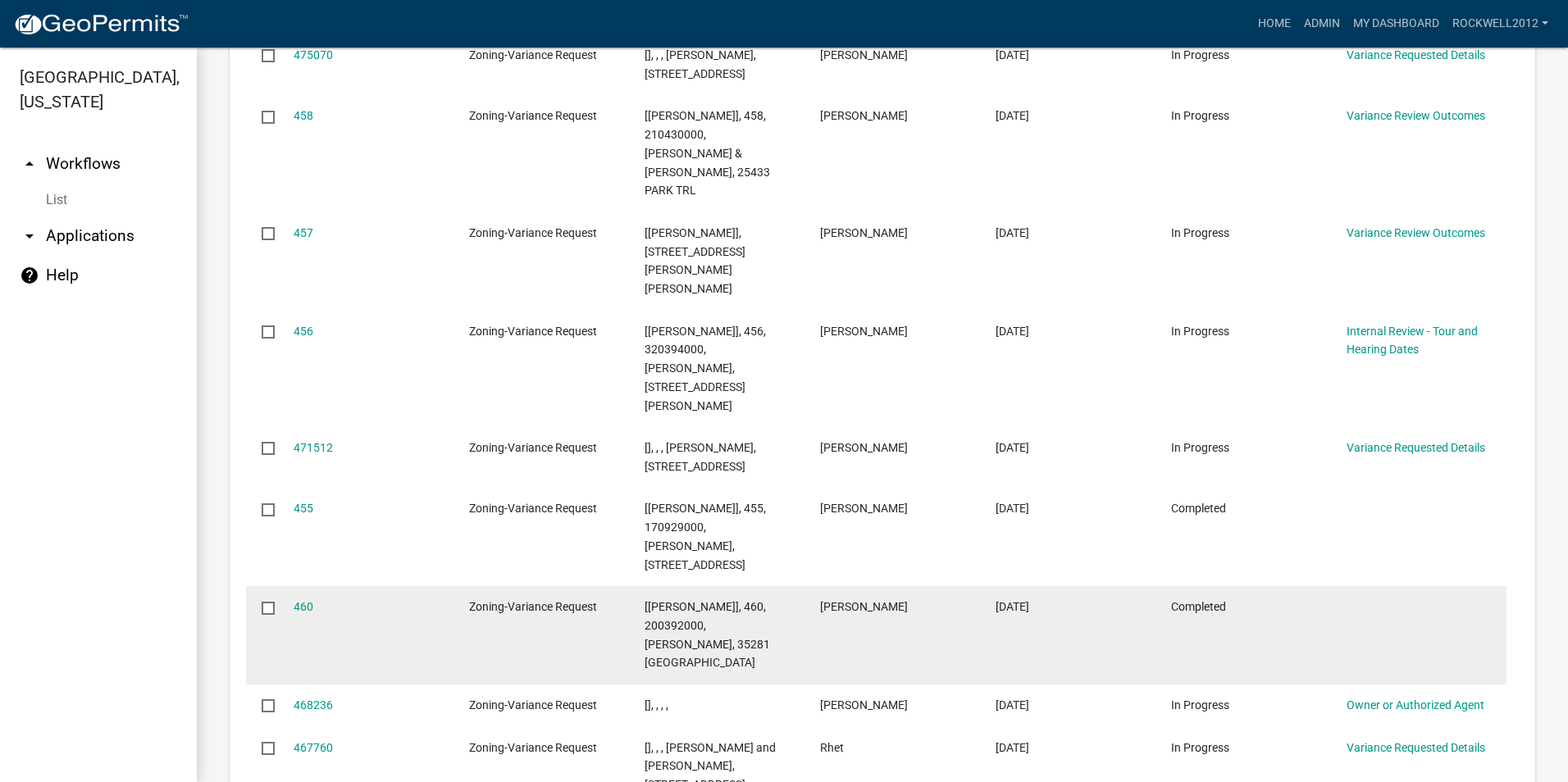
scroll to position [2590, 0]
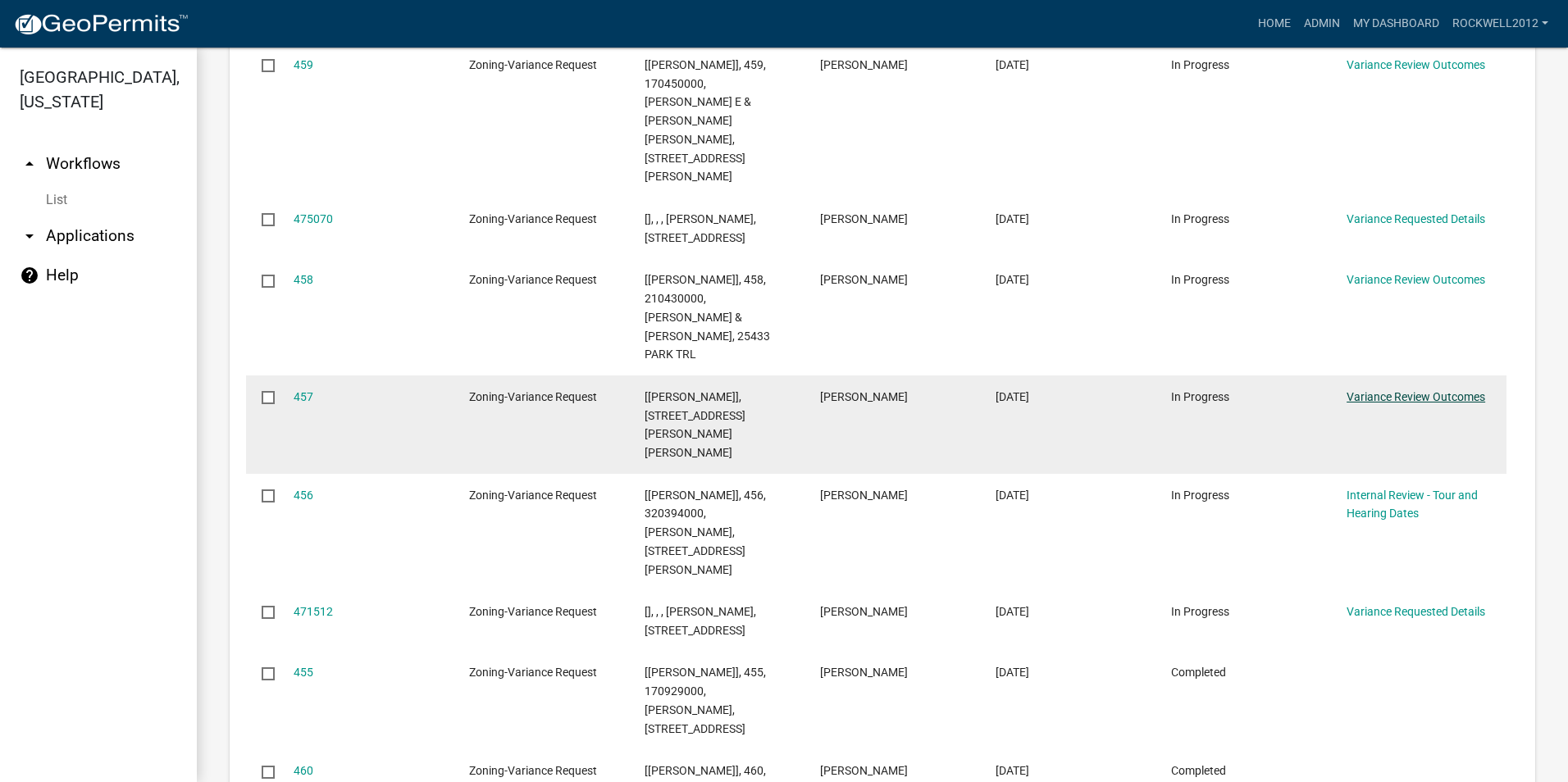
click at [1395, 390] on link "Variance Review Outcomes" at bounding box center [1416, 396] width 139 height 13
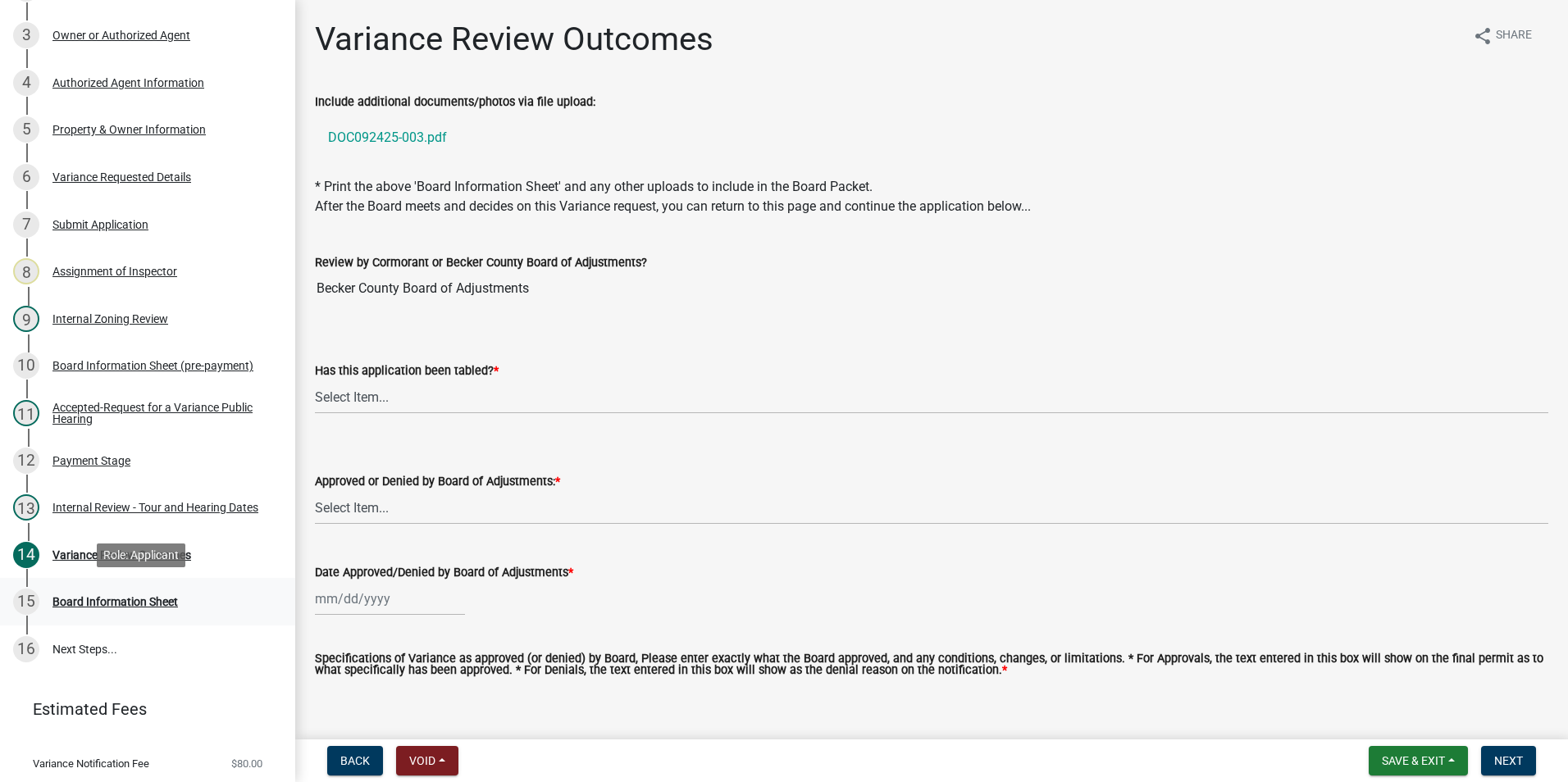
scroll to position [246, 0]
click at [361, 391] on select "Select Item... Not tabled Tabled at Board of Adjustments" at bounding box center [931, 397] width 1233 height 34
click at [315, 380] on select "Select Item... Not tabled Tabled at Board of Adjustments" at bounding box center [931, 397] width 1233 height 34
select select "2cb45783-84f1-4fd3-93a6-5f07d3303cd9"
click at [350, 505] on select "Select Item... Approved Denied" at bounding box center [931, 508] width 1233 height 34
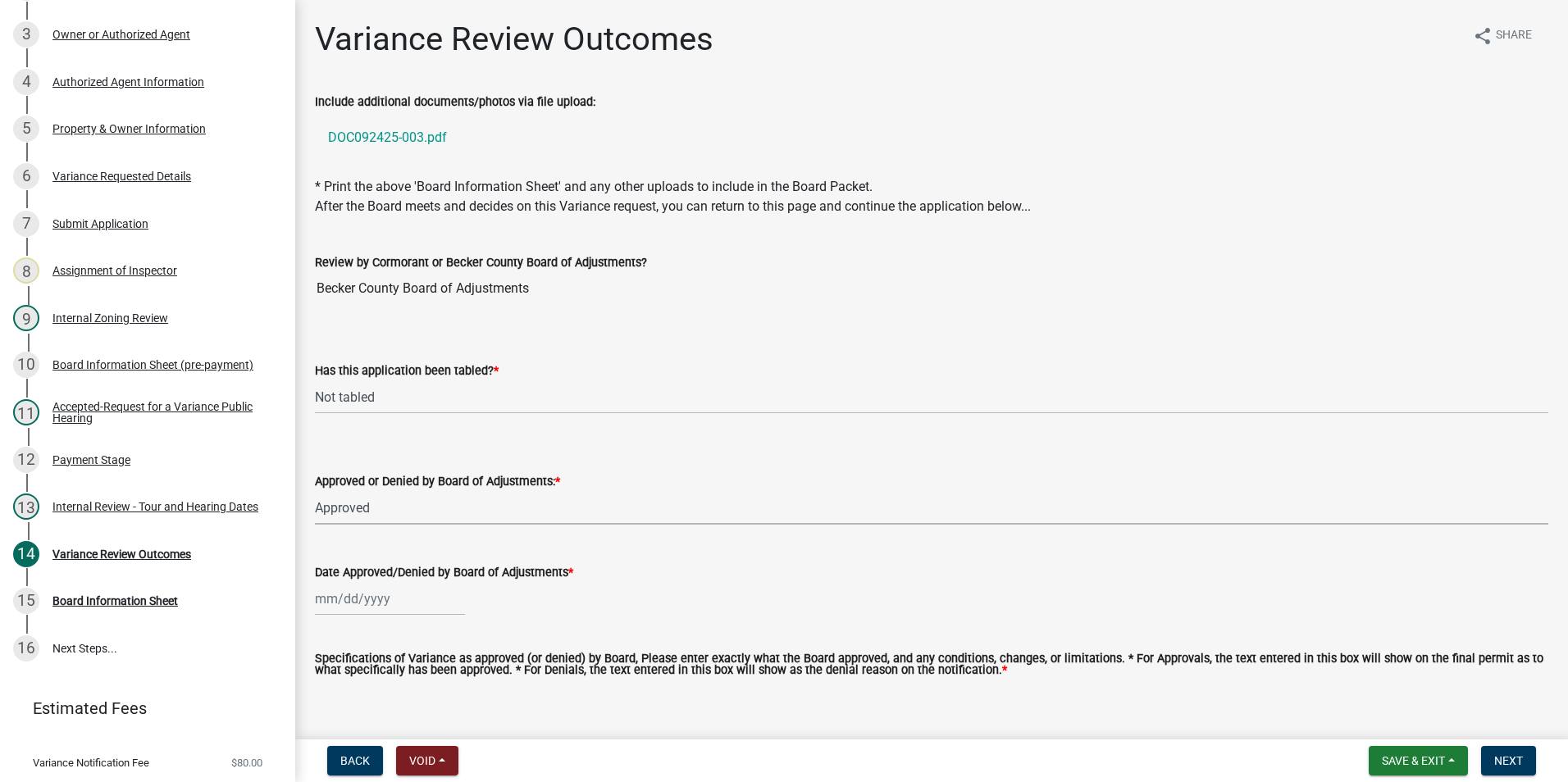
click at [315, 491] on select "Select Item... Approved Denied" at bounding box center [931, 508] width 1233 height 34
select select "5d8fc30d-aa4a-4b7e-9293-75efeb76bee6"
click at [363, 604] on div at bounding box center [390, 599] width 150 height 34
select select "10"
select select "2025"
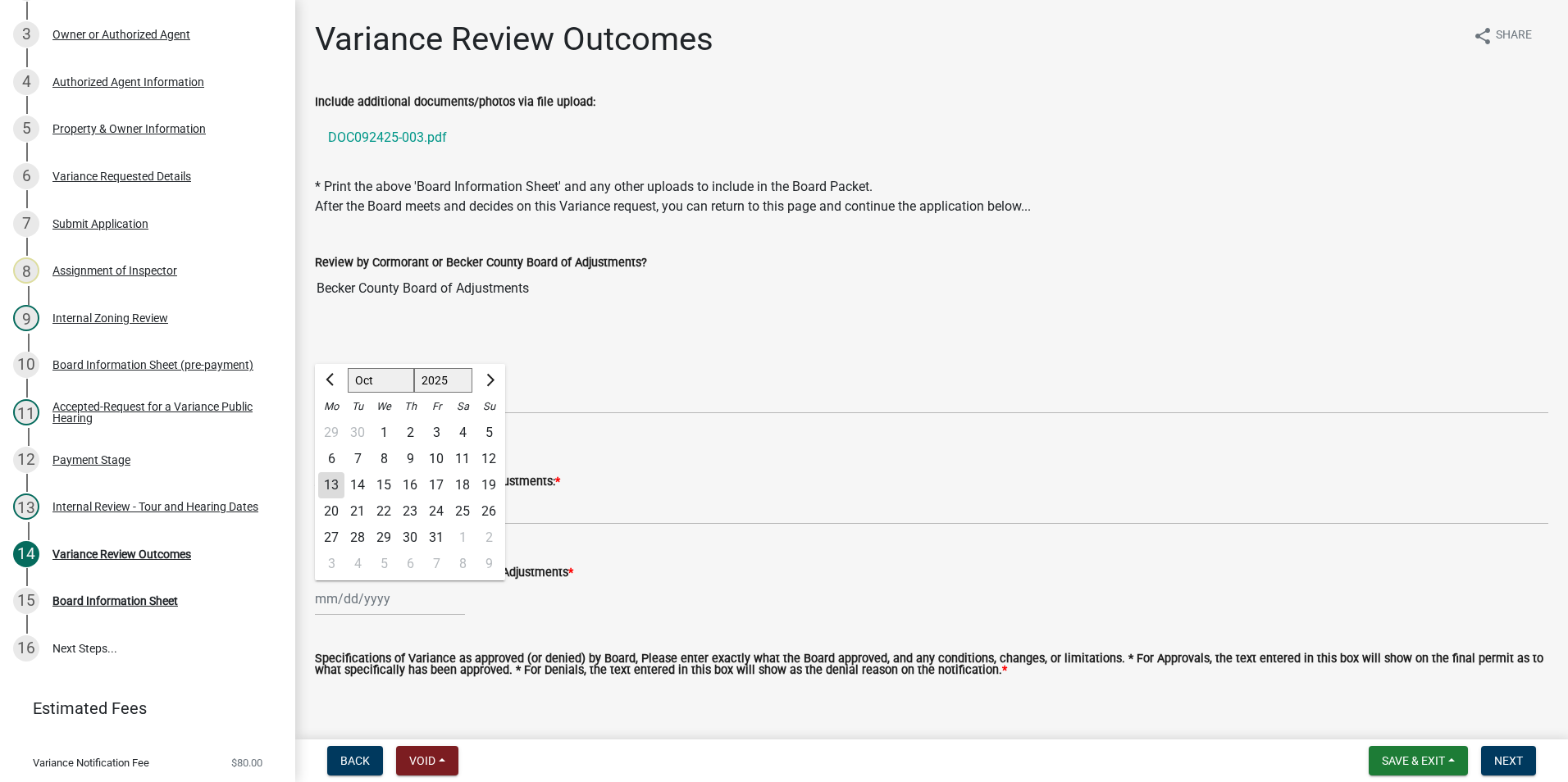
click at [406, 461] on div "9" at bounding box center [410, 459] width 27 height 27
type input "[DATE]"
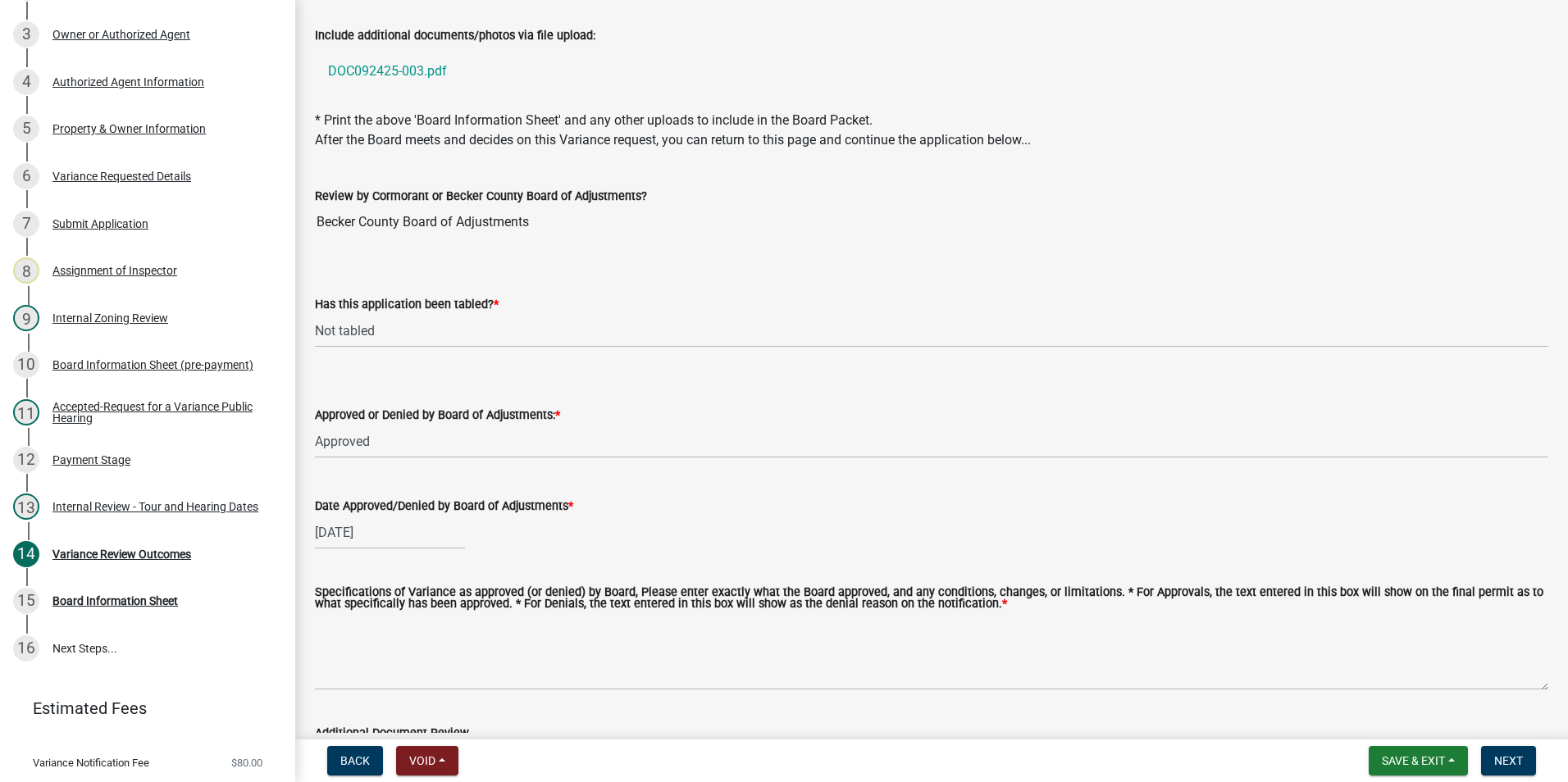
scroll to position [223, 0]
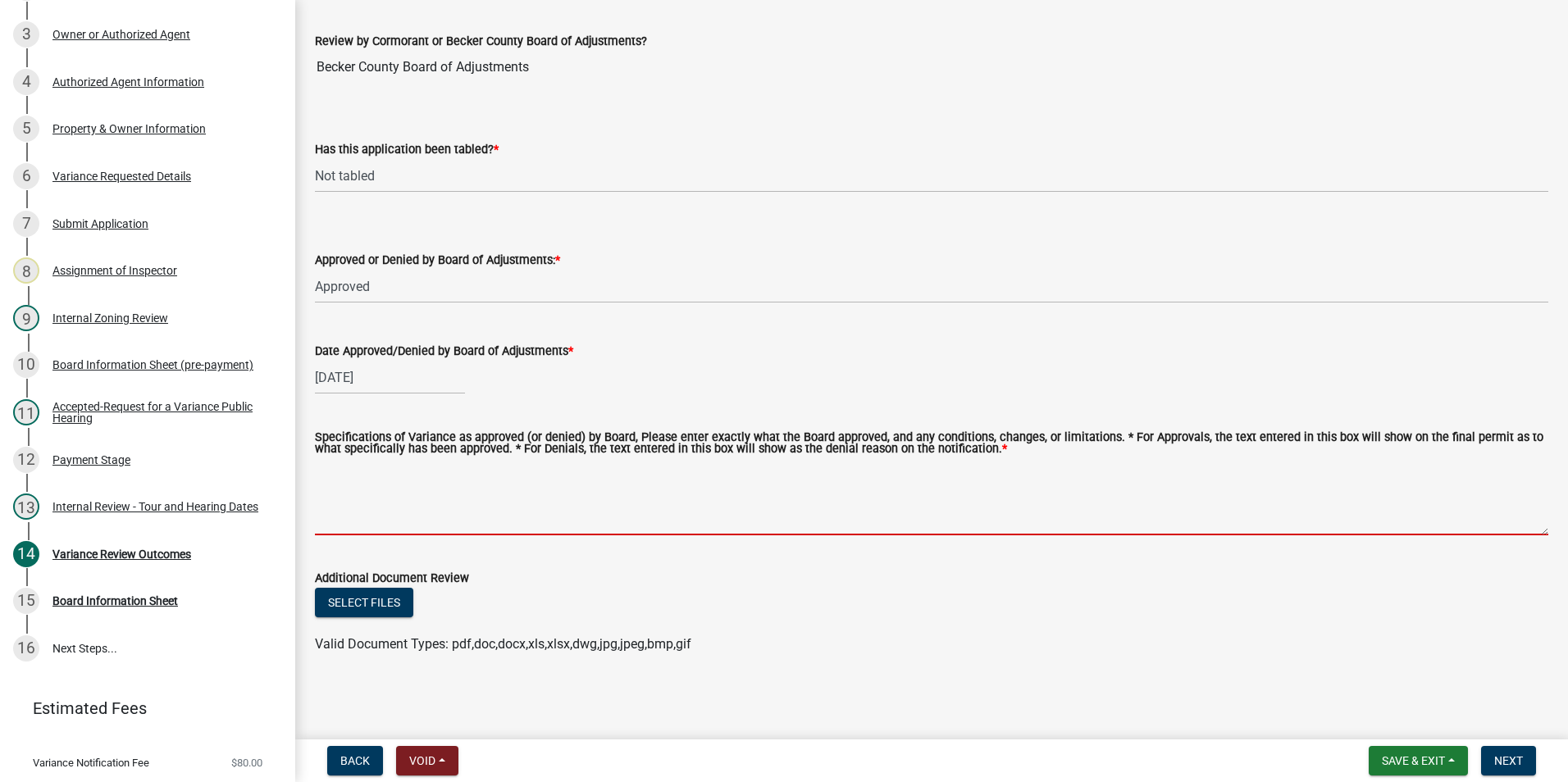
paste textarea "to be at twenty-seven and four tenths (27.4) percent impervious surface coverag…"
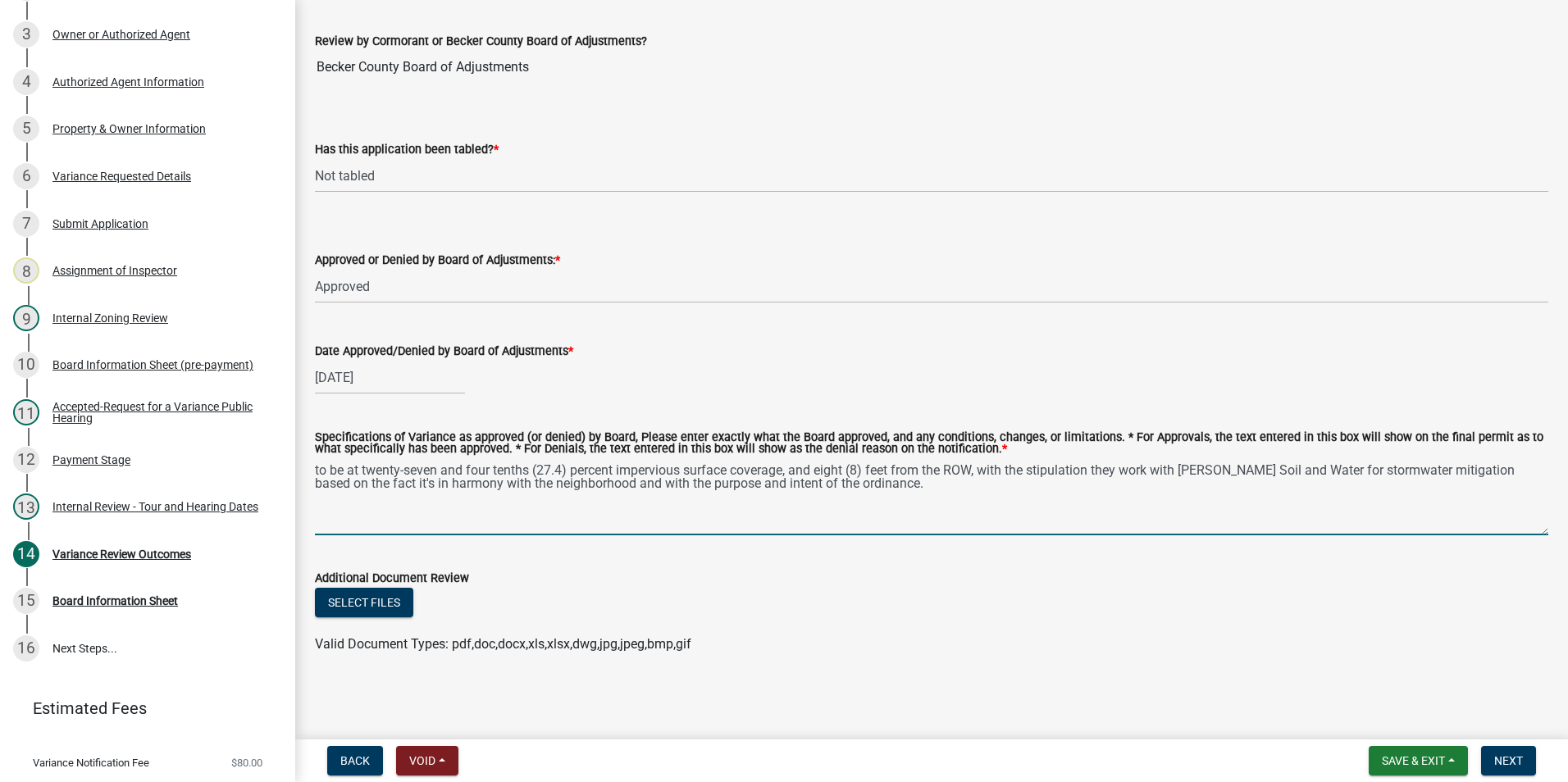
click at [318, 470] on textarea "to be at twenty-seven and four tenths (27.4) percent impervious surface coverag…" at bounding box center [931, 497] width 1233 height 77
type textarea "To be at twenty-seven and four tenths (27.4) percent impervious surface coverag…"
click at [1513, 761] on span "Next" at bounding box center [1508, 760] width 29 height 13
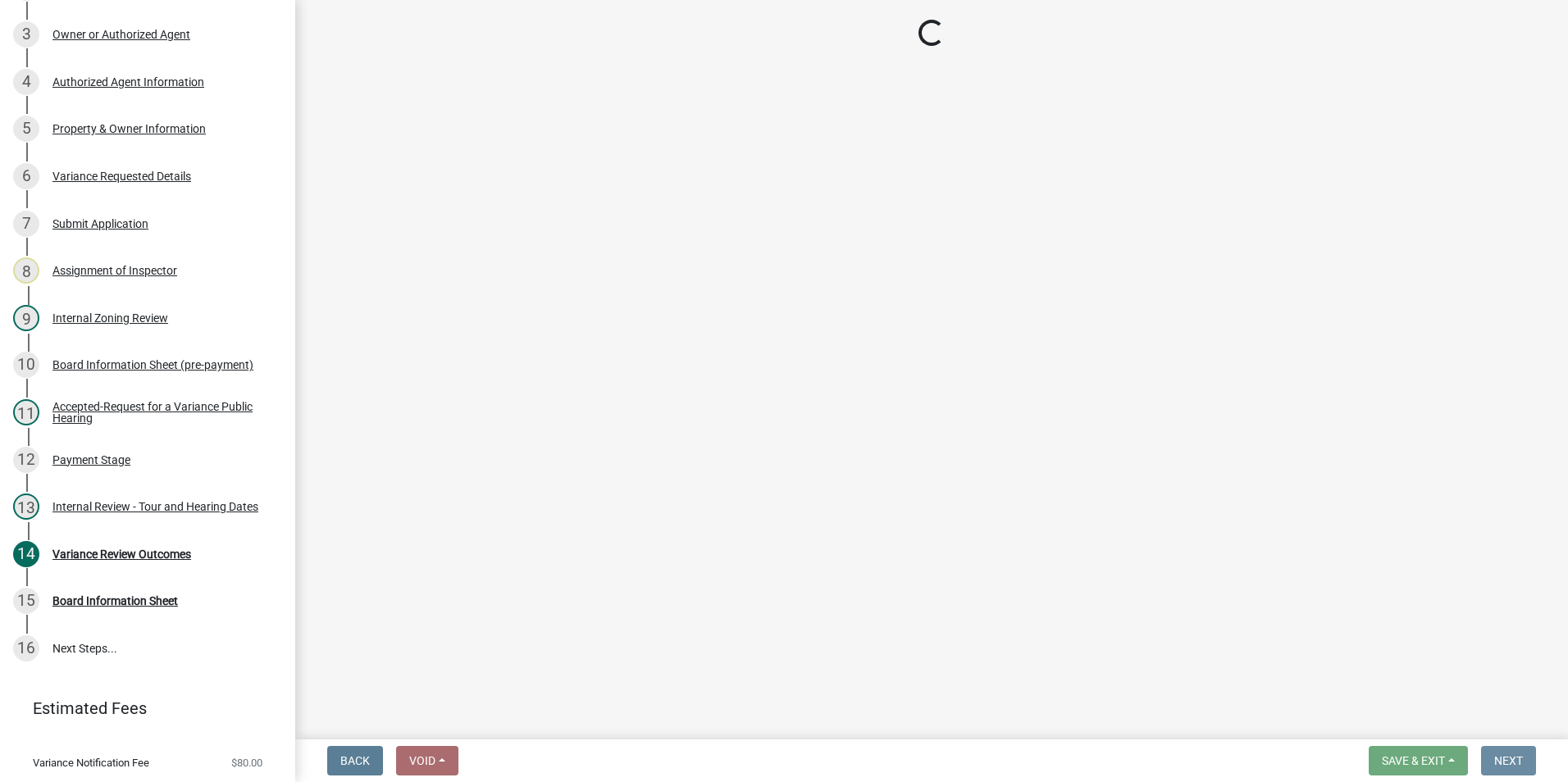
scroll to position [0, 0]
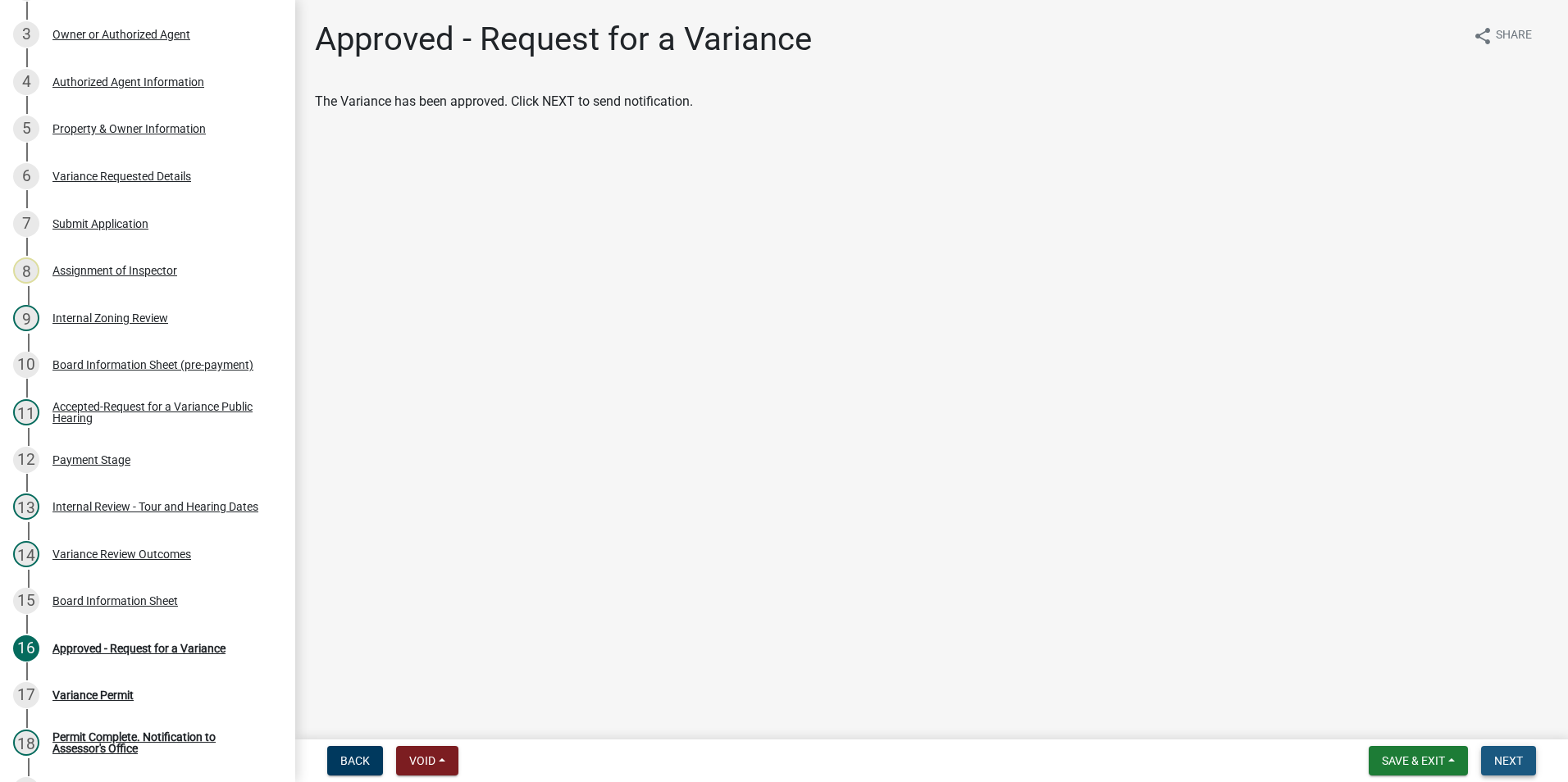
click at [1513, 761] on span "Next" at bounding box center [1508, 760] width 29 height 13
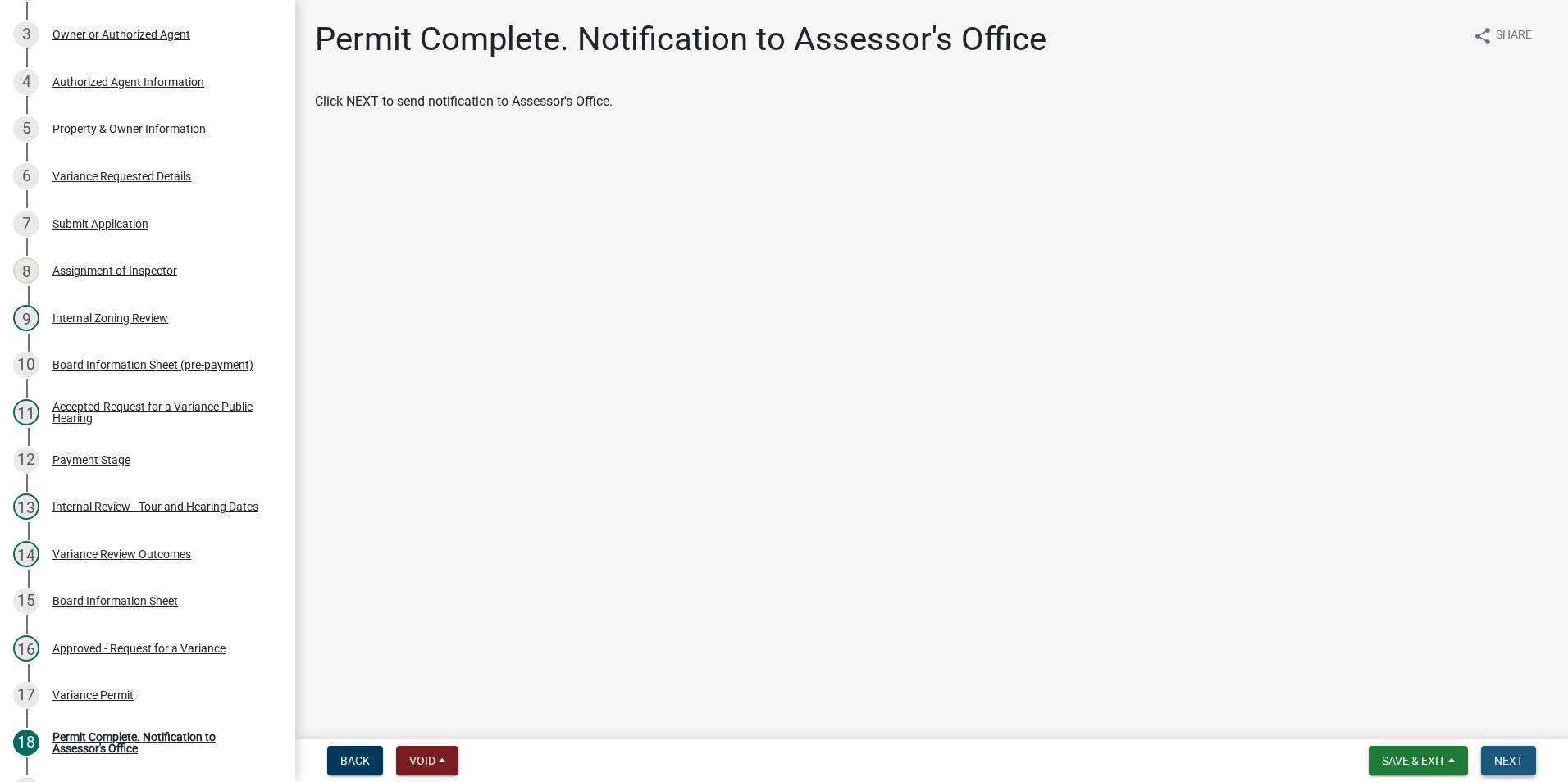
click at [1513, 761] on span "Next" at bounding box center [1508, 760] width 29 height 13
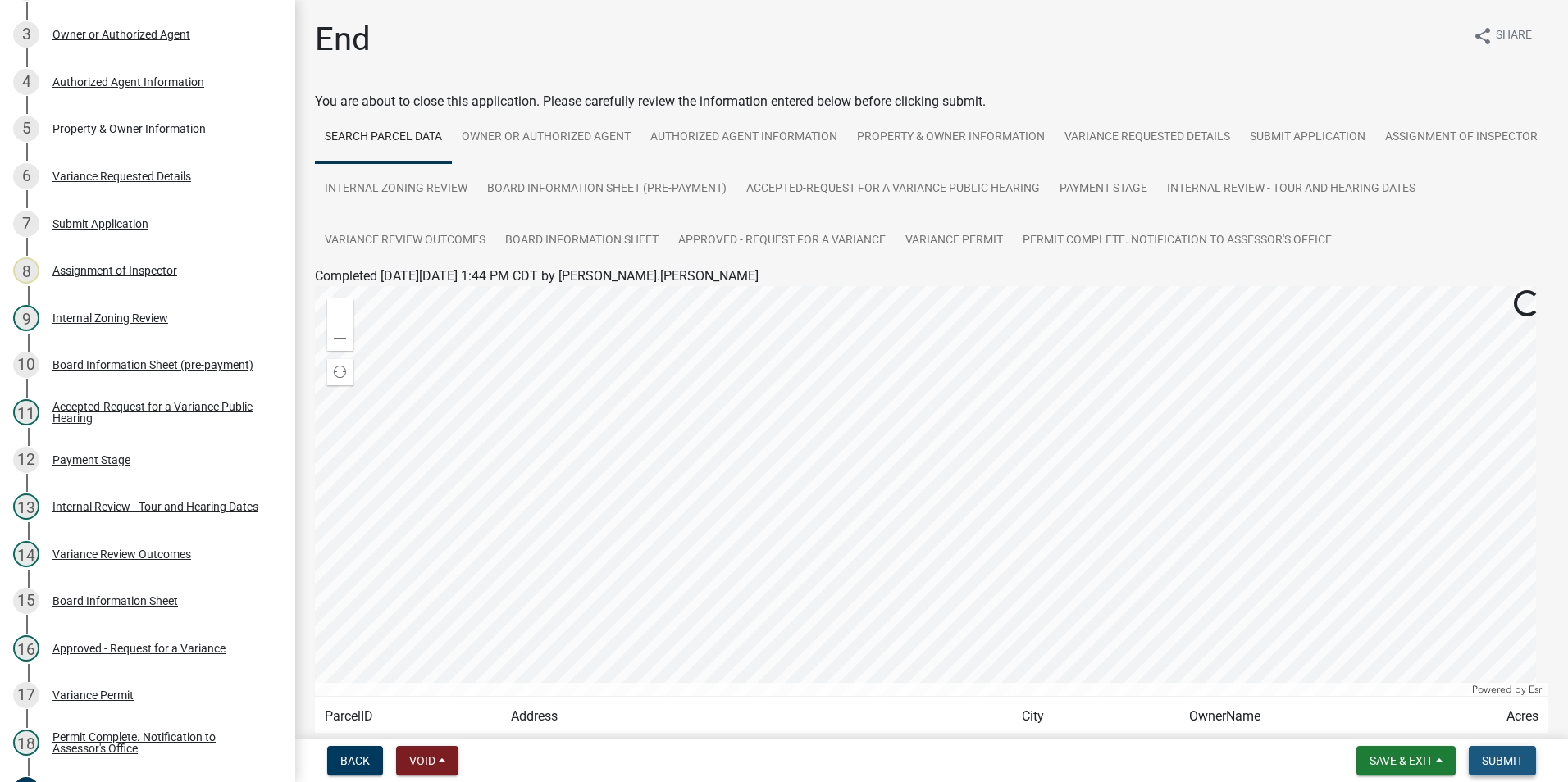
click at [1513, 761] on span "Submit" at bounding box center [1502, 760] width 41 height 13
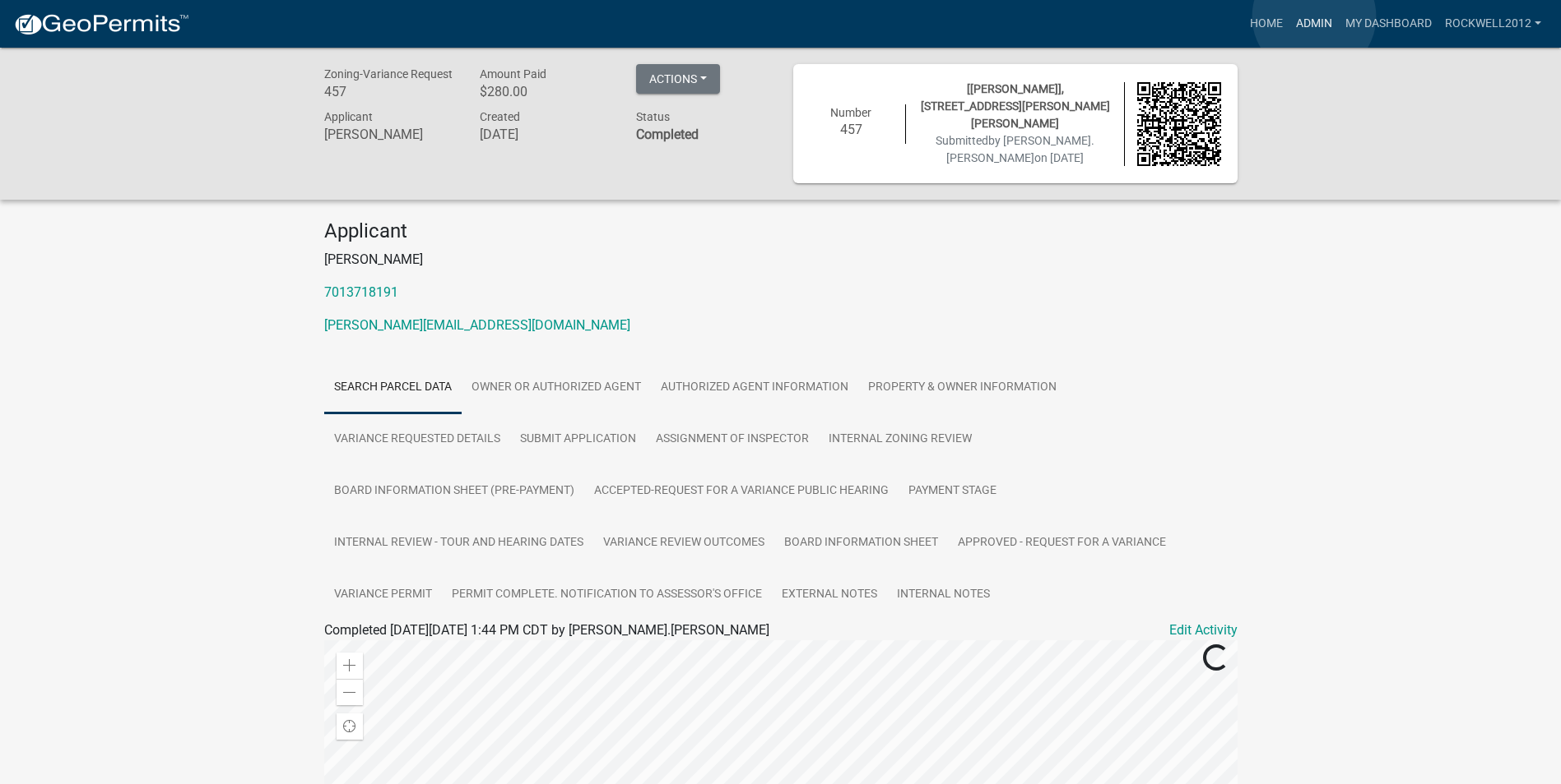
click at [1314, 17] on link "Admin" at bounding box center [1314, 23] width 50 height 31
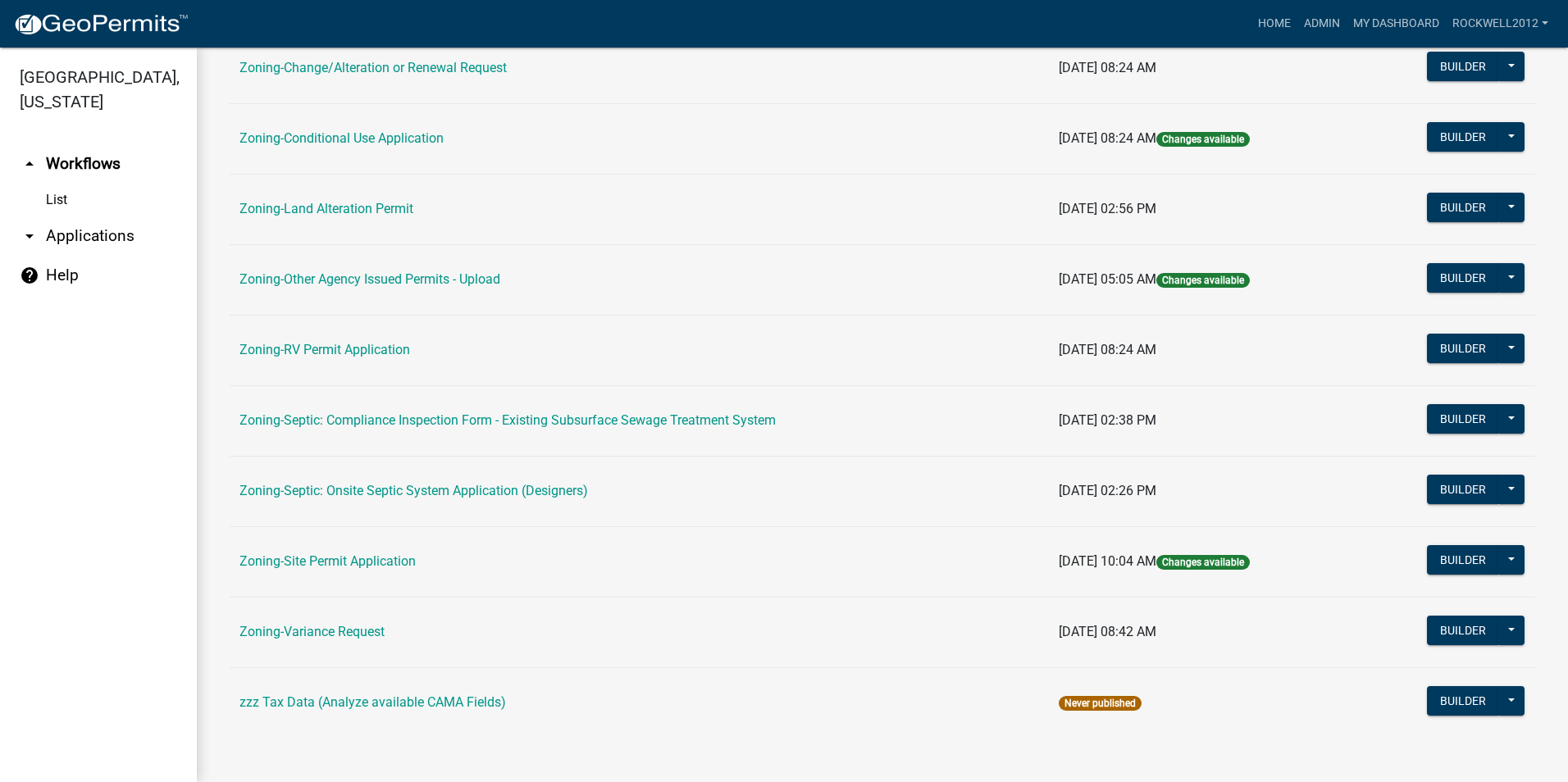
scroll to position [464, 0]
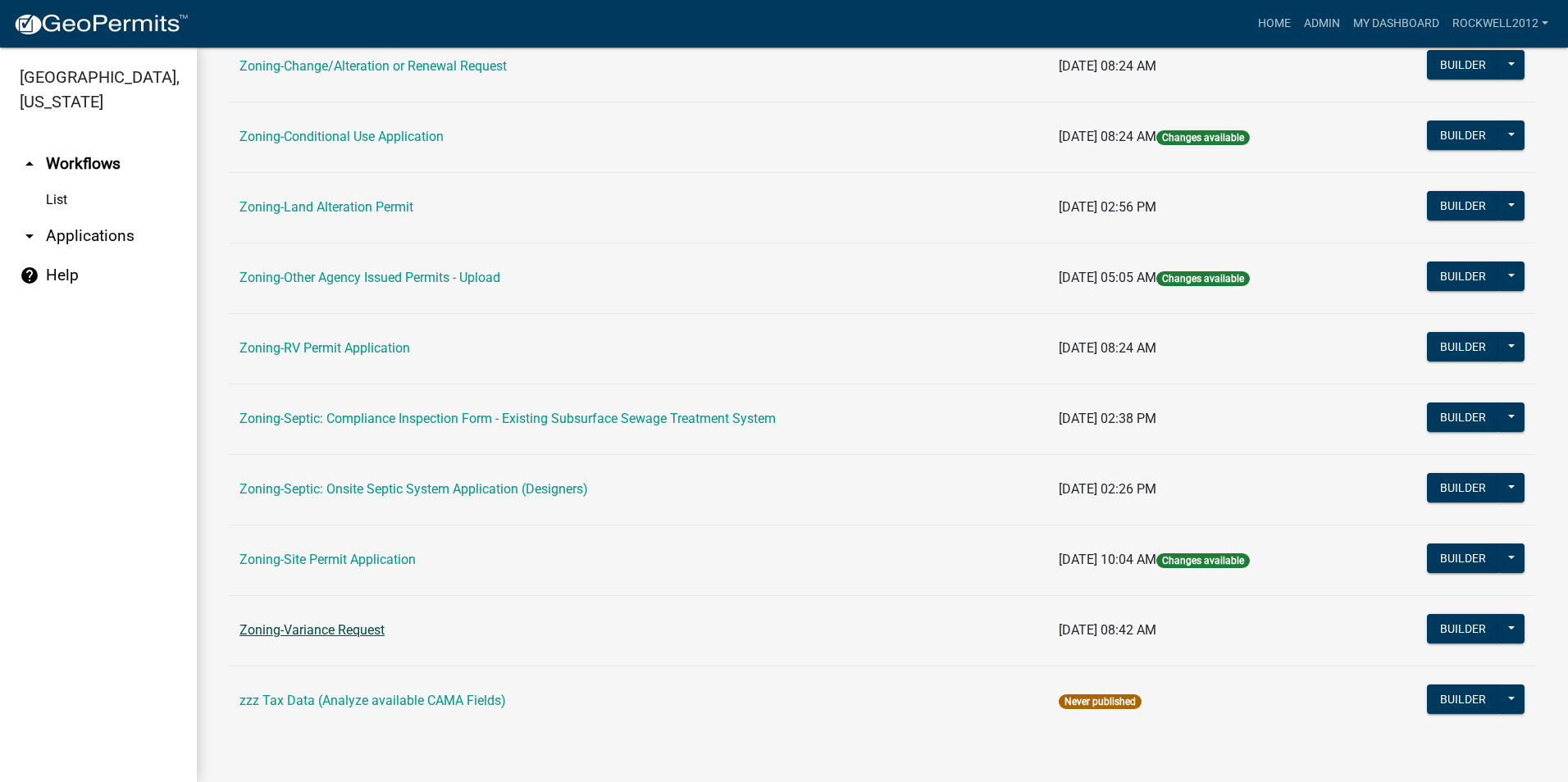
click at [320, 629] on link "Zoning-Variance Request" at bounding box center [312, 631] width 146 height 16
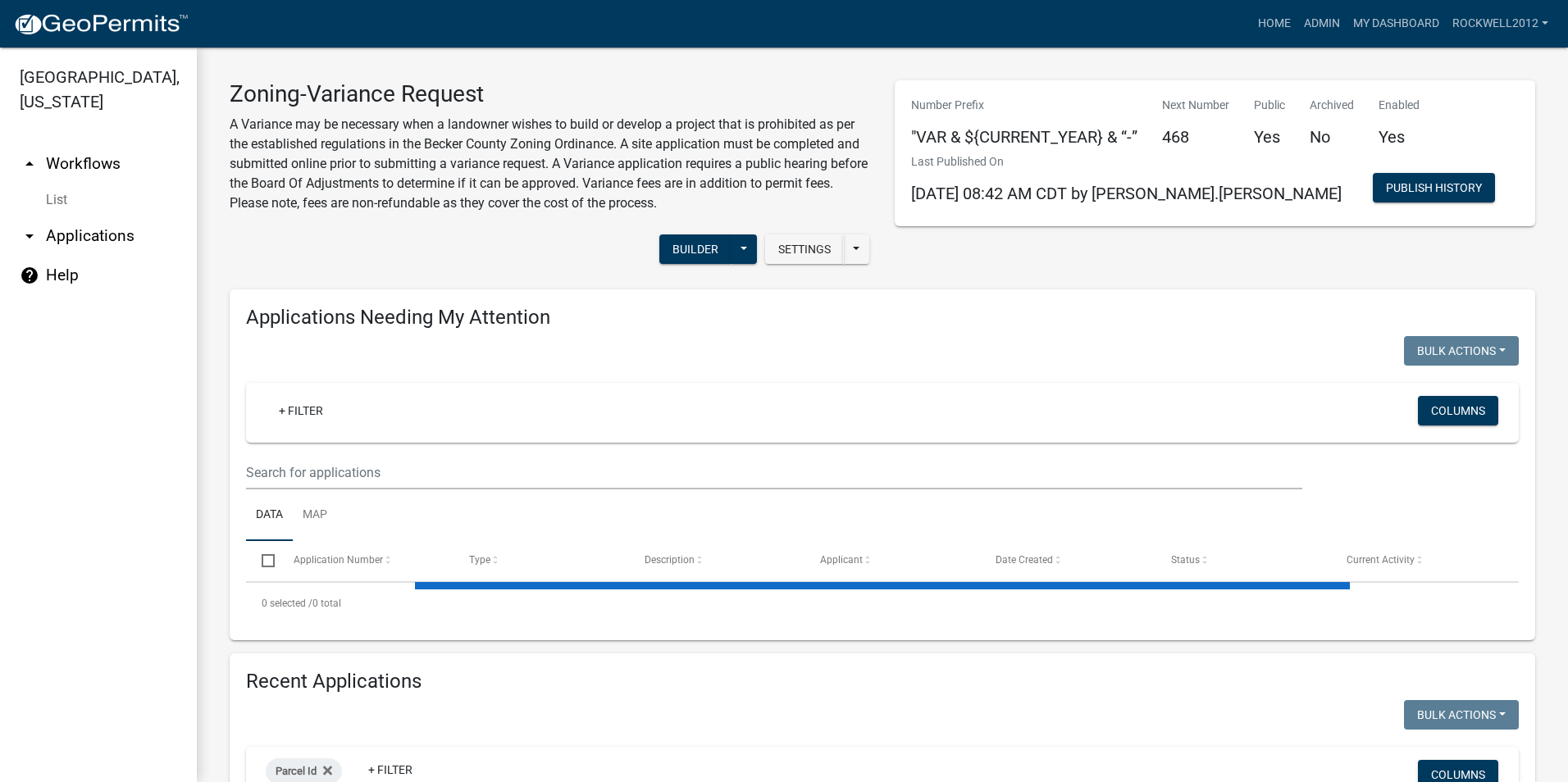
select select "2: 50"
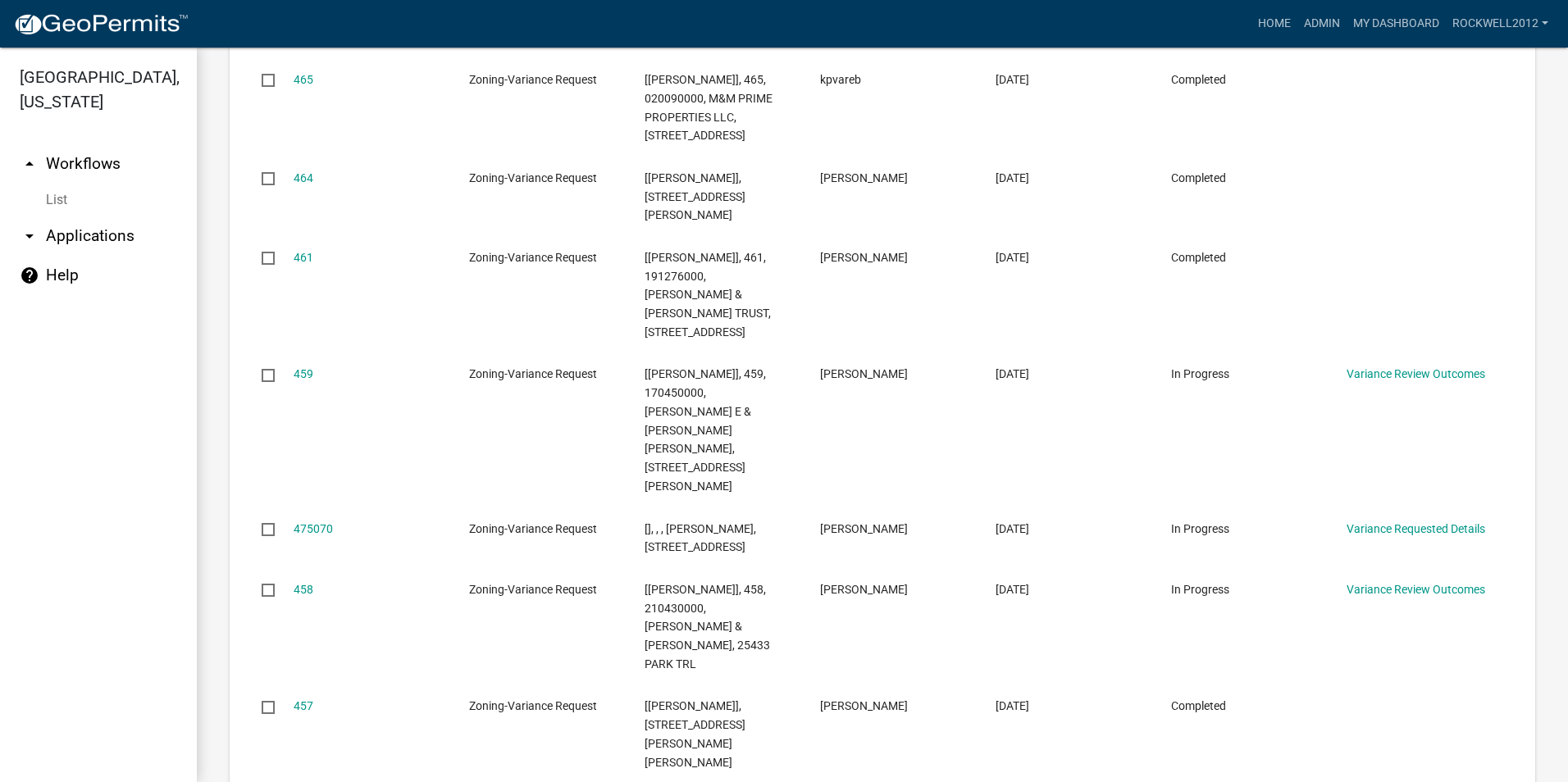
scroll to position [2326, 0]
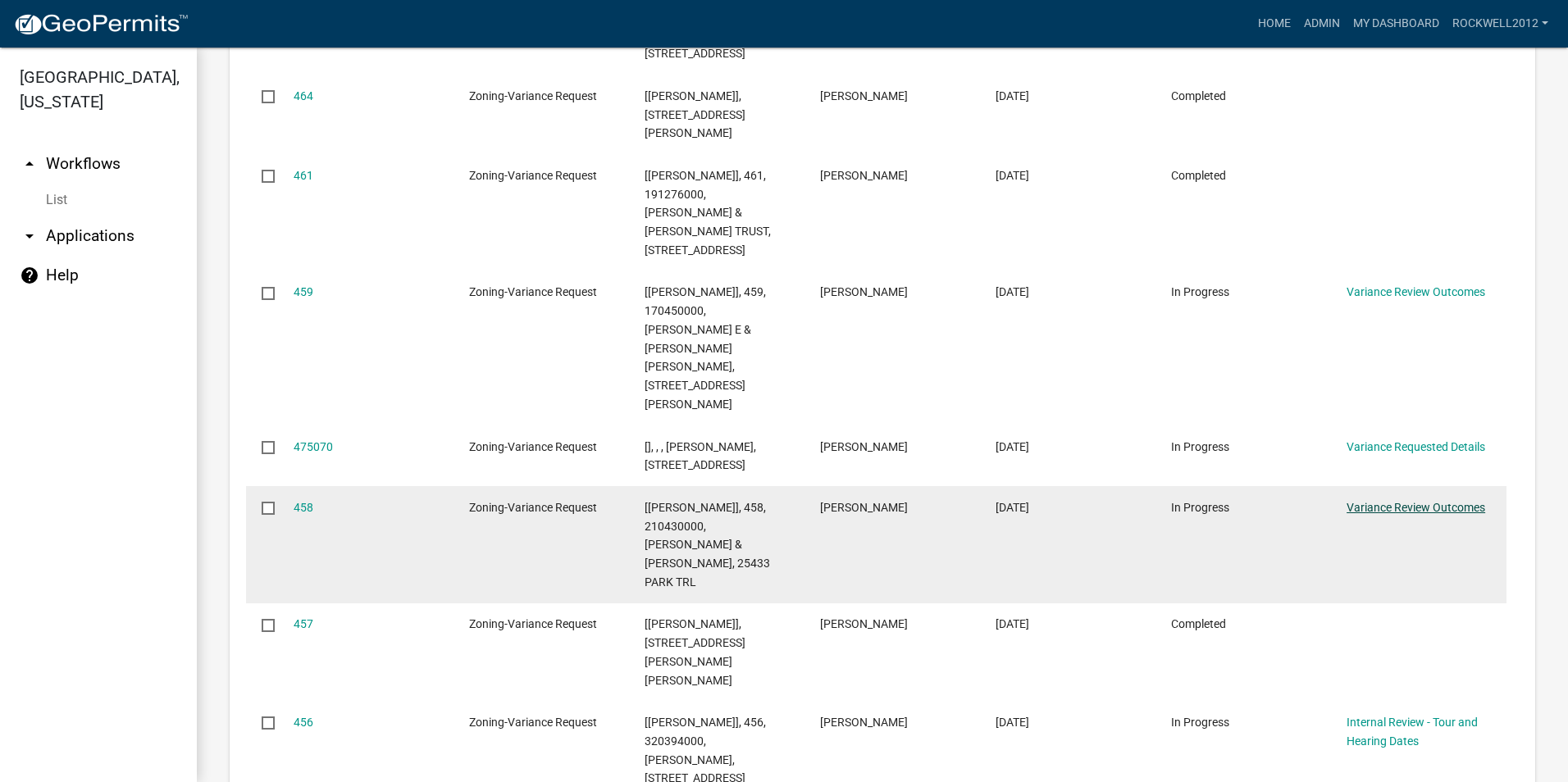
click at [1399, 501] on link "Variance Review Outcomes" at bounding box center [1416, 507] width 139 height 13
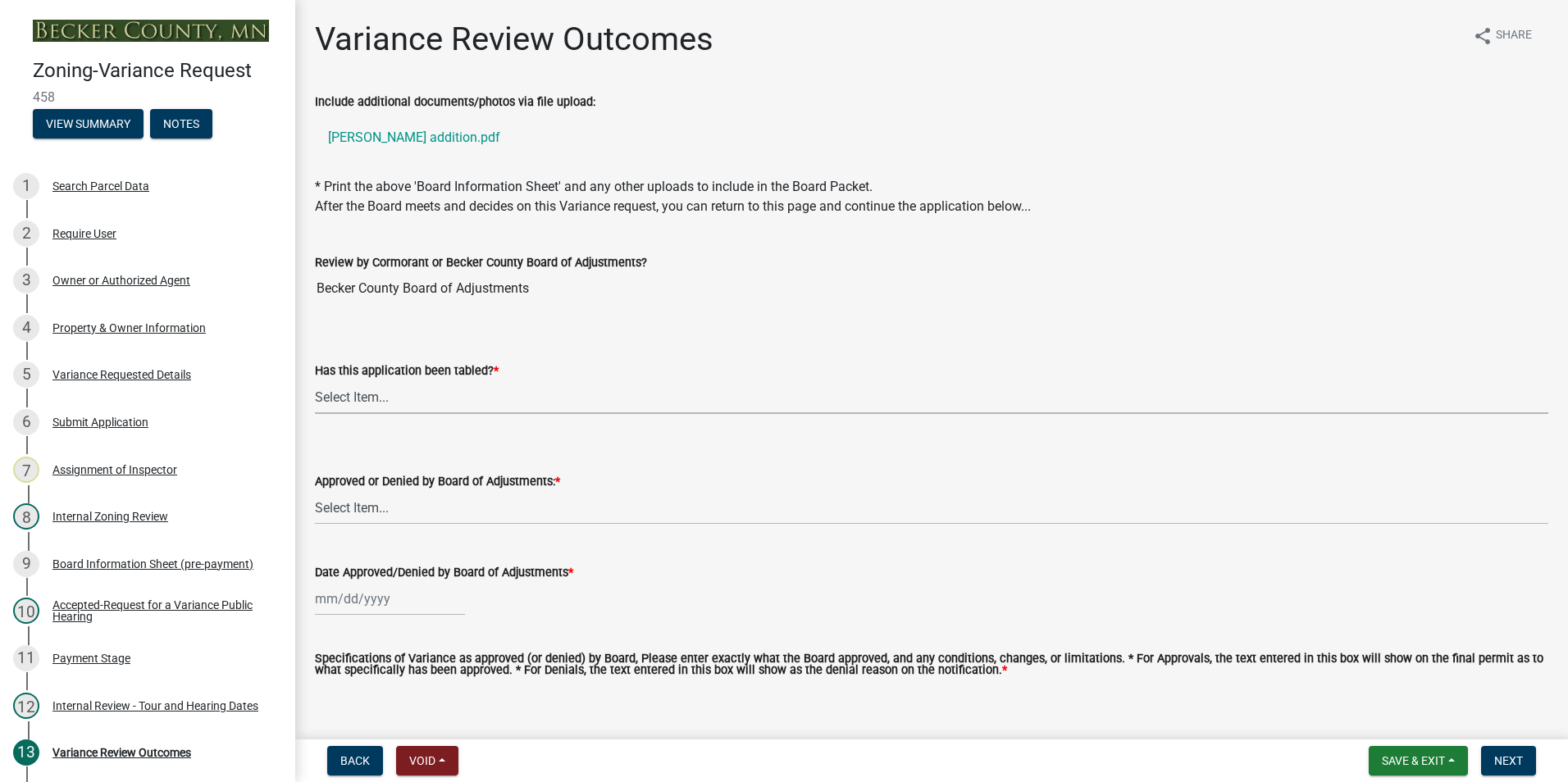
click at [347, 394] on select "Select Item... Not tabled Tabled at Board of Adjustments" at bounding box center [931, 397] width 1233 height 34
click at [315, 380] on select "Select Item... Not tabled Tabled at Board of Adjustments" at bounding box center [931, 397] width 1233 height 34
select select "2cb45783-84f1-4fd3-93a6-5f07d3303cd9"
click at [354, 507] on select "Select Item... Approved Denied" at bounding box center [931, 508] width 1233 height 34
click at [315, 491] on select "Select Item... Approved Denied" at bounding box center [931, 508] width 1233 height 34
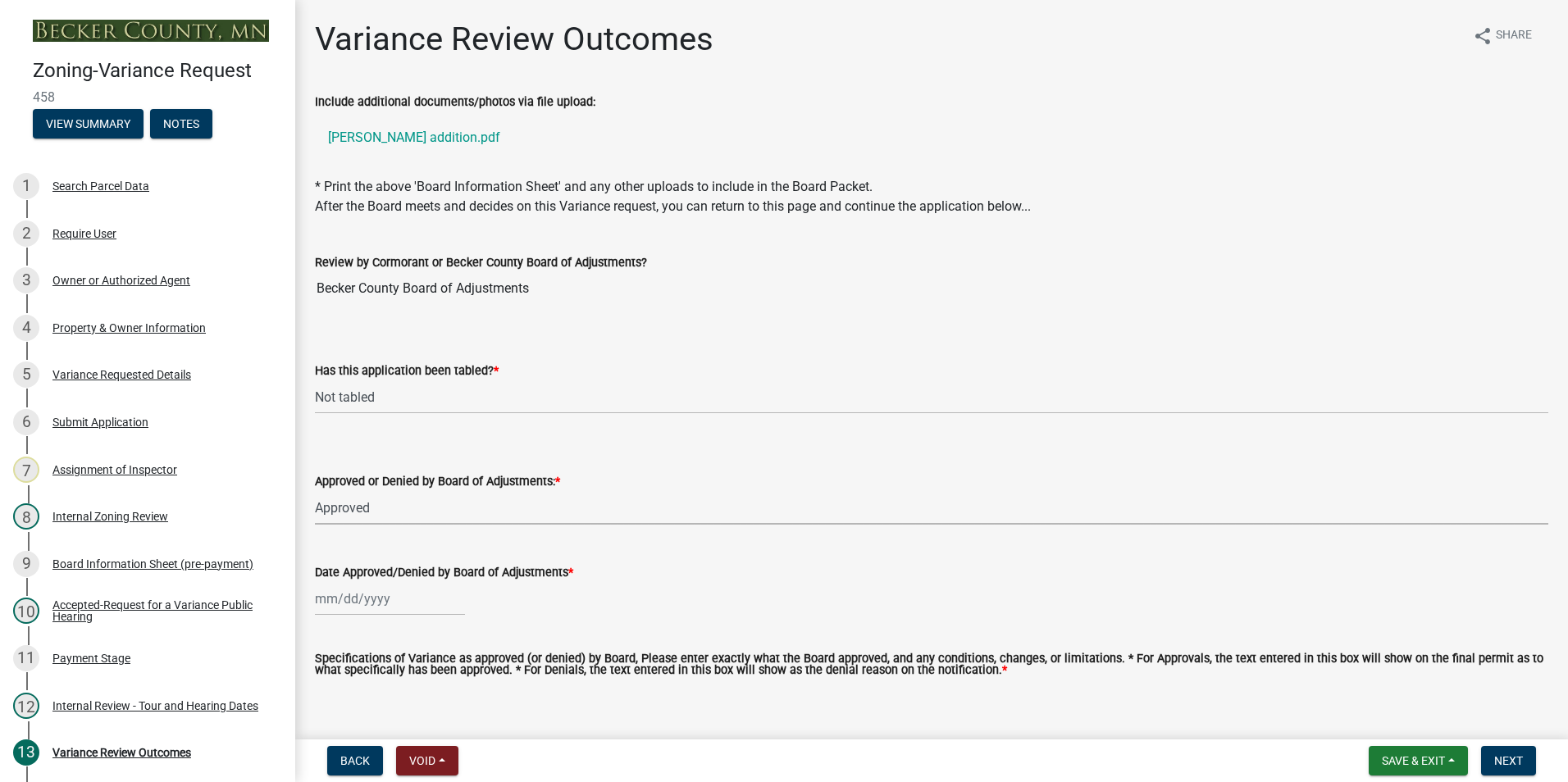
select select "5d8fc30d-aa4a-4b7e-9293-75efeb76bee6"
select select "10"
select select "2025"
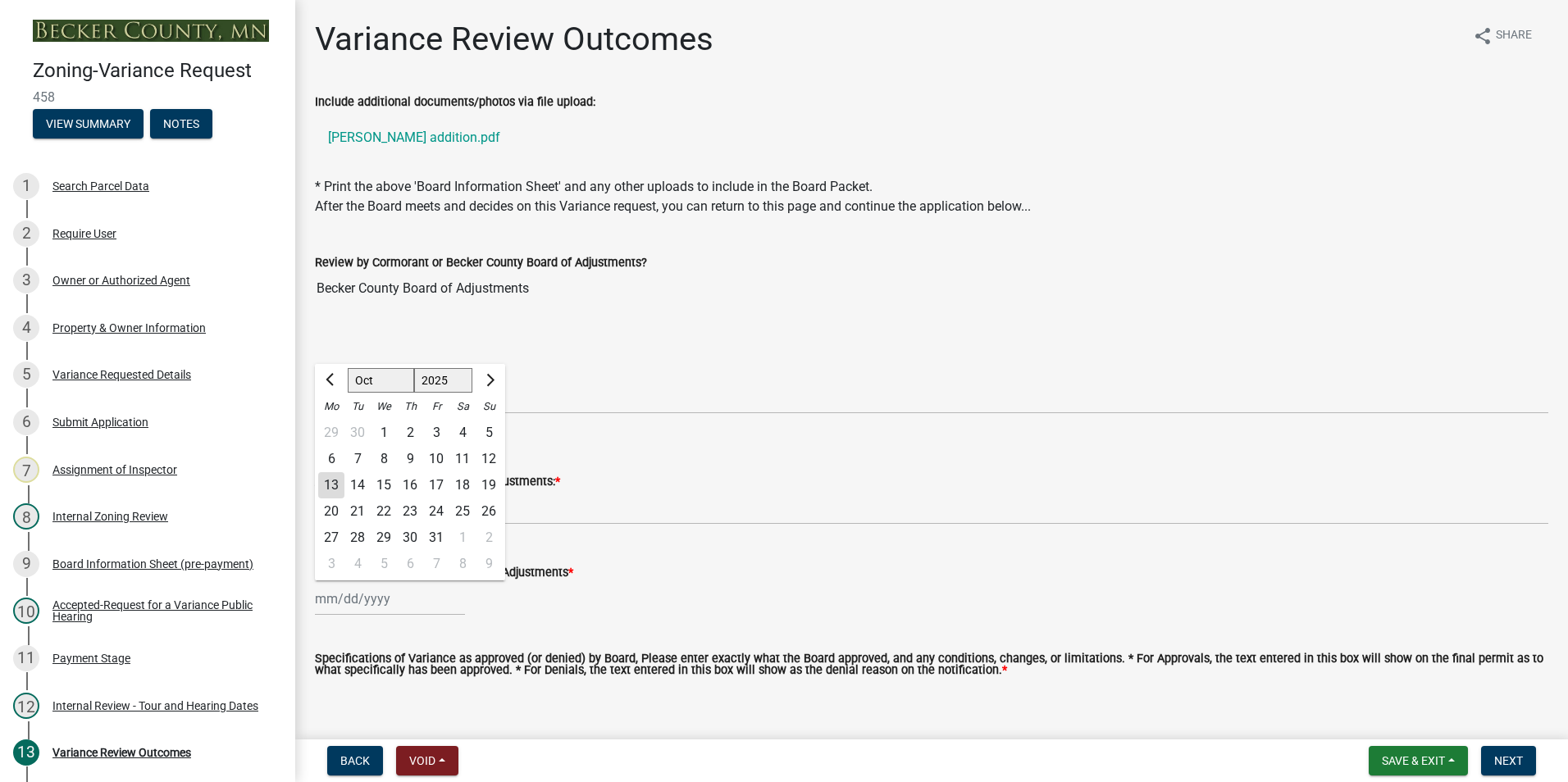
click at [340, 605] on input "Date Approved/Denied by Board of Adjustments *" at bounding box center [390, 599] width 150 height 34
click at [409, 456] on div "9" at bounding box center [410, 459] width 27 height 27
type input "[DATE]"
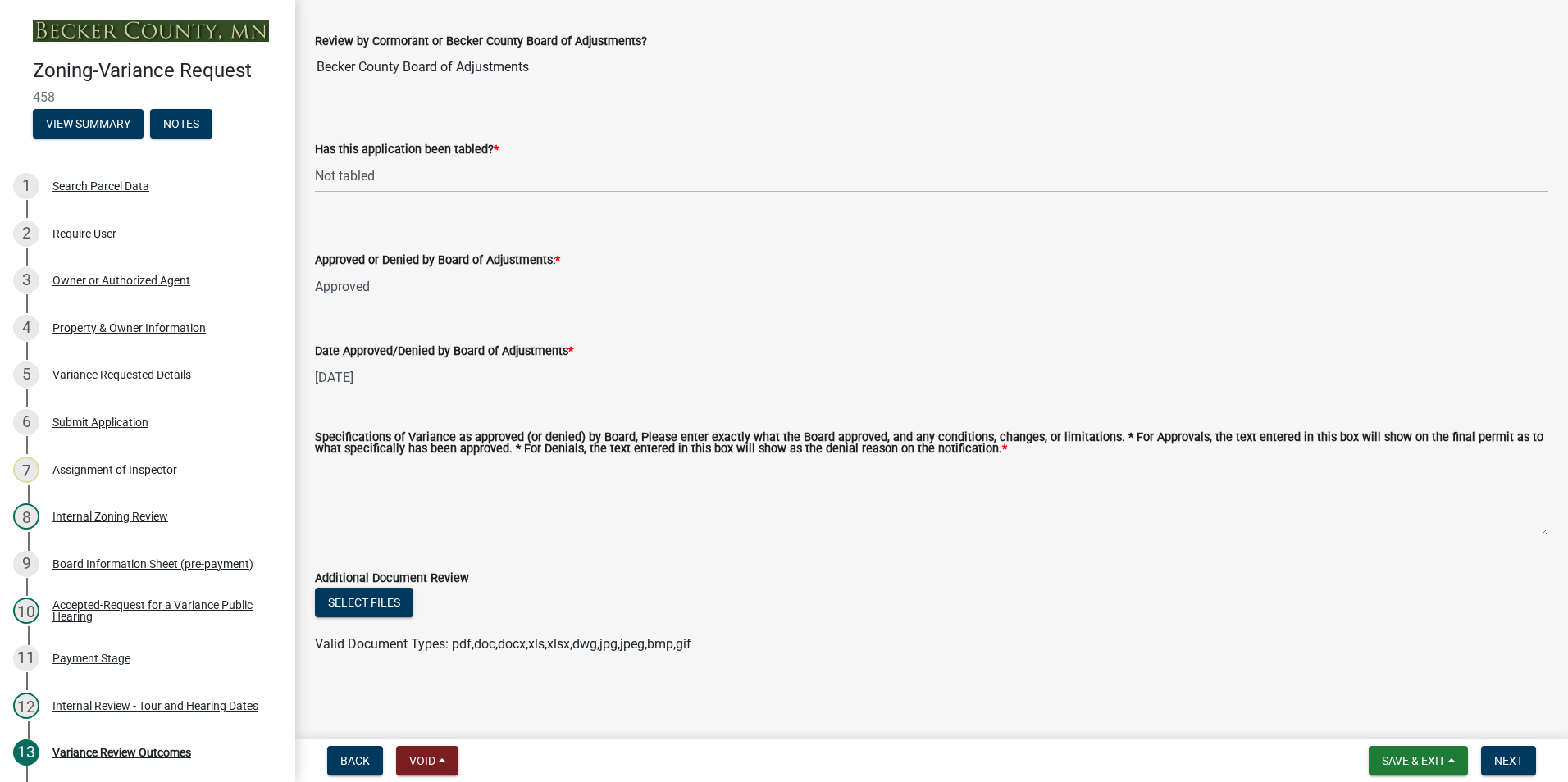
scroll to position [223, 0]
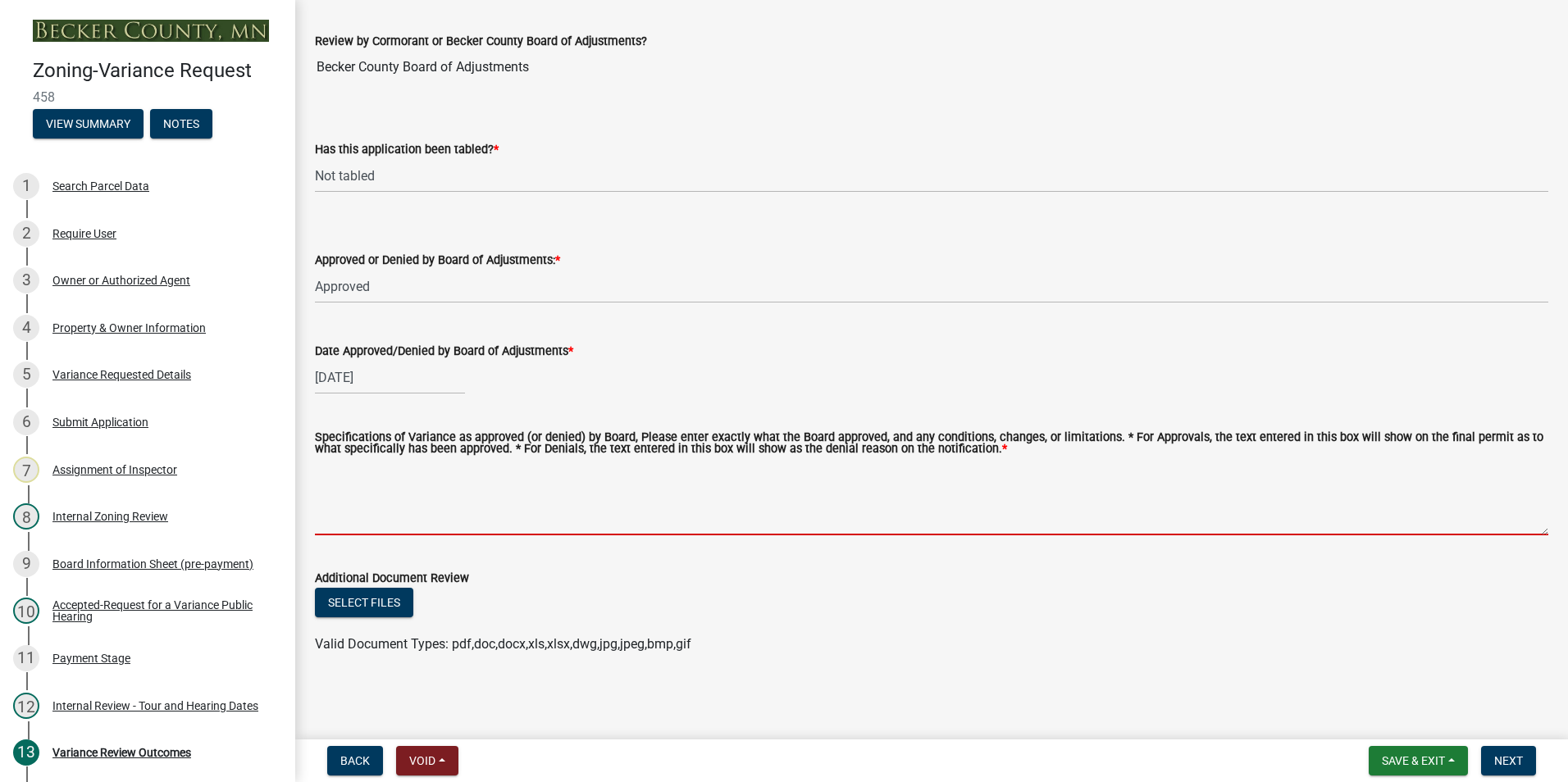
paste textarea "to construct an addition to be located twenty-three (23) feet from the top of a…"
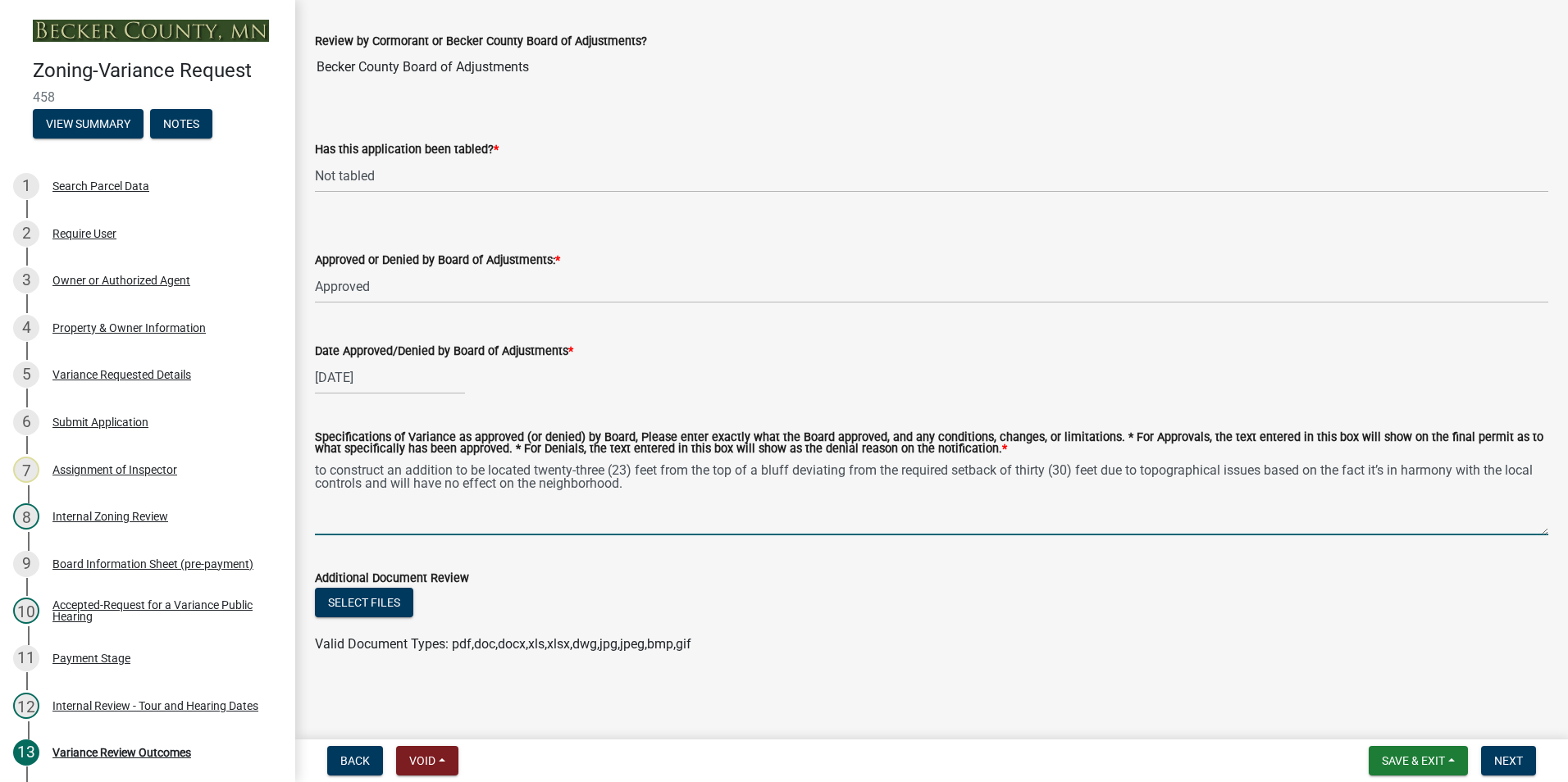
click at [320, 470] on textarea "to construct an addition to be located twenty-three (23) feet from the top of a…" at bounding box center [931, 497] width 1233 height 77
type textarea "To construct an addition to be located twenty-three (23) feet from the top of a…"
click at [1507, 763] on span "Next" at bounding box center [1508, 760] width 29 height 13
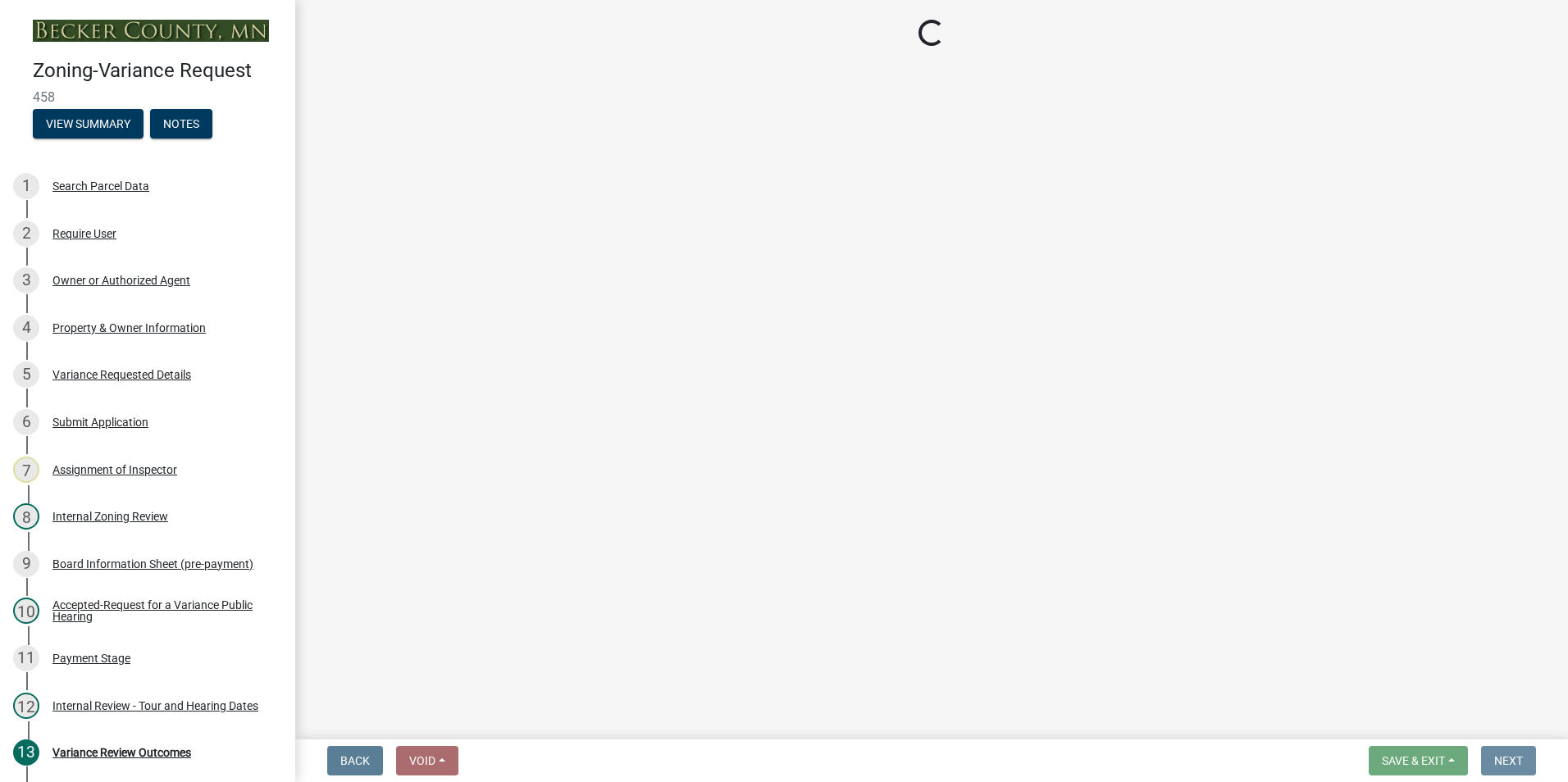
scroll to position [0, 0]
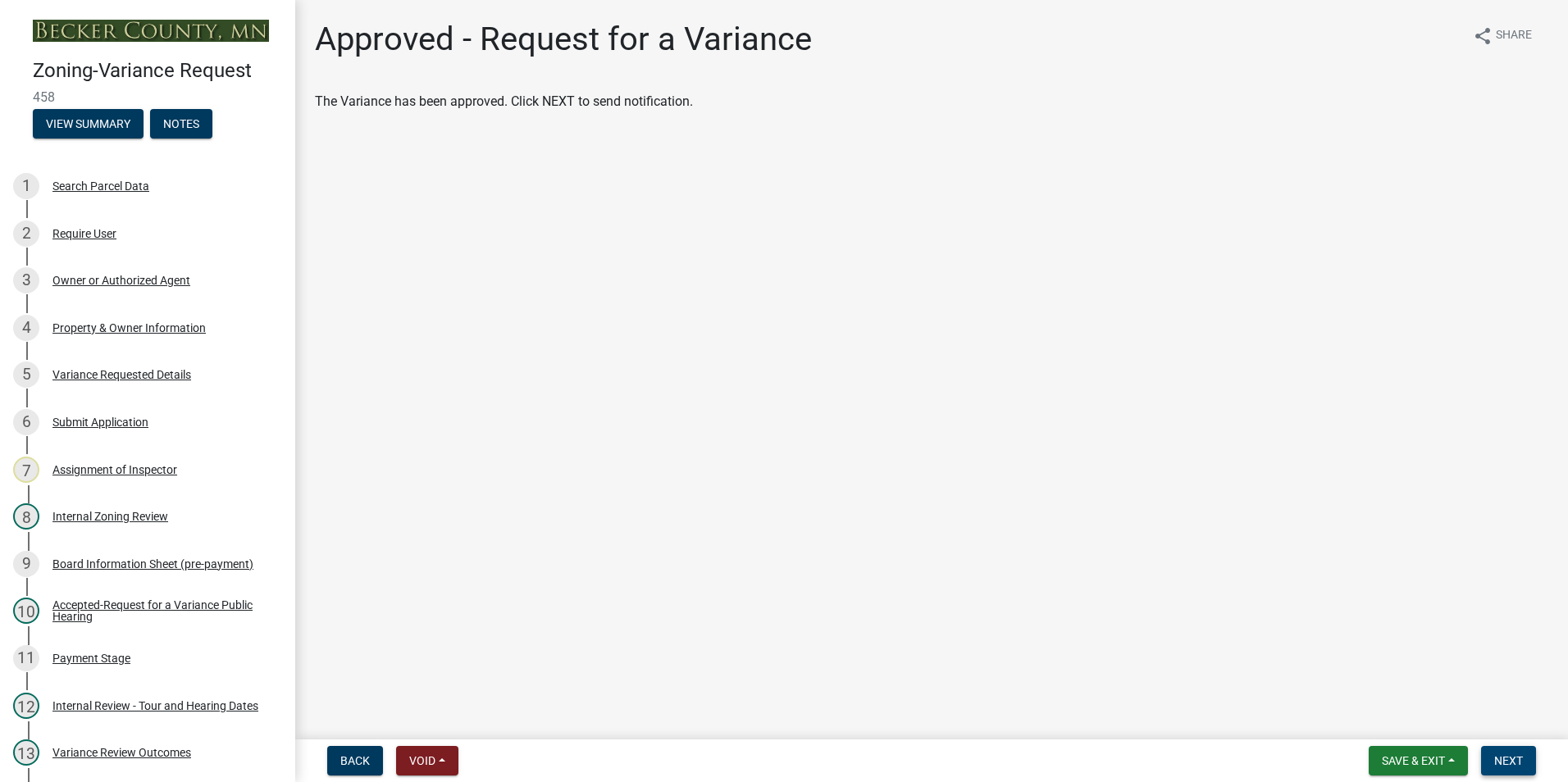
click at [1507, 763] on span "Next" at bounding box center [1508, 760] width 29 height 13
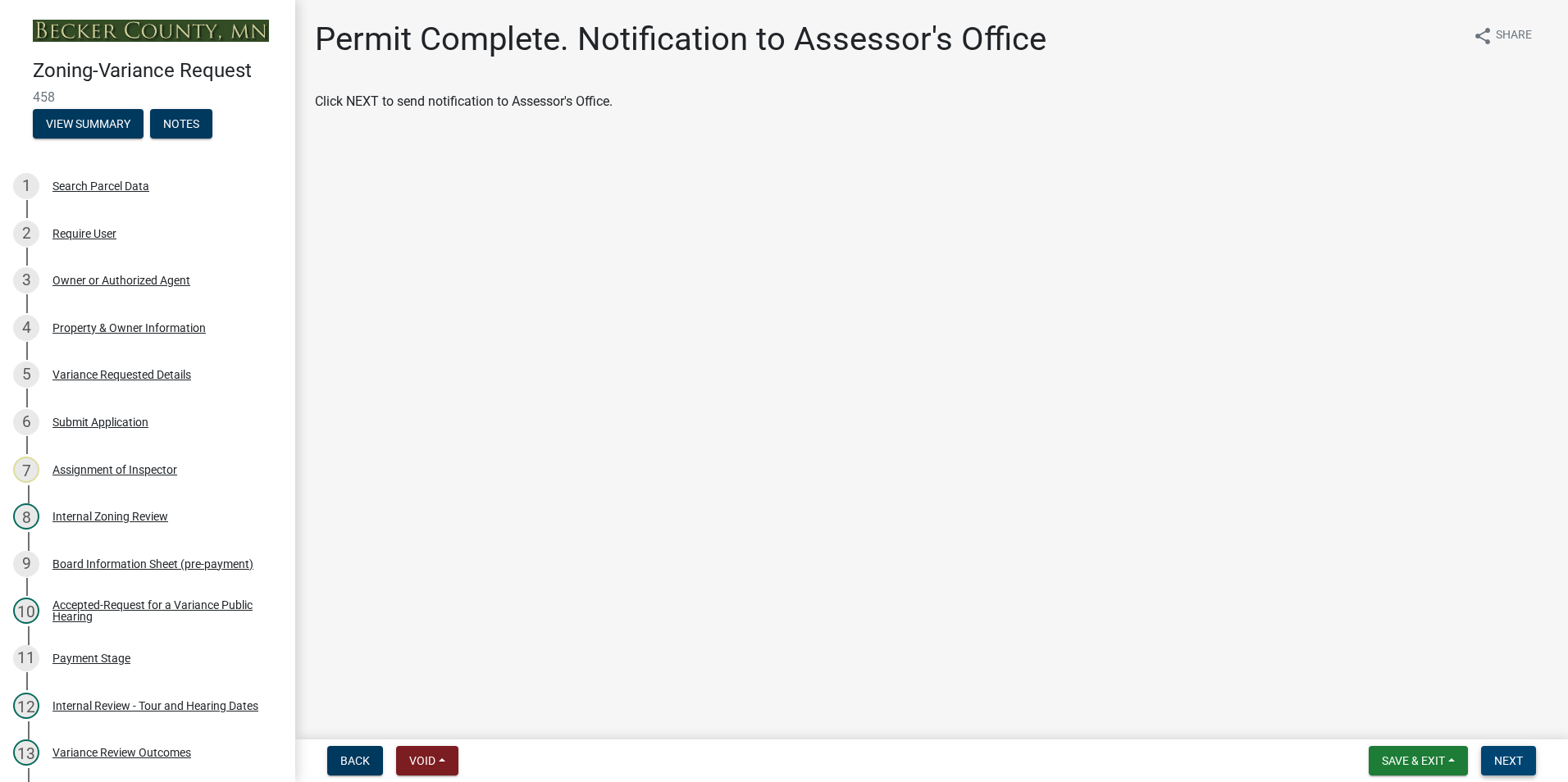
click at [1507, 763] on span "Next" at bounding box center [1508, 760] width 29 height 13
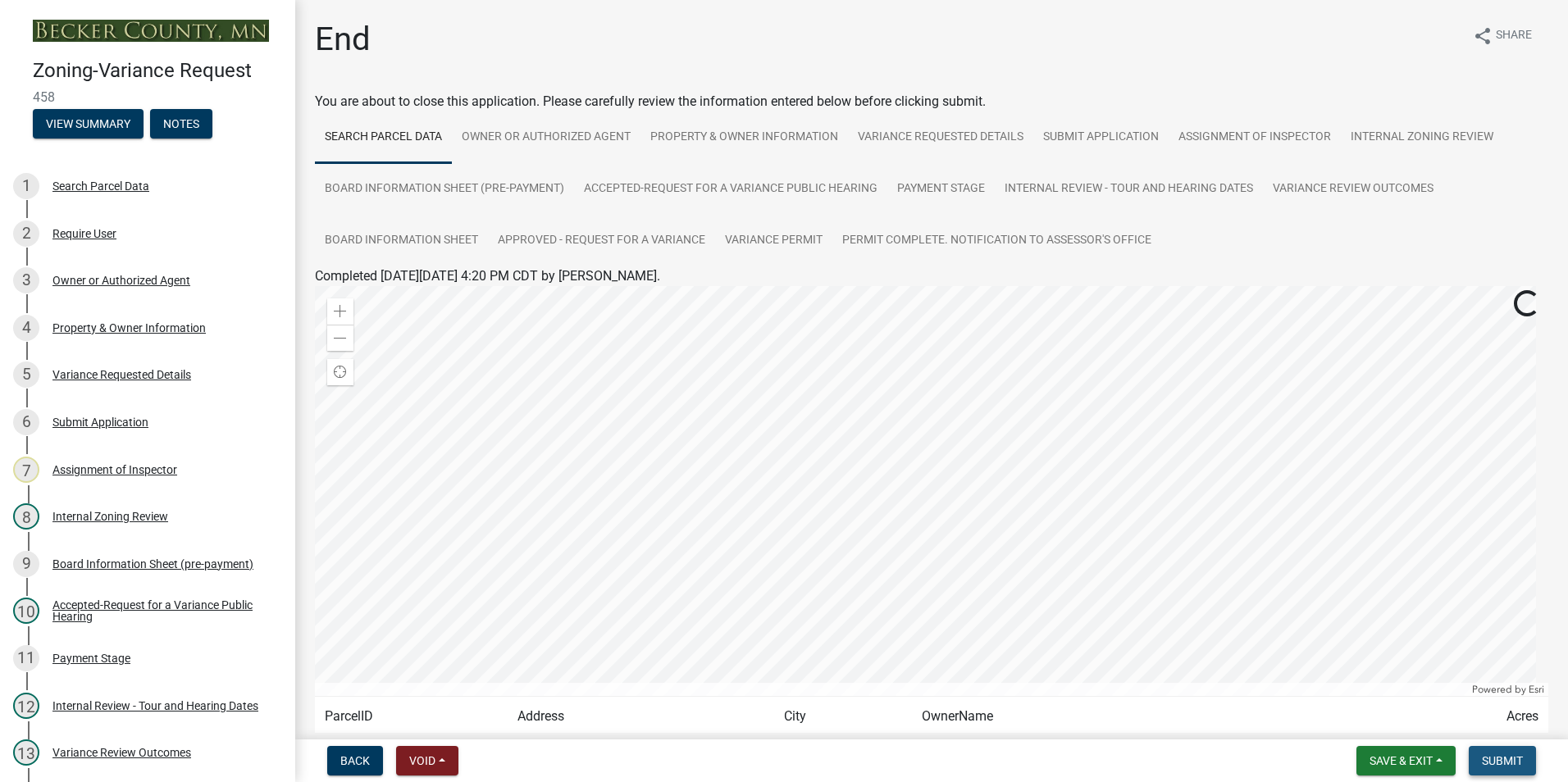
click at [1507, 763] on span "Submit" at bounding box center [1502, 760] width 41 height 13
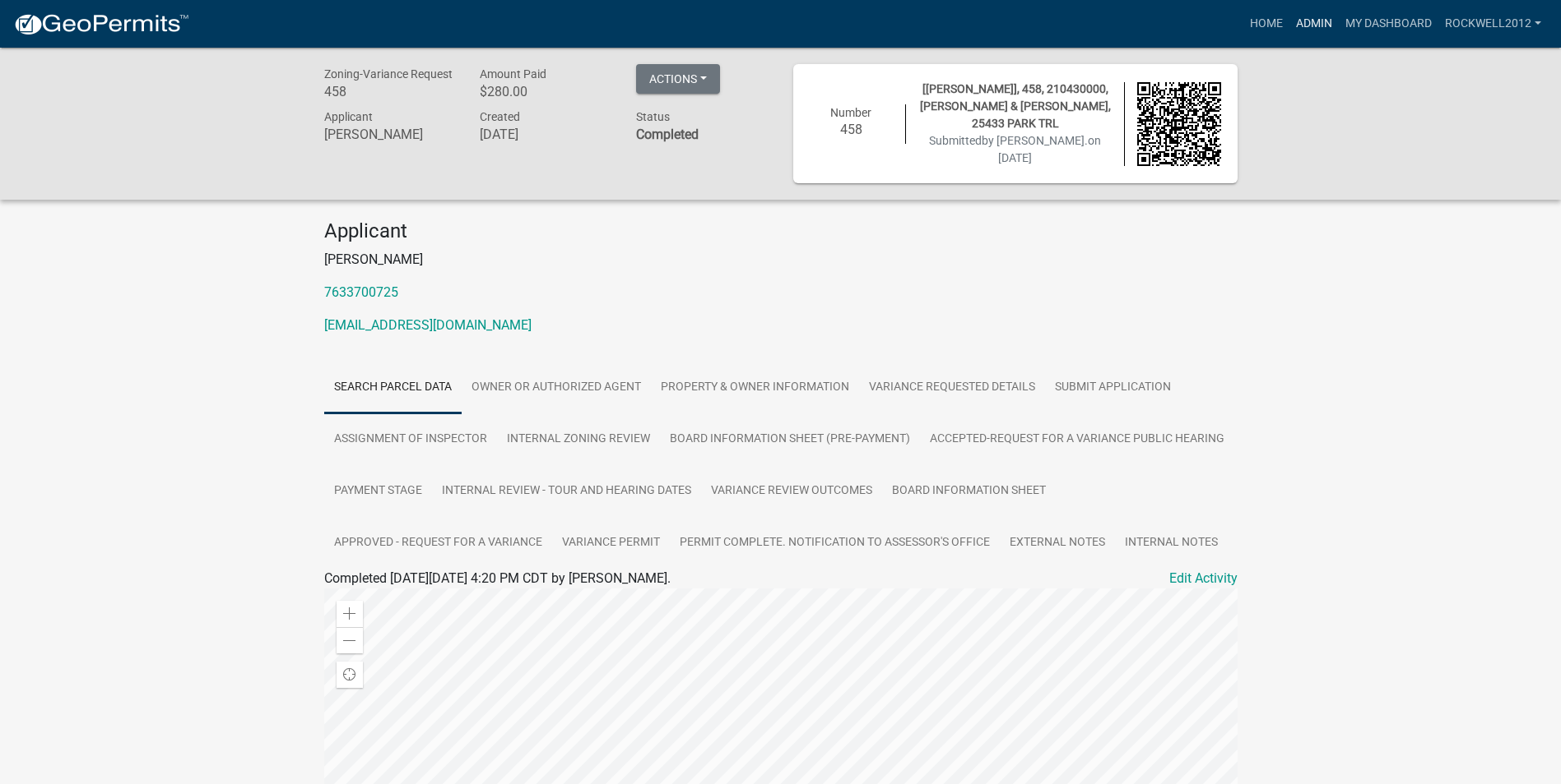
click at [1308, 19] on link "Admin" at bounding box center [1314, 23] width 50 height 31
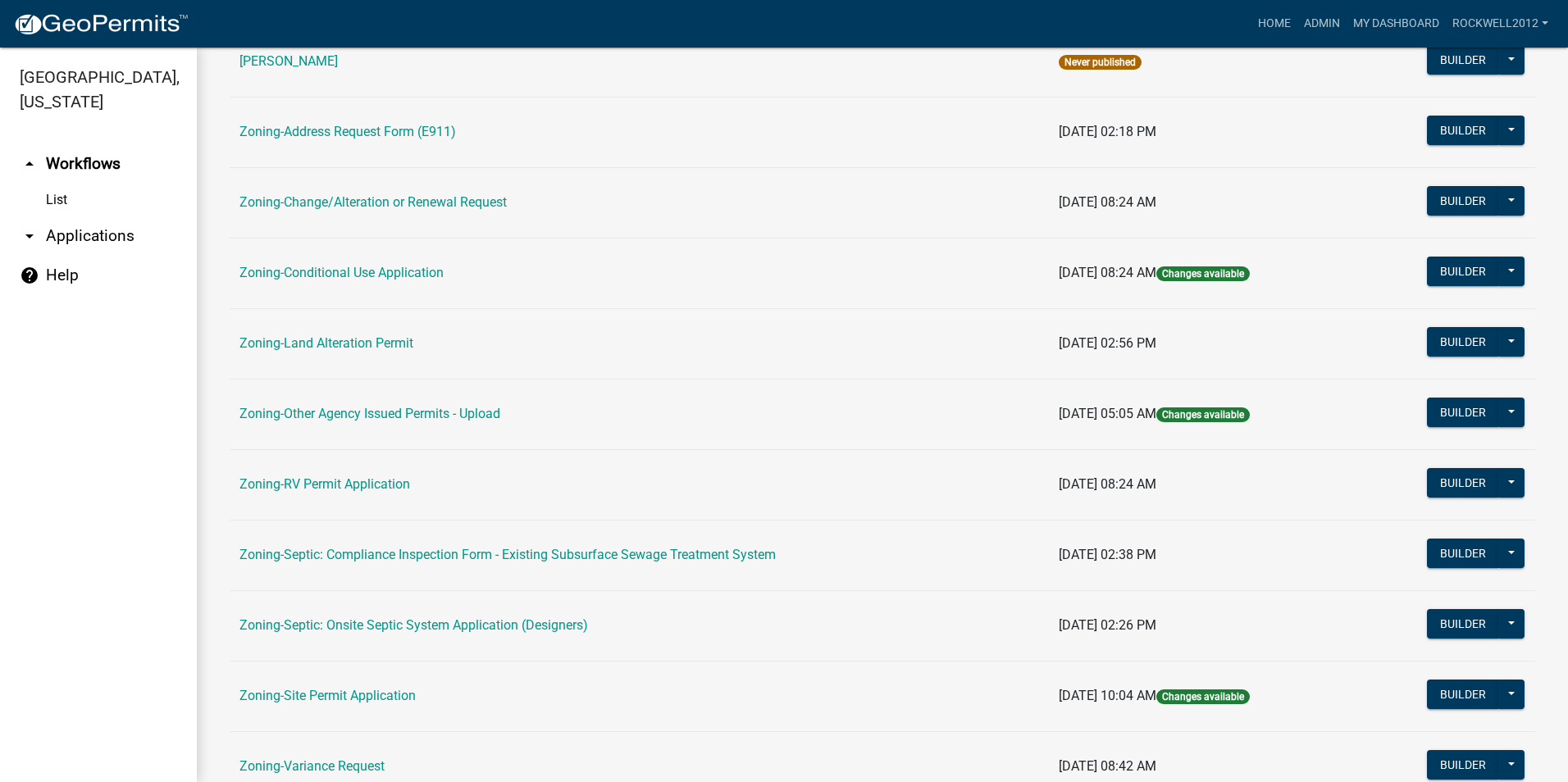
scroll to position [464, 0]
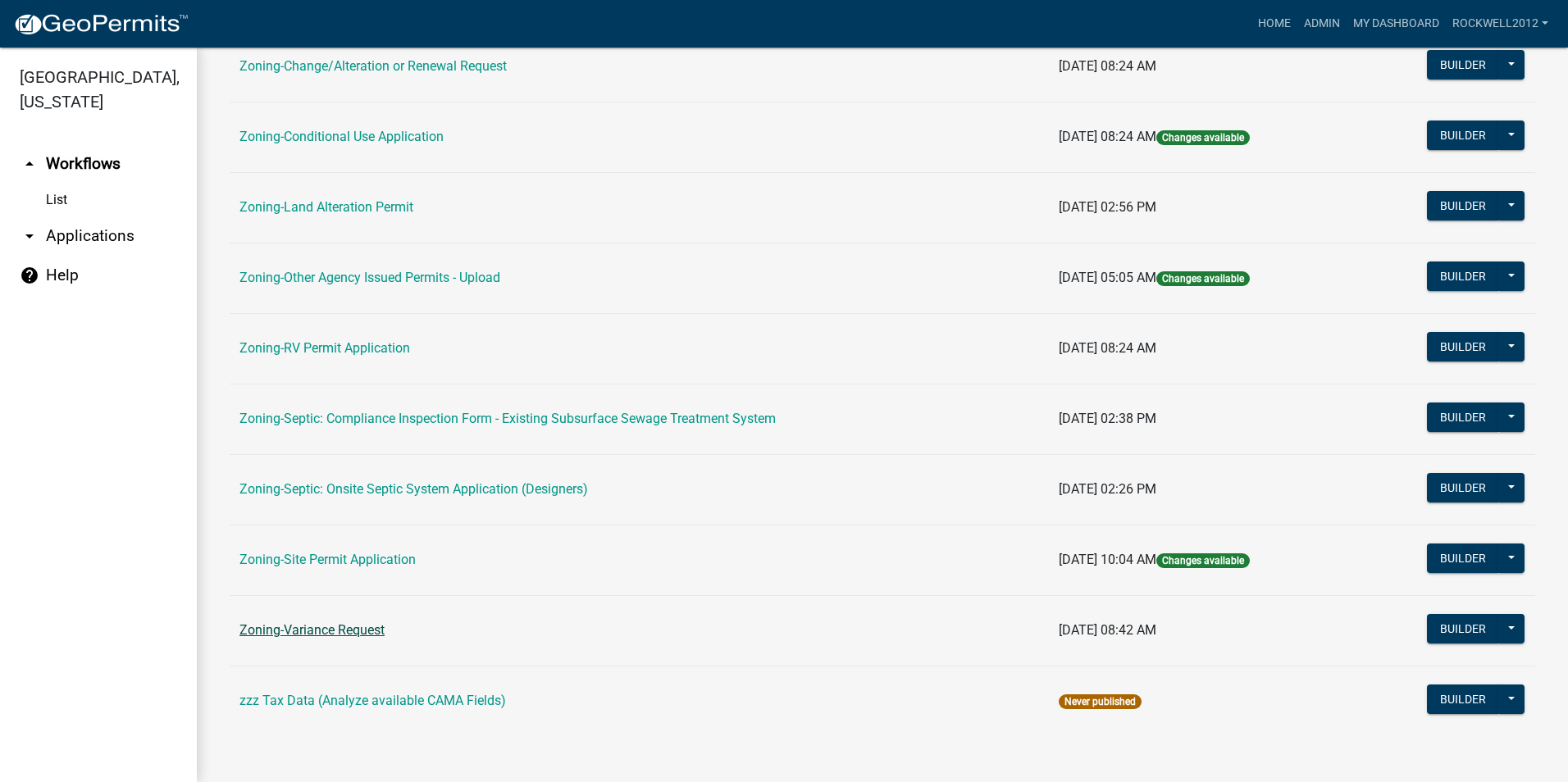
click at [314, 632] on link "Zoning-Variance Request" at bounding box center [312, 631] width 146 height 16
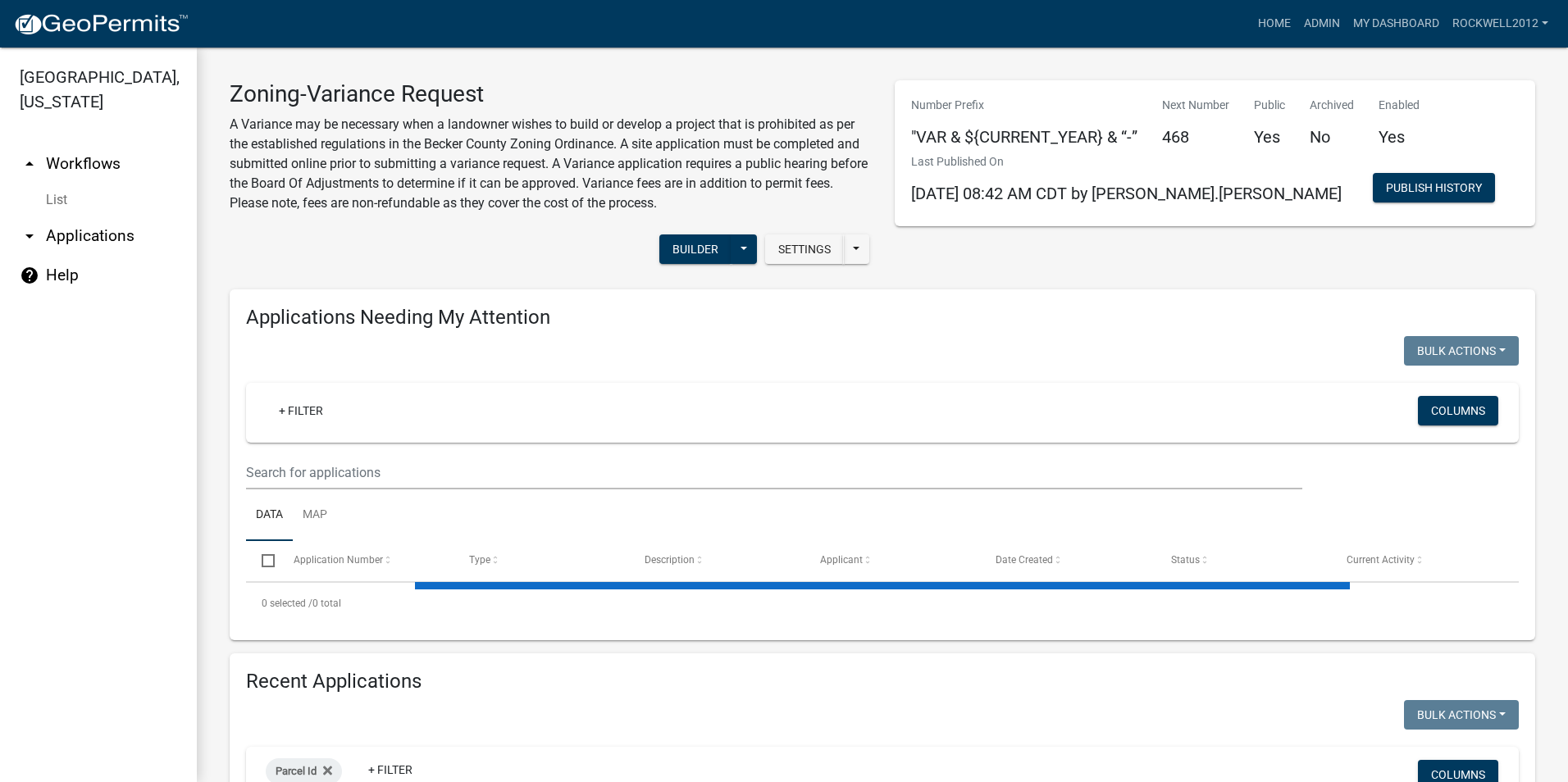
select select "2: 50"
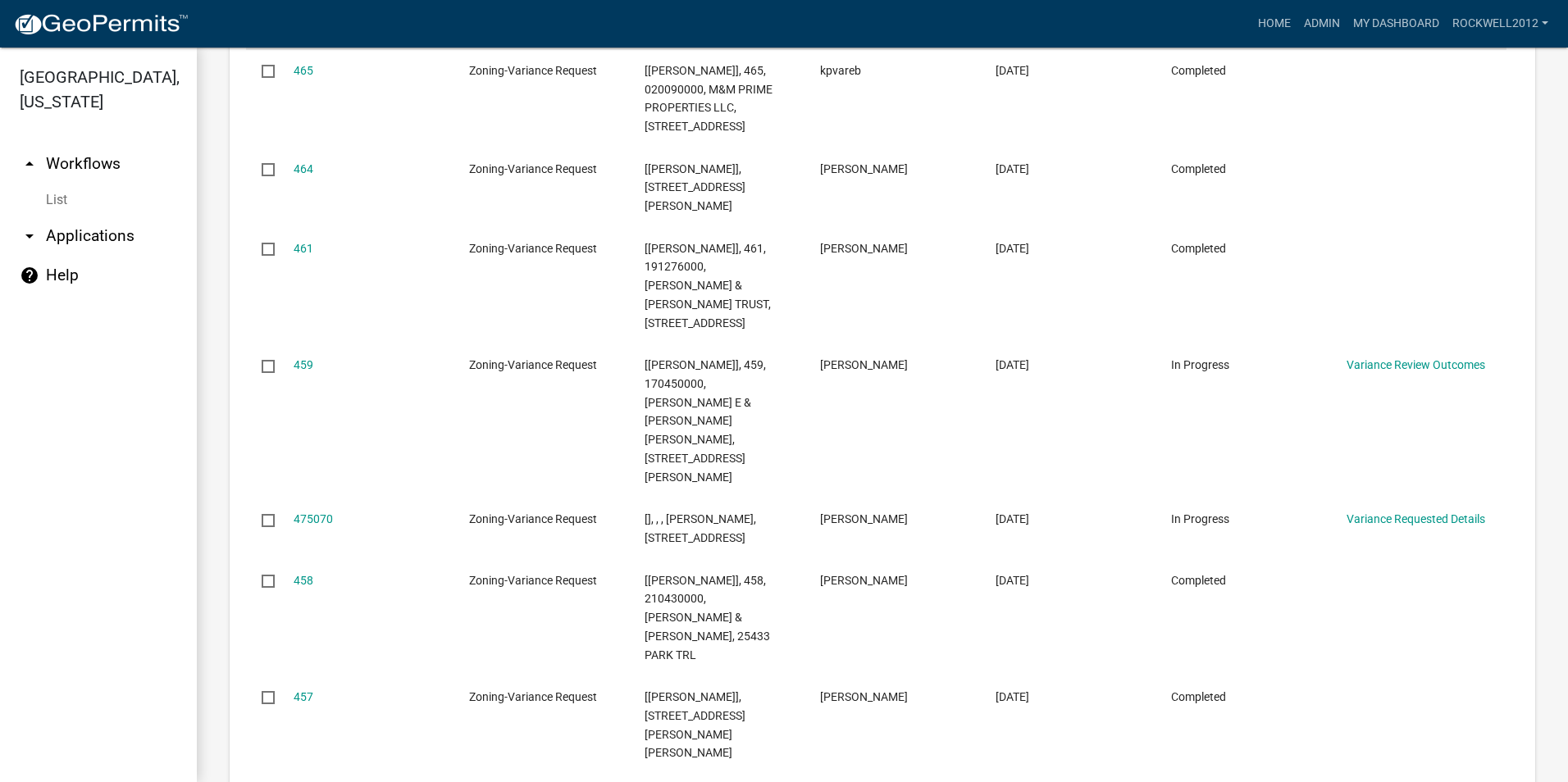
scroll to position [2313, 0]
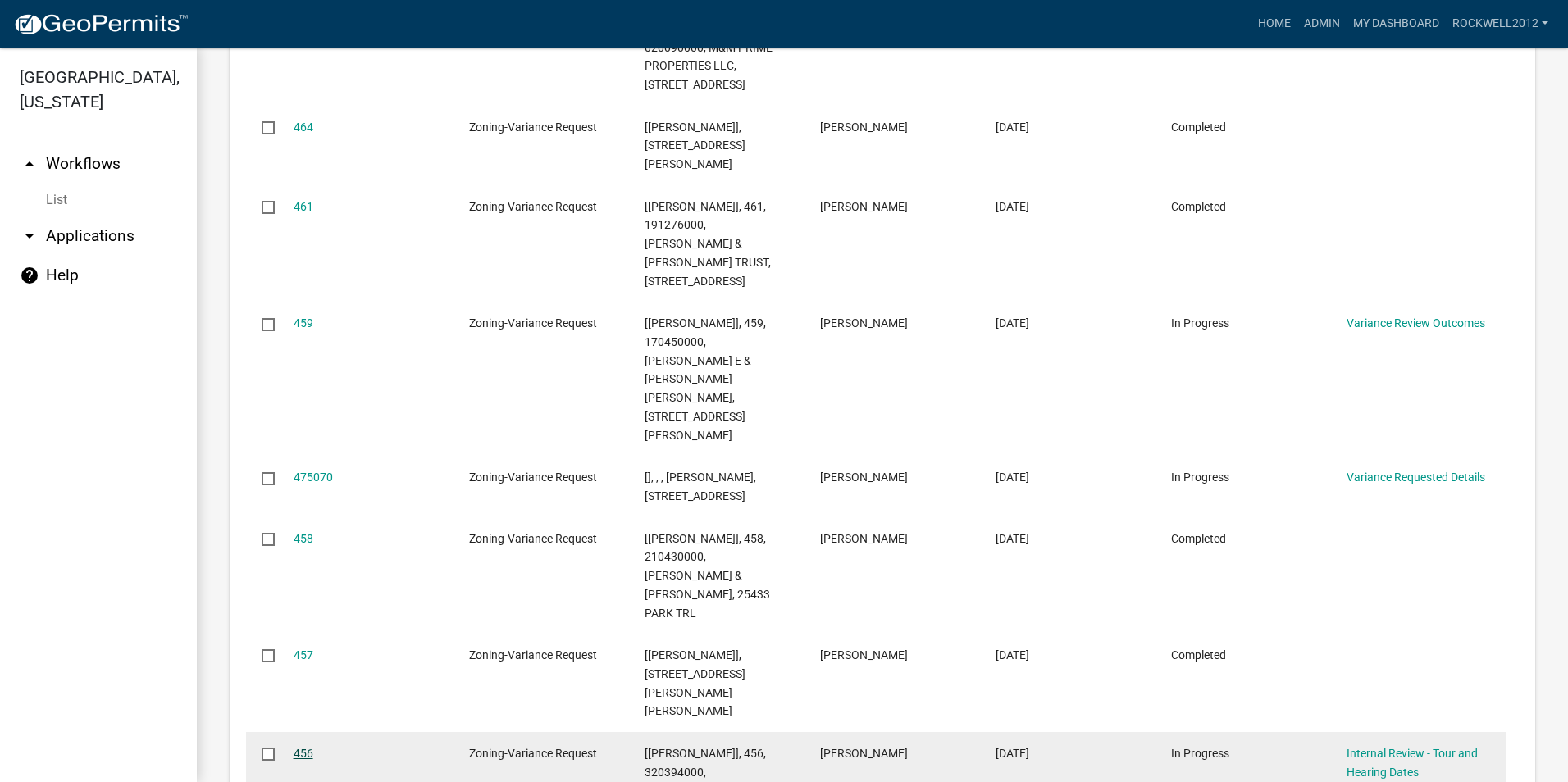
click at [300, 747] on link "456" at bounding box center [304, 753] width 20 height 13
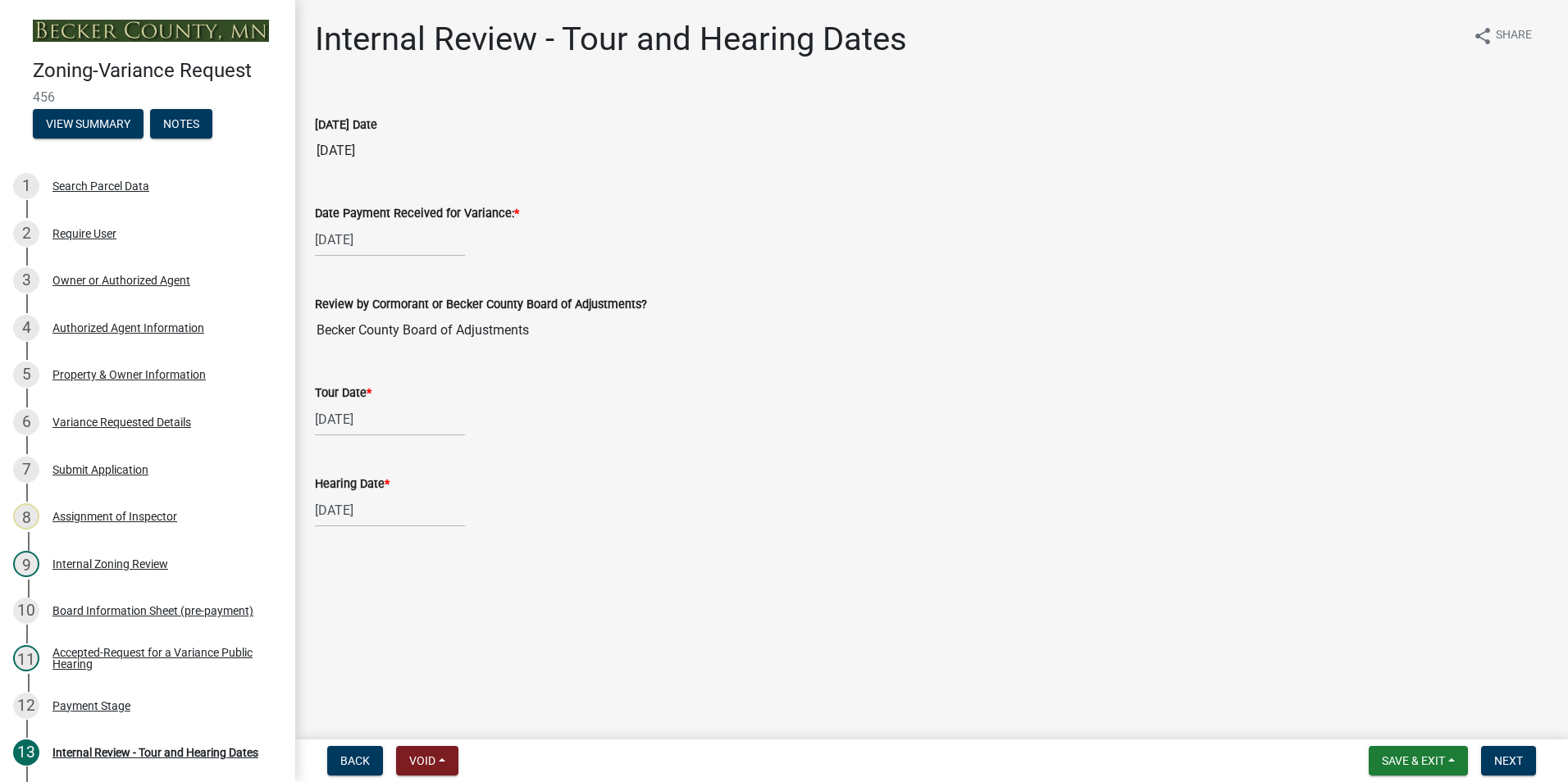
select select "11"
select select "2025"
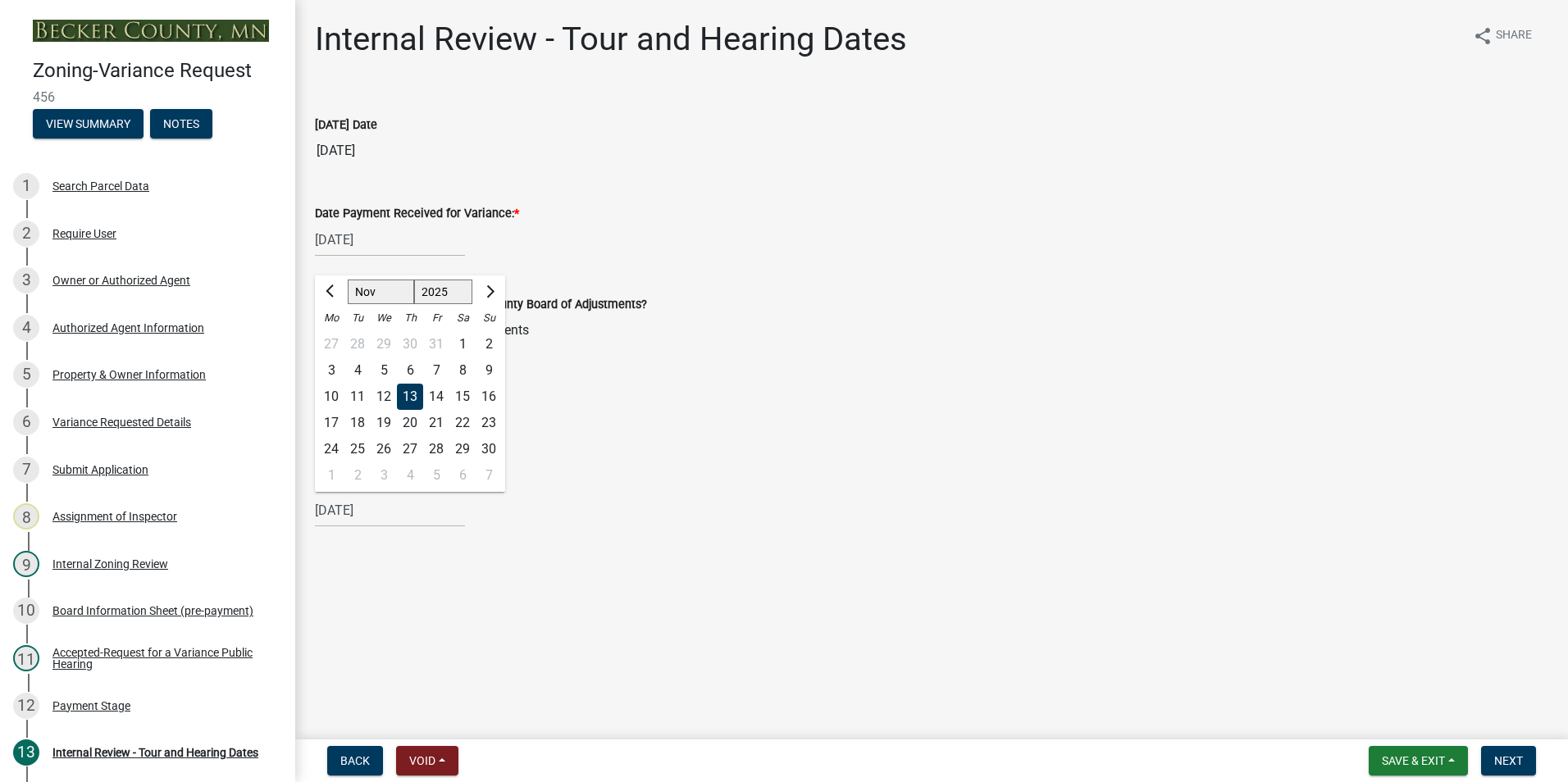
click at [352, 512] on input "[DATE]" at bounding box center [390, 511] width 150 height 34
click at [406, 421] on div "20" at bounding box center [410, 423] width 27 height 27
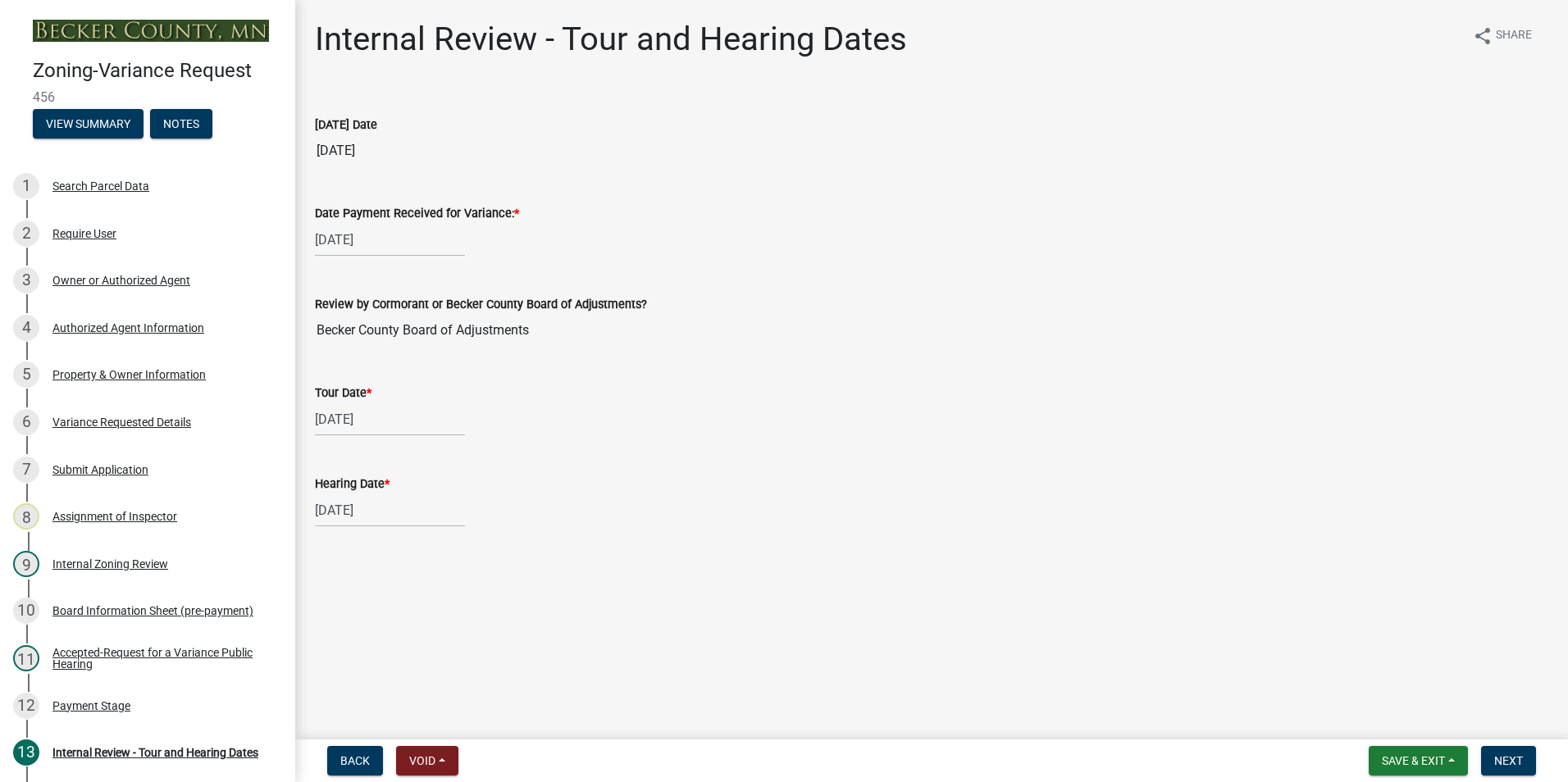
type input "[DATE]"
click at [1420, 756] on span "Save & Exit" at bounding box center [1414, 760] width 63 height 13
click at [1372, 676] on button "Save" at bounding box center [1402, 679] width 132 height 40
click at [96, 369] on div "Property & Owner Information" at bounding box center [129, 375] width 153 height 12
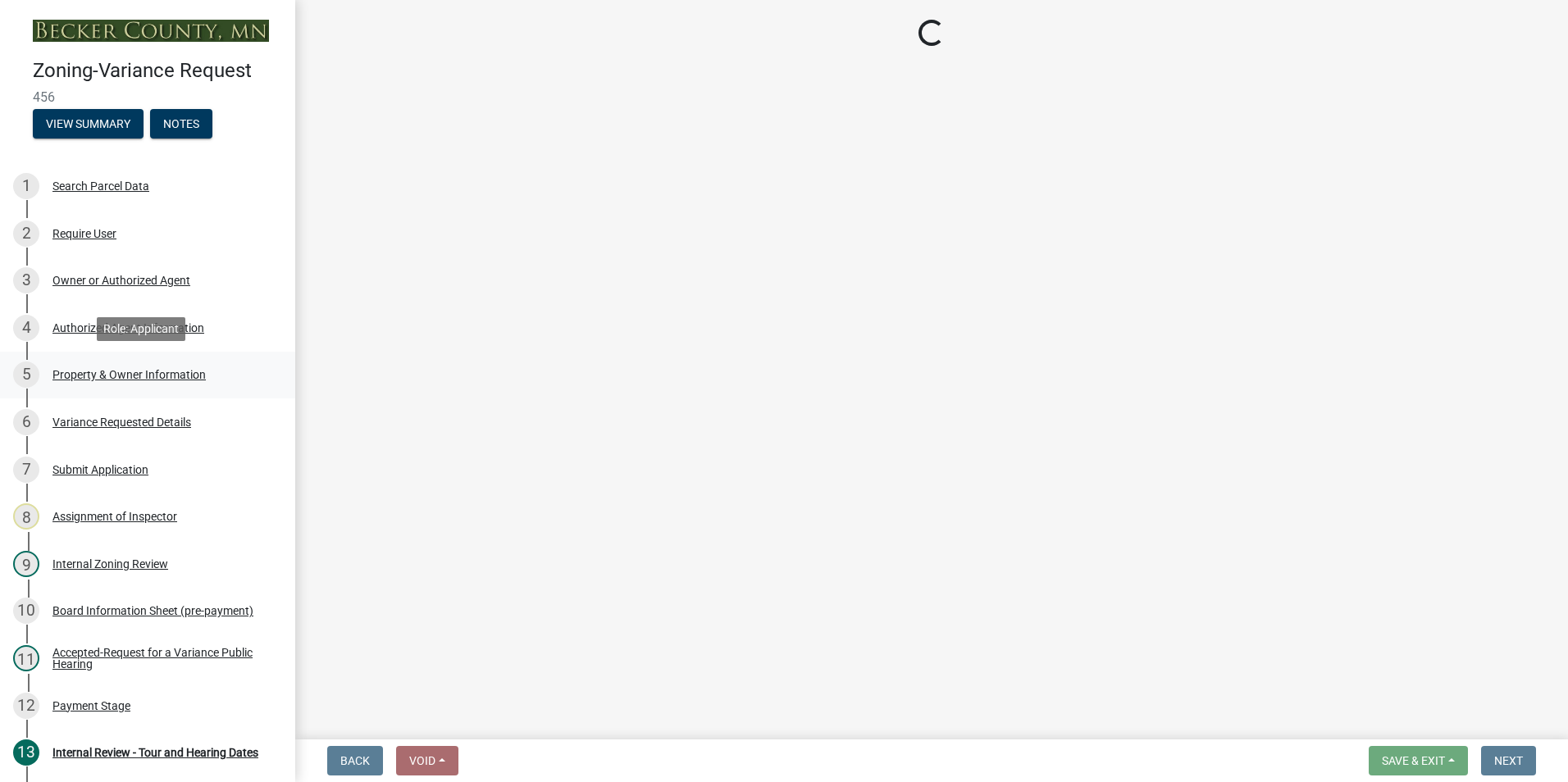
select select "86f6bbc2-da91-496d-b55e-92456f44c4fe"
select select "16bcfb6f-8262-49de-9a91-09ed17e70ede"
select select "a1838a0c-3721-4596-baf4-31437942934f"
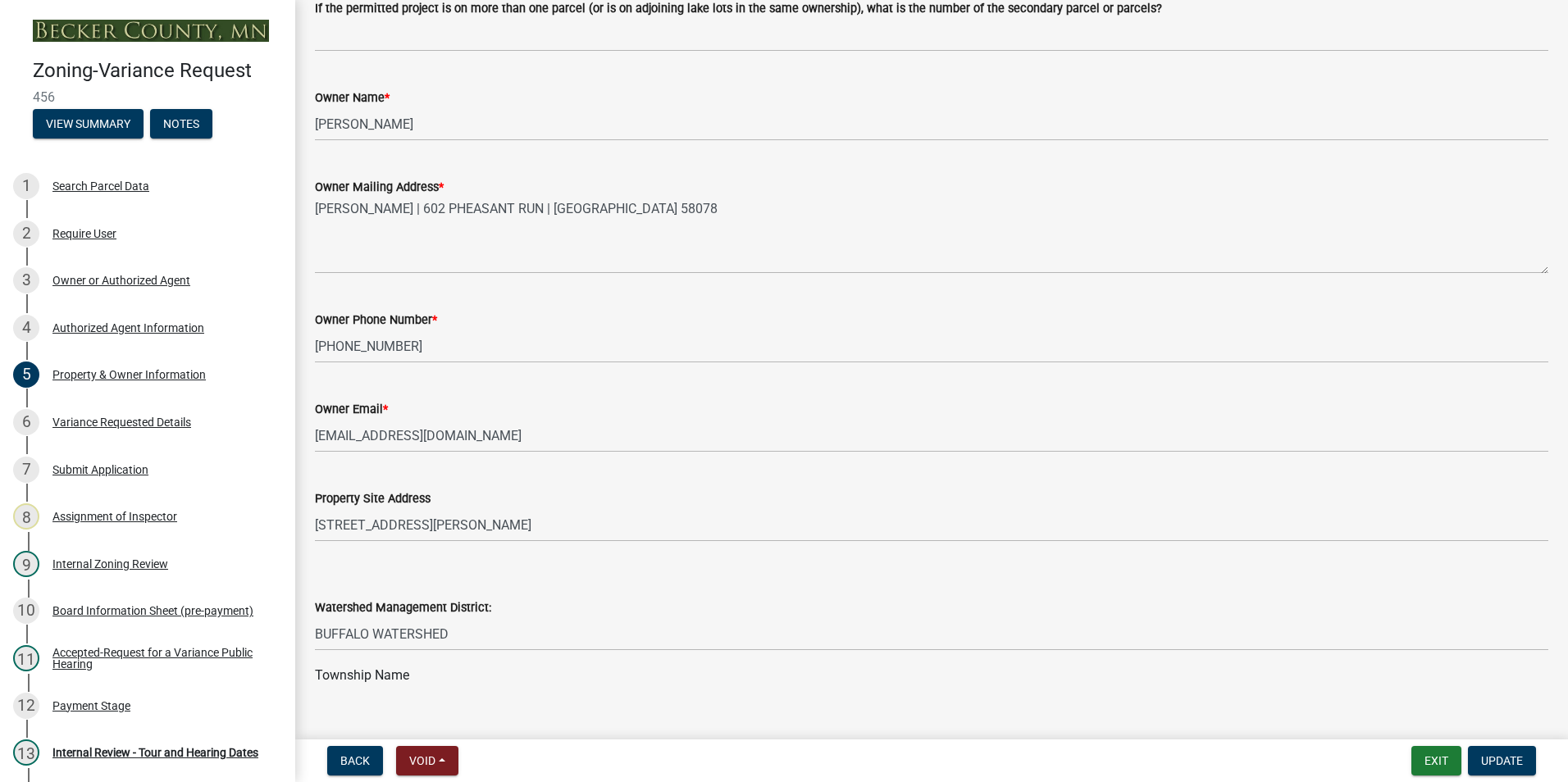
scroll to position [410, 0]
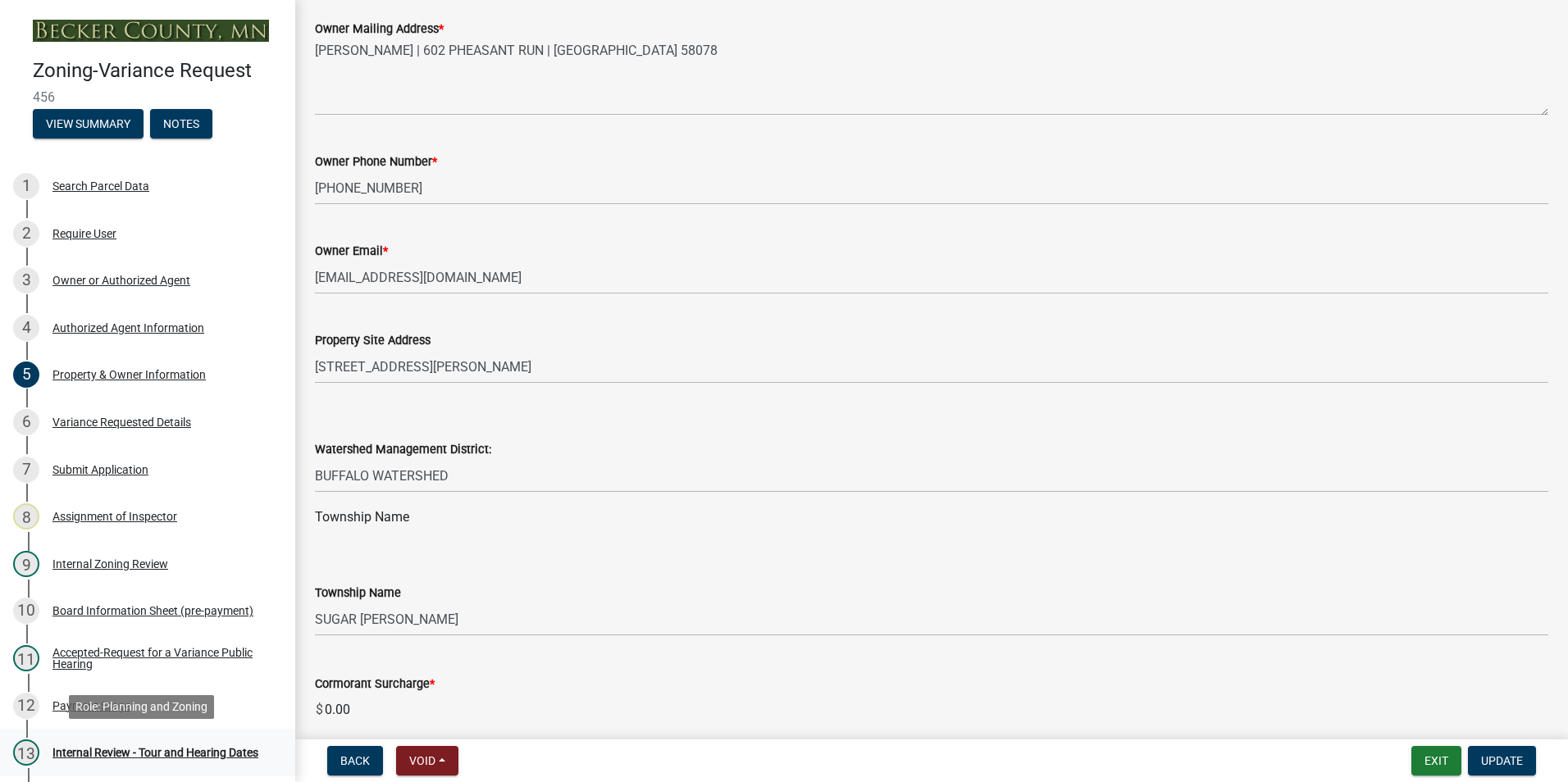
click at [162, 738] on link "13 Internal Review - Tour and Hearing Dates" at bounding box center [147, 753] width 295 height 48
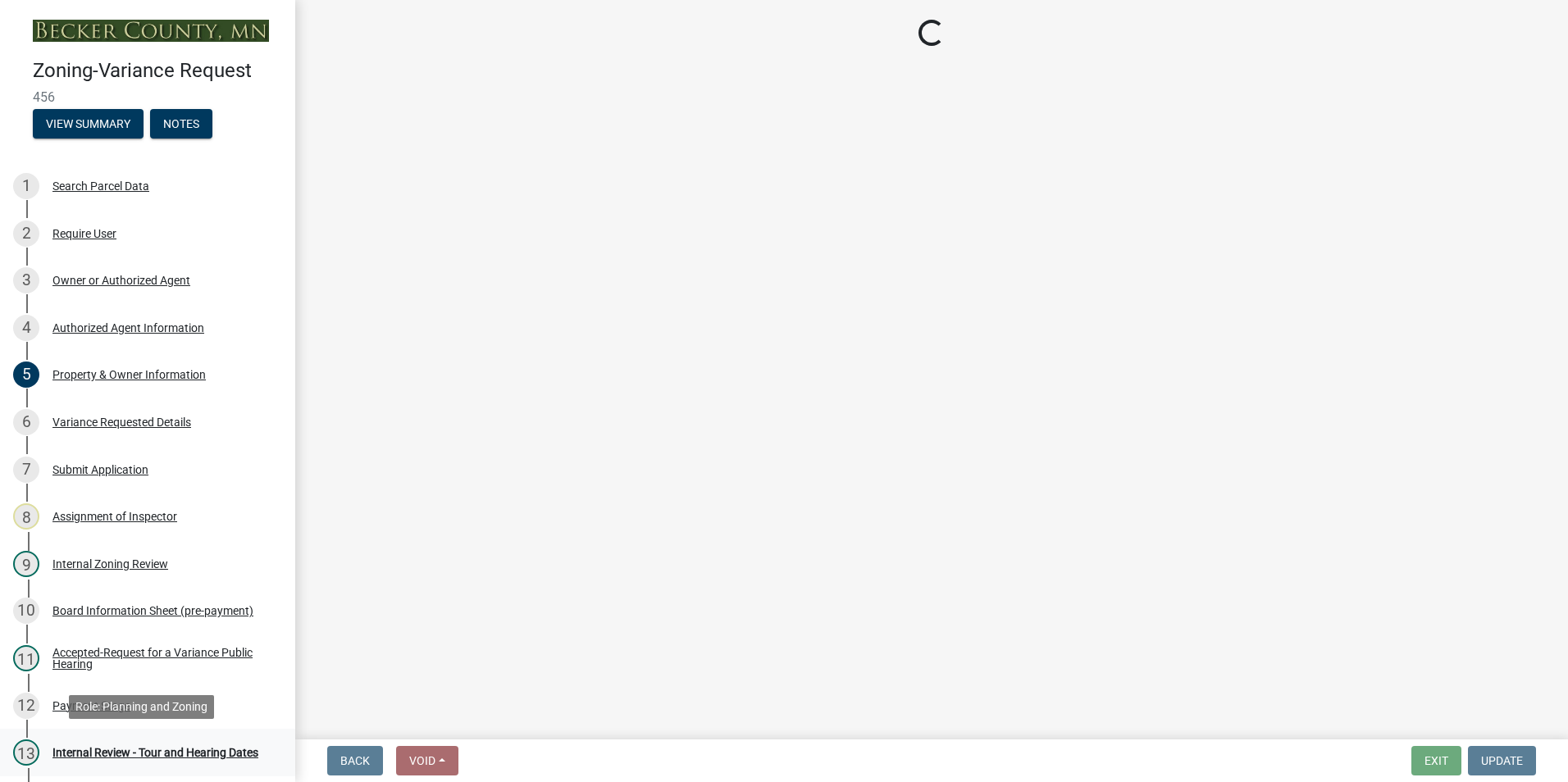
scroll to position [0, 0]
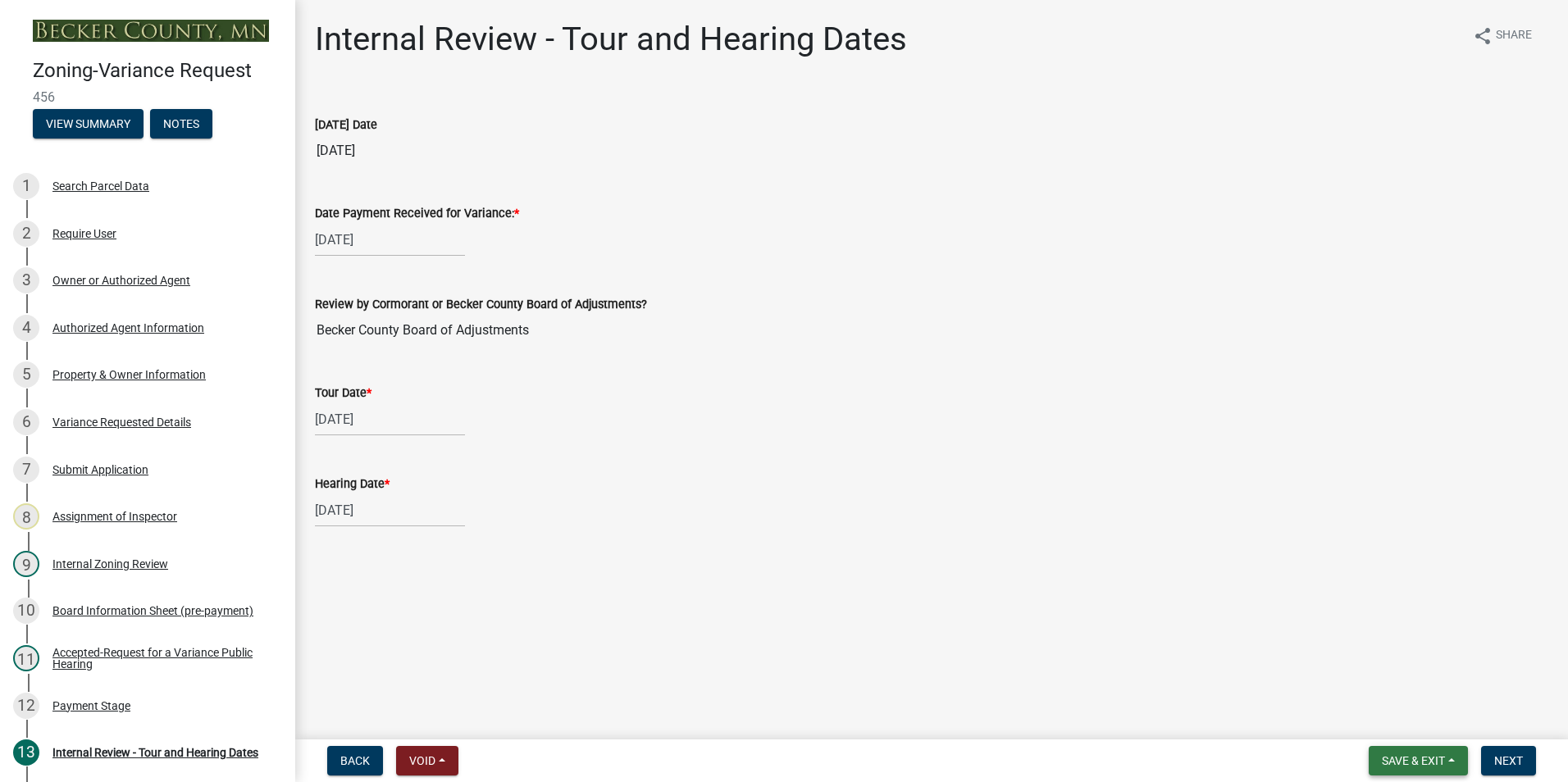
click at [1441, 762] on span "Save & Exit" at bounding box center [1414, 760] width 63 height 13
click at [1395, 716] on button "Save & Exit" at bounding box center [1402, 719] width 132 height 40
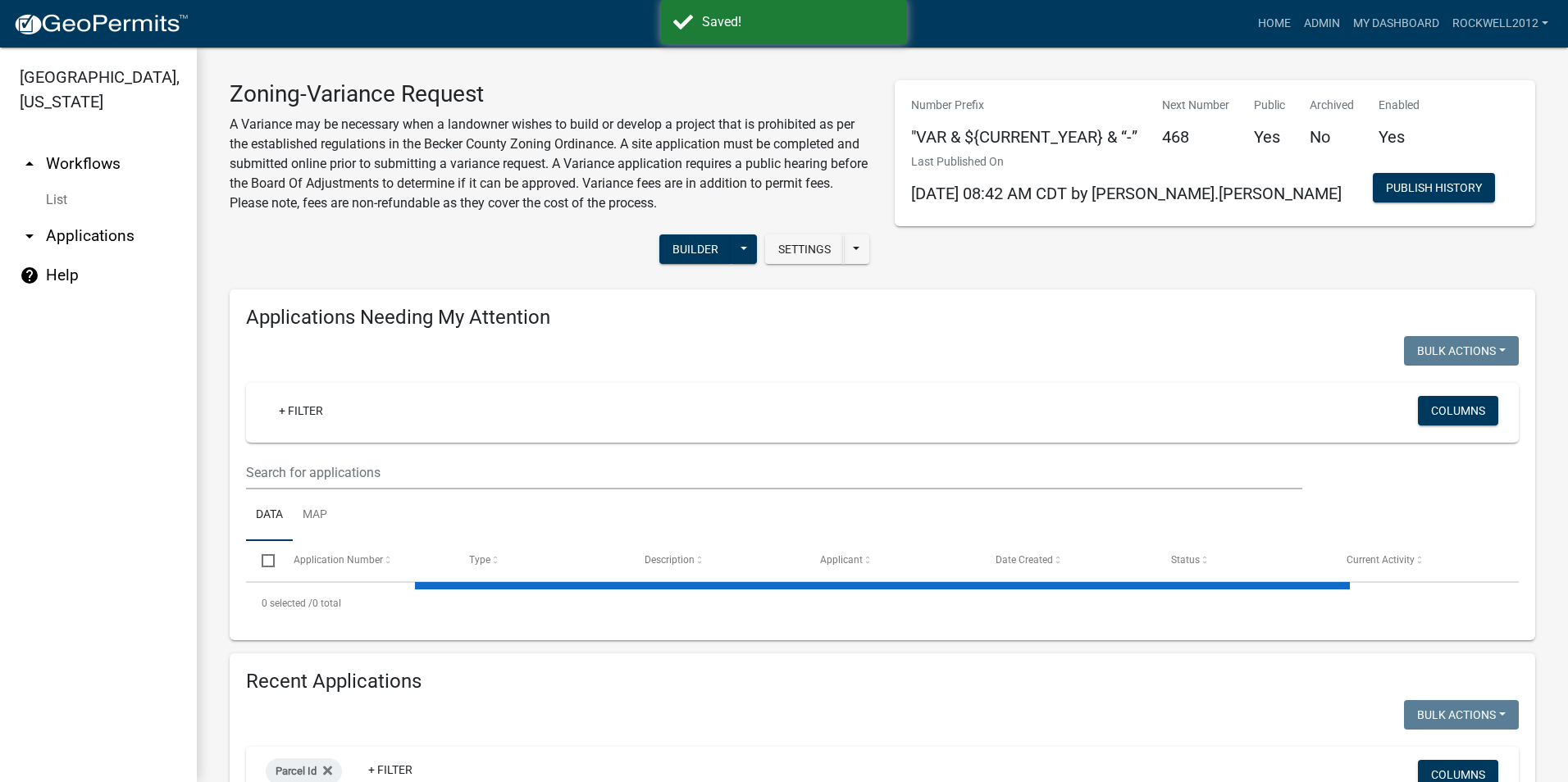
select select "2: 50"
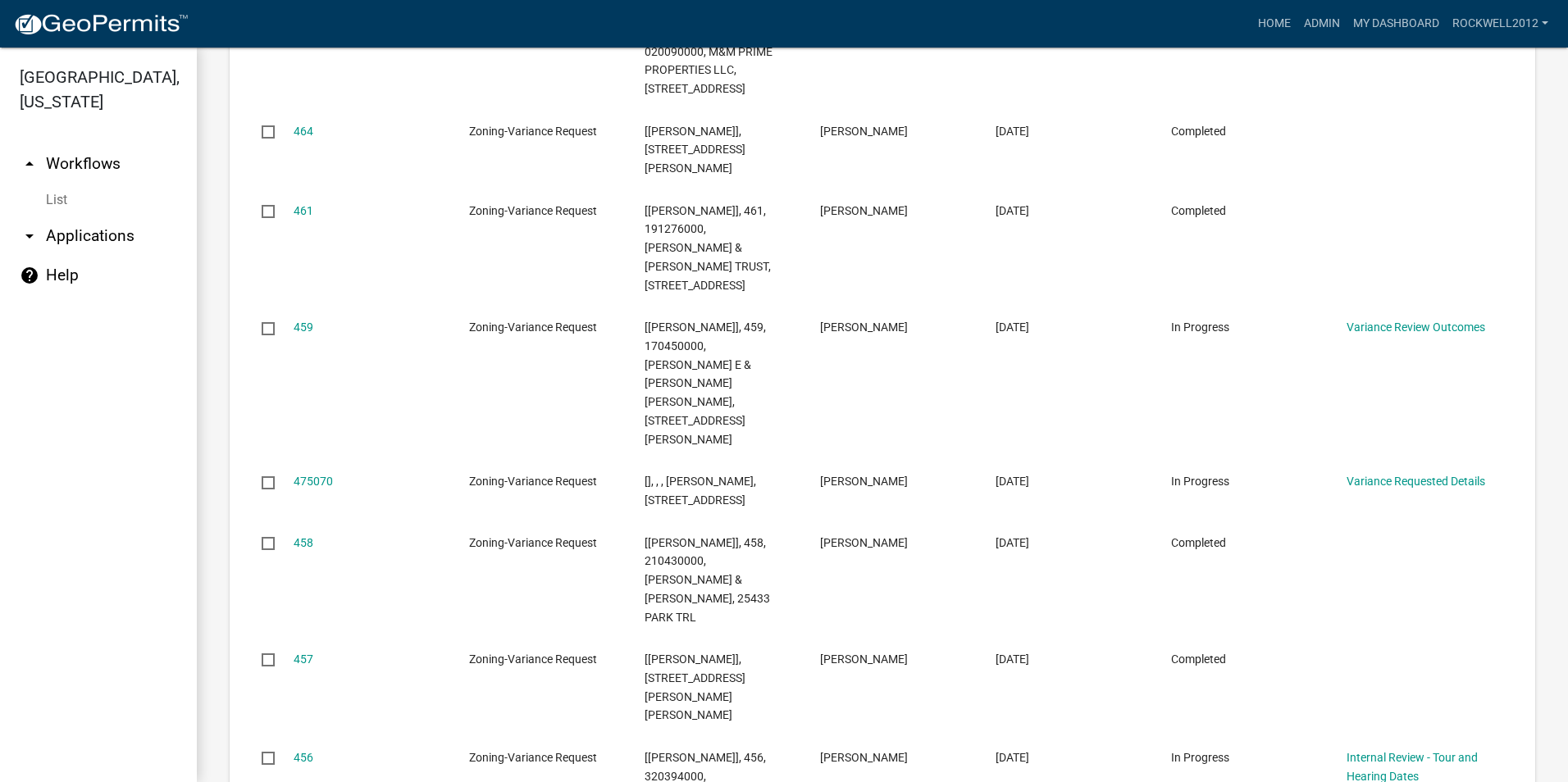
scroll to position [2379, 0]
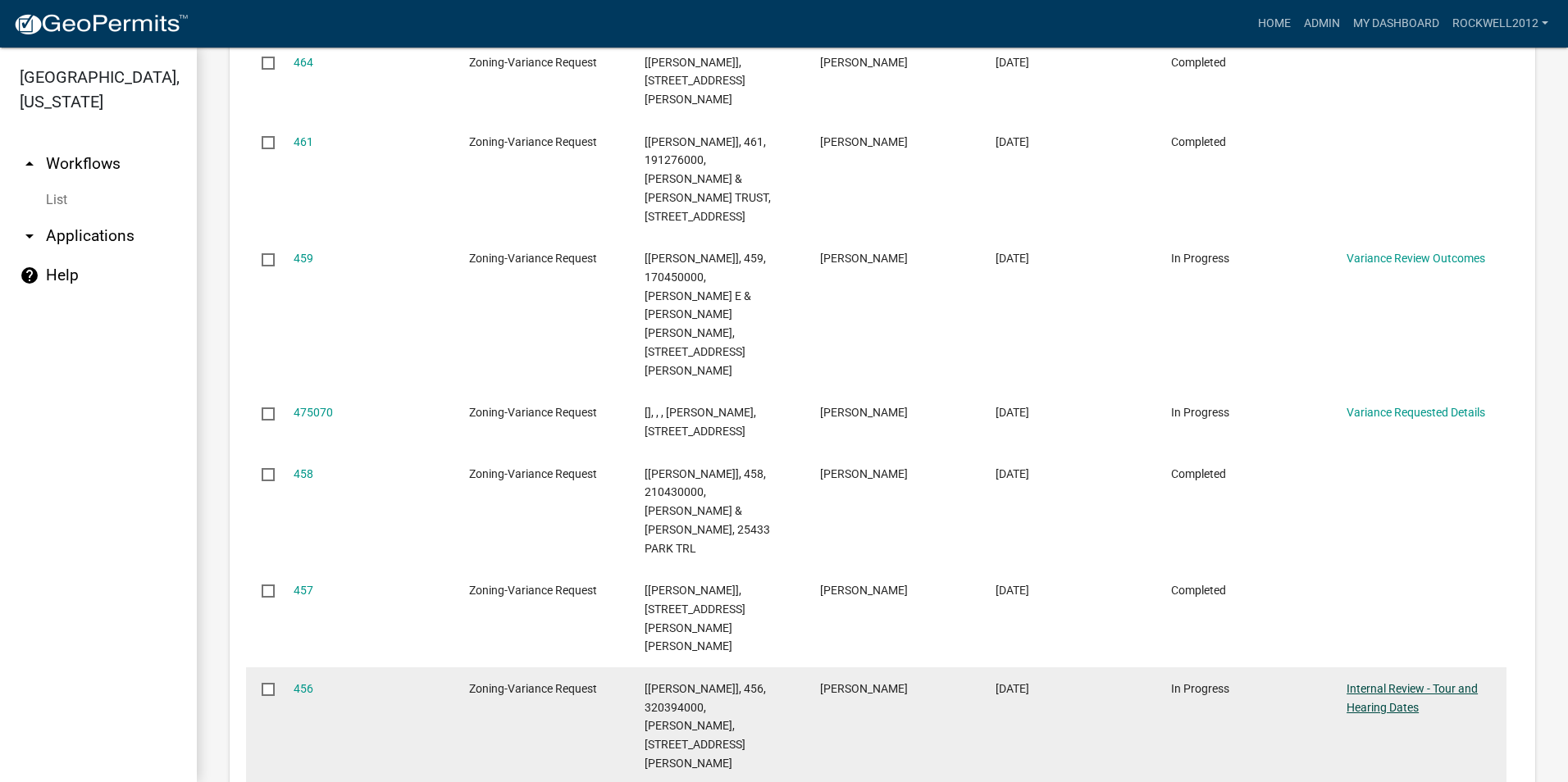
click at [1404, 682] on link "Internal Review - Tour and Hearing Dates" at bounding box center [1412, 698] width 132 height 32
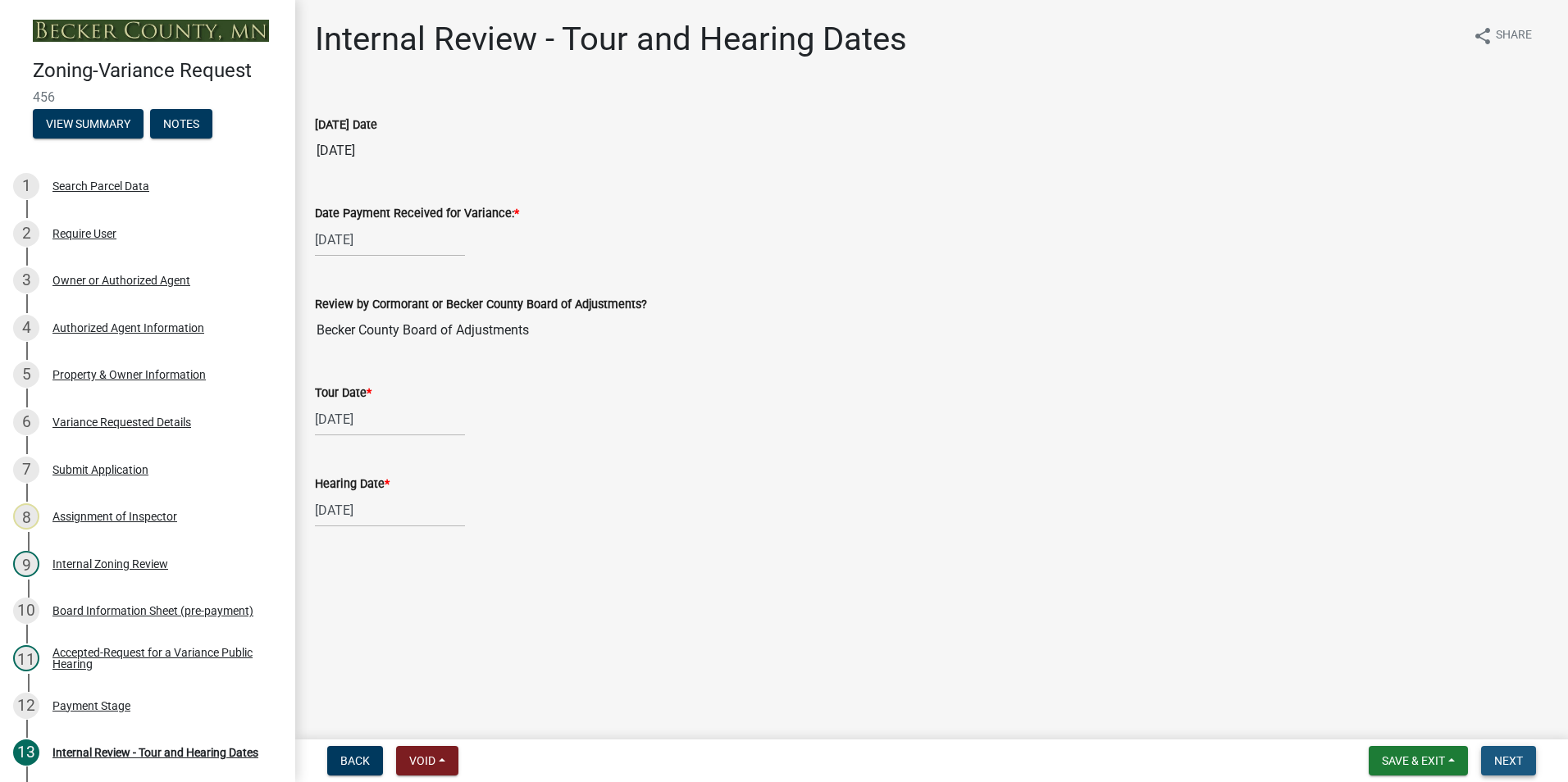
click at [1517, 758] on span "Next" at bounding box center [1508, 760] width 29 height 13
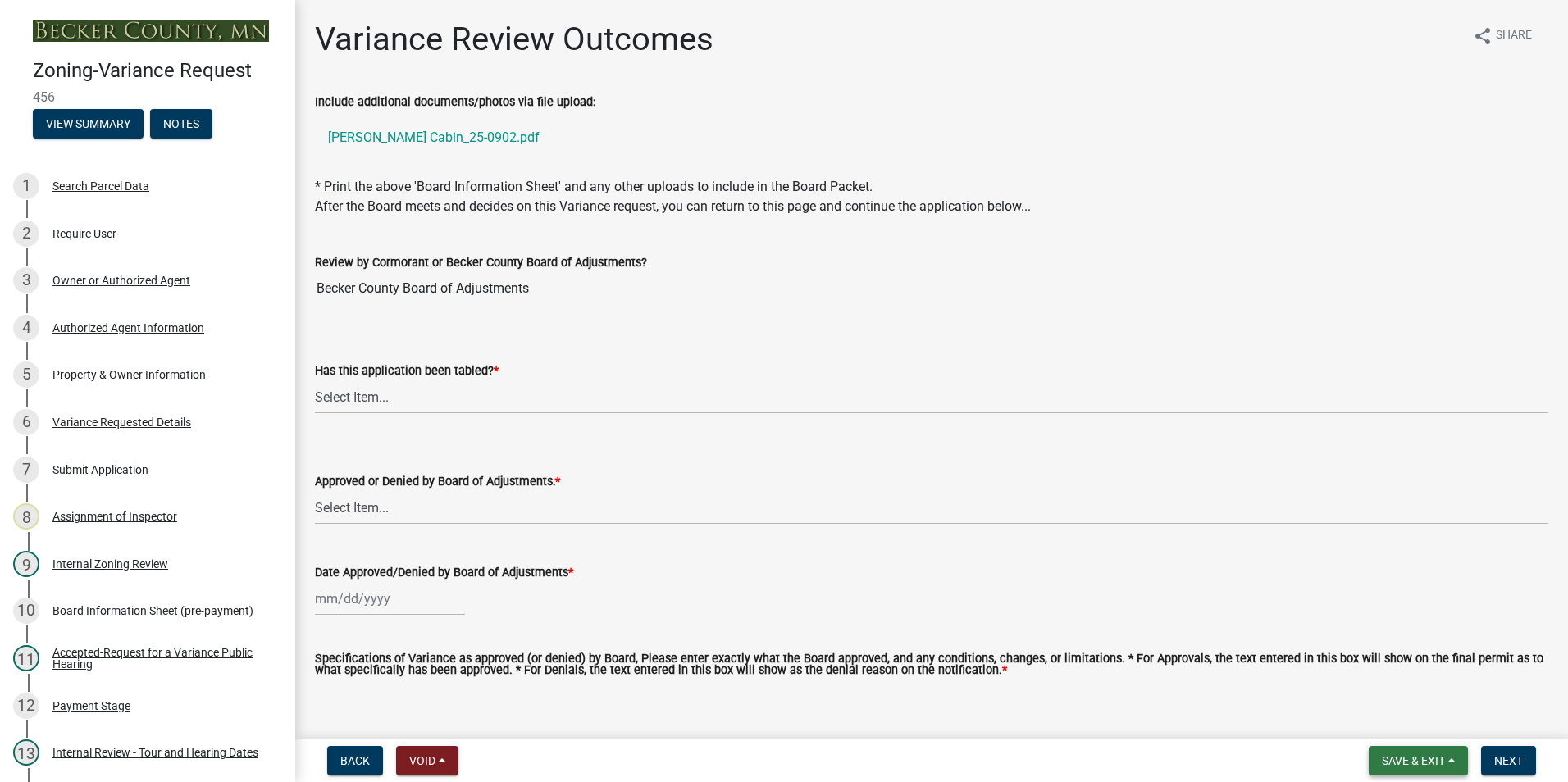
click at [1410, 758] on span "Save & Exit" at bounding box center [1414, 760] width 63 height 13
click at [1395, 718] on button "Save & Exit" at bounding box center [1402, 719] width 132 height 40
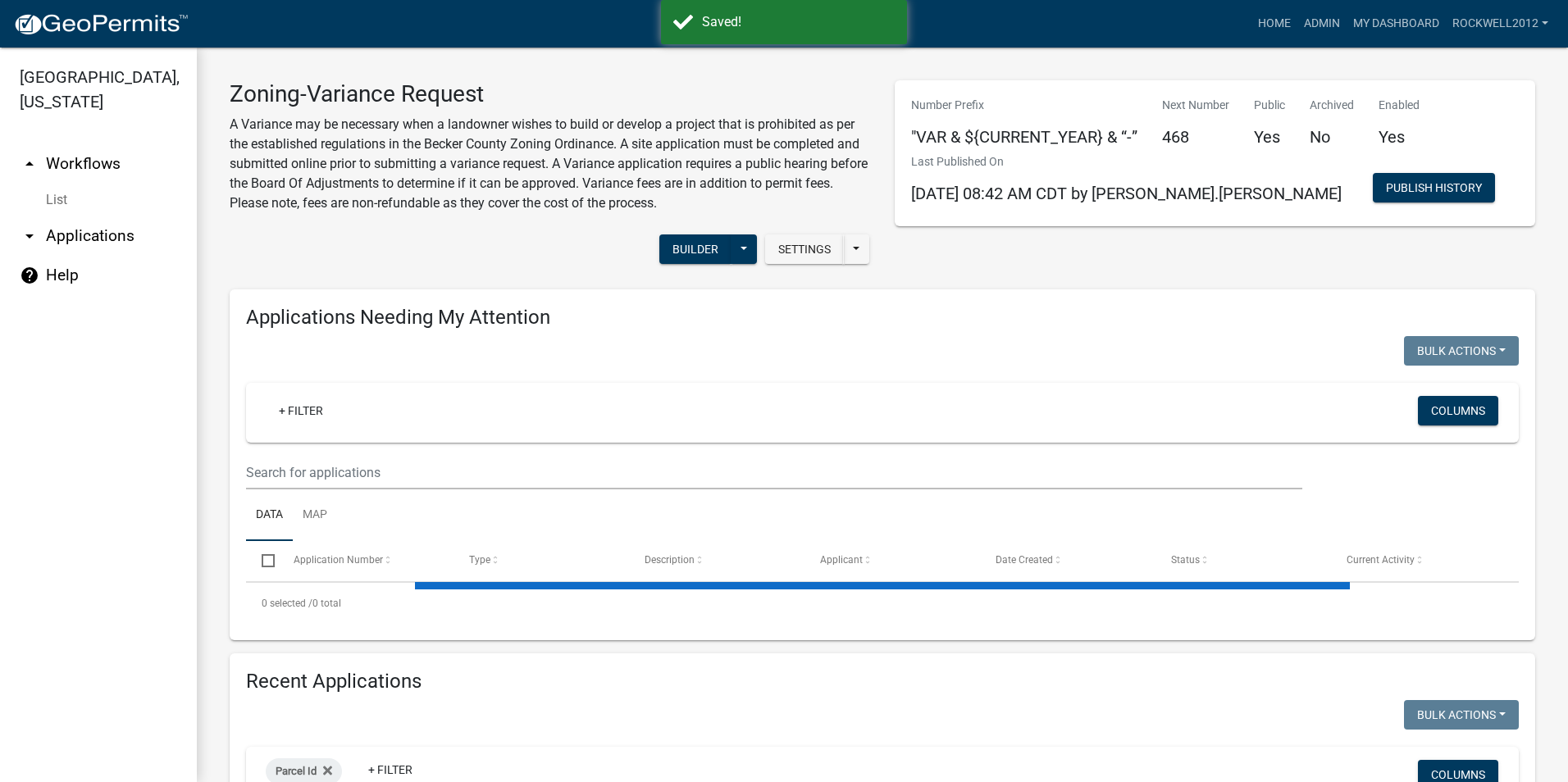
select select "2: 50"
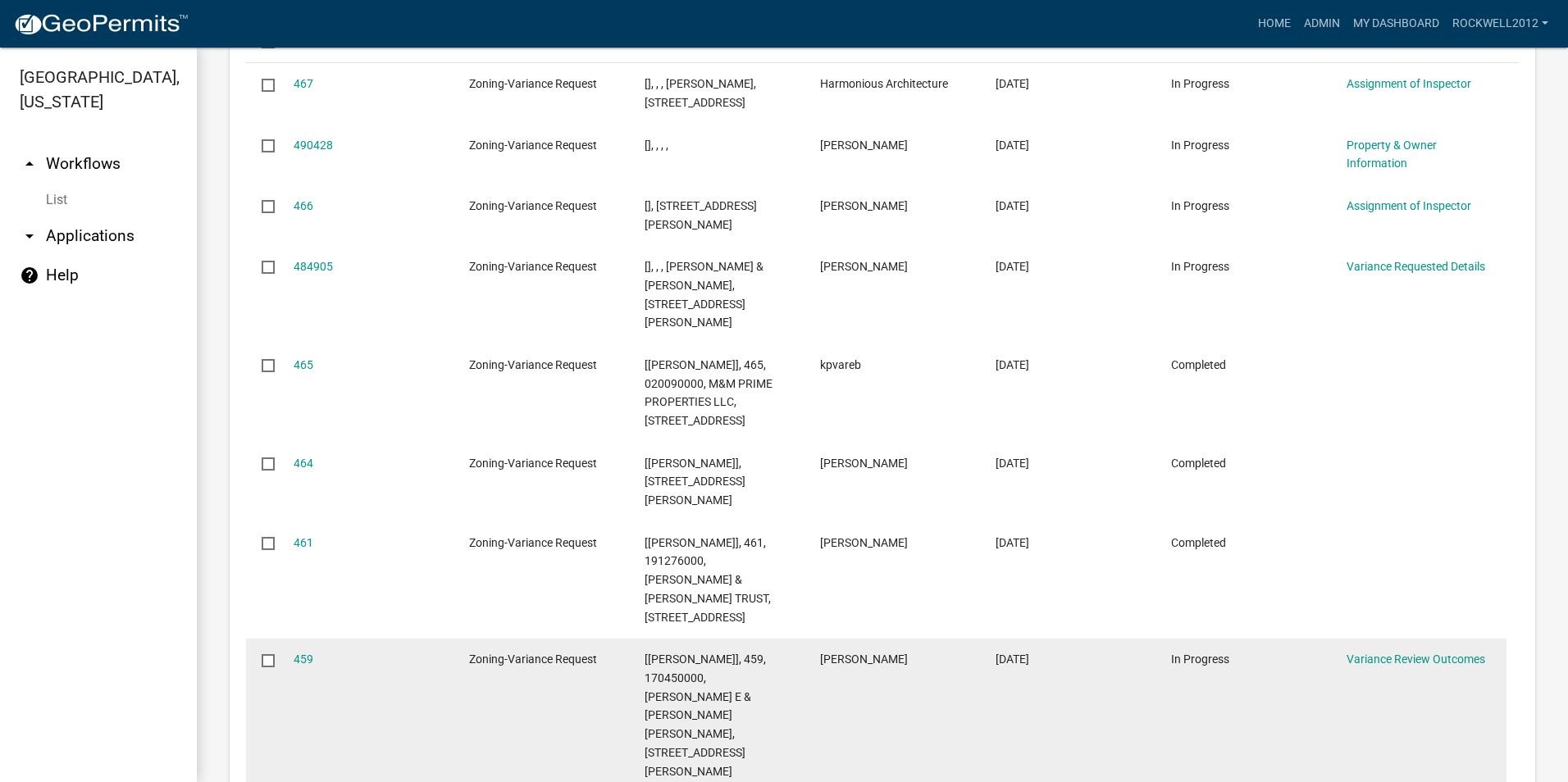
scroll to position [2297, 0]
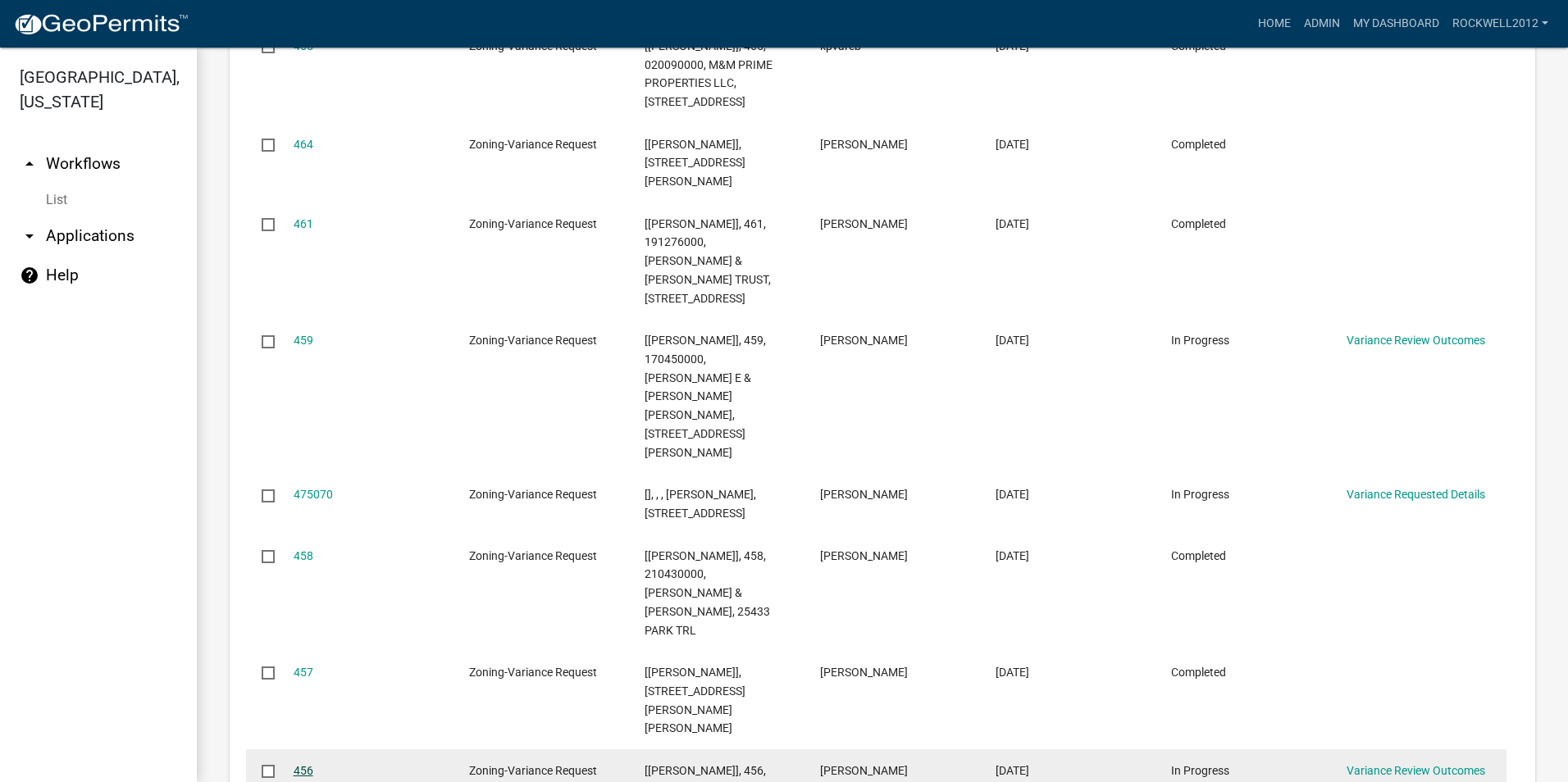
click at [308, 764] on link "456" at bounding box center [304, 770] width 20 height 13
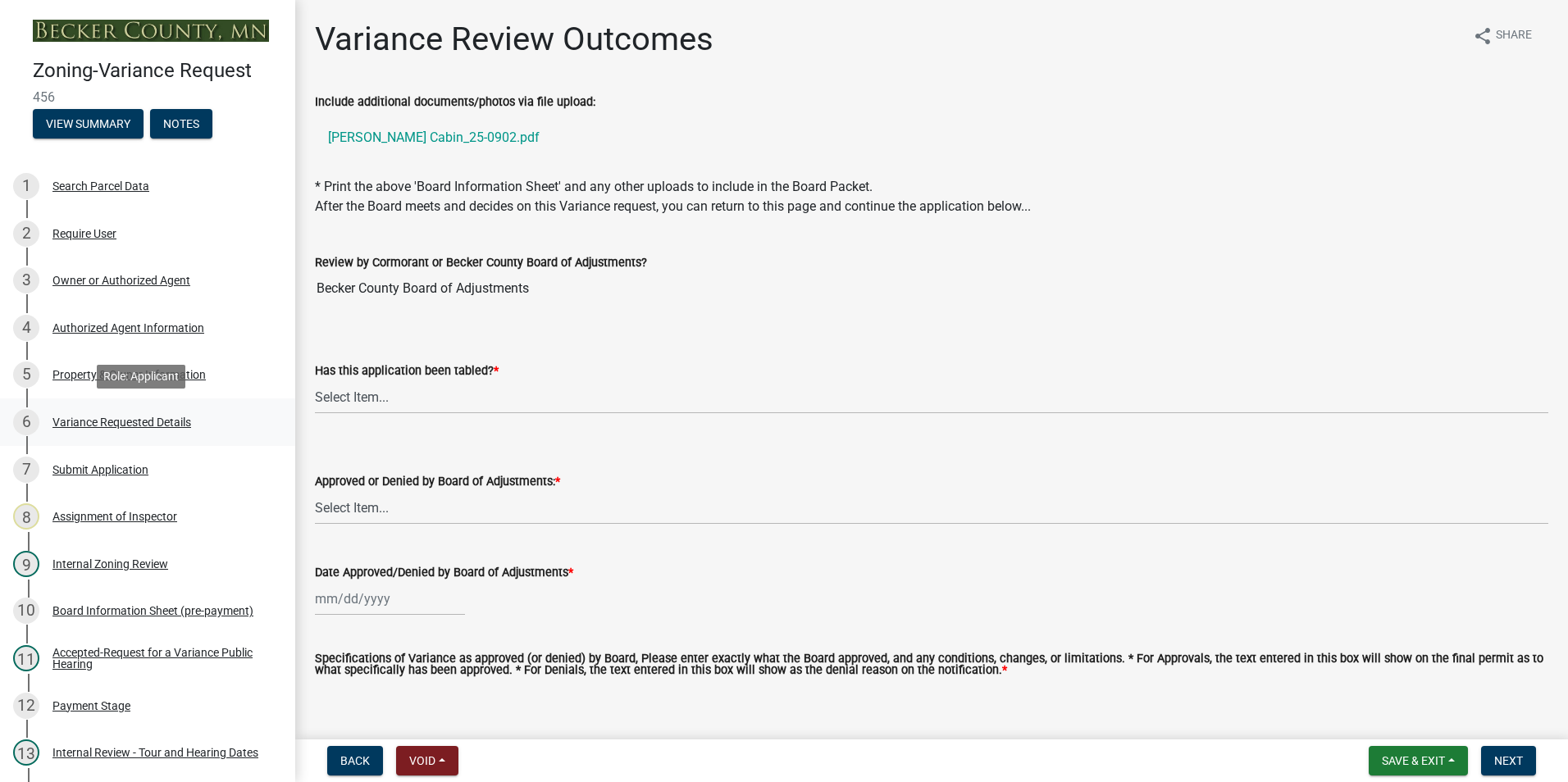
click at [134, 417] on div "Variance Requested Details" at bounding box center [122, 423] width 139 height 12
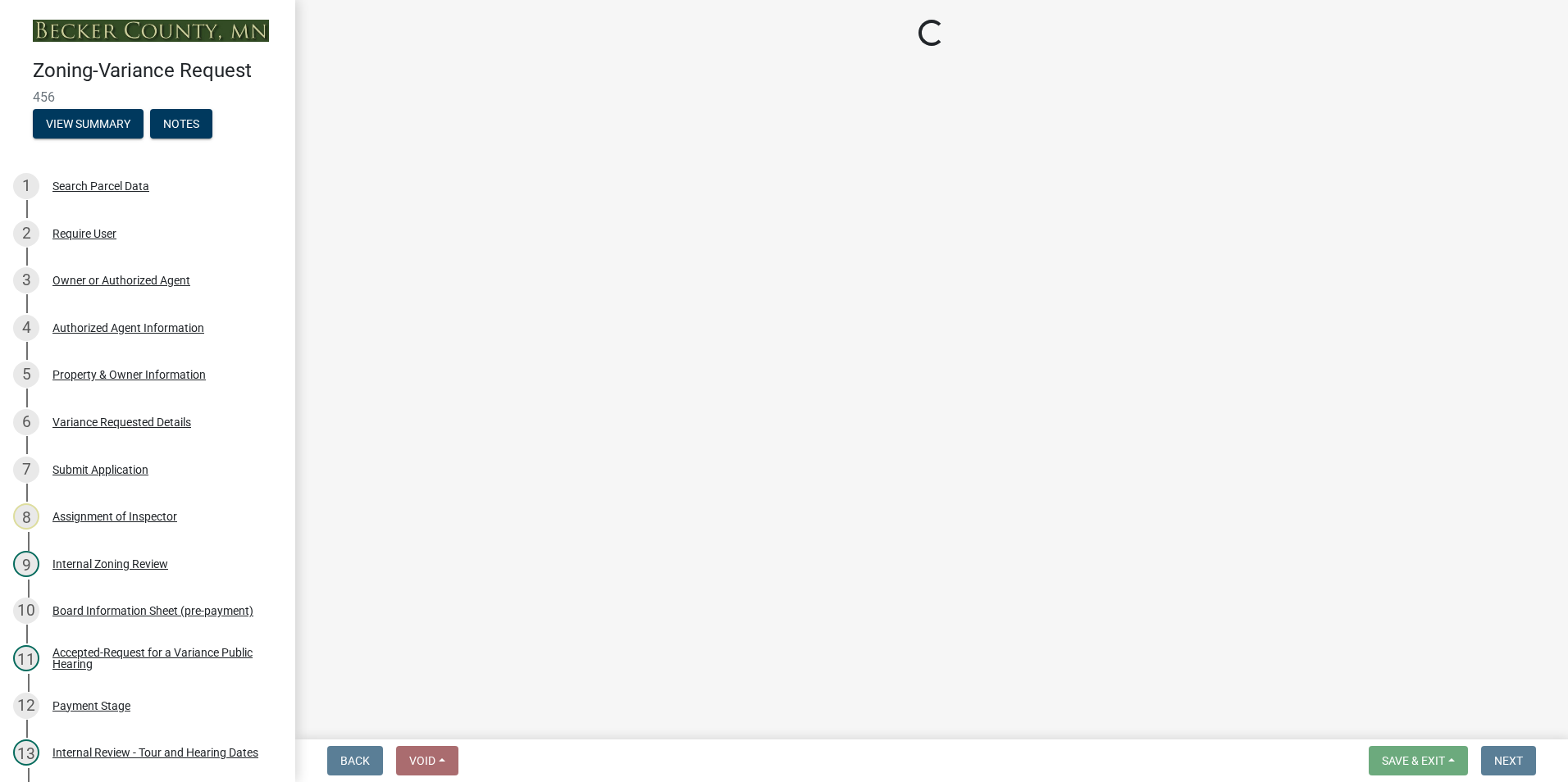
select select "edc6b78d-c029-41a6-a436-e6f76b5f0855"
select select "a5c6235c-6fe0-43e3-9b64-f3566618e99d"
select select "a60f612c-e64d-4767-92b2-cb2f842b6e0b"
select select "bb2b5e43-03c1-4874-9abf-a65f400af928"
select select "8ea3e6c3-8fed-4904-aa20-2f643744aa0c"
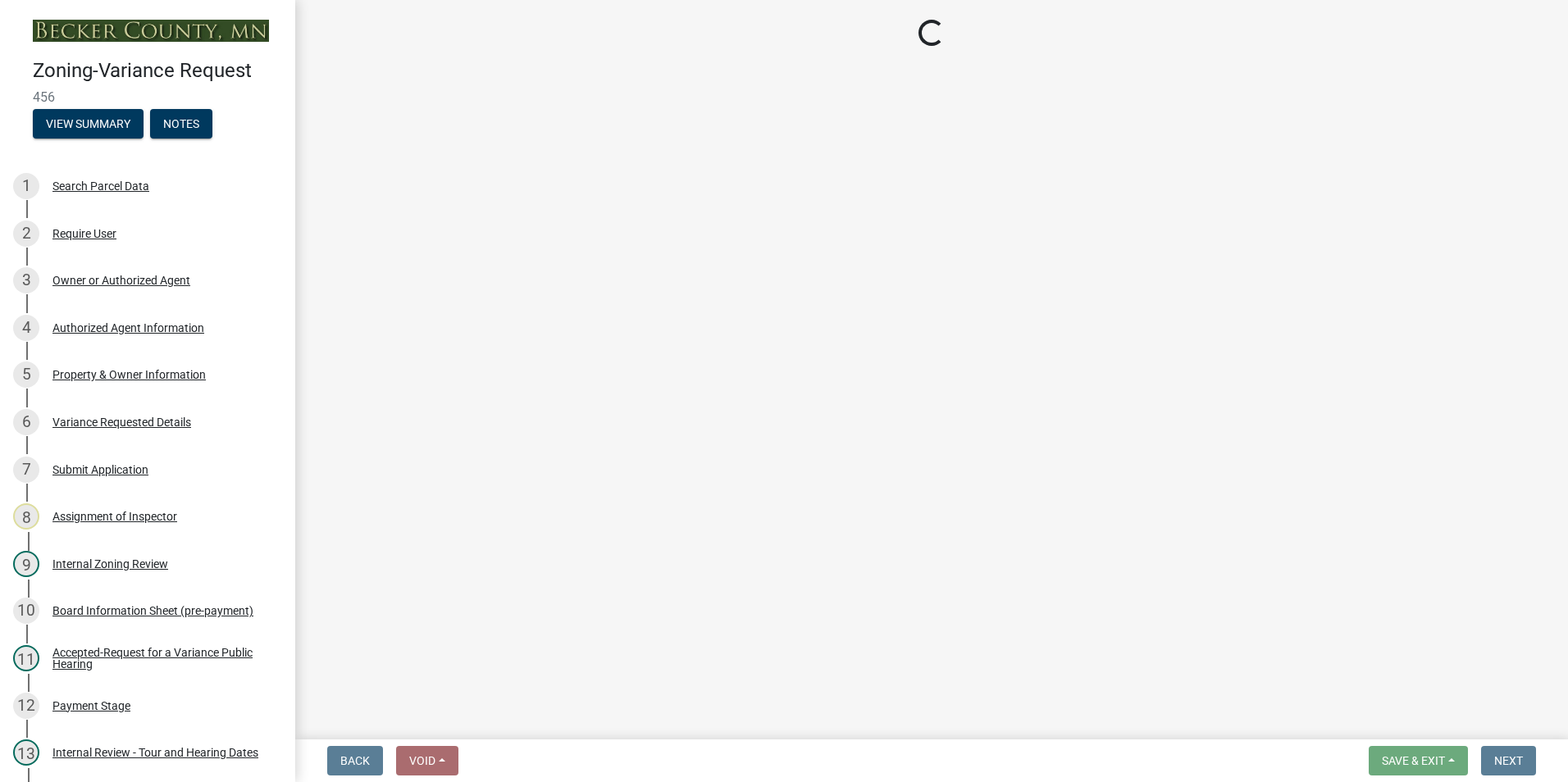
select select "860afd09-da87-482b-bca4-413f5cf53582"
select select "ee8740c3-f4d5-48cf-ad42-c8f7342b480c"
select select "1aa51e34-4f0a-4095-a3f3-287665056048"
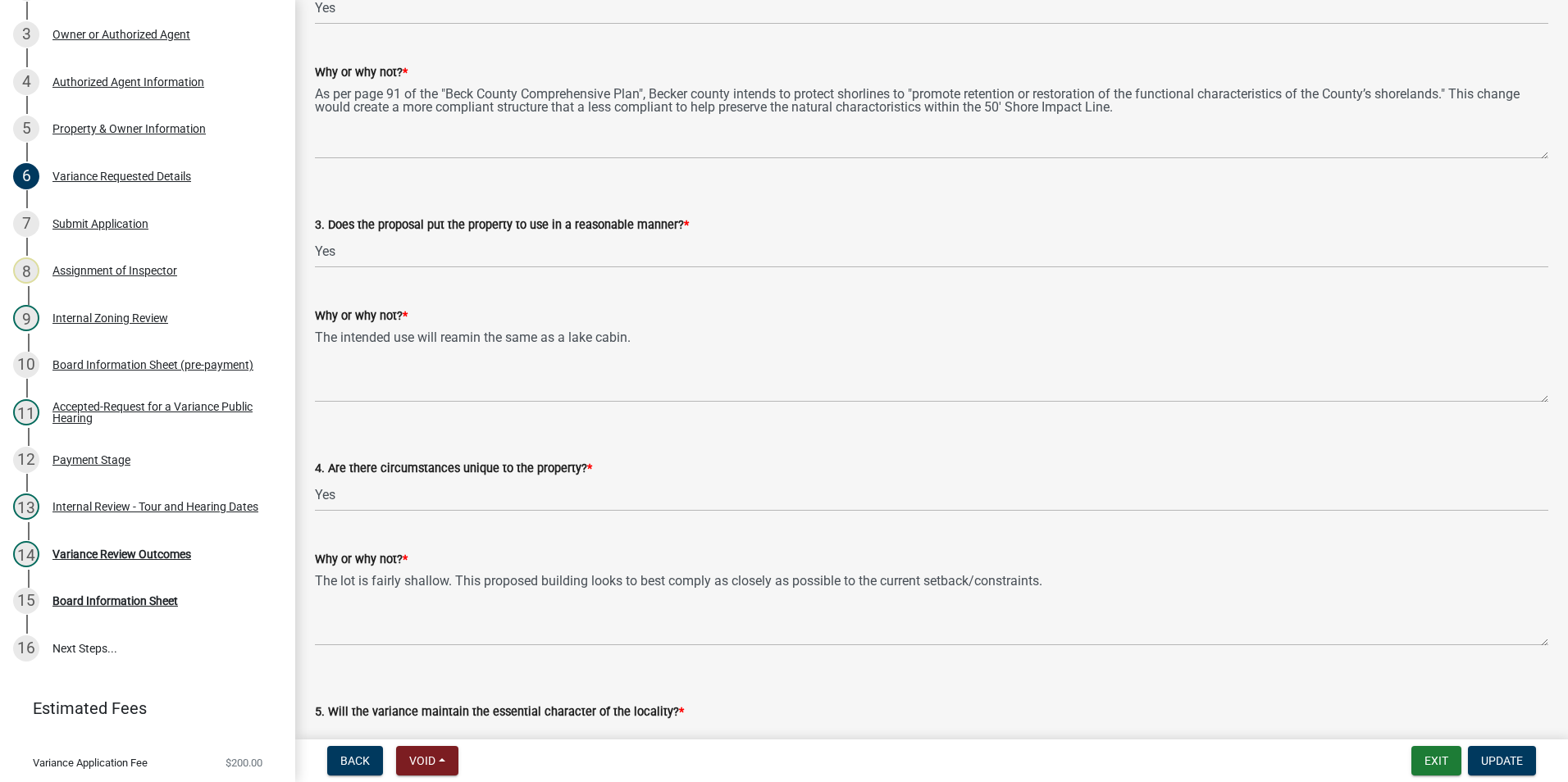
scroll to position [2875, 0]
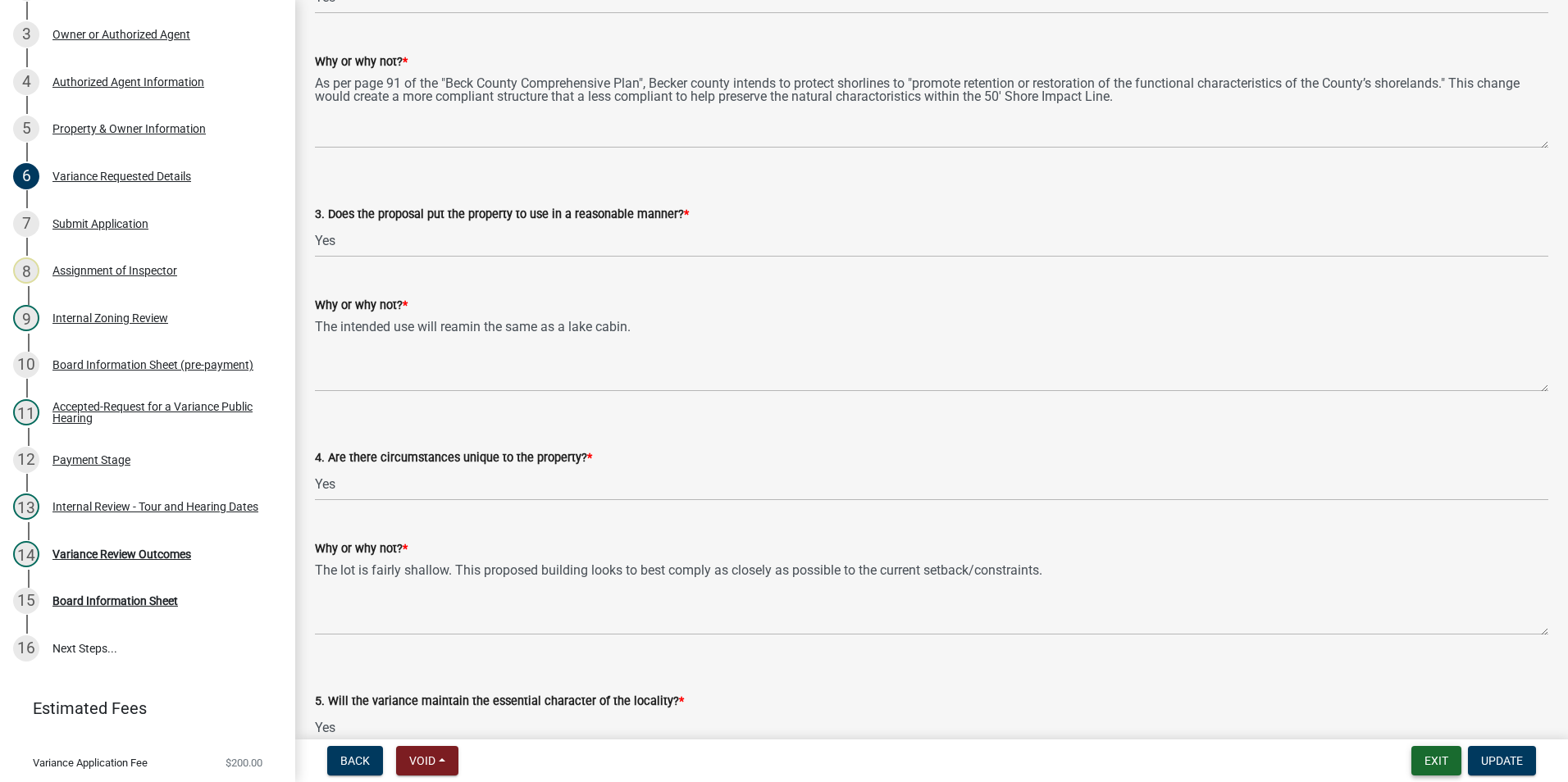
click at [1419, 762] on button "Exit" at bounding box center [1436, 761] width 50 height 30
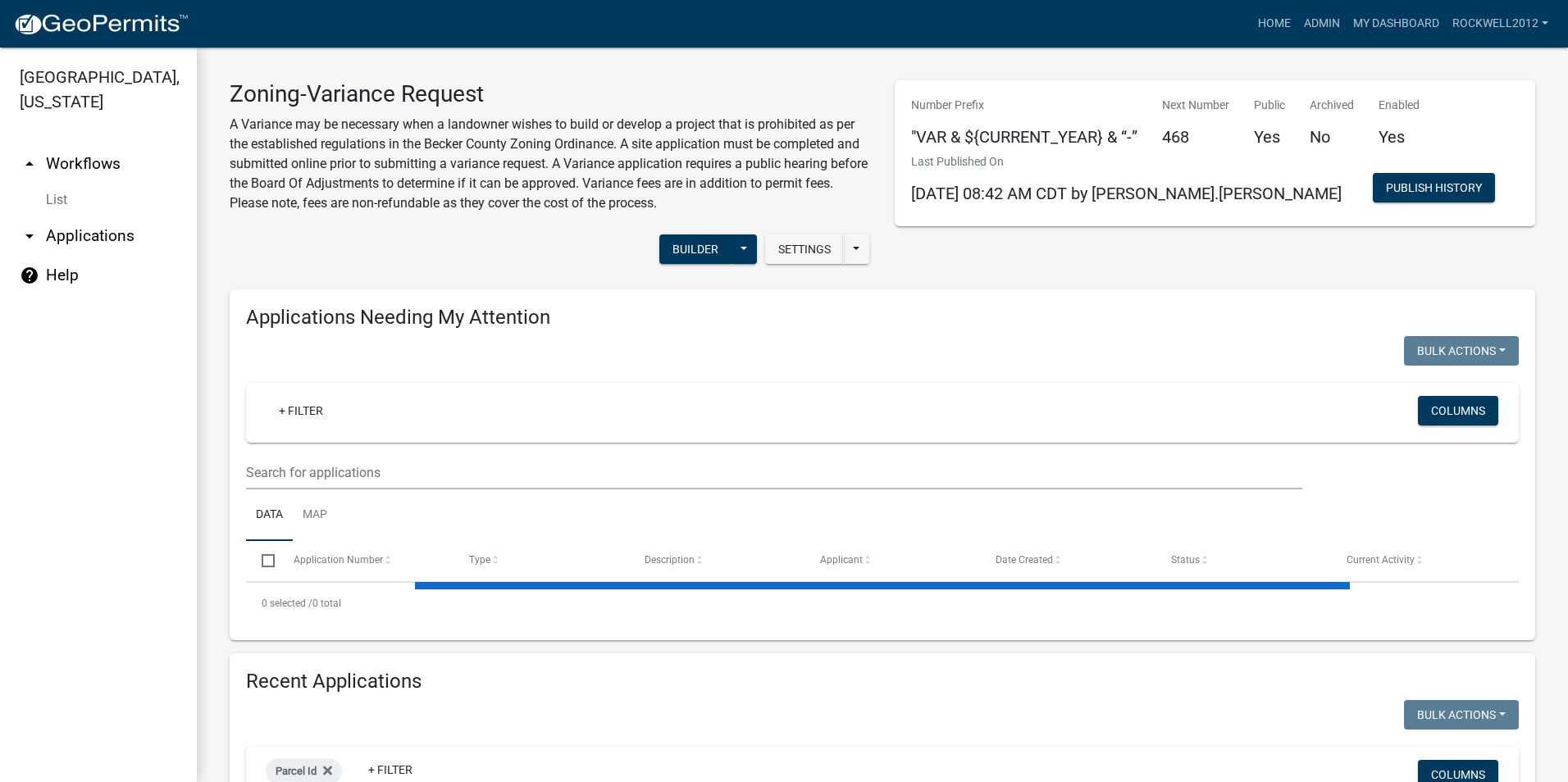
select select "2: 50"
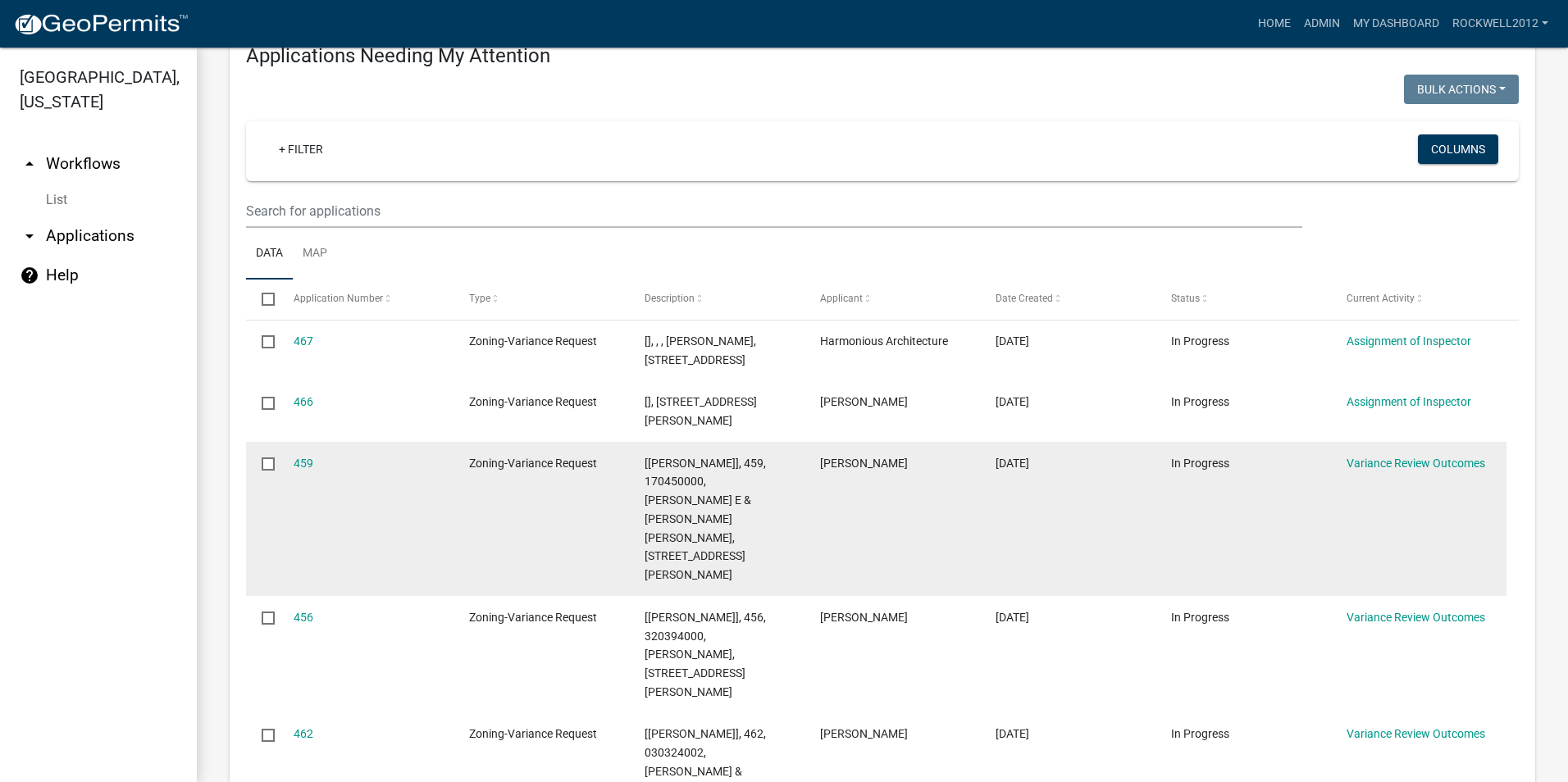
scroll to position [410, 0]
